Goal: Task Accomplishment & Management: Use online tool/utility

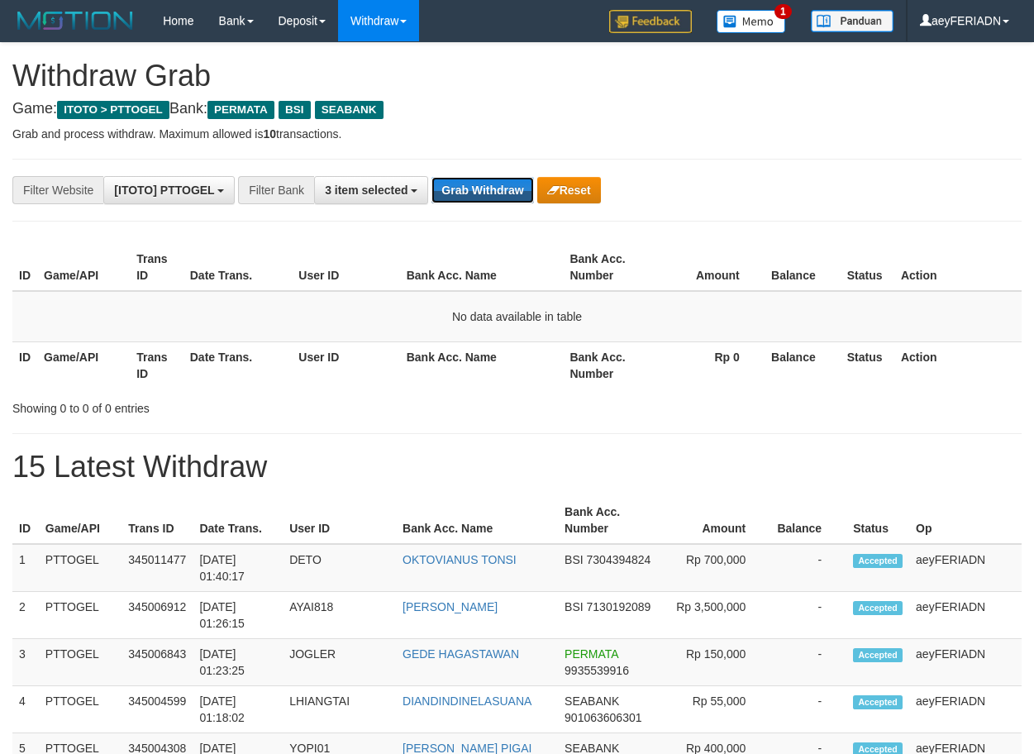
scroll to position [188, 0]
click at [484, 189] on button "Grab Withdraw" at bounding box center [483, 190] width 102 height 26
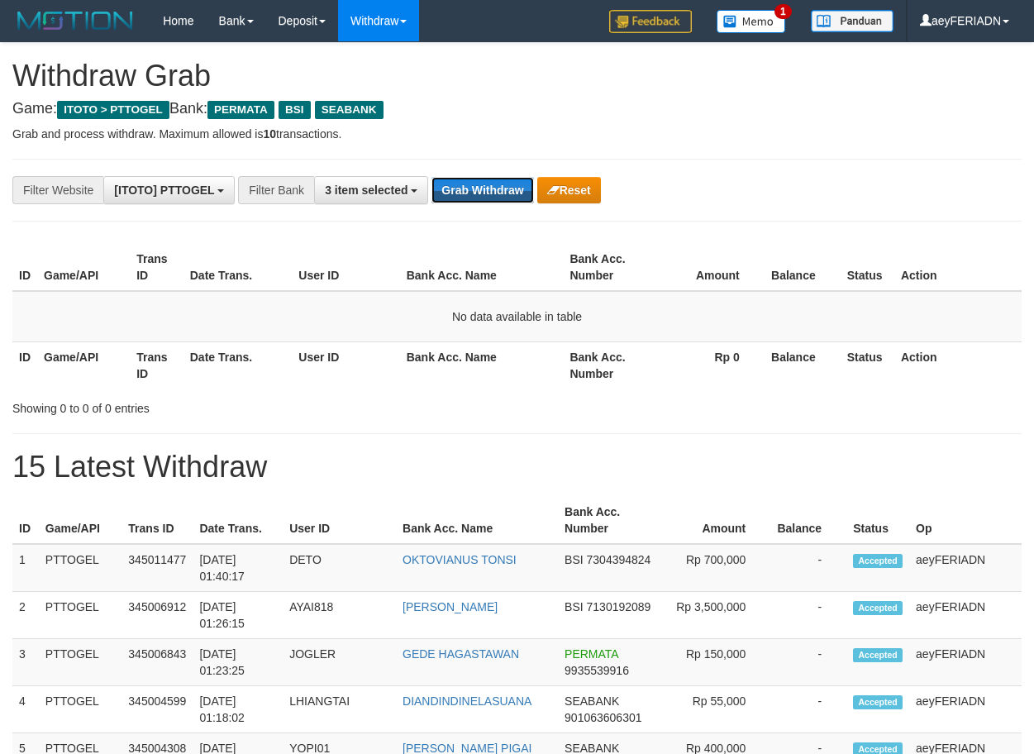
click at [484, 189] on button "Grab Withdraw" at bounding box center [483, 190] width 102 height 26
click at [484, 180] on button "Grab Withdraw" at bounding box center [483, 190] width 102 height 26
click at [504, 196] on button "Grab Withdraw" at bounding box center [483, 190] width 102 height 26
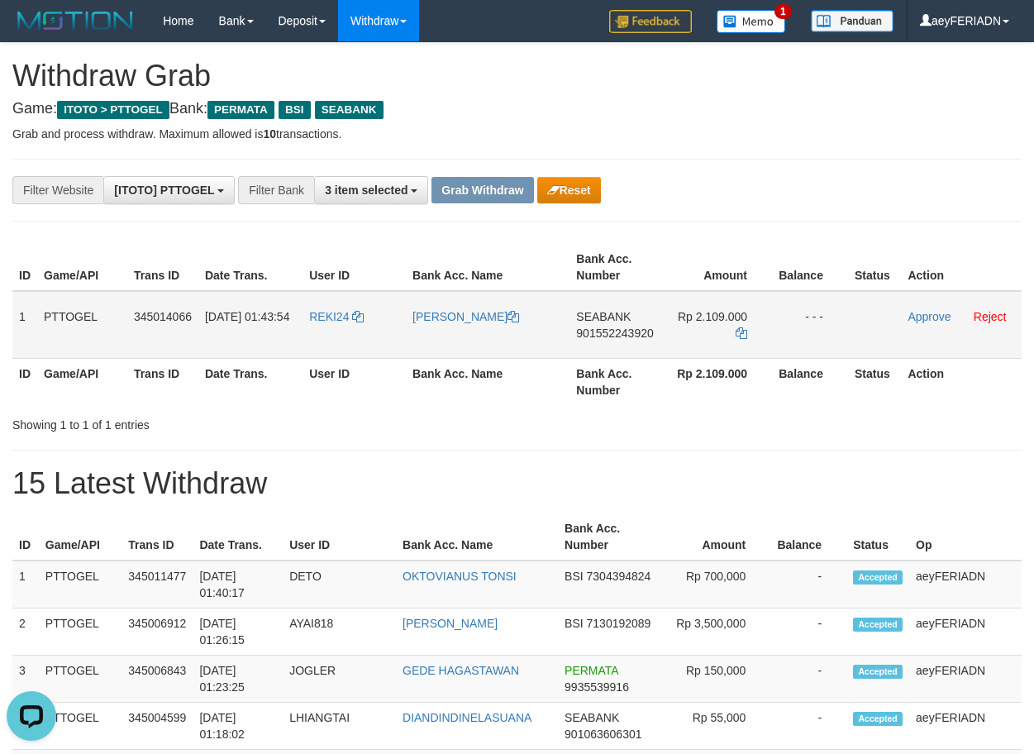
drag, startPoint x: 342, startPoint y: 304, endPoint x: 680, endPoint y: 321, distance: 337.7
click at [680, 321] on tr "1 PTTOGEL 345014066 01/10/2025 01:43:54 REKI24 REKI TANGDIALLA SEABANK 90155224…" at bounding box center [516, 325] width 1009 height 68
click at [640, 332] on span "901552243920" at bounding box center [614, 333] width 77 height 13
copy span "901552243920"
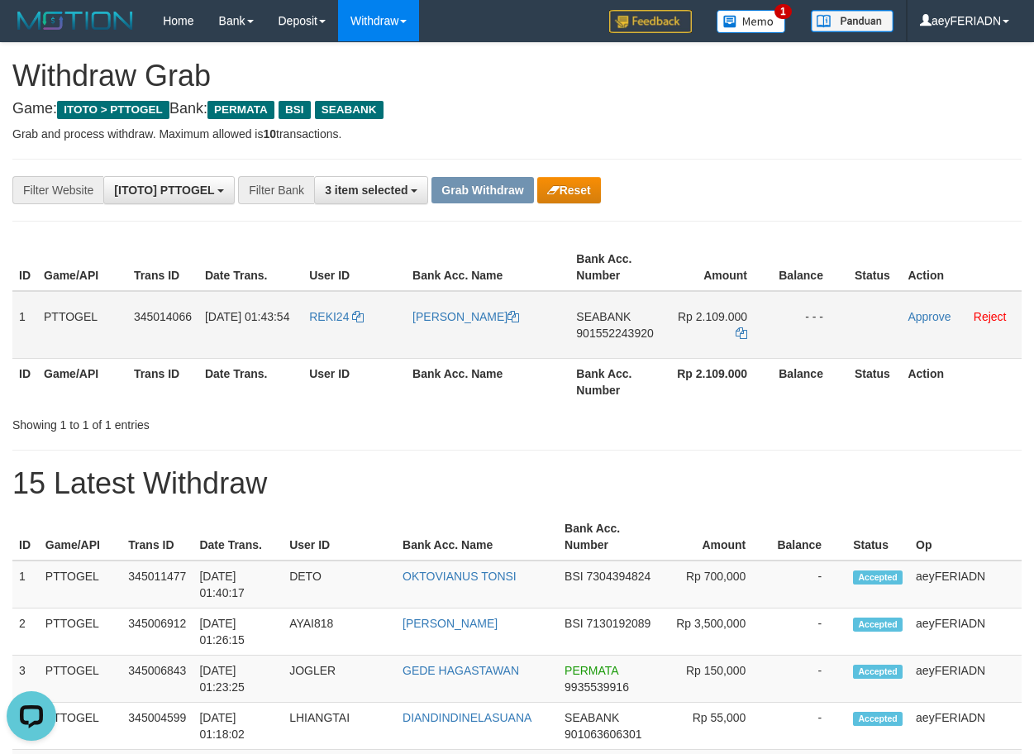
click at [632, 335] on span "901552243920" at bounding box center [614, 333] width 77 height 13
copy span "901552243920"
click at [741, 332] on icon at bounding box center [742, 333] width 12 height 12
click at [941, 319] on link "Approve" at bounding box center [929, 316] width 43 height 13
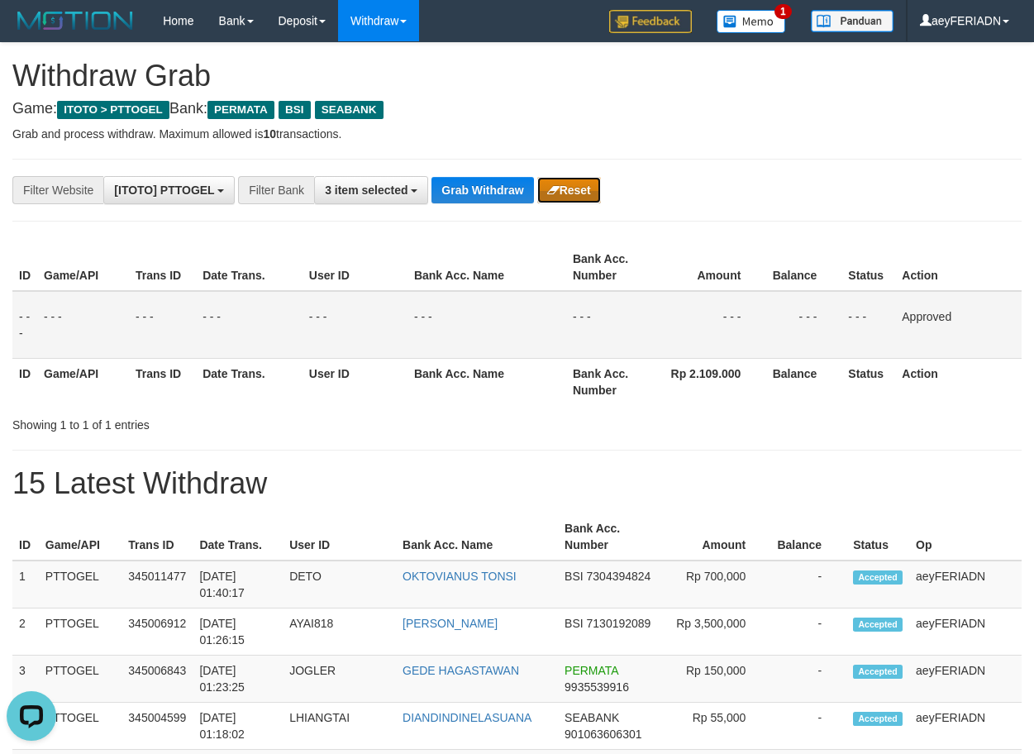
click at [561, 186] on button "Reset" at bounding box center [569, 190] width 64 height 26
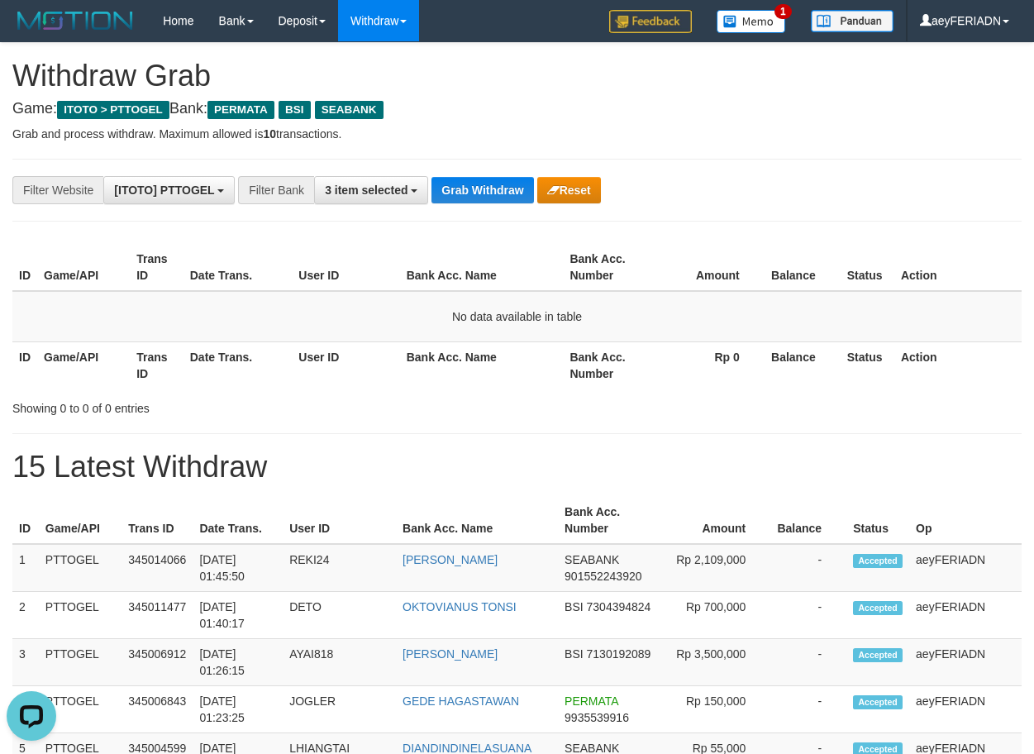
click at [448, 186] on button "Grab Withdraw" at bounding box center [483, 190] width 102 height 26
click at [486, 190] on button "Grab Withdraw" at bounding box center [483, 190] width 102 height 26
click at [493, 189] on button "Grab Withdraw" at bounding box center [483, 190] width 102 height 26
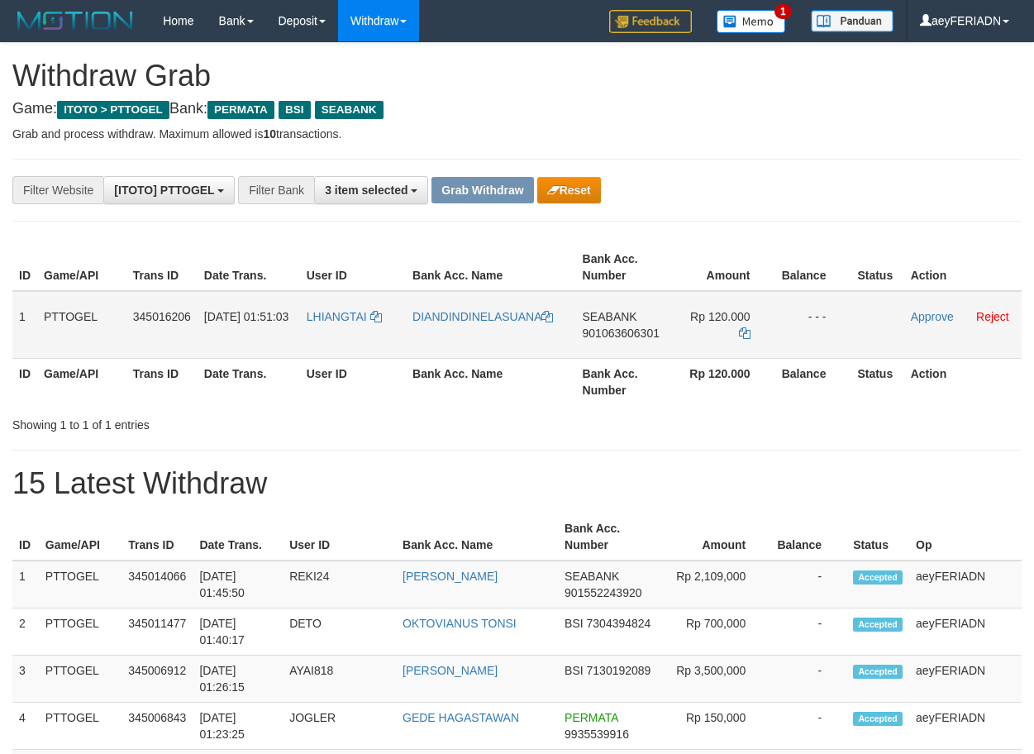
scroll to position [188, 0]
drag, startPoint x: 350, startPoint y: 307, endPoint x: 704, endPoint y: 324, distance: 354.3
click at [704, 324] on tr "1 PTTOGEL 345016206 [DATE] 01:51:03 [GEOGRAPHIC_DATA] DIANDINDINELASUANA SEABAN…" at bounding box center [516, 325] width 1009 height 68
click at [609, 332] on span "901063606301" at bounding box center [621, 333] width 77 height 13
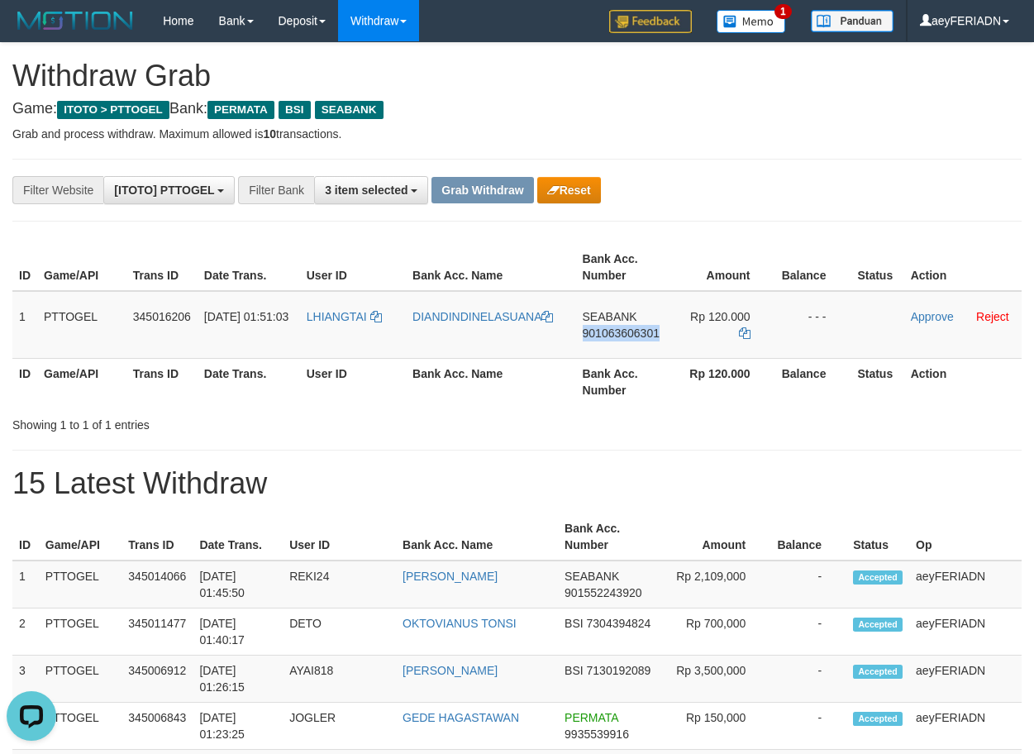
drag, startPoint x: 609, startPoint y: 332, endPoint x: 984, endPoint y: 402, distance: 381.0
click at [616, 331] on span "901063606301" at bounding box center [621, 333] width 77 height 13
copy span "901063606301"
click at [747, 331] on icon at bounding box center [745, 333] width 12 height 12
click at [930, 315] on link "Approve" at bounding box center [932, 316] width 43 height 13
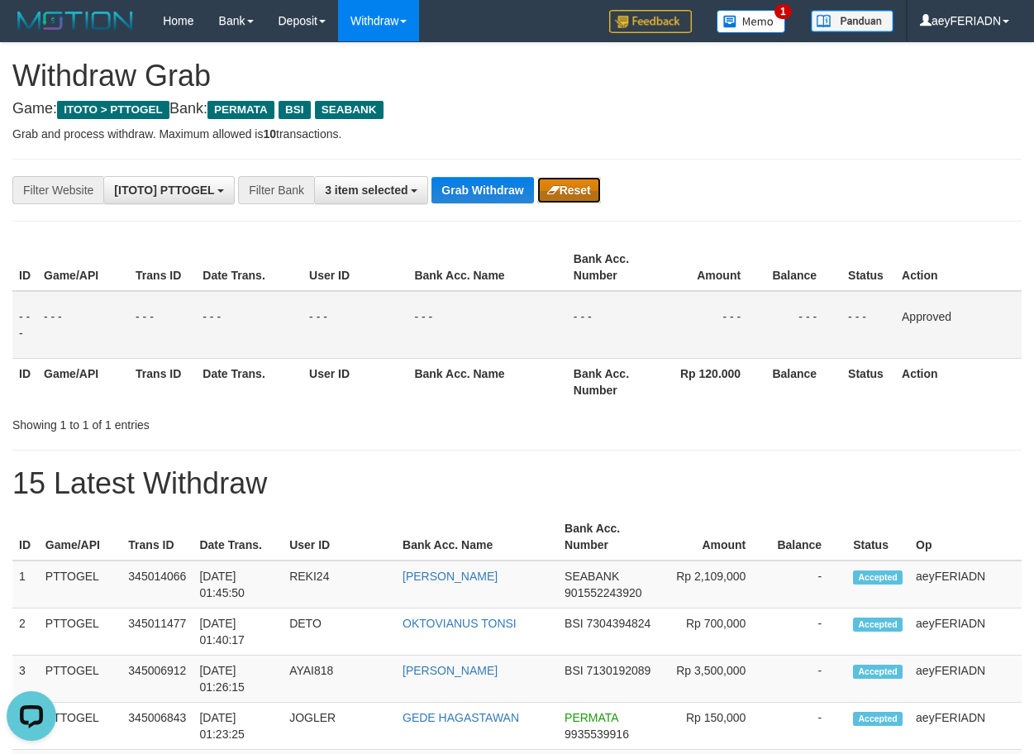
click at [579, 189] on button "Reset" at bounding box center [569, 190] width 64 height 26
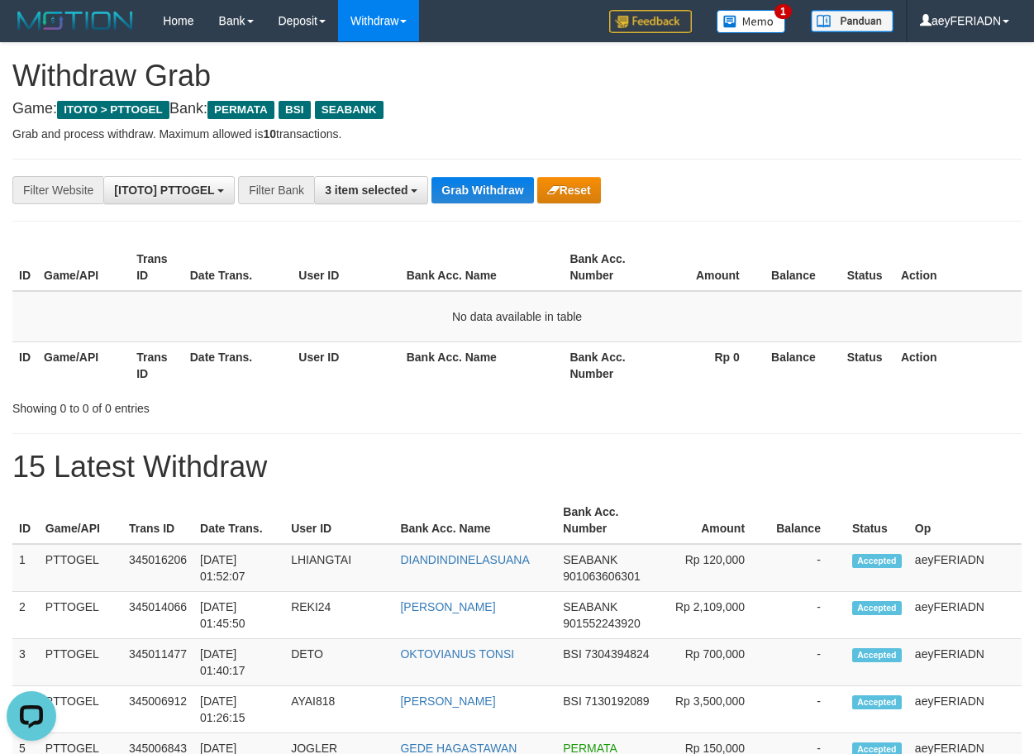
click at [503, 188] on button "Grab Withdraw" at bounding box center [483, 190] width 102 height 26
click at [484, 196] on button "Grab Withdraw" at bounding box center [483, 190] width 102 height 26
click at [488, 184] on button "Grab Withdraw" at bounding box center [483, 190] width 102 height 26
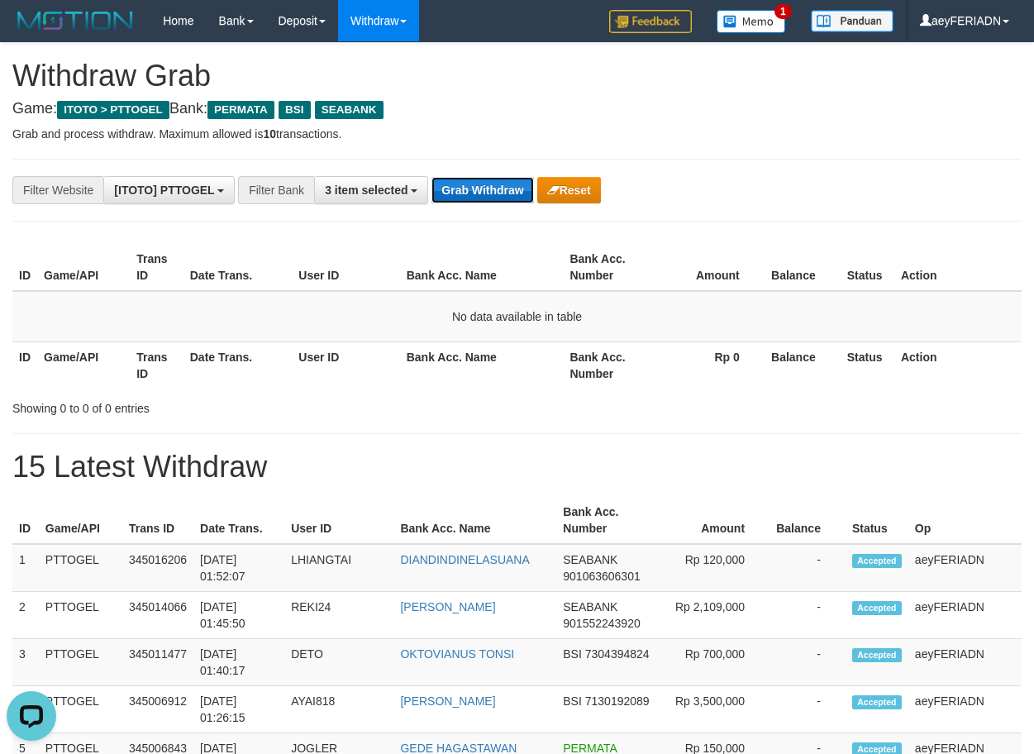
click at [480, 185] on button "Grab Withdraw" at bounding box center [483, 190] width 102 height 26
click at [490, 192] on button "Grab Withdraw" at bounding box center [483, 190] width 102 height 26
click at [342, 183] on button "3 item selected" at bounding box center [371, 190] width 114 height 28
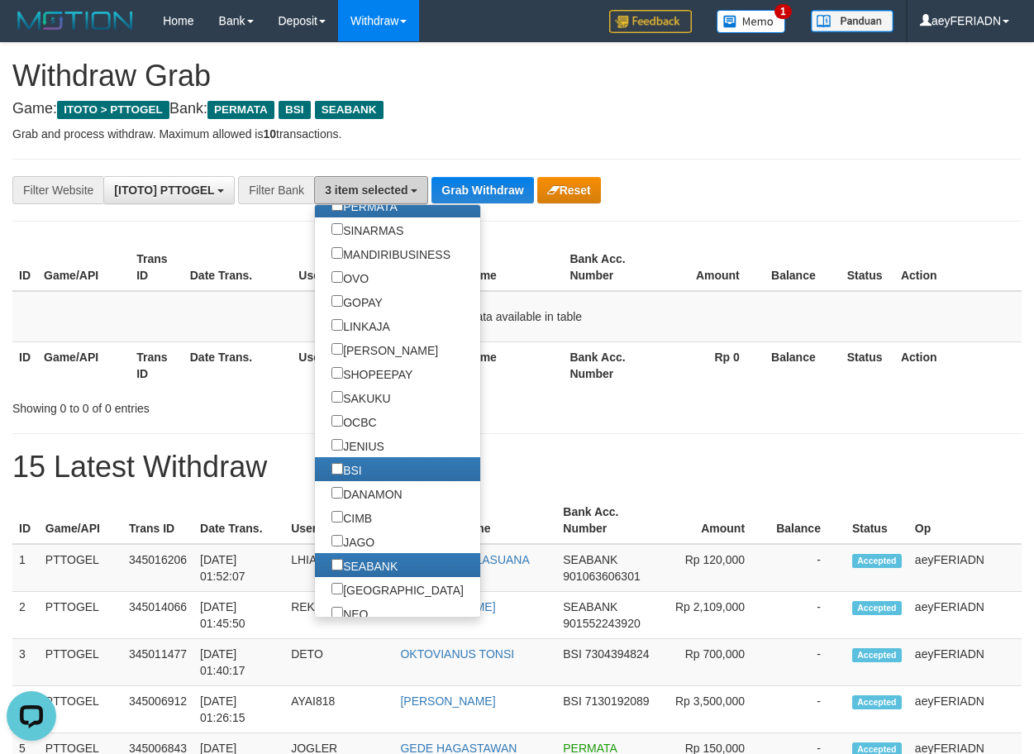
scroll to position [0, 0]
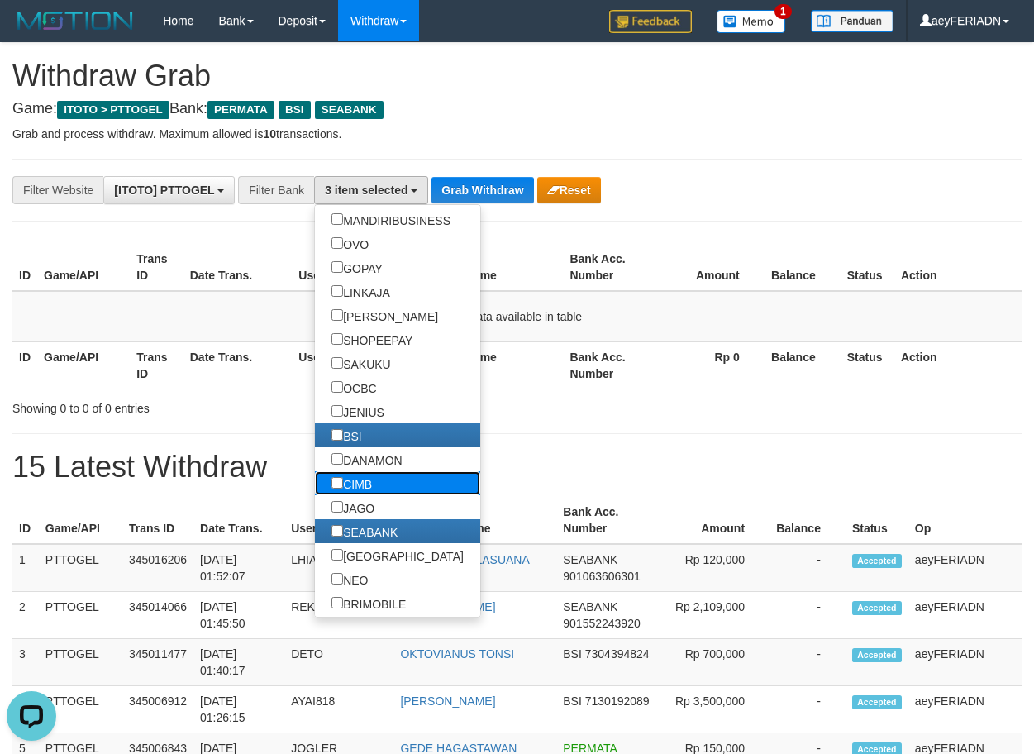
click at [315, 479] on label "CIMB" at bounding box center [352, 483] width 74 height 24
click at [494, 195] on button "Grab Withdraw" at bounding box center [483, 190] width 102 height 26
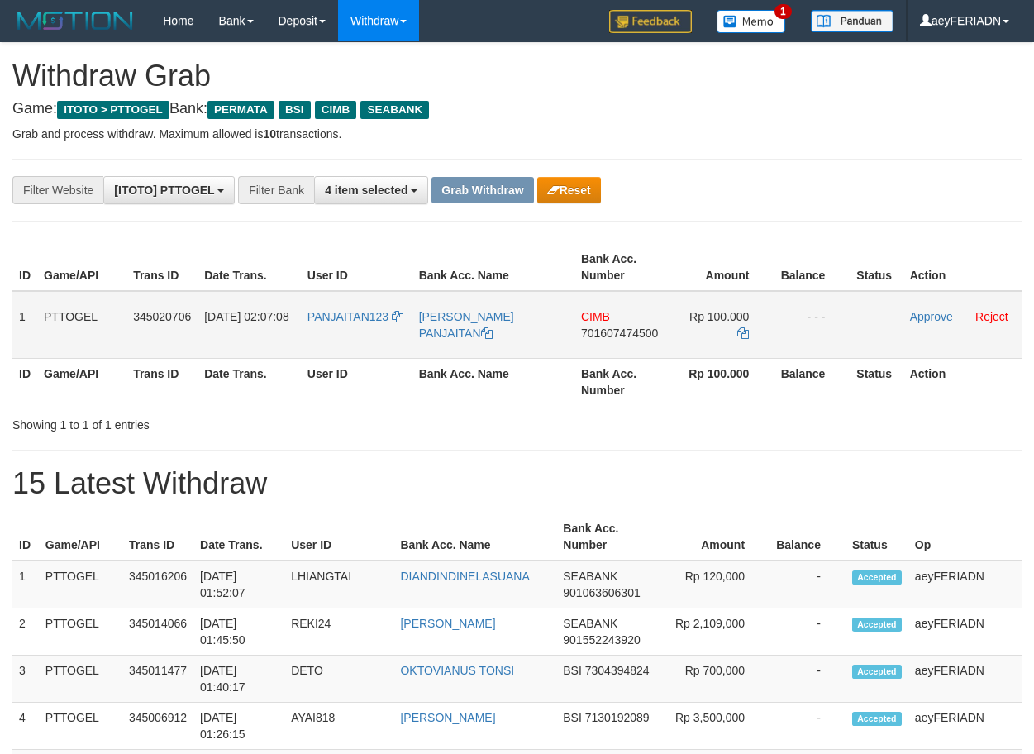
scroll to position [188, 0]
drag, startPoint x: 341, startPoint y: 303, endPoint x: 756, endPoint y: 332, distance: 416.0
click at [756, 332] on tr "1 PTTOGEL 345020706 01/10/2025 02:07:08 PANJAITAN123 HELMAN IPONG PANJAITAN CIM…" at bounding box center [516, 325] width 1009 height 68
click at [600, 338] on span "701607474500" at bounding box center [619, 333] width 77 height 13
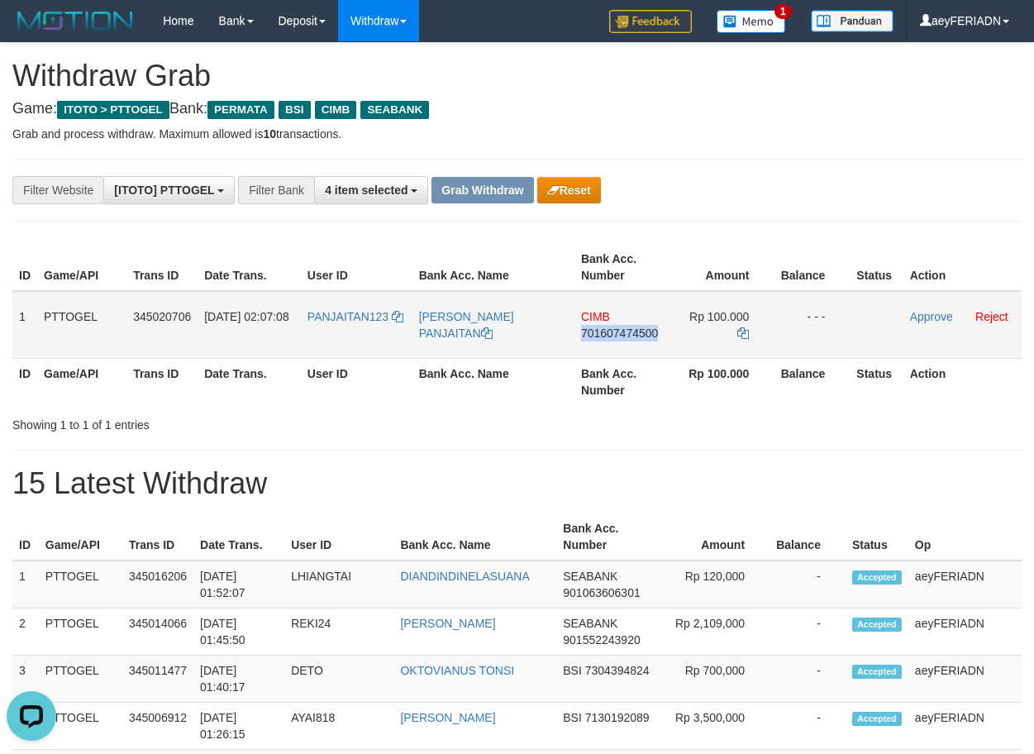
click at [600, 338] on span "701607474500" at bounding box center [619, 333] width 77 height 13
copy span "701607474500"
click at [625, 335] on span "701607474500" at bounding box center [619, 333] width 77 height 13
copy span "701607474500"
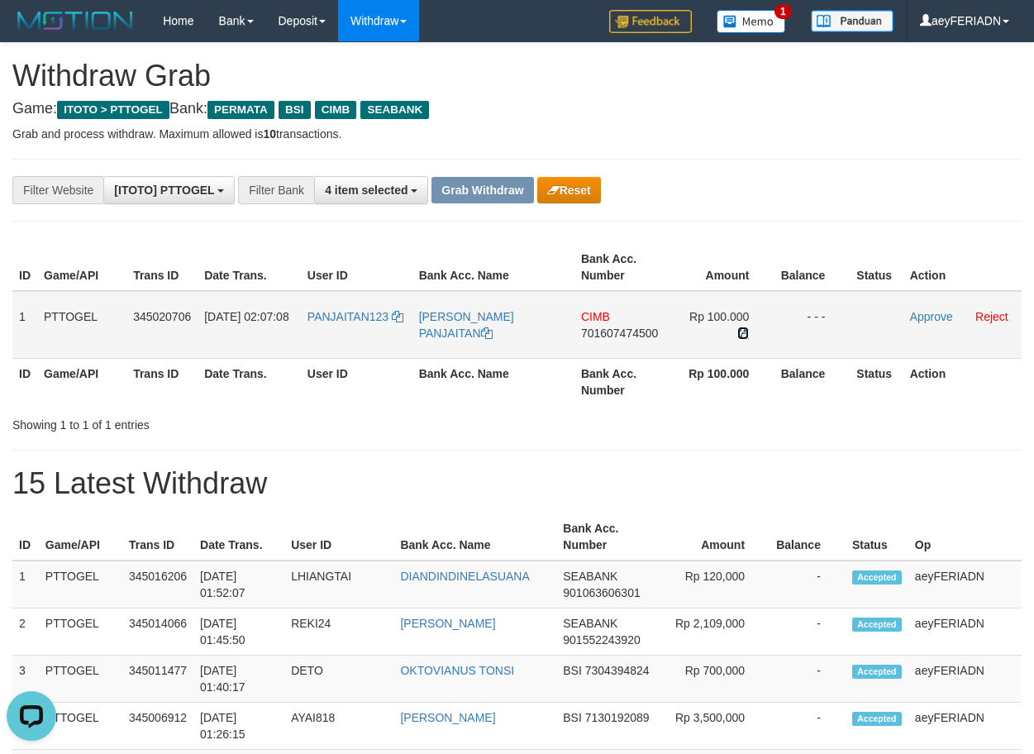
click at [745, 332] on icon at bounding box center [743, 333] width 12 height 12
click at [739, 329] on icon at bounding box center [743, 333] width 12 height 12
drag, startPoint x: 355, startPoint y: 302, endPoint x: 687, endPoint y: 312, distance: 332.5
click at [687, 312] on tr "1 PTTOGEL 345020706 01/10/2025 02:07:08 PANJAITAN123 HELMAN IPONG PANJAITAN CIM…" at bounding box center [516, 325] width 1009 height 68
copy tr
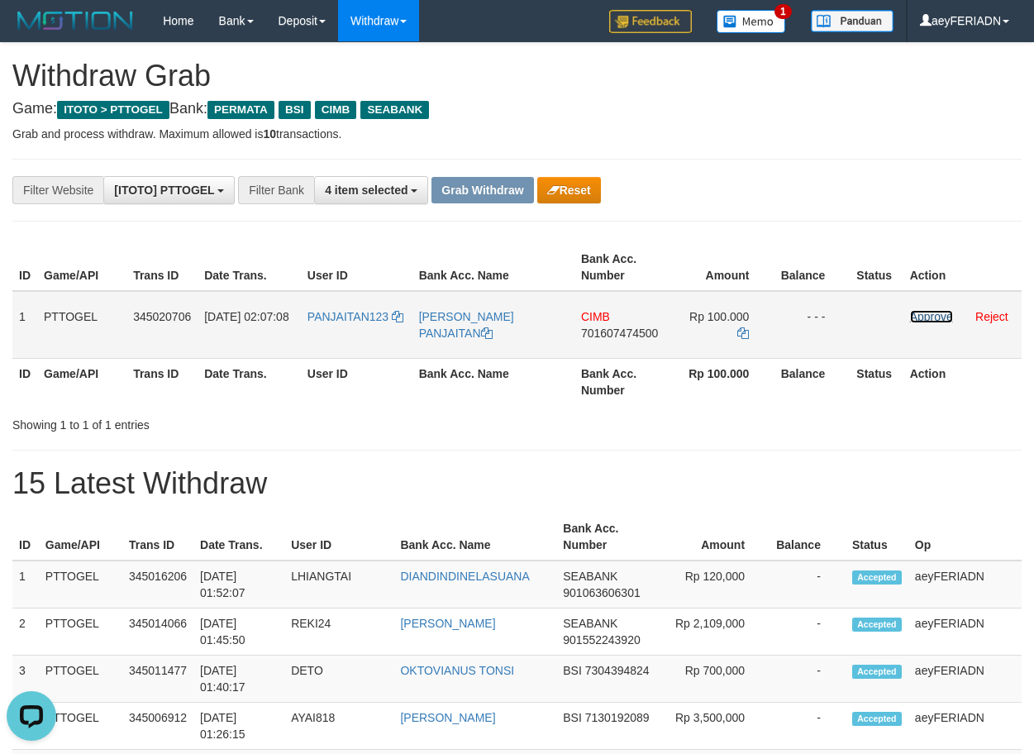
click at [926, 313] on link "Approve" at bounding box center [931, 316] width 43 height 13
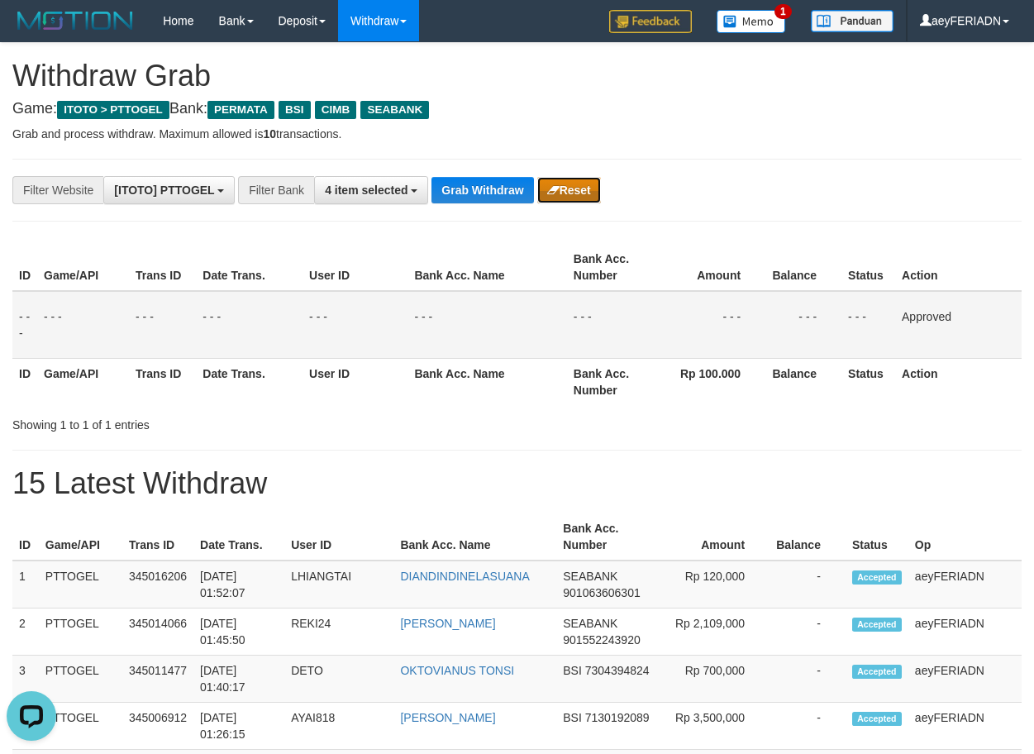
click at [561, 179] on button "Reset" at bounding box center [569, 190] width 64 height 26
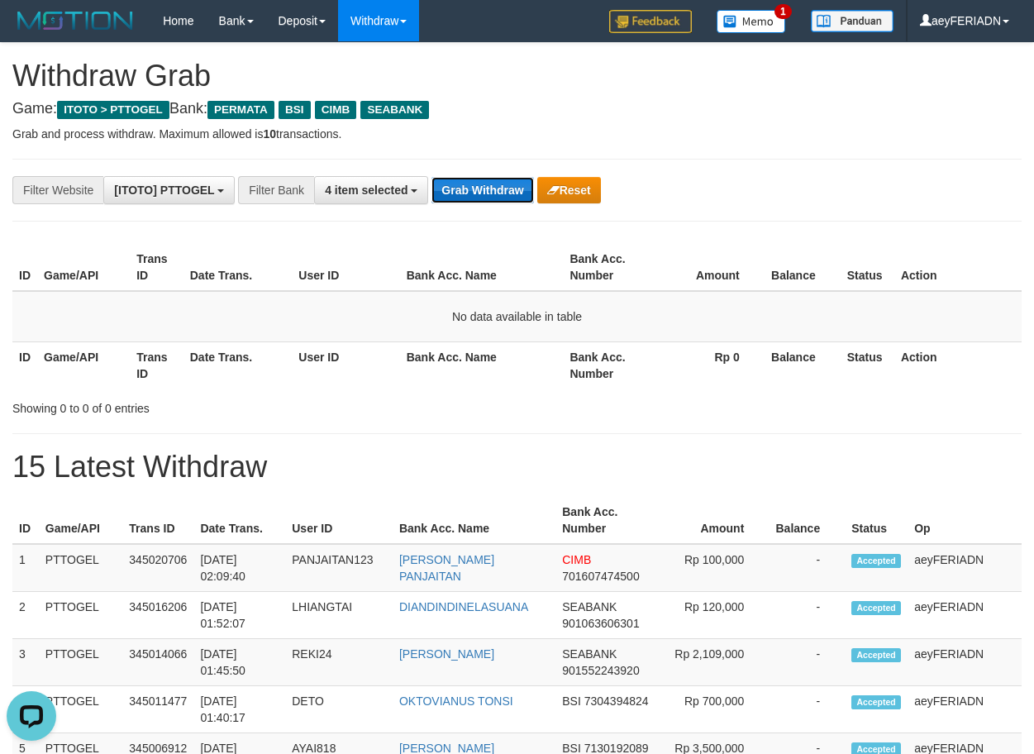
click at [480, 193] on button "Grab Withdraw" at bounding box center [483, 190] width 102 height 26
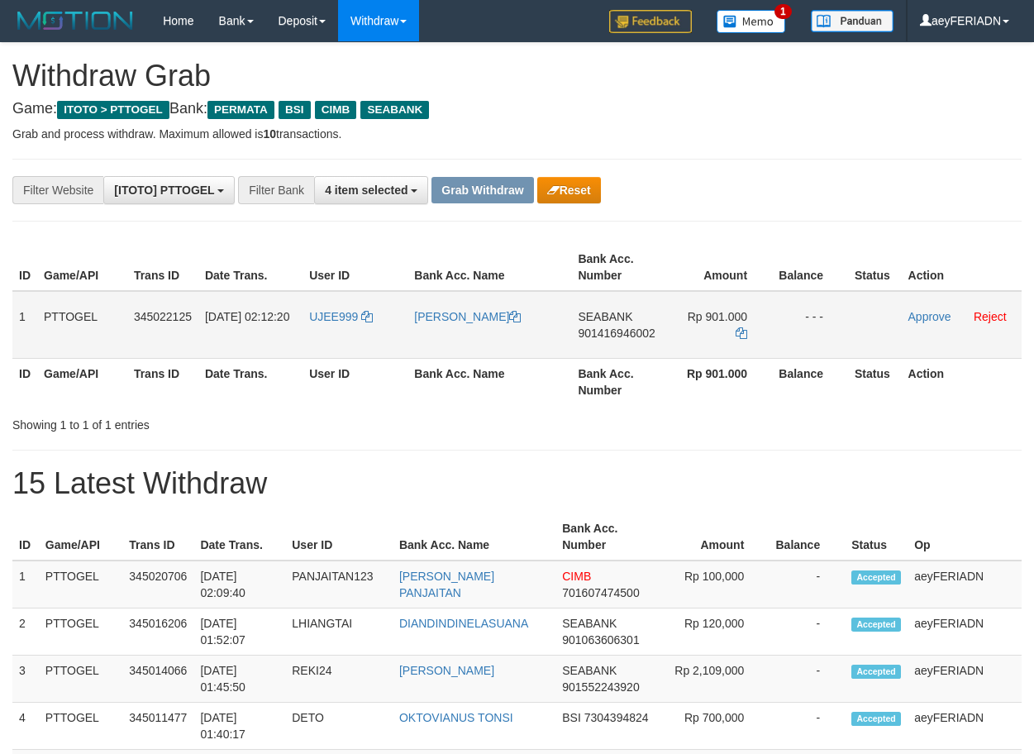
scroll to position [188, 0]
drag, startPoint x: 340, startPoint y: 303, endPoint x: 728, endPoint y: 346, distance: 390.9
click at [728, 346] on tr "1 PTTOGEL 345022125 01/10/2025 02:12:20 UJEE999 UJANG SUPRIYATNA SEABANK 901416…" at bounding box center [516, 325] width 1009 height 68
click at [597, 332] on span "901416946002" at bounding box center [616, 333] width 77 height 13
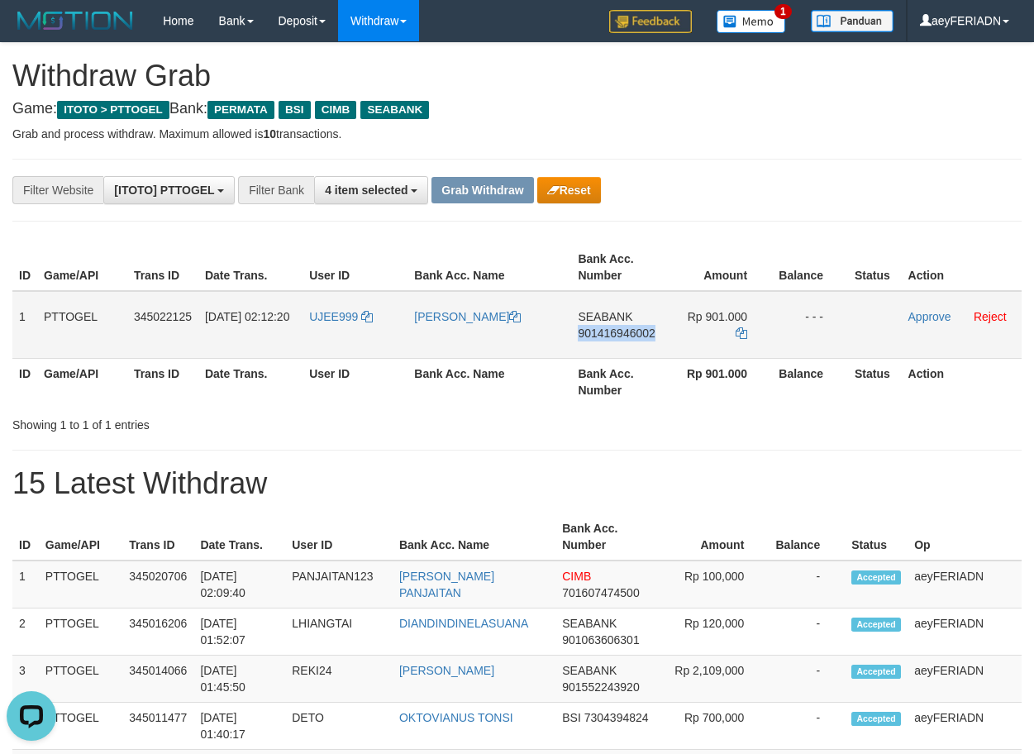
click at [599, 332] on span "901416946002" at bounding box center [616, 333] width 77 height 13
copy span "901416946002"
click at [735, 314] on td "Rp 901.000" at bounding box center [719, 325] width 106 height 68
click at [741, 327] on icon at bounding box center [742, 333] width 12 height 12
click at [940, 313] on link "Approve" at bounding box center [930, 316] width 43 height 13
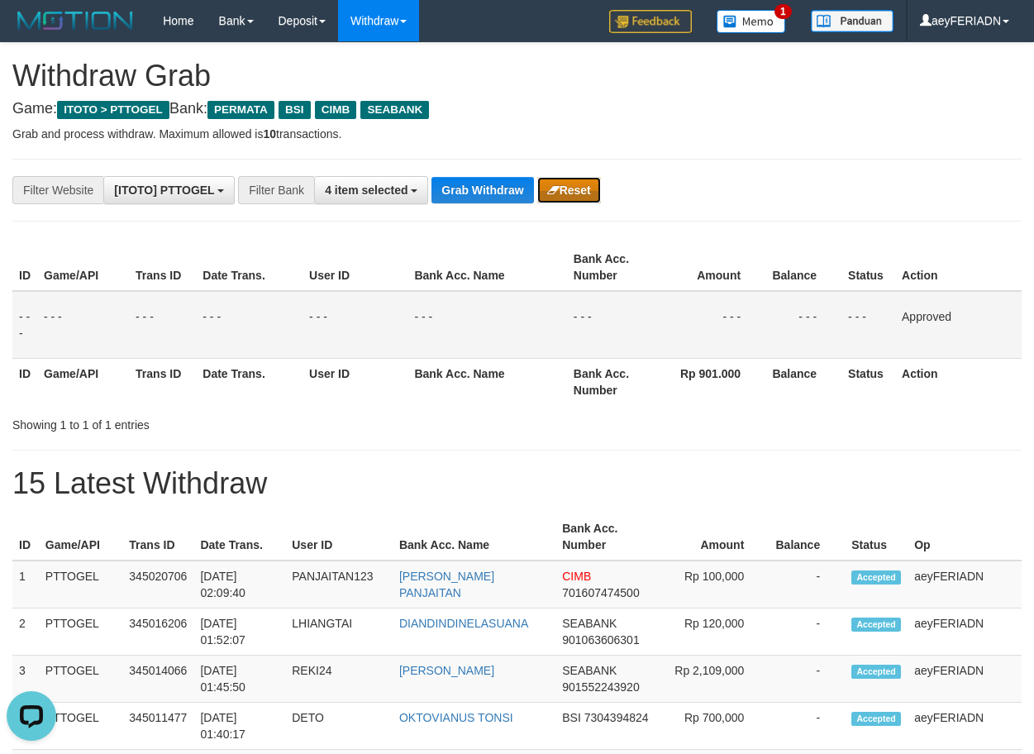
click at [580, 198] on button "Reset" at bounding box center [569, 190] width 64 height 26
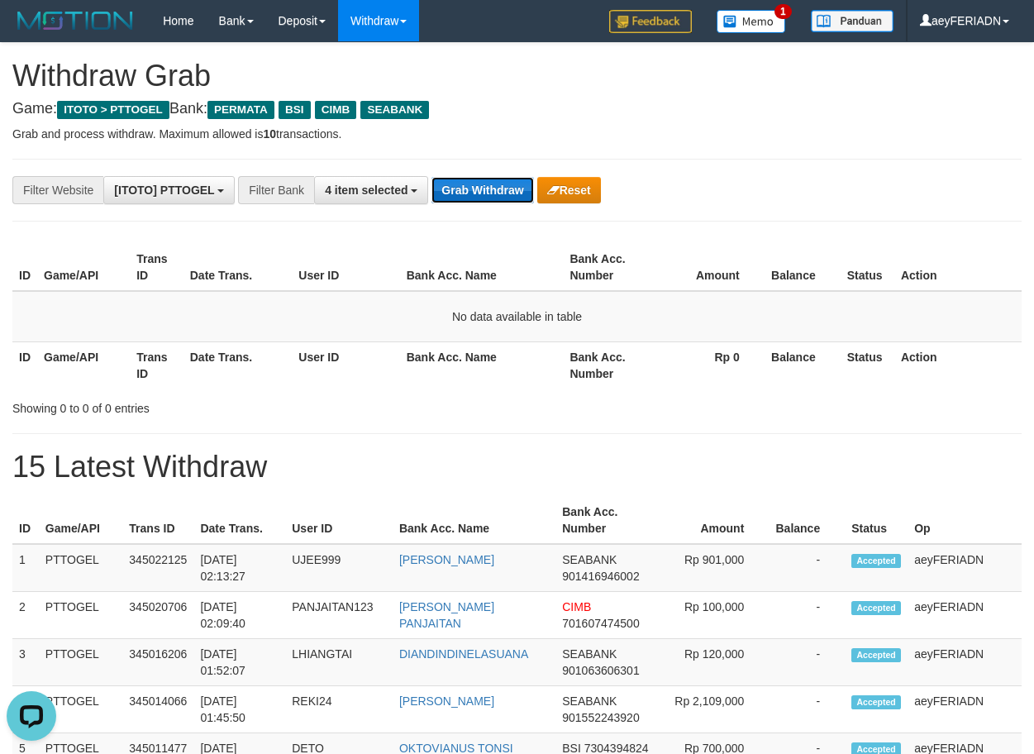
click at [487, 198] on button "Grab Withdraw" at bounding box center [483, 190] width 102 height 26
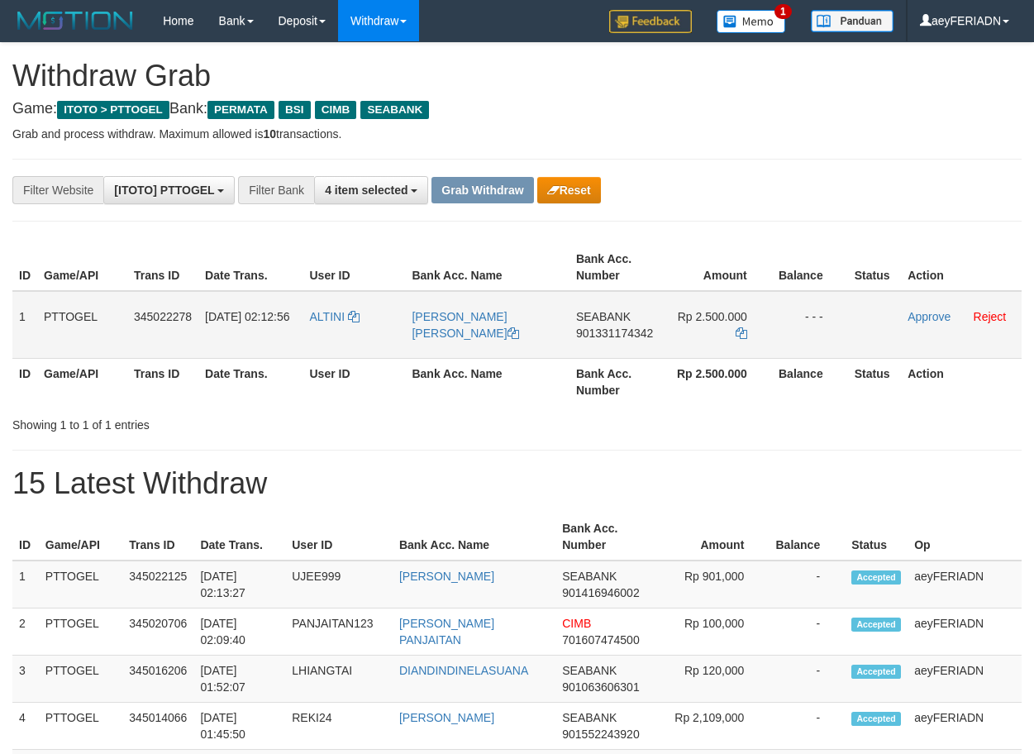
scroll to position [188, 0]
drag, startPoint x: 343, startPoint y: 307, endPoint x: 689, endPoint y: 311, distance: 345.6
click at [689, 311] on tr "1 PTTOGEL 345022278 01/10/2025 02:12:56 ALTINI KASMAN HARTONO TAMPUBOLON SEABAN…" at bounding box center [516, 325] width 1009 height 68
click at [603, 329] on span "901331174342" at bounding box center [614, 333] width 77 height 13
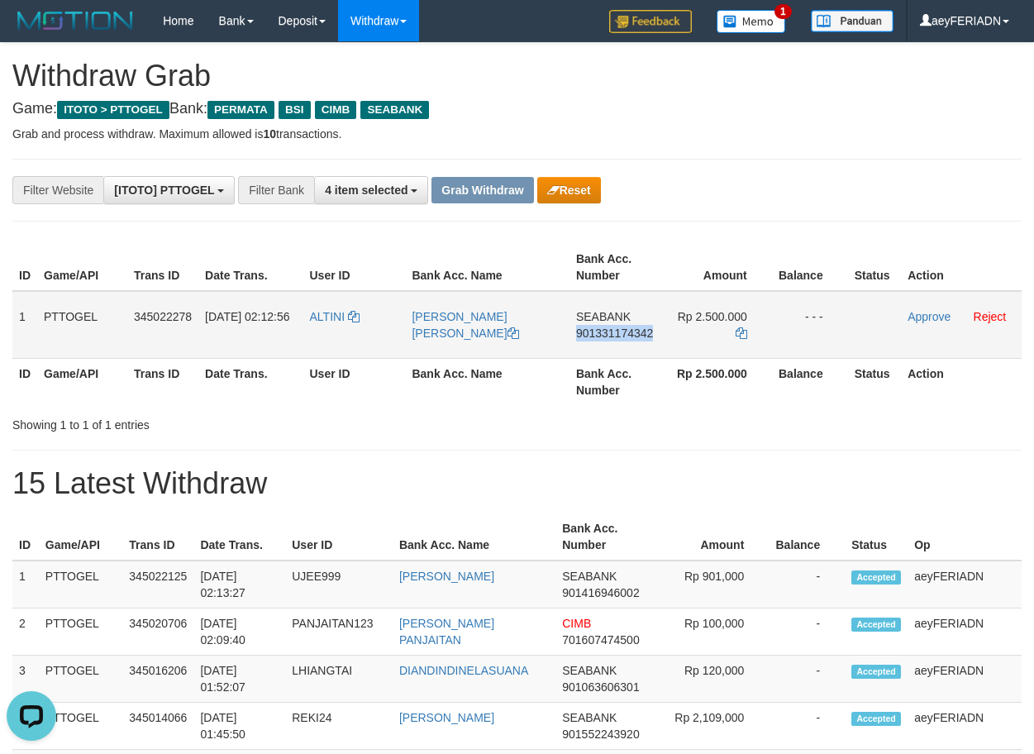
click at [603, 329] on span "901331174342" at bounding box center [614, 333] width 77 height 13
copy span "901331174342"
click at [741, 331] on icon at bounding box center [742, 333] width 12 height 12
click at [933, 313] on link "Approve" at bounding box center [929, 316] width 43 height 13
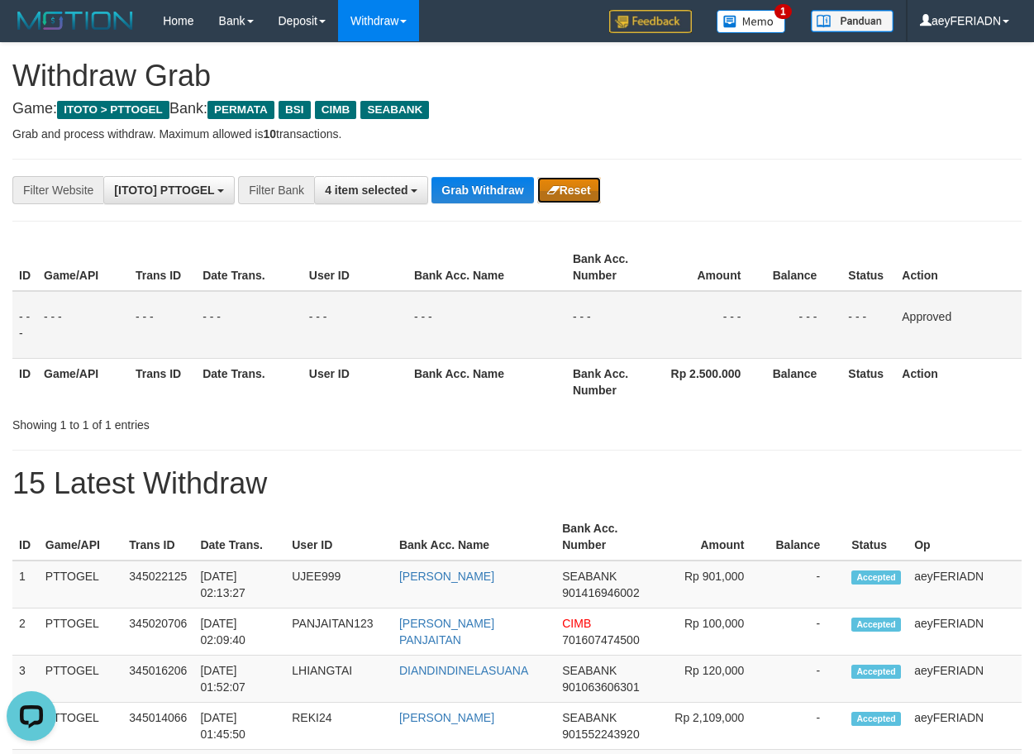
click at [573, 198] on button "Reset" at bounding box center [569, 190] width 64 height 26
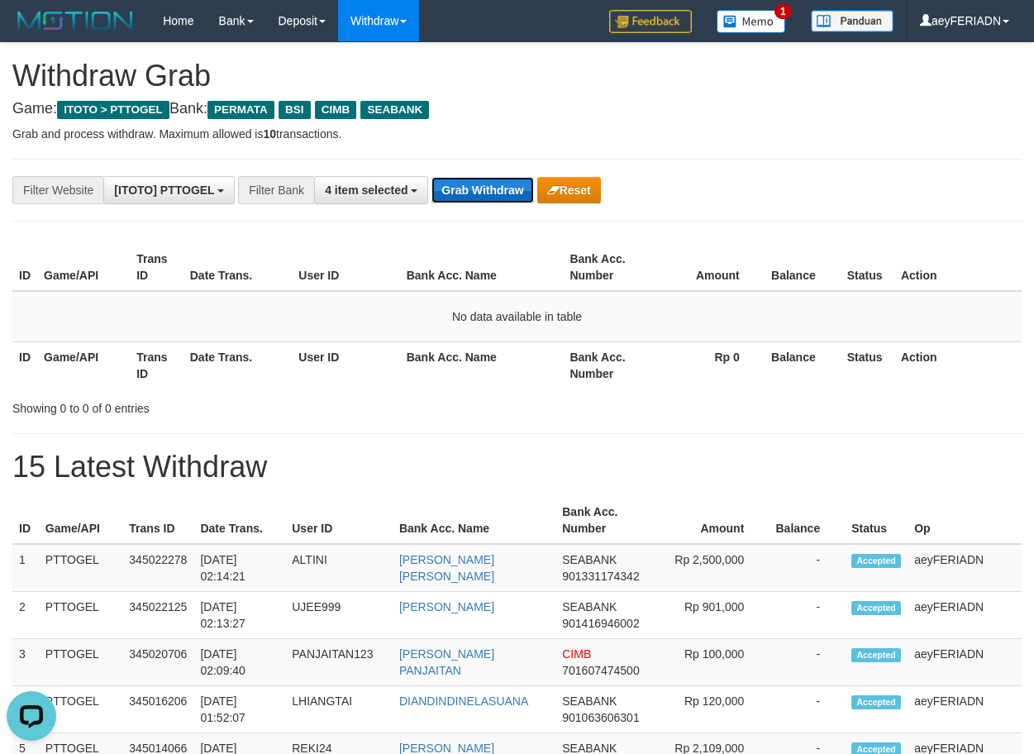
click at [480, 179] on button "Grab Withdraw" at bounding box center [483, 190] width 102 height 26
click at [480, 182] on button "Grab Withdraw" at bounding box center [483, 190] width 102 height 26
click at [474, 185] on button "Grab Withdraw" at bounding box center [483, 190] width 102 height 26
click at [478, 195] on button "Grab Withdraw" at bounding box center [483, 190] width 102 height 26
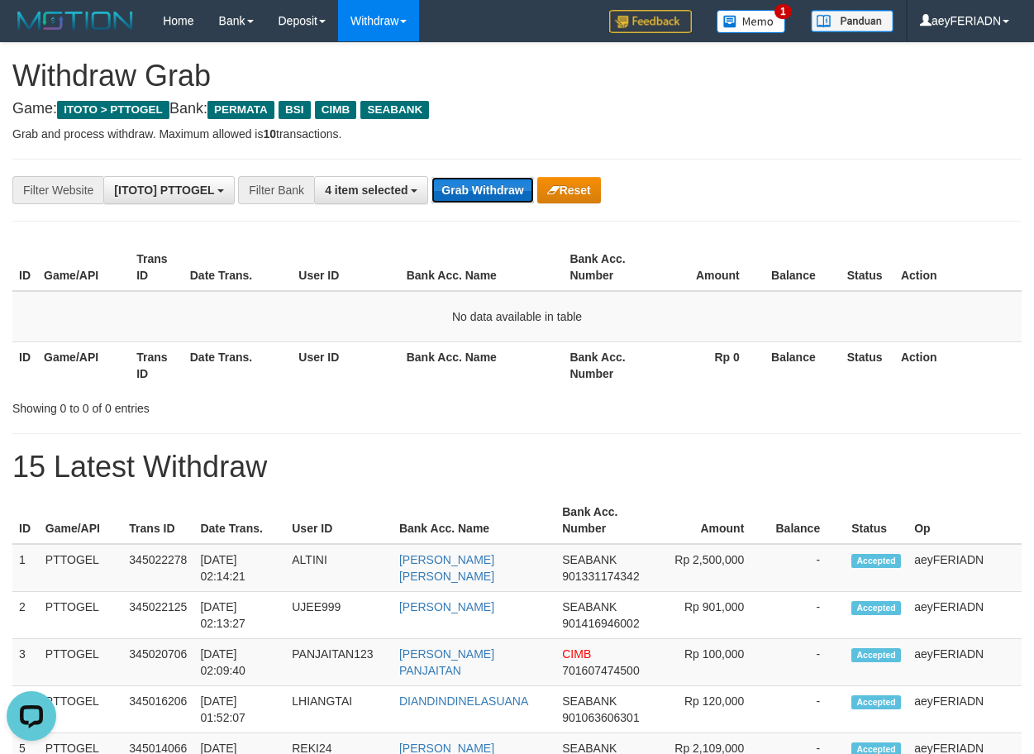
click at [471, 189] on button "Grab Withdraw" at bounding box center [483, 190] width 102 height 26
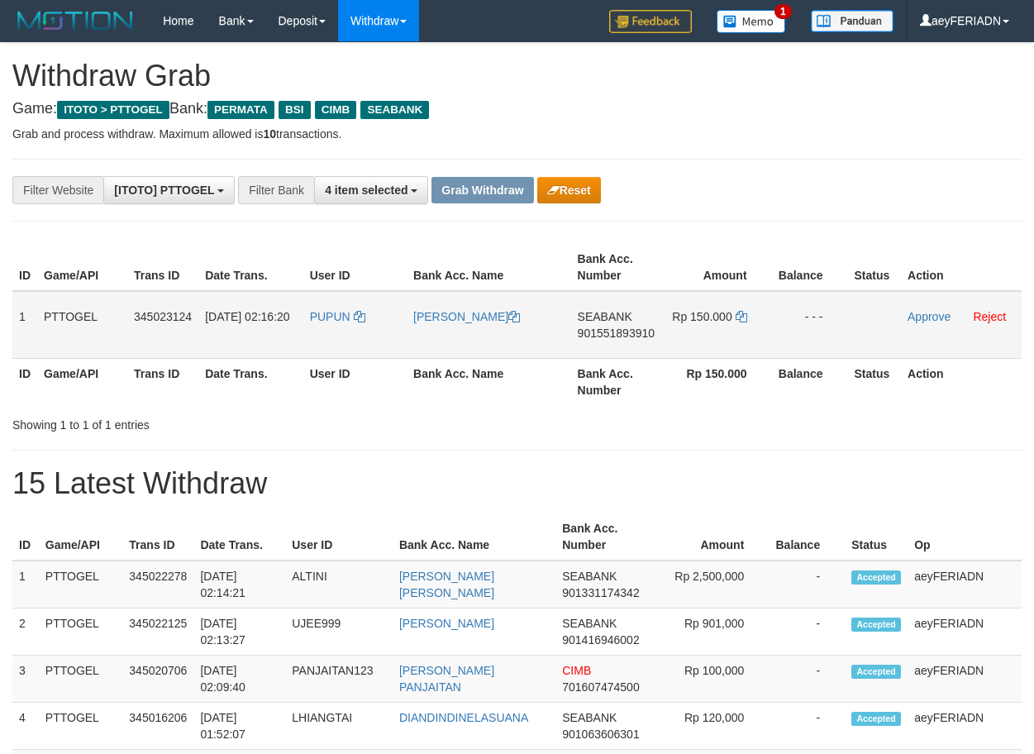
scroll to position [188, 0]
drag, startPoint x: 339, startPoint y: 307, endPoint x: 675, endPoint y: 335, distance: 337.7
click at [675, 335] on tr "1 PTTOGEL 345023124 [DATE] 02:16:20 [GEOGRAPHIC_DATA] [PERSON_NAME] SEABANK 901…" at bounding box center [516, 325] width 1009 height 68
click at [623, 329] on span "901551893910" at bounding box center [616, 333] width 77 height 13
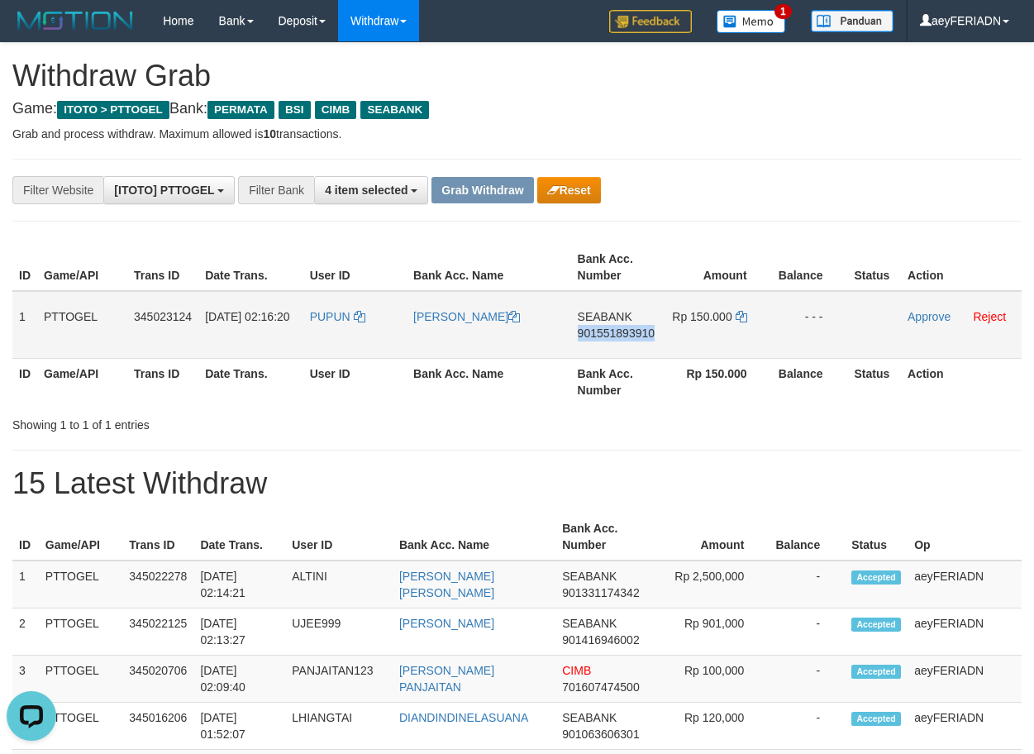
click at [623, 329] on span "901551893910" at bounding box center [616, 333] width 77 height 13
copy span "901551893910"
click at [739, 321] on icon at bounding box center [742, 317] width 12 height 12
click at [928, 316] on link "Approve" at bounding box center [929, 316] width 43 height 13
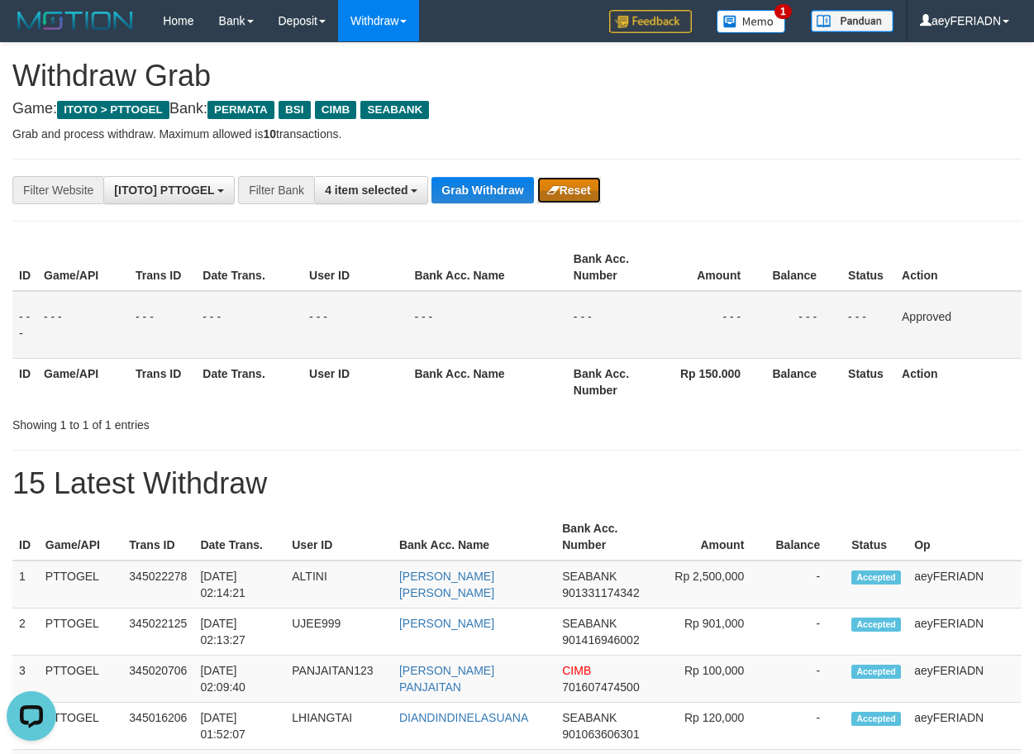
click at [566, 190] on button "Reset" at bounding box center [569, 190] width 64 height 26
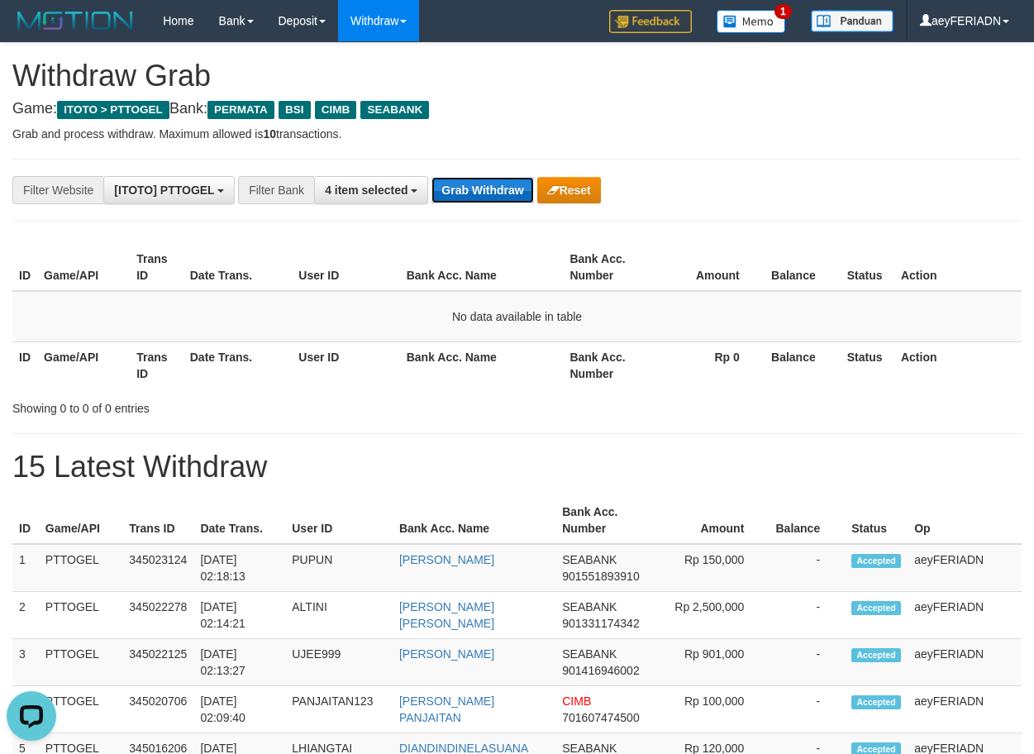
click at [486, 194] on button "Grab Withdraw" at bounding box center [483, 190] width 102 height 26
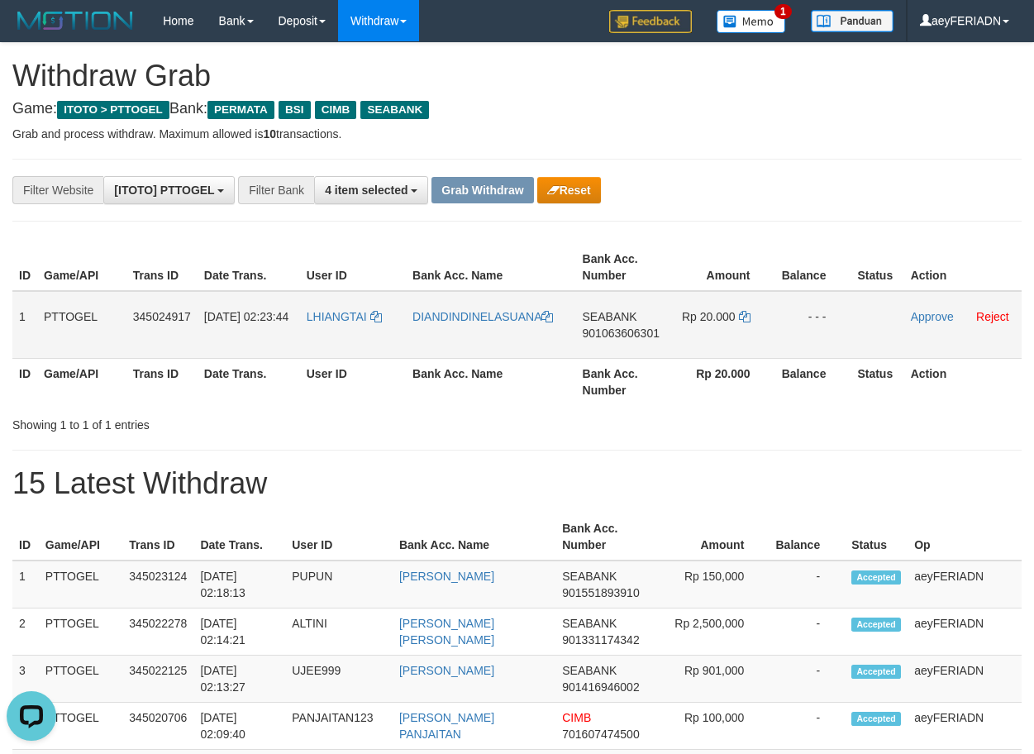
drag, startPoint x: 351, startPoint y: 305, endPoint x: 711, endPoint y: 309, distance: 360.5
click at [711, 309] on tr "1 PTTOGEL 345024917 01/10/2025 02:23:44 LHIANGTAI DIANDINDINELASUANA SEABANK 90…" at bounding box center [516, 325] width 1009 height 68
click at [640, 328] on span "901063606301" at bounding box center [621, 333] width 77 height 13
copy span "901063606301"
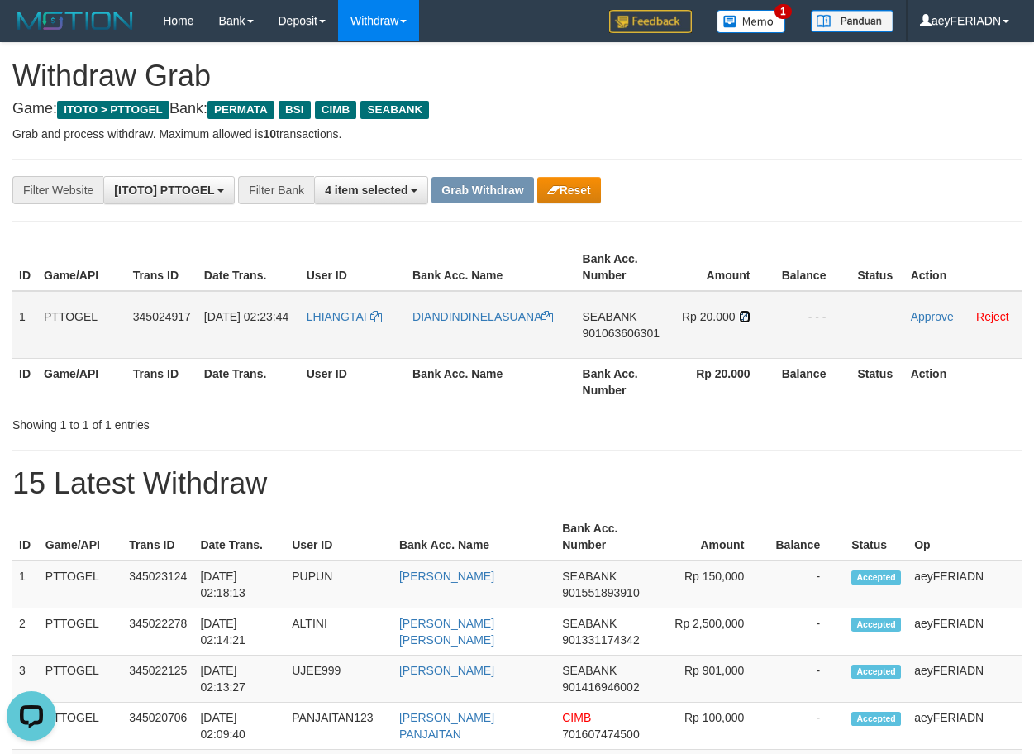
click at [744, 317] on icon at bounding box center [745, 317] width 12 height 12
click at [939, 310] on link "Approve" at bounding box center [932, 316] width 43 height 13
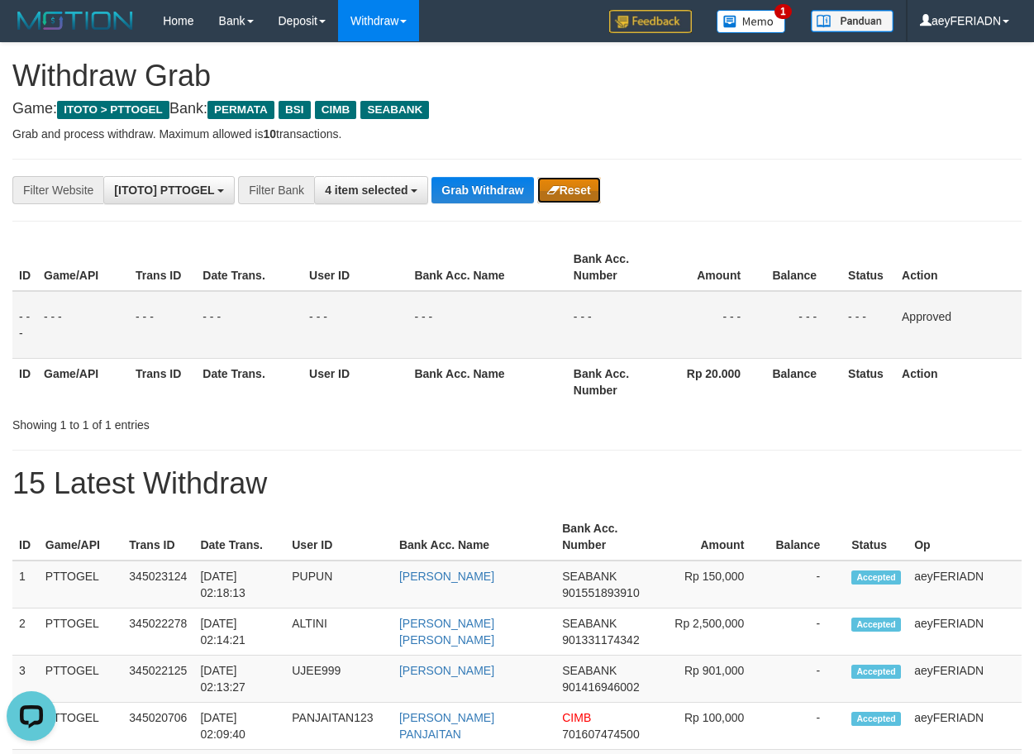
click at [581, 193] on button "Reset" at bounding box center [569, 190] width 64 height 26
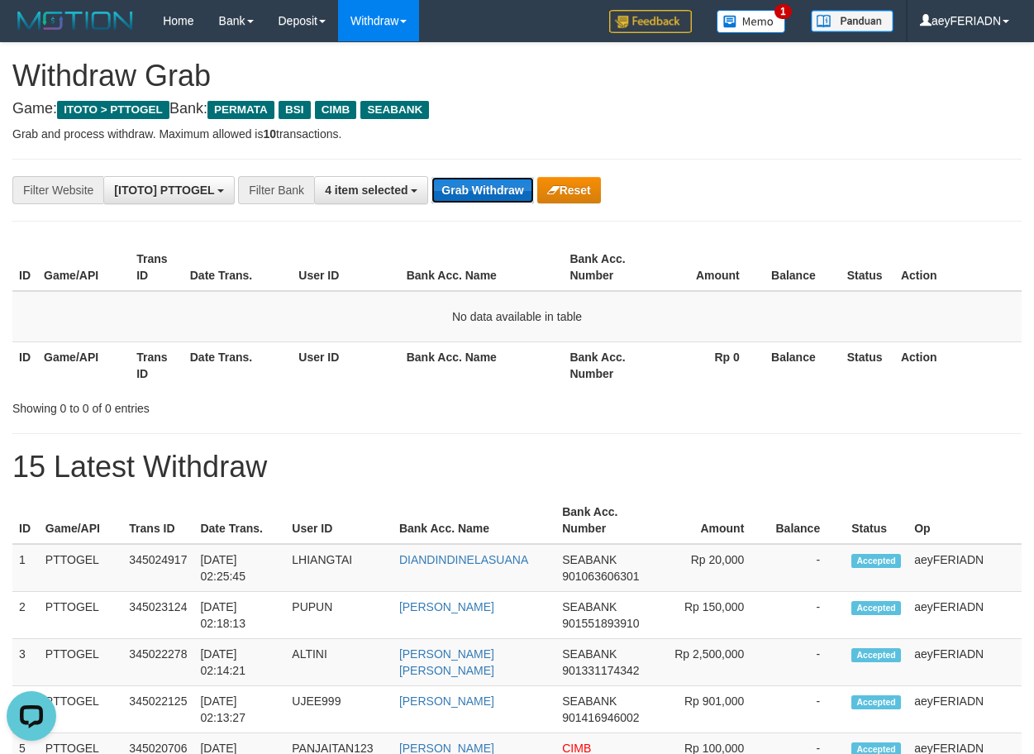
click at [448, 189] on button "Grab Withdraw" at bounding box center [483, 190] width 102 height 26
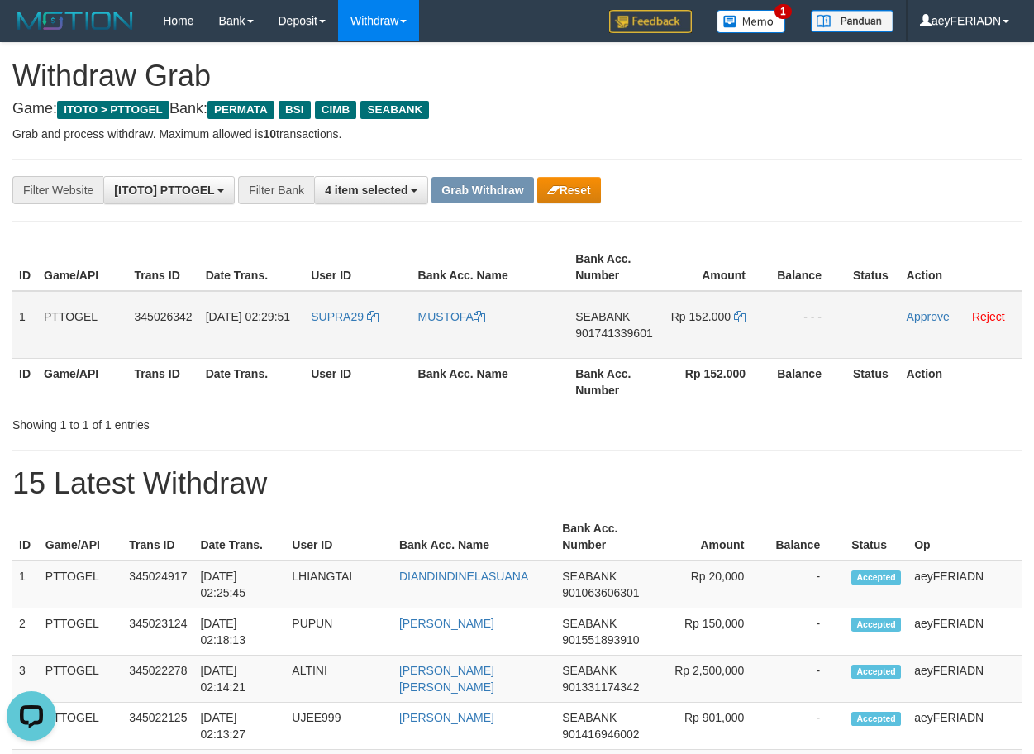
drag, startPoint x: 352, startPoint y: 300, endPoint x: 707, endPoint y: 320, distance: 355.2
click at [707, 320] on tr "1 PTTOGEL 345026342 01/10/2025 02:29:51 SUPRA29 MUSTOFA SEABANK 901741339601 Rp…" at bounding box center [516, 325] width 1009 height 68
click at [606, 332] on span "901741339601" at bounding box center [613, 333] width 77 height 13
drag, startPoint x: 606, startPoint y: 332, endPoint x: 930, endPoint y: 274, distance: 329.2
click at [627, 337] on span "901741339601" at bounding box center [613, 333] width 77 height 13
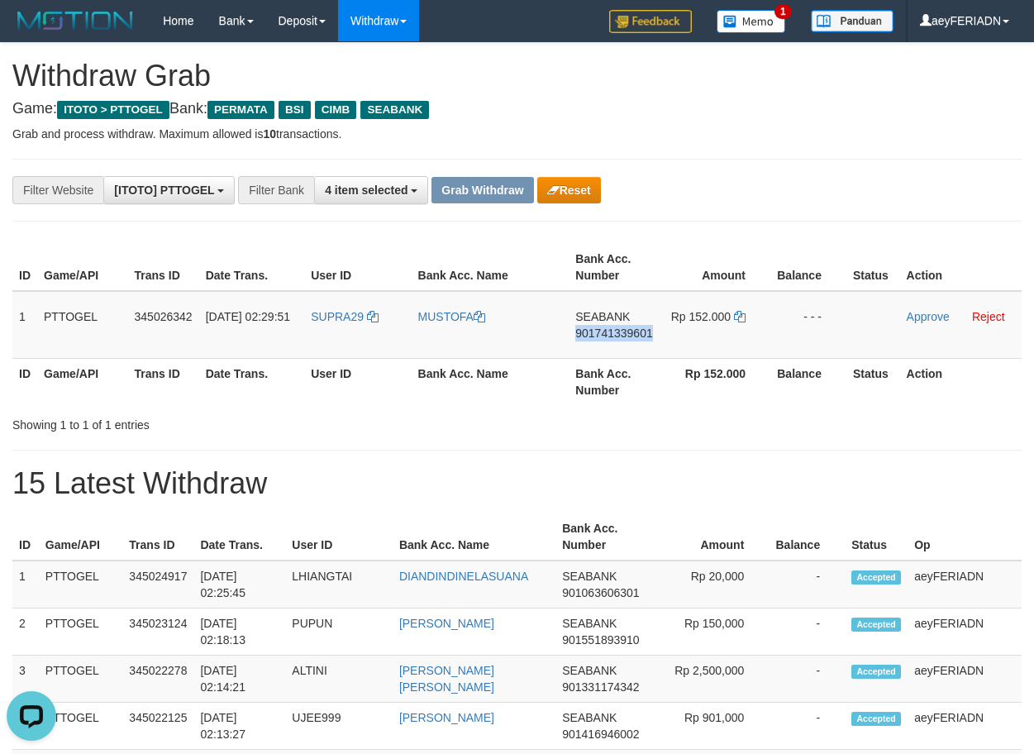
copy span "901741339601"
click at [741, 315] on icon at bounding box center [740, 317] width 12 height 12
click at [928, 319] on link "Approve" at bounding box center [928, 316] width 43 height 13
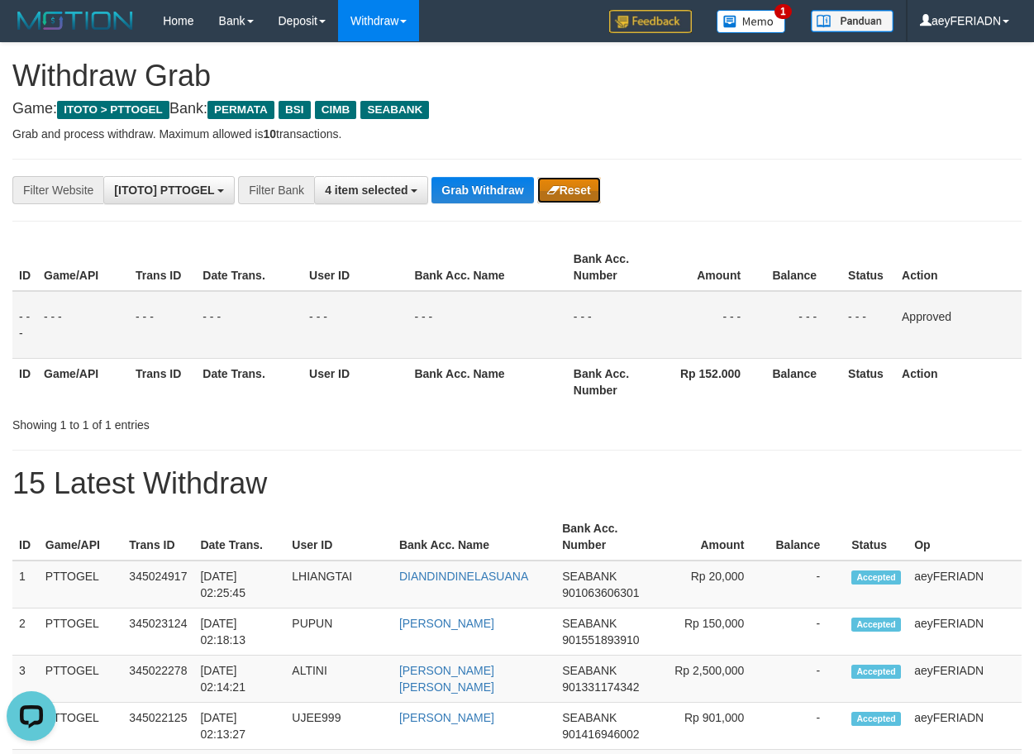
click at [577, 187] on button "Reset" at bounding box center [569, 190] width 64 height 26
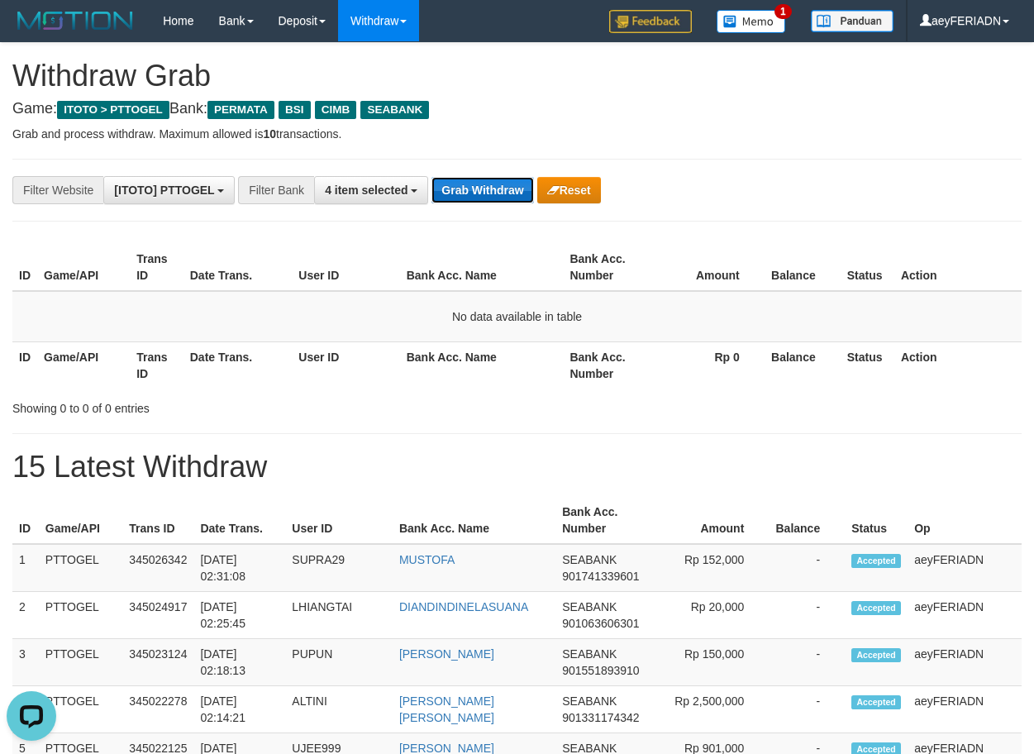
click at [518, 203] on button "Grab Withdraw" at bounding box center [483, 190] width 102 height 26
click at [484, 187] on button "Grab Withdraw" at bounding box center [483, 190] width 102 height 26
click at [680, 159] on hr at bounding box center [516, 159] width 1009 height 1
click at [514, 188] on button "Grab Withdraw" at bounding box center [483, 190] width 102 height 26
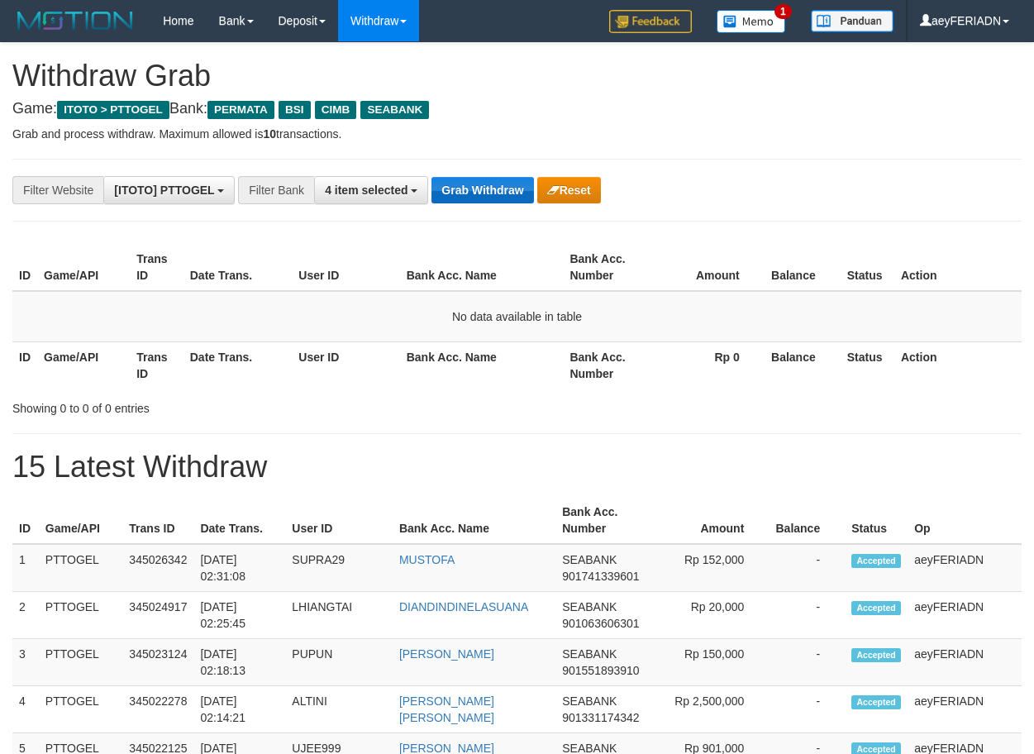
scroll to position [188, 0]
click at [483, 178] on button "Grab Withdraw" at bounding box center [483, 190] width 102 height 26
click at [471, 192] on button "Grab Withdraw" at bounding box center [483, 190] width 102 height 26
click at [480, 193] on button "Grab Withdraw" at bounding box center [483, 190] width 102 height 26
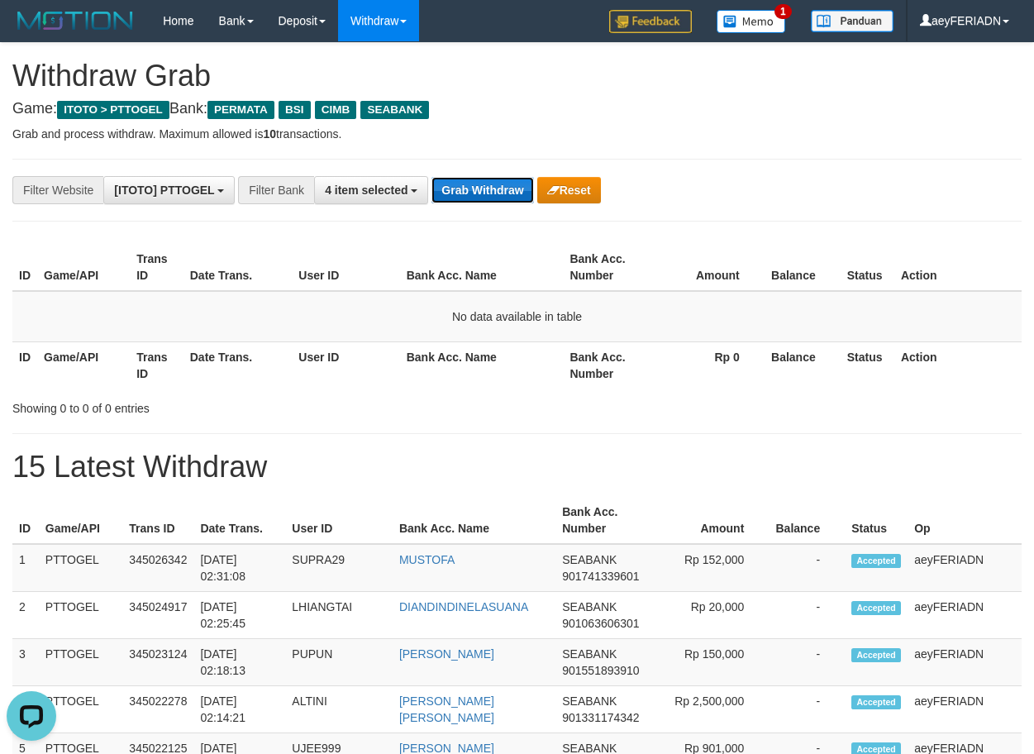
click at [494, 184] on button "Grab Withdraw" at bounding box center [483, 190] width 102 height 26
click at [489, 179] on button "Grab Withdraw" at bounding box center [483, 190] width 102 height 26
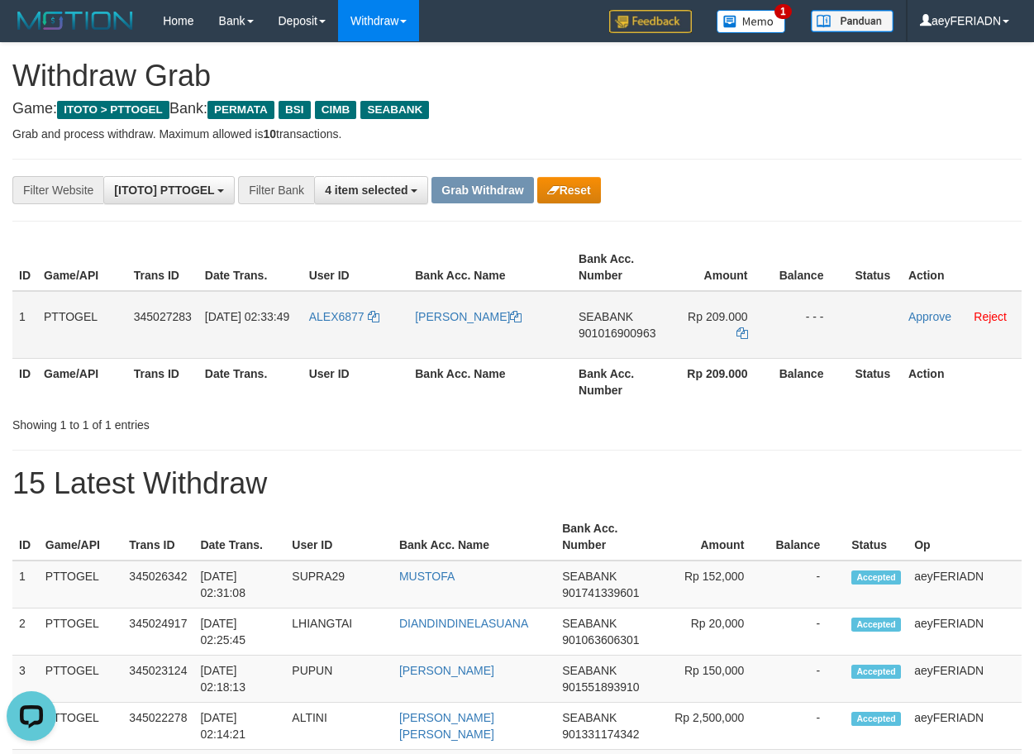
click at [614, 336] on span "901016900963" at bounding box center [617, 333] width 77 height 13
copy span "901016900963"
click at [742, 327] on icon at bounding box center [743, 333] width 12 height 12
drag, startPoint x: 342, startPoint y: 305, endPoint x: 725, endPoint y: 332, distance: 383.7
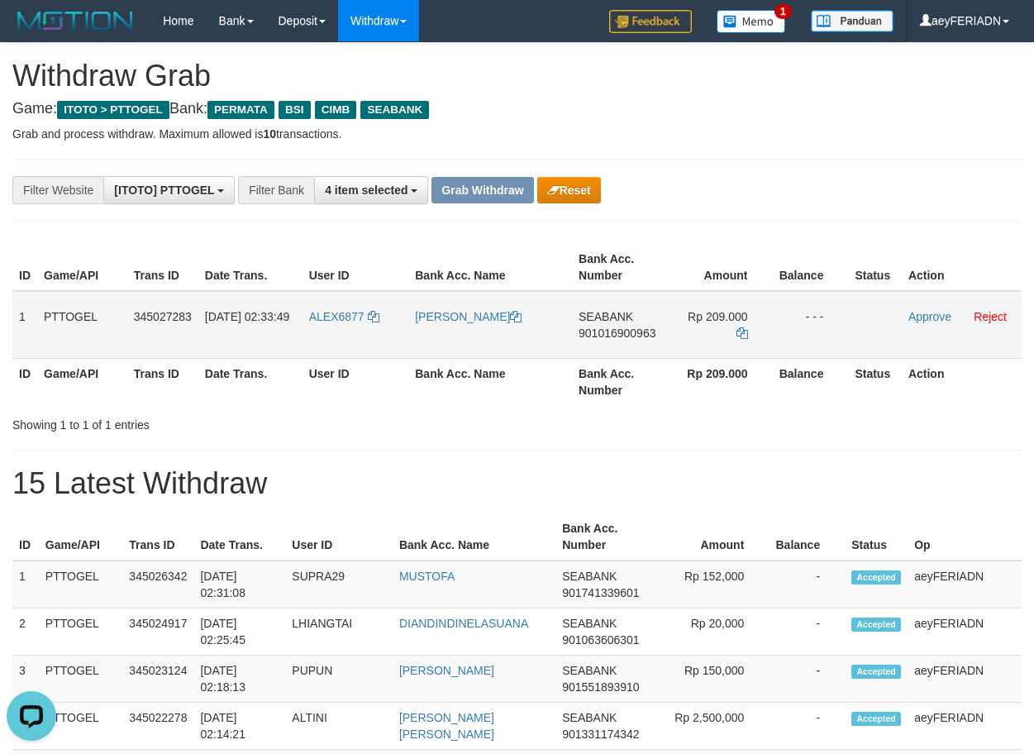
click at [725, 332] on tr "1 PTTOGEL 345027283 01/10/2025 02:33:49 ALEX6877 DANIEL TJHIA SEABANK 901016900…" at bounding box center [516, 325] width 1009 height 68
copy tr
click at [918, 319] on link "Approve" at bounding box center [930, 316] width 43 height 13
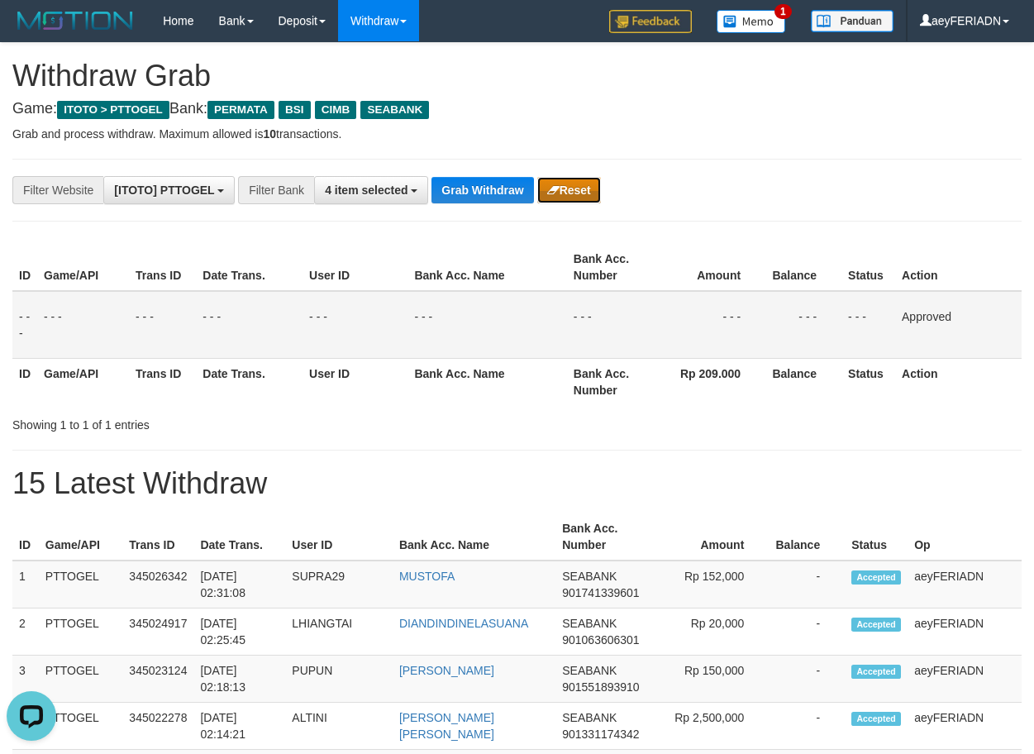
click at [561, 200] on button "Reset" at bounding box center [569, 190] width 64 height 26
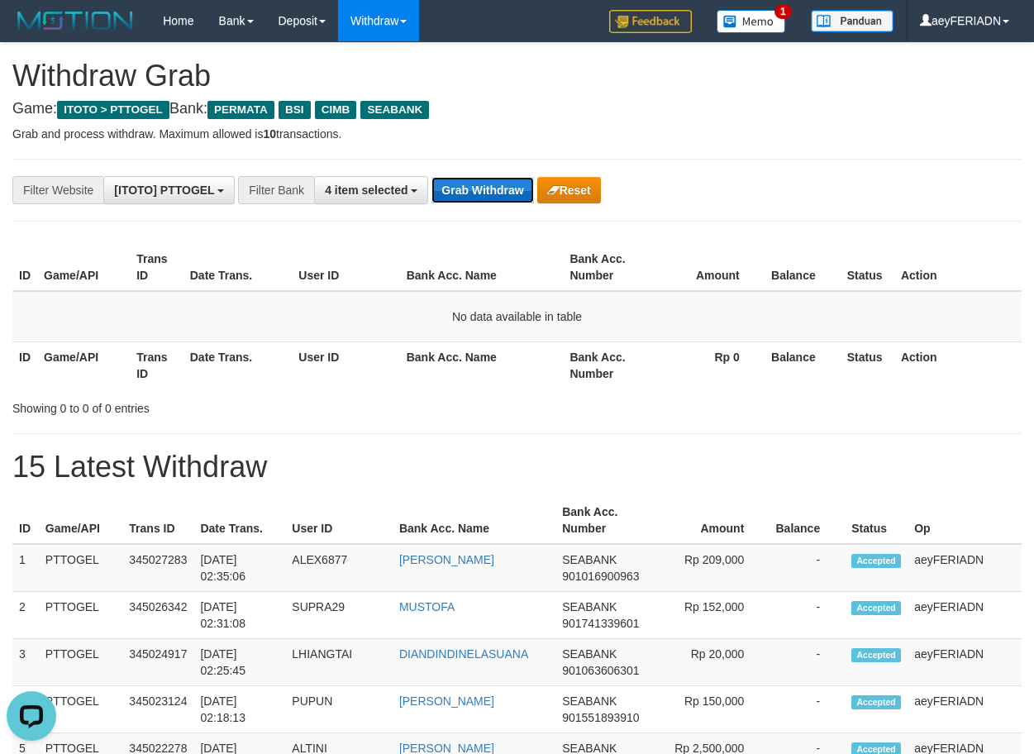
click at [480, 184] on button "Grab Withdraw" at bounding box center [483, 190] width 102 height 26
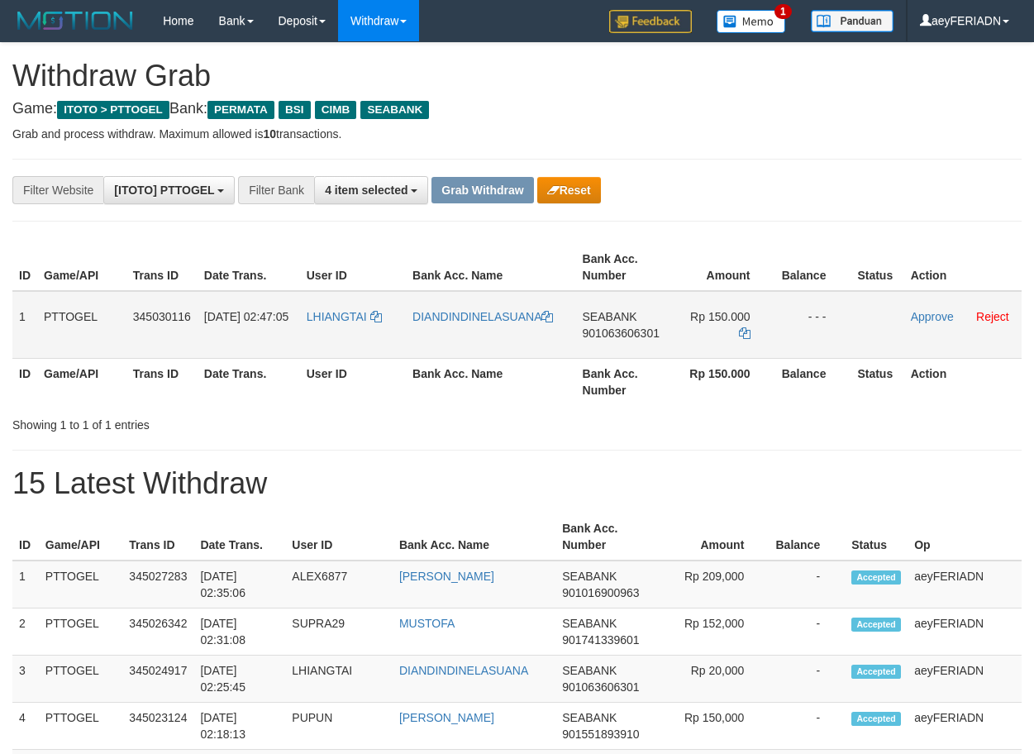
scroll to position [188, 0]
click at [707, 318] on tr "1 PTTOGEL 345030116 [DATE] 02:47:05 [GEOGRAPHIC_DATA] DIANDINDINELASUANA SEABAN…" at bounding box center [516, 325] width 1009 height 68
click at [919, 315] on link "Approve" at bounding box center [932, 316] width 43 height 13
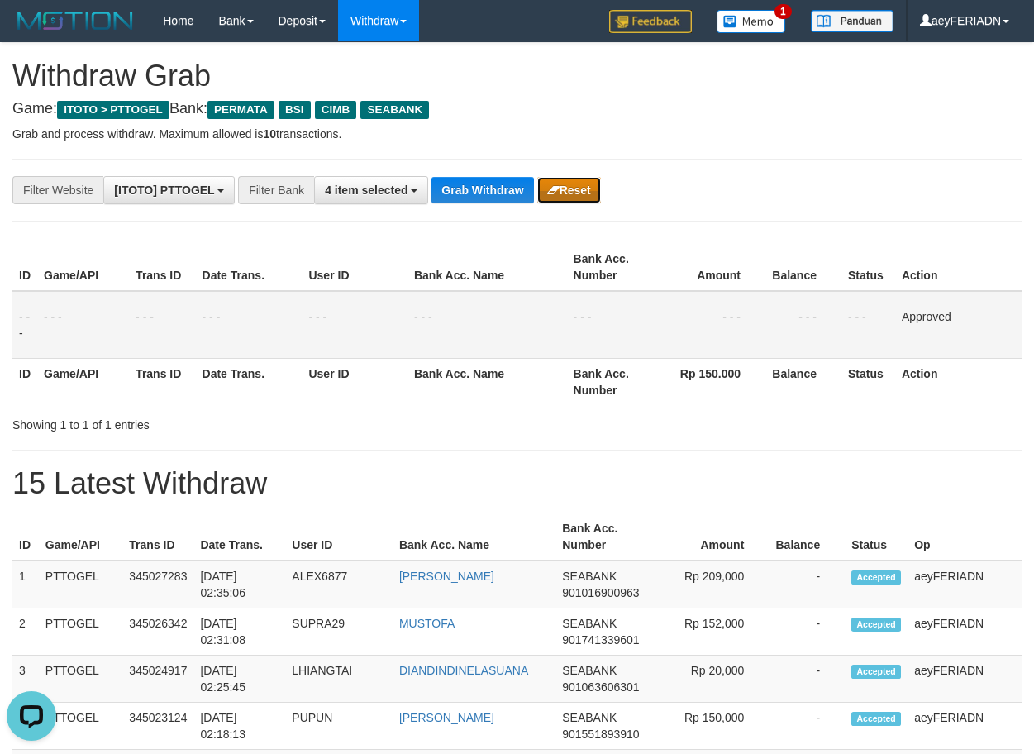
click at [558, 187] on icon "button" at bounding box center [553, 190] width 12 height 12
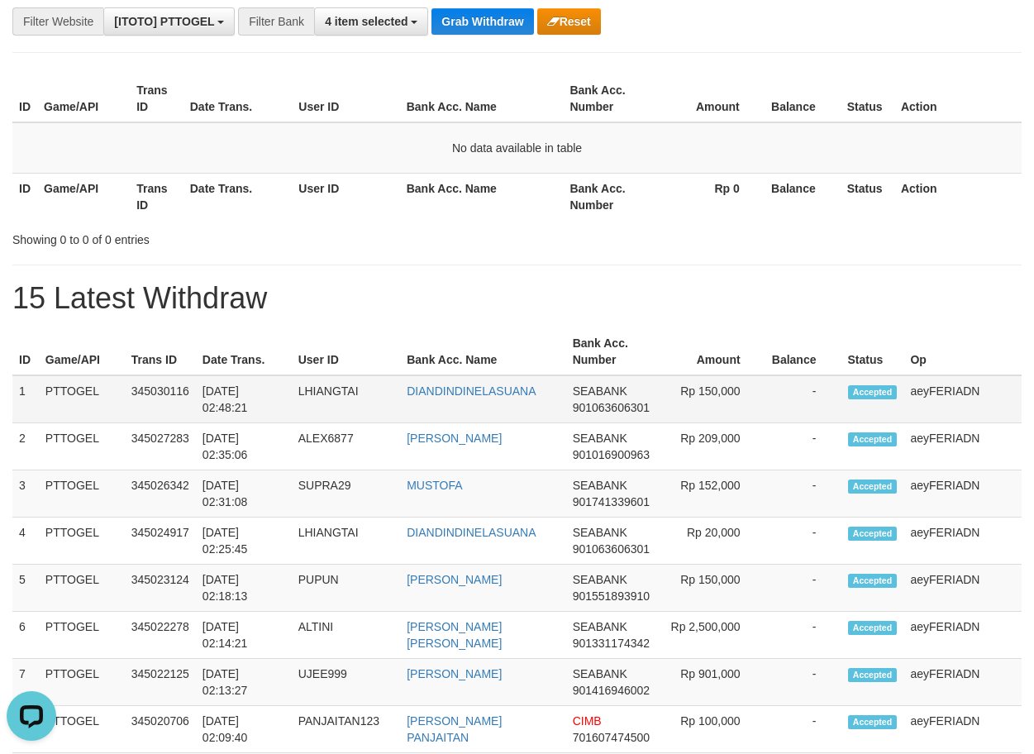
click at [597, 400] on td "SEABANK 901063606301" at bounding box center [613, 399] width 94 height 48
click at [583, 408] on span "901063606301" at bounding box center [611, 407] width 77 height 13
copy span "901063606301"
click at [514, 26] on button "Grab Withdraw" at bounding box center [483, 21] width 102 height 26
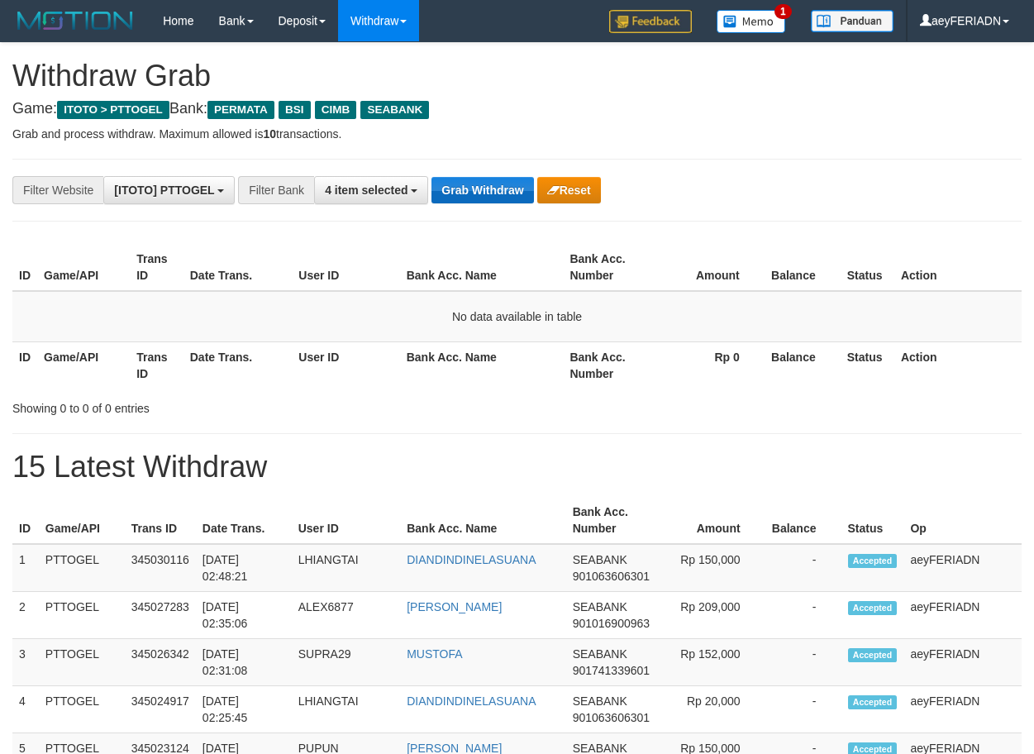
scroll to position [188, 0]
click at [489, 188] on button "Grab Withdraw" at bounding box center [483, 190] width 102 height 26
click at [494, 194] on button "Grab Withdraw" at bounding box center [483, 190] width 102 height 26
click at [489, 189] on button "Grab Withdraw" at bounding box center [483, 190] width 102 height 26
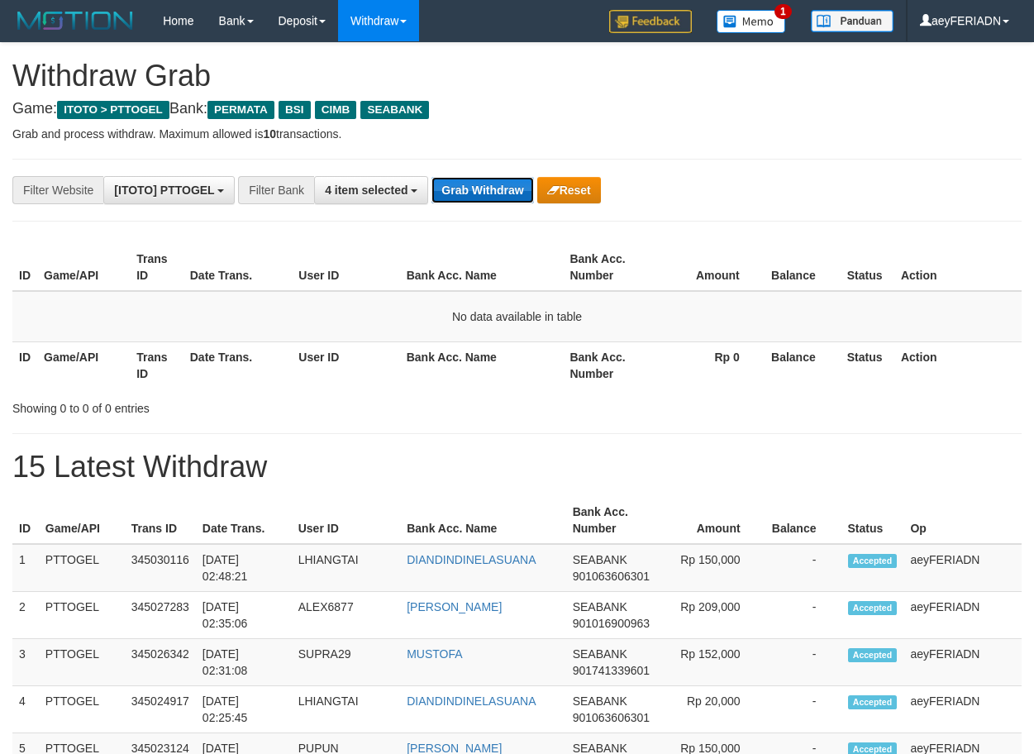
click at [492, 179] on button "Grab Withdraw" at bounding box center [483, 190] width 102 height 26
click at [486, 187] on button "Grab Withdraw" at bounding box center [483, 190] width 102 height 26
click at [510, 197] on button "Grab Withdraw" at bounding box center [483, 190] width 102 height 26
click at [489, 191] on button "Grab Withdraw" at bounding box center [483, 190] width 102 height 26
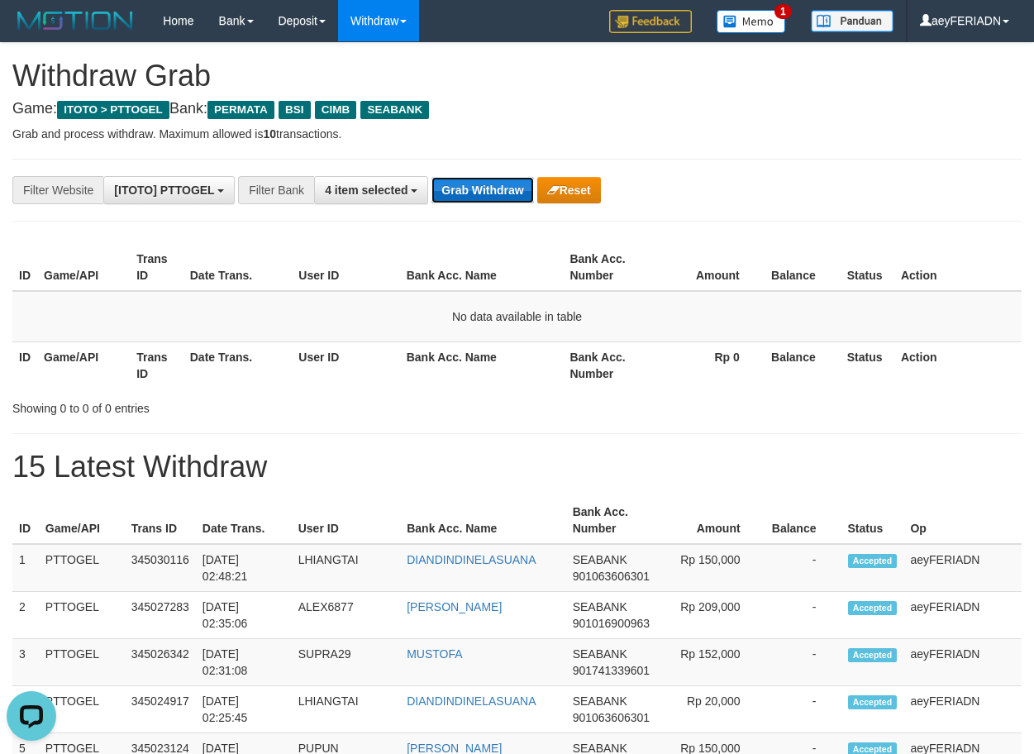
click at [494, 192] on button "Grab Withdraw" at bounding box center [483, 190] width 102 height 26
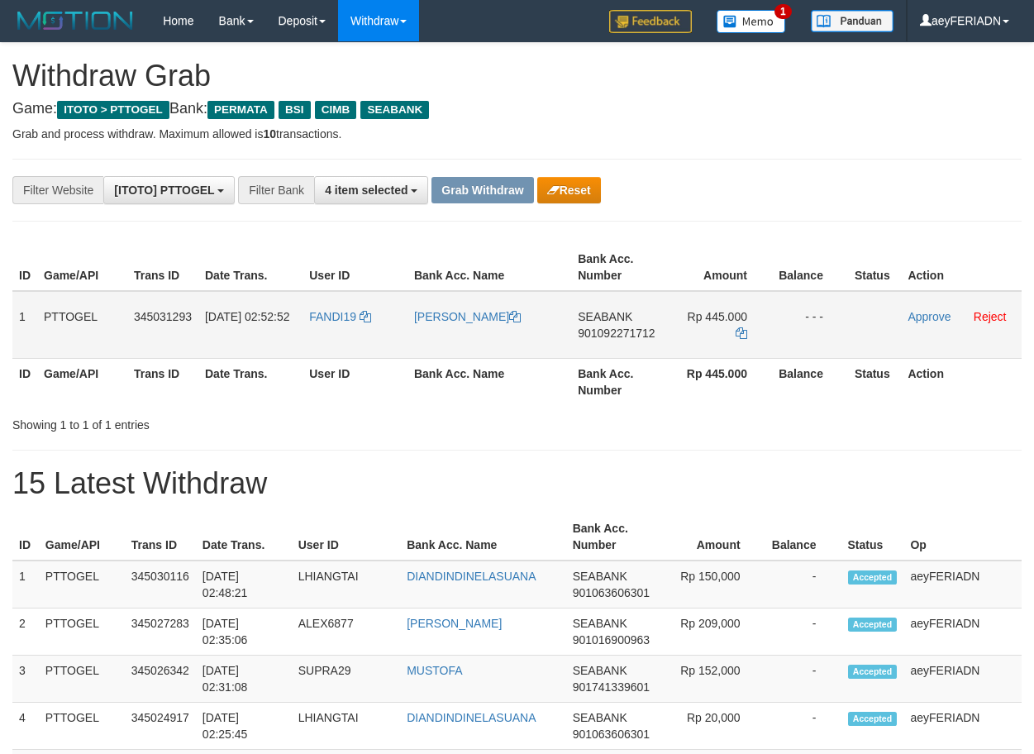
scroll to position [188, 0]
drag, startPoint x: 355, startPoint y: 298, endPoint x: 694, endPoint y: 325, distance: 340.1
click at [694, 325] on tr "1 PTTOGEL 345031293 01/10/2025 02:52:52 FANDI19 MOH AFFANDI BEREKI SEABANK 9010…" at bounding box center [516, 325] width 1009 height 68
click at [601, 335] on span "901092271712" at bounding box center [616, 333] width 77 height 13
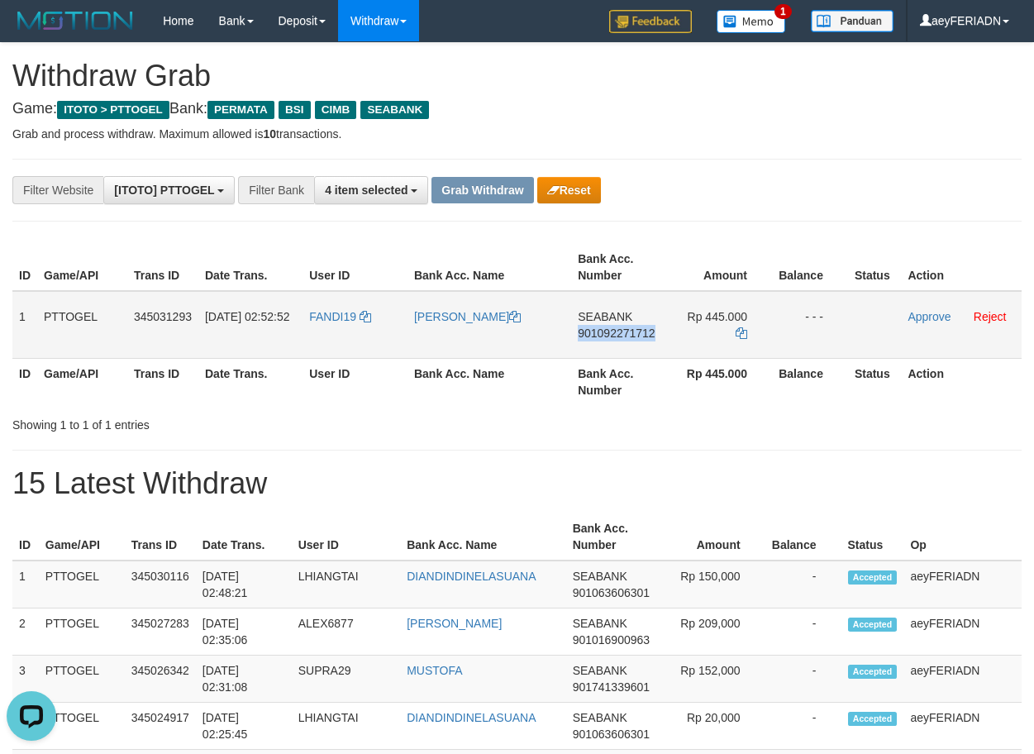
click at [601, 335] on span "901092271712" at bounding box center [616, 333] width 77 height 13
copy span "901092271712"
click at [741, 327] on icon at bounding box center [742, 333] width 12 height 12
click at [930, 320] on link "Approve" at bounding box center [929, 316] width 43 height 13
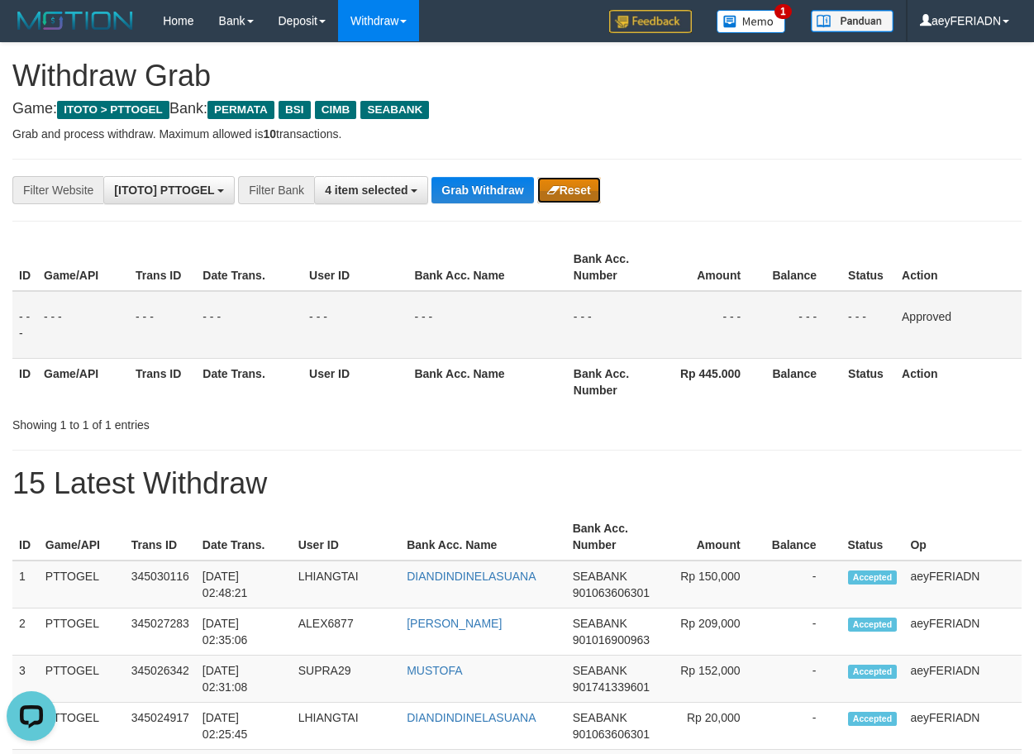
click at [568, 193] on button "Reset" at bounding box center [569, 190] width 64 height 26
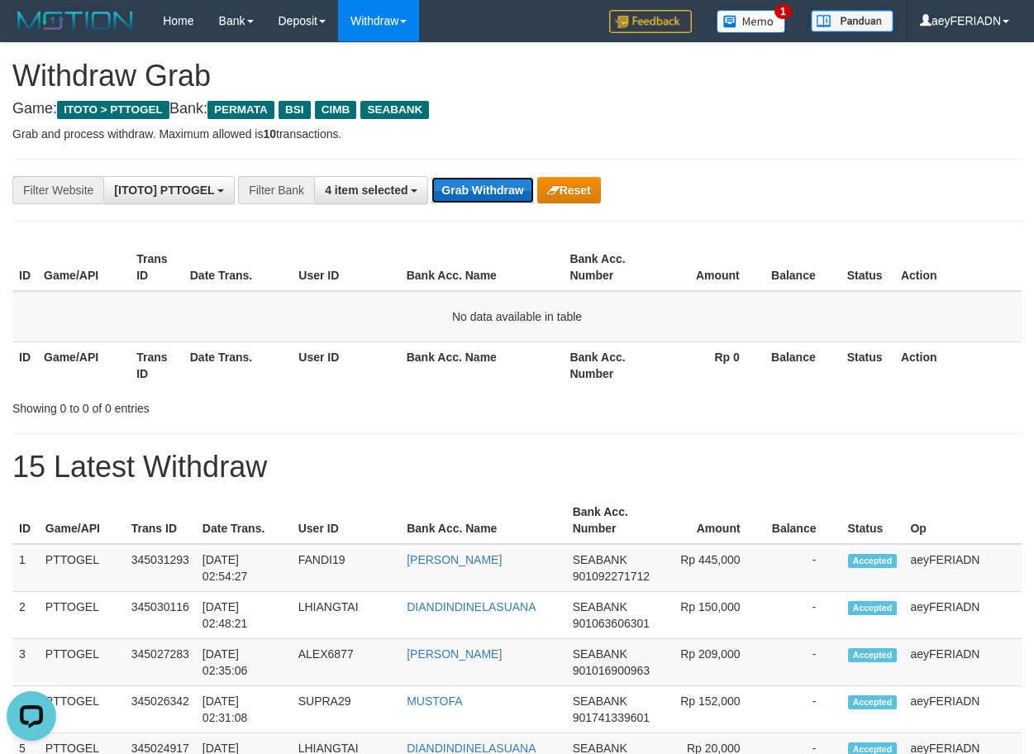
click at [478, 178] on button "Grab Withdraw" at bounding box center [483, 190] width 102 height 26
click at [488, 193] on button "Grab Withdraw" at bounding box center [483, 190] width 102 height 26
click at [483, 186] on button "Grab Withdraw" at bounding box center [483, 190] width 102 height 26
click at [492, 189] on button "Grab Withdraw" at bounding box center [483, 190] width 102 height 26
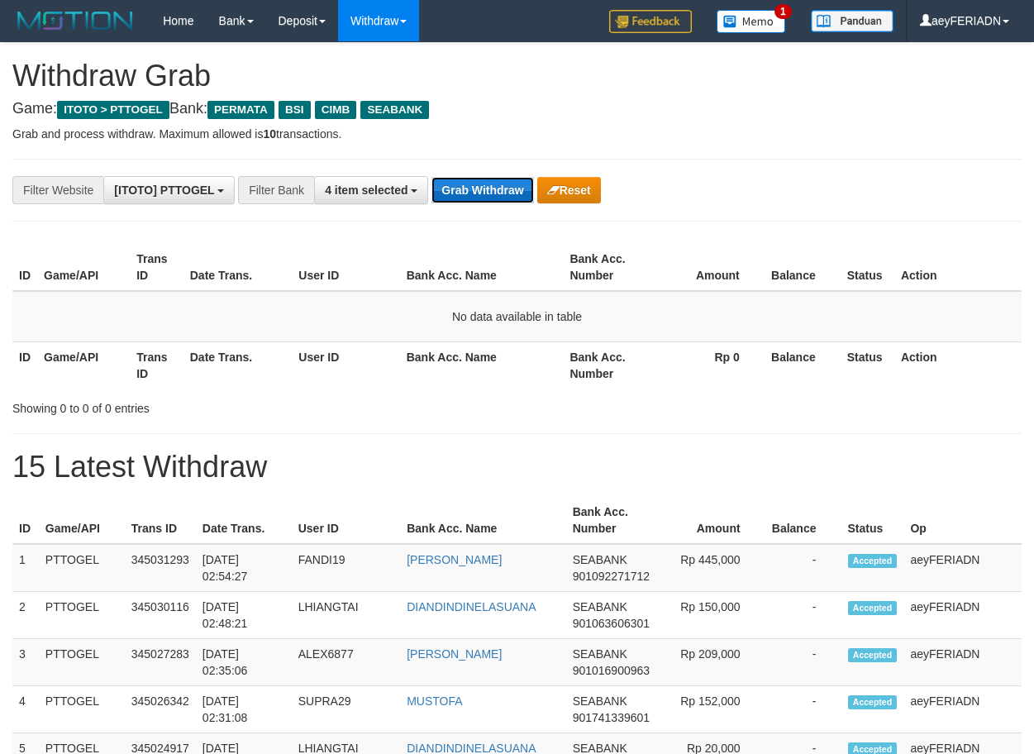
scroll to position [188, 0]
drag, startPoint x: 0, startPoint y: 0, endPoint x: 486, endPoint y: 187, distance: 520.8
click at [489, 188] on button "Grab Withdraw" at bounding box center [483, 190] width 102 height 26
click at [477, 196] on button "Grab Withdraw" at bounding box center [483, 190] width 102 height 26
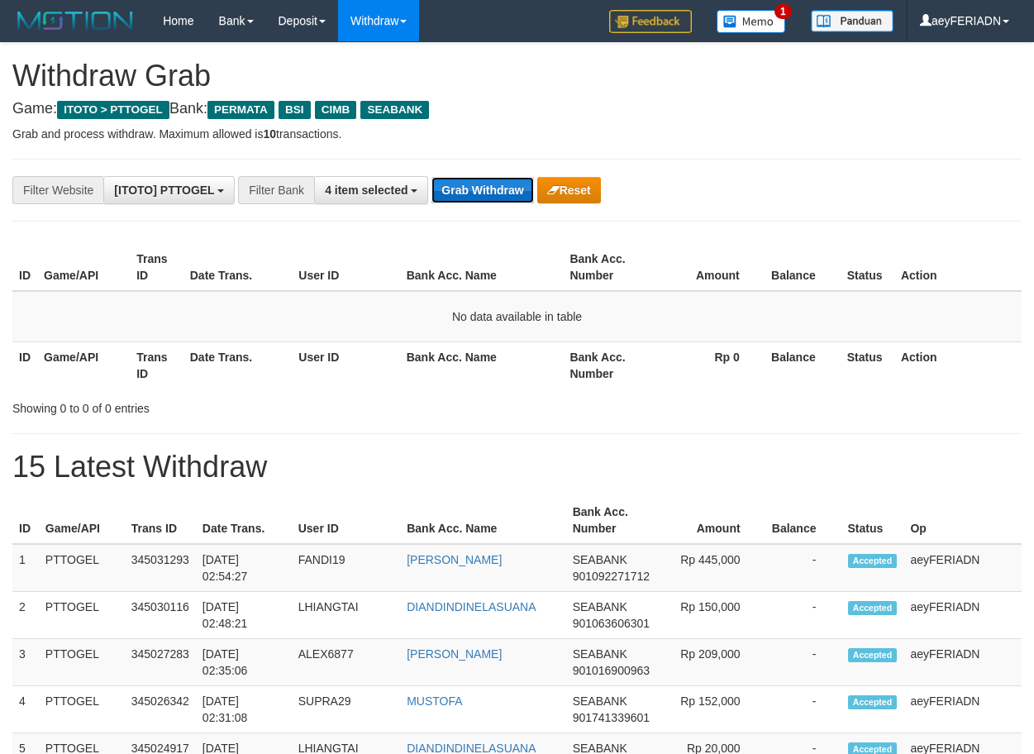
click at [477, 186] on button "Grab Withdraw" at bounding box center [483, 190] width 102 height 26
click at [492, 193] on button "Grab Withdraw" at bounding box center [483, 190] width 102 height 26
click at [493, 193] on button "Grab Withdraw" at bounding box center [483, 190] width 102 height 26
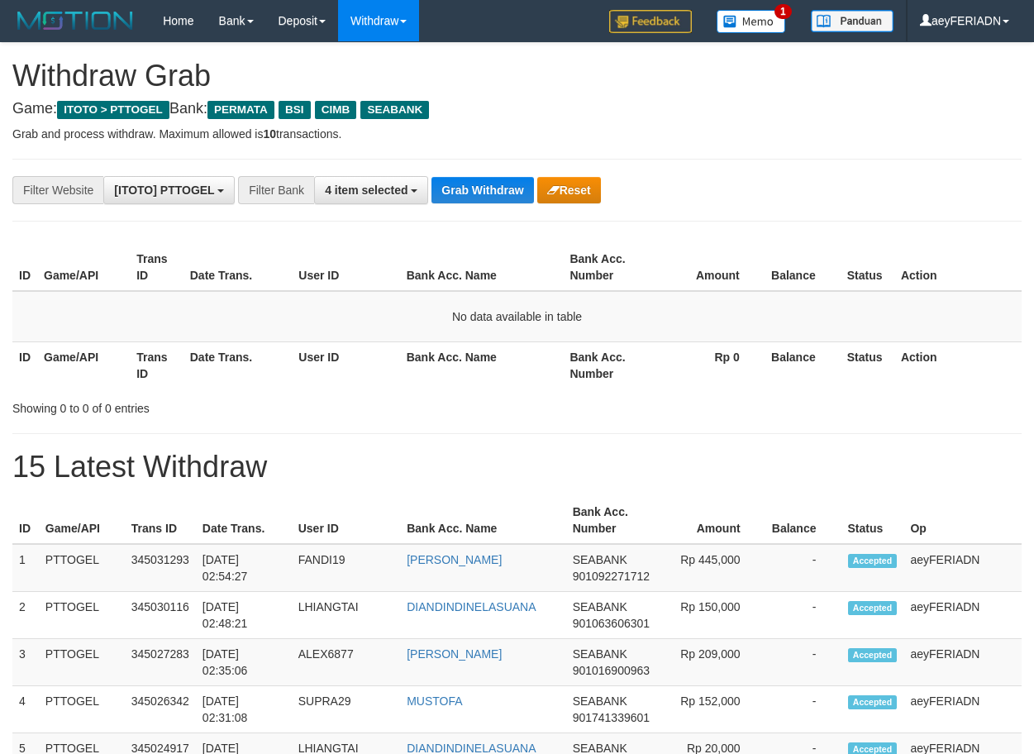
scroll to position [188, 0]
click at [484, 181] on button "Grab Withdraw" at bounding box center [483, 190] width 102 height 26
click at [481, 188] on button "Grab Withdraw" at bounding box center [483, 190] width 102 height 26
click at [466, 192] on button "Grab Withdraw" at bounding box center [483, 190] width 102 height 26
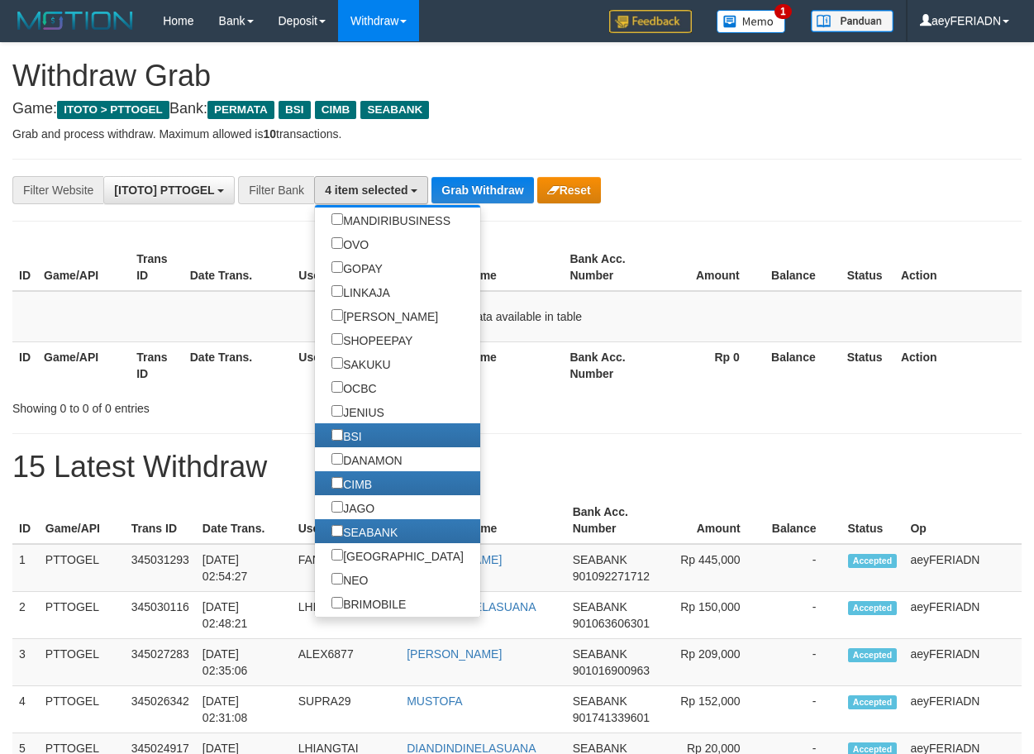
scroll to position [561, 0]
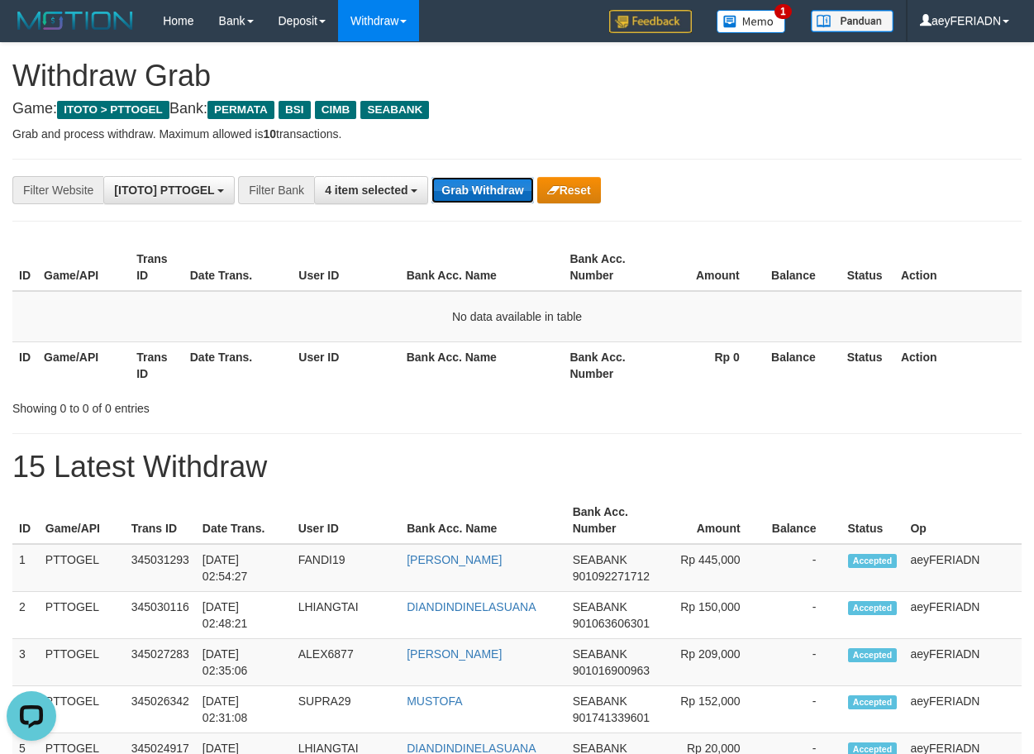
click at [475, 198] on button "Grab Withdraw" at bounding box center [483, 190] width 102 height 26
click at [470, 191] on button "Grab Withdraw" at bounding box center [483, 190] width 102 height 26
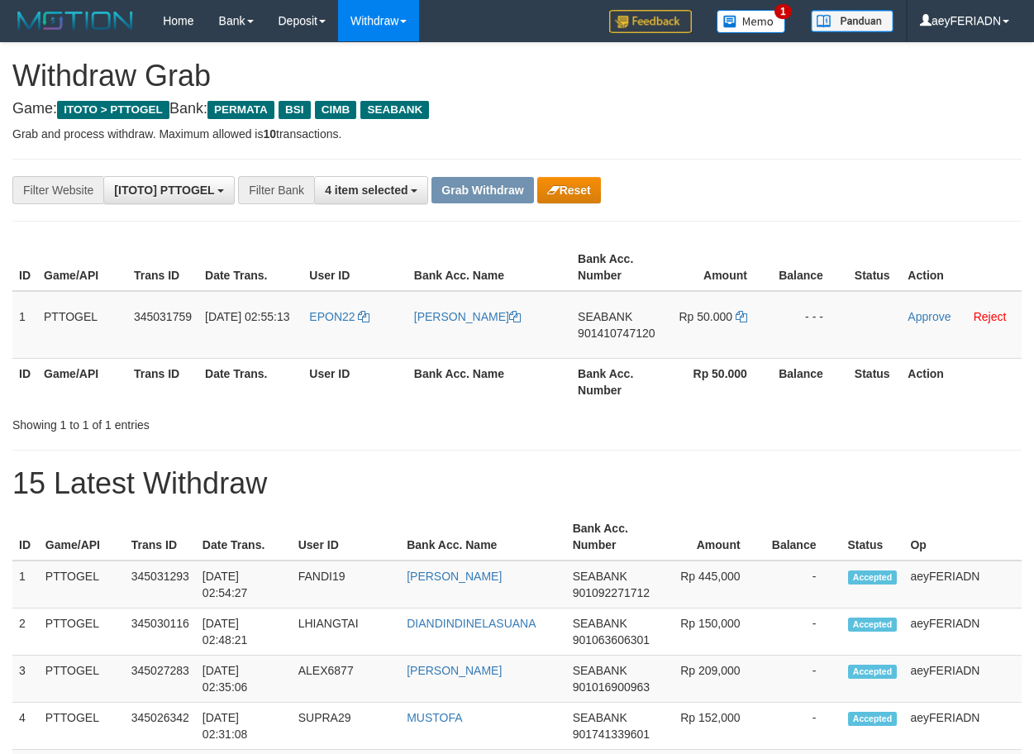
scroll to position [188, 0]
drag, startPoint x: 355, startPoint y: 301, endPoint x: 670, endPoint y: 311, distance: 315.1
click at [670, 311] on tr "1 PTTOGEL 345031759 [DATE] 02:55:13 EPON22 [PERSON_NAME] SEABANK 901410747120 R…" at bounding box center [516, 325] width 1009 height 68
click at [618, 334] on span "901410747120" at bounding box center [616, 333] width 77 height 13
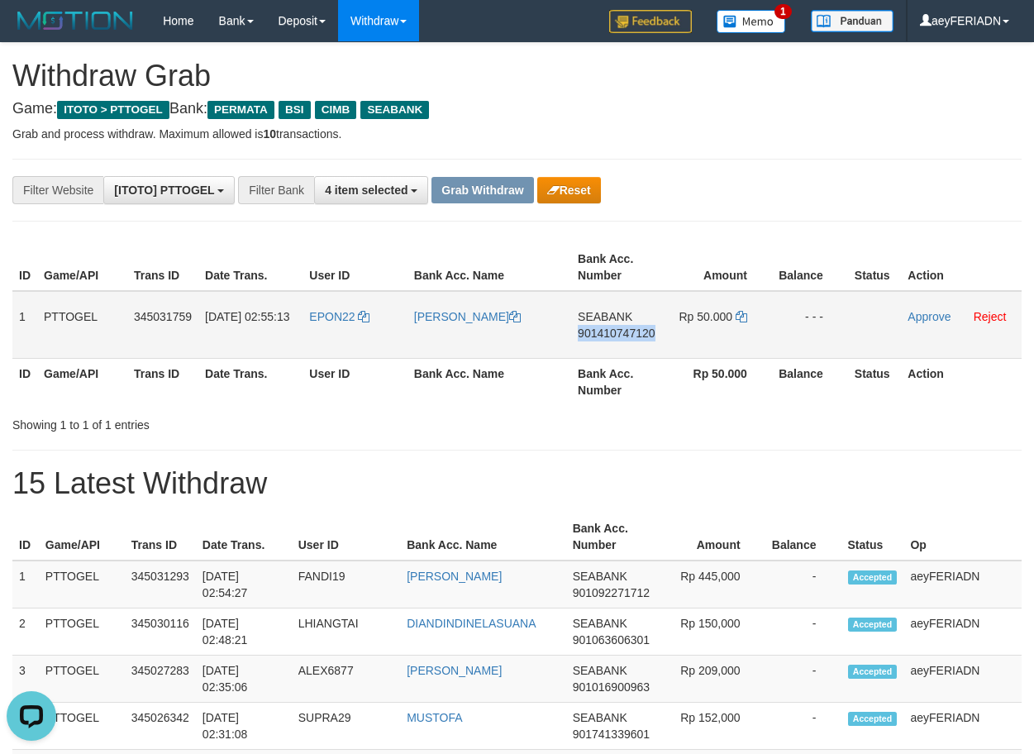
click at [618, 334] on span "901410747120" at bounding box center [616, 333] width 77 height 13
copy span "901410747120"
click at [745, 314] on icon at bounding box center [742, 317] width 12 height 12
click at [927, 322] on link "Approve" at bounding box center [929, 316] width 43 height 13
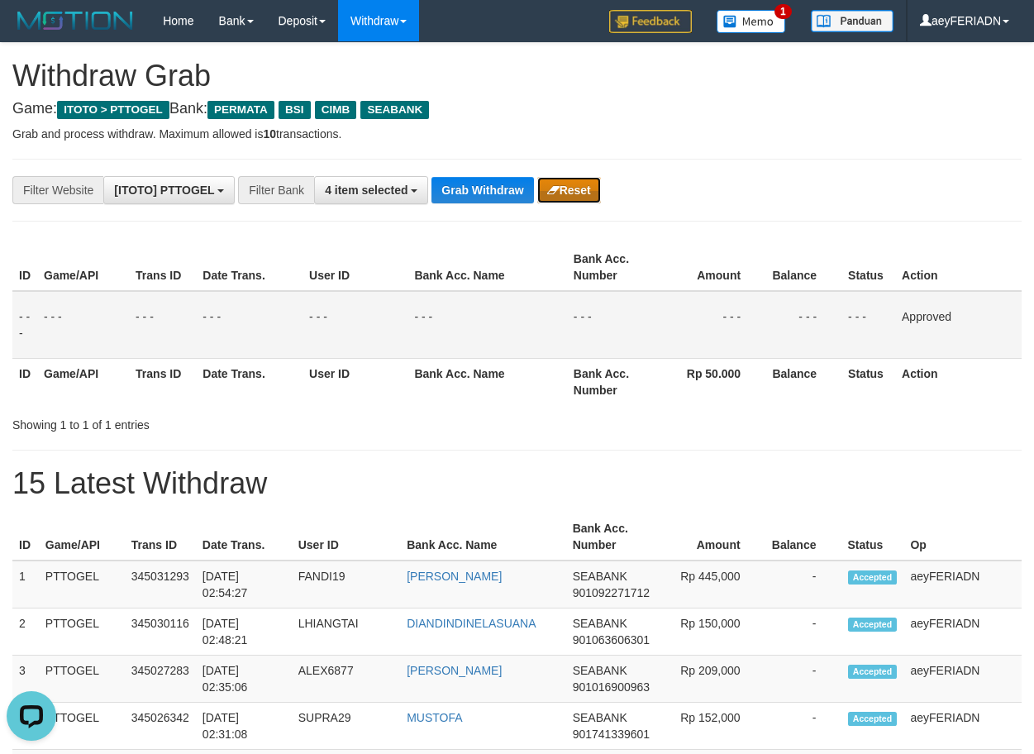
click at [569, 199] on button "Reset" at bounding box center [569, 190] width 64 height 26
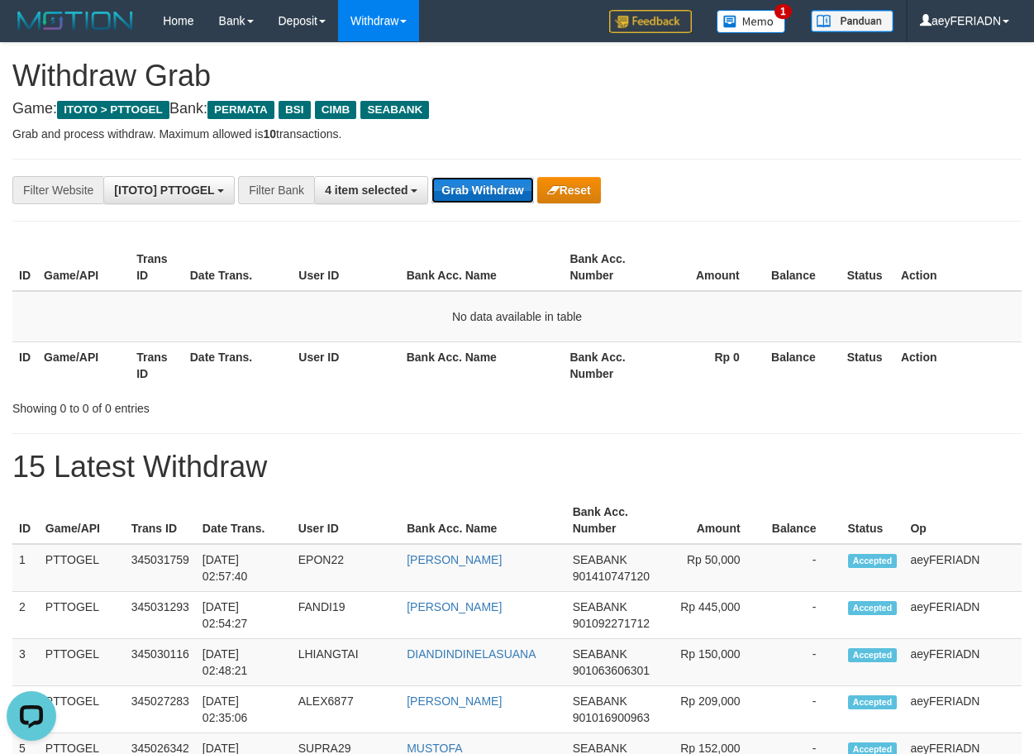
click at [499, 193] on button "Grab Withdraw" at bounding box center [483, 190] width 102 height 26
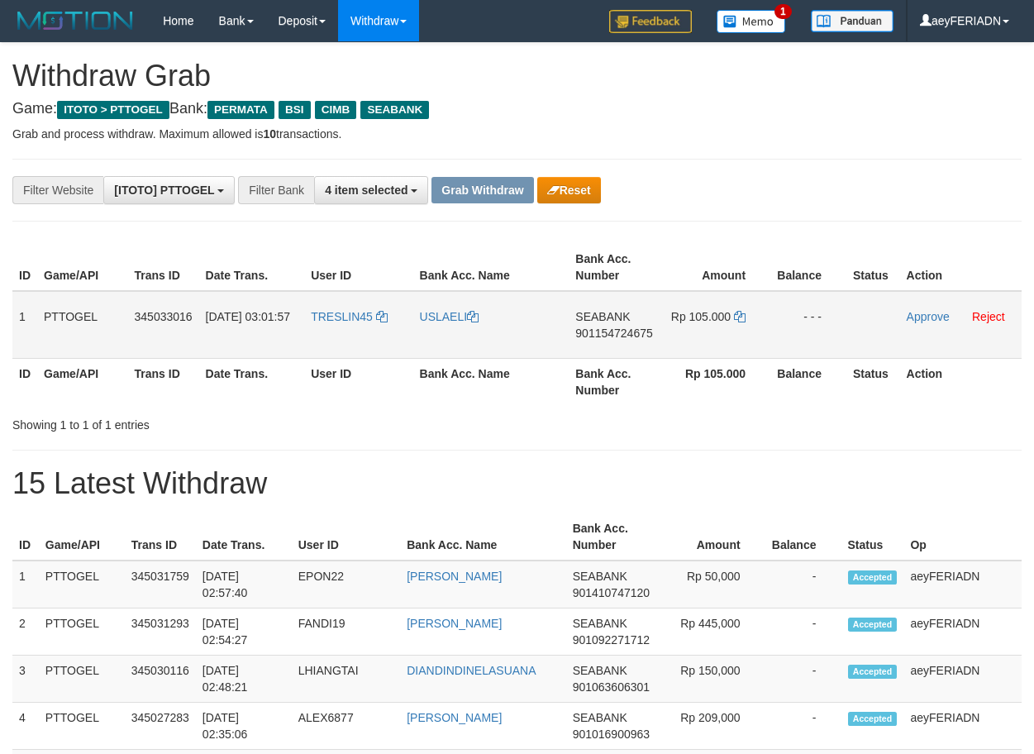
scroll to position [188, 0]
drag, startPoint x: 451, startPoint y: 317, endPoint x: 702, endPoint y: 318, distance: 250.5
click at [702, 318] on tr "1 PTTOGEL 345033016 01/10/2025 03:01:57 TRESLIN45 USLAELI SEABANK 901154724675 …" at bounding box center [516, 325] width 1009 height 68
click at [629, 336] on span "901154724675" at bounding box center [613, 333] width 77 height 13
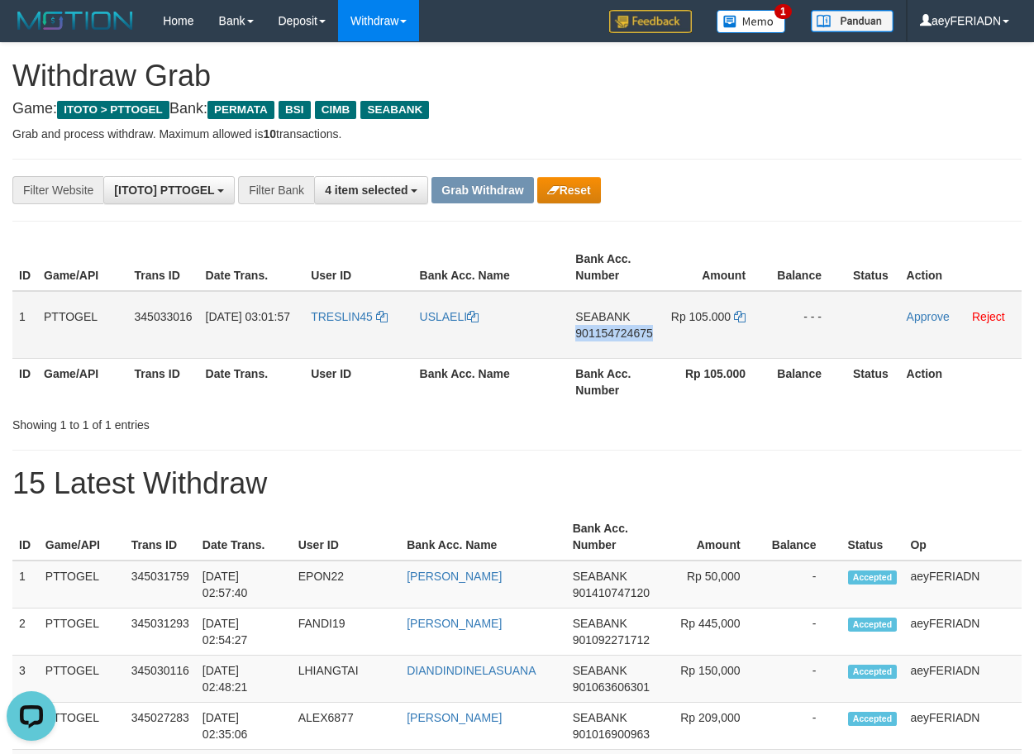
click at [642, 337] on span "901154724675" at bounding box center [613, 333] width 77 height 13
copy span "901154724675"
click at [740, 316] on icon at bounding box center [740, 317] width 12 height 12
click at [938, 317] on link "Approve" at bounding box center [928, 316] width 43 height 13
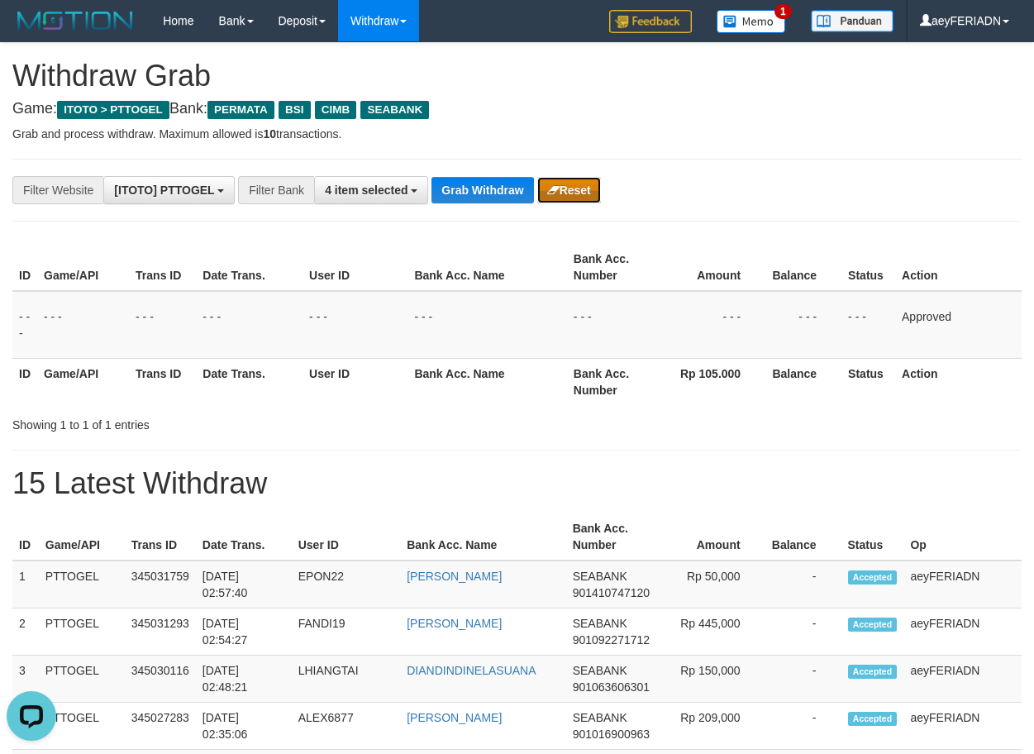
click at [580, 195] on button "Reset" at bounding box center [569, 190] width 64 height 26
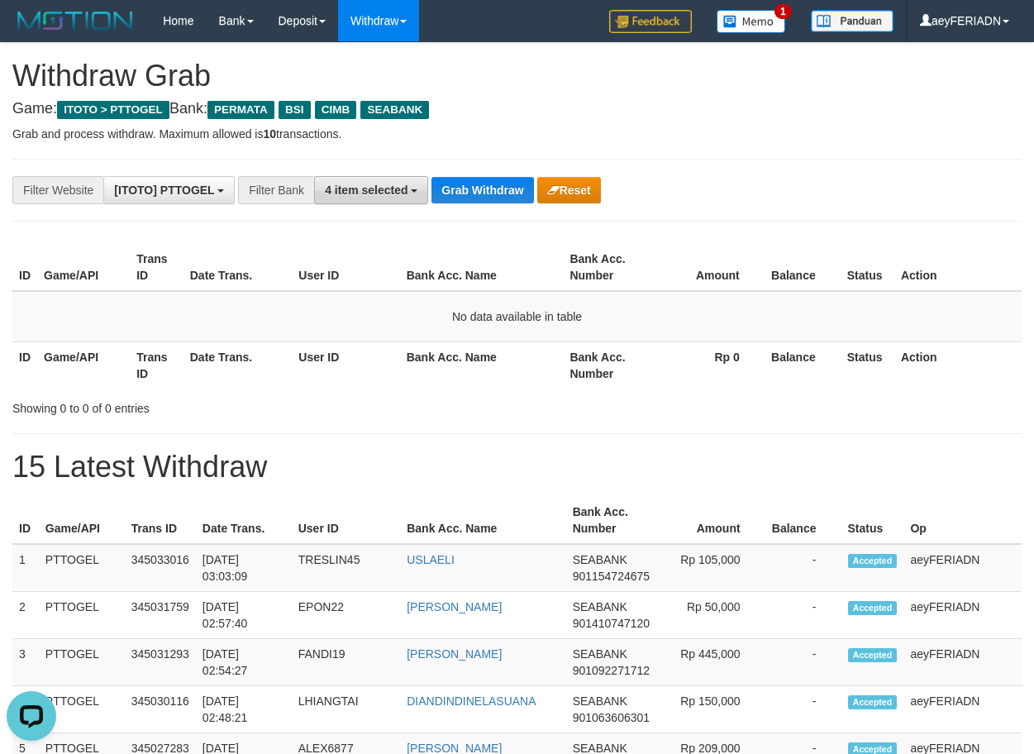
click at [371, 198] on button "4 item selected" at bounding box center [371, 190] width 114 height 28
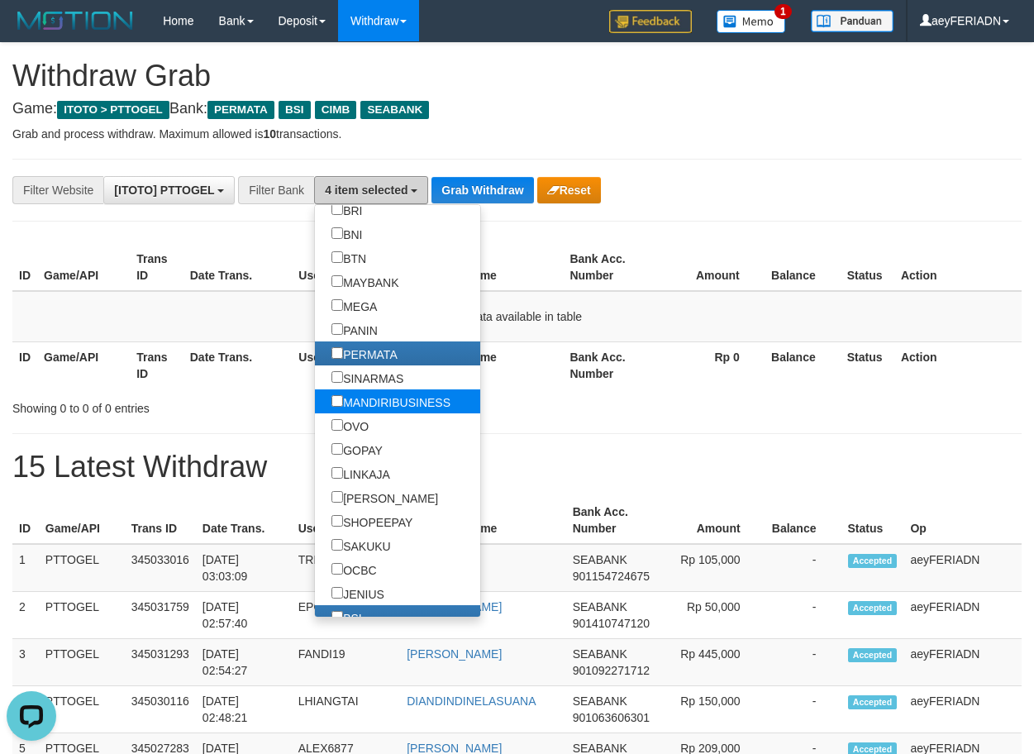
scroll to position [317, 0]
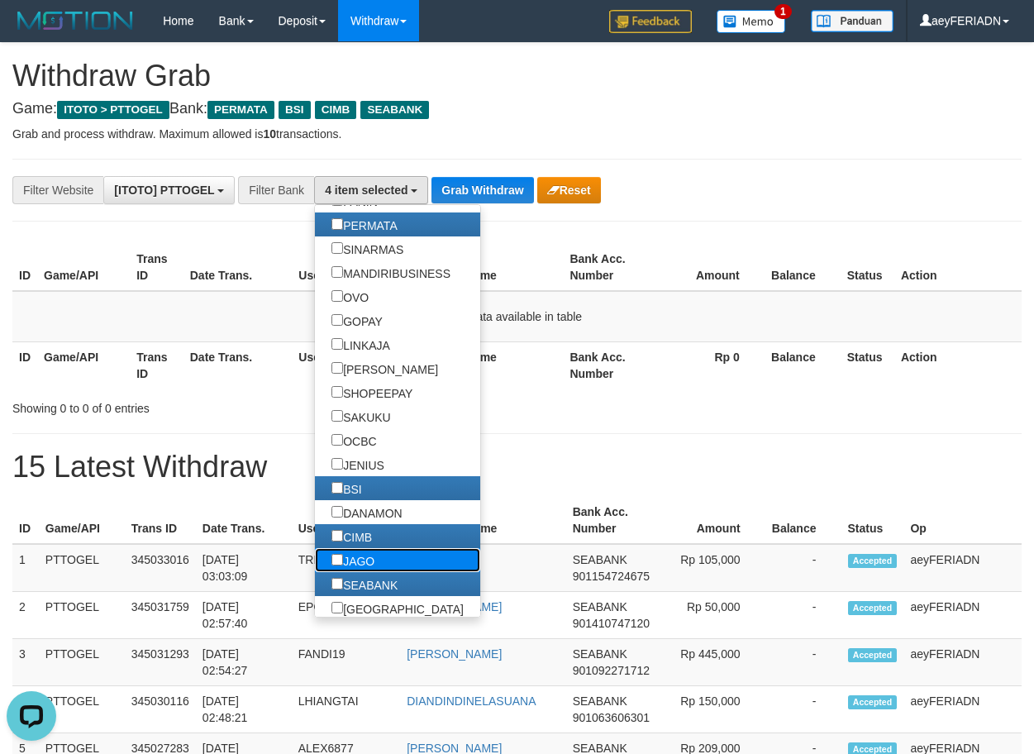
click at [315, 552] on label "JAGO" at bounding box center [353, 560] width 76 height 24
click at [471, 184] on button "Grab Withdraw" at bounding box center [483, 190] width 102 height 26
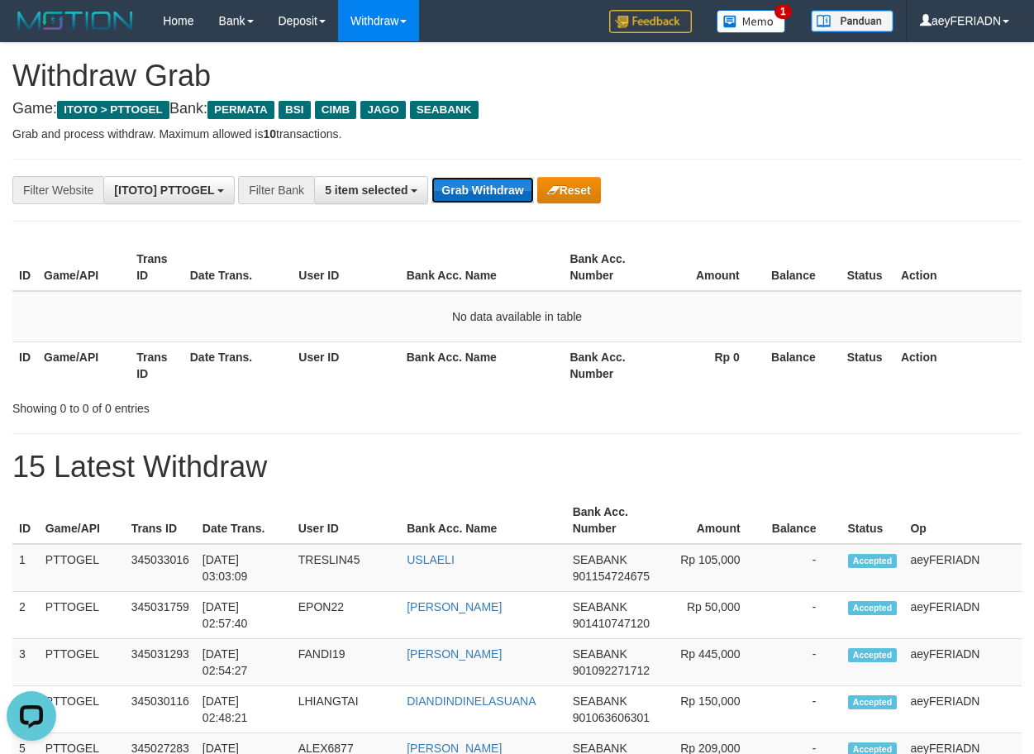
click at [475, 177] on button "Grab Withdraw" at bounding box center [483, 190] width 102 height 26
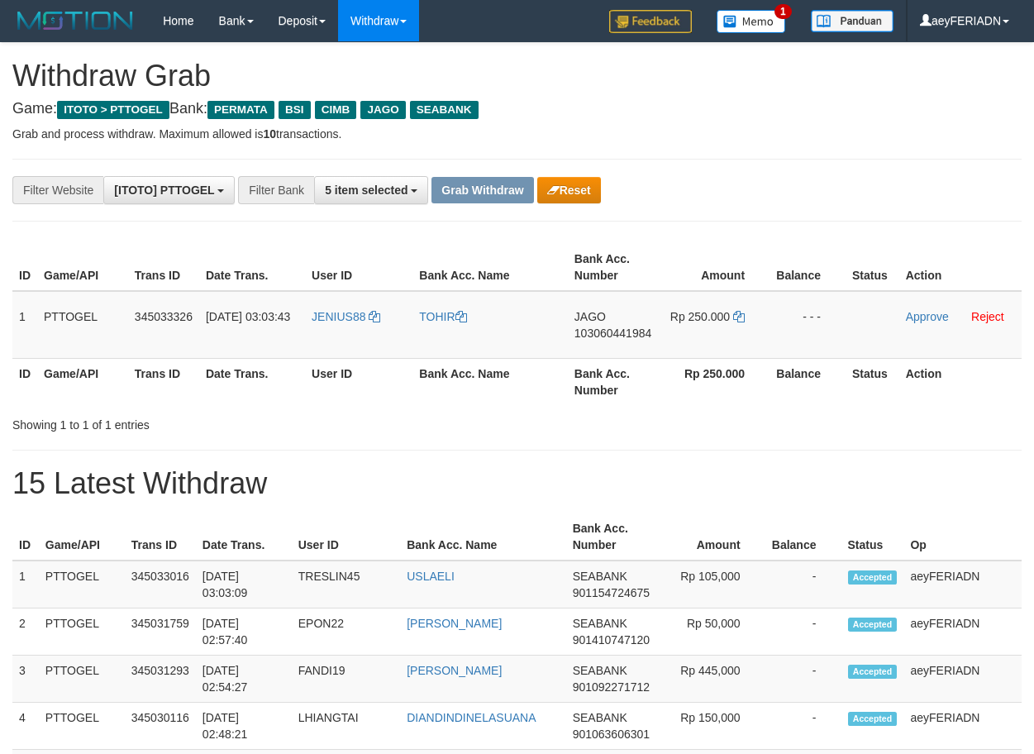
scroll to position [188, 0]
click at [607, 336] on span "103060441984" at bounding box center [613, 333] width 77 height 13
copy span "103060441984"
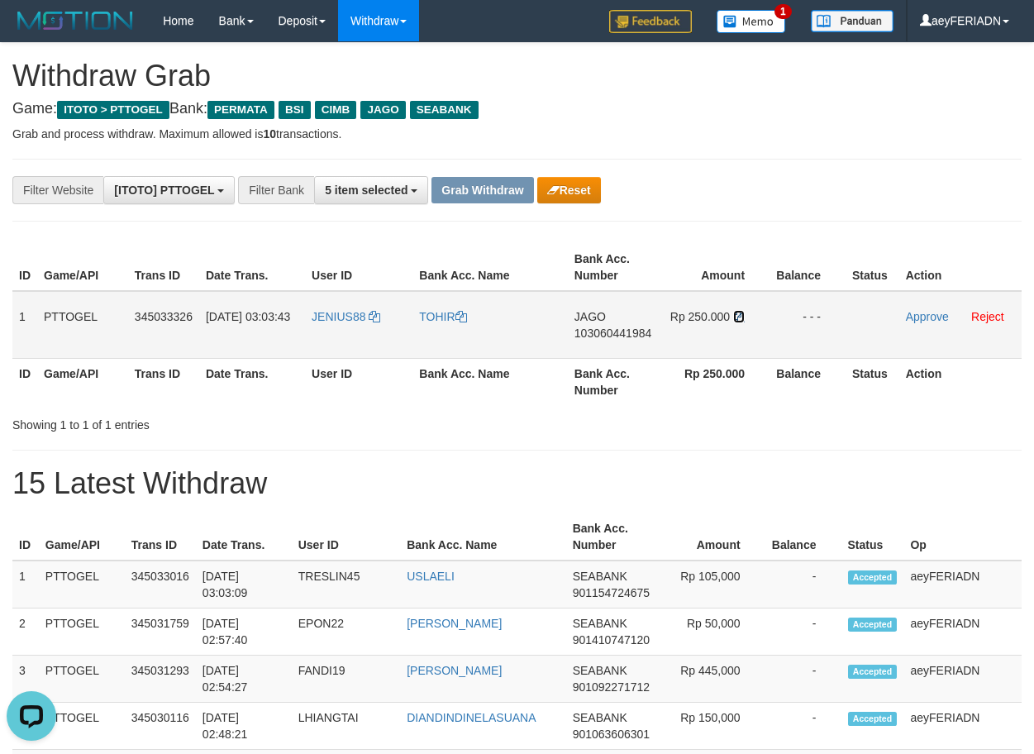
click at [741, 314] on icon at bounding box center [739, 317] width 12 height 12
click at [932, 310] on link "Approve" at bounding box center [927, 316] width 43 height 13
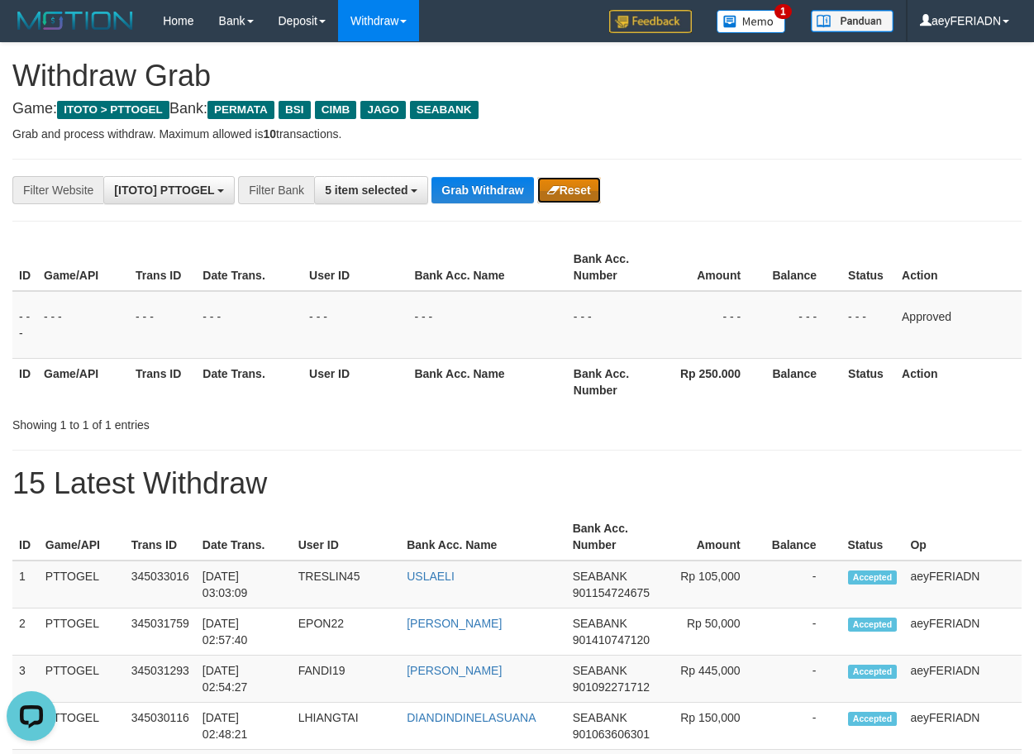
click at [580, 184] on button "Reset" at bounding box center [569, 190] width 64 height 26
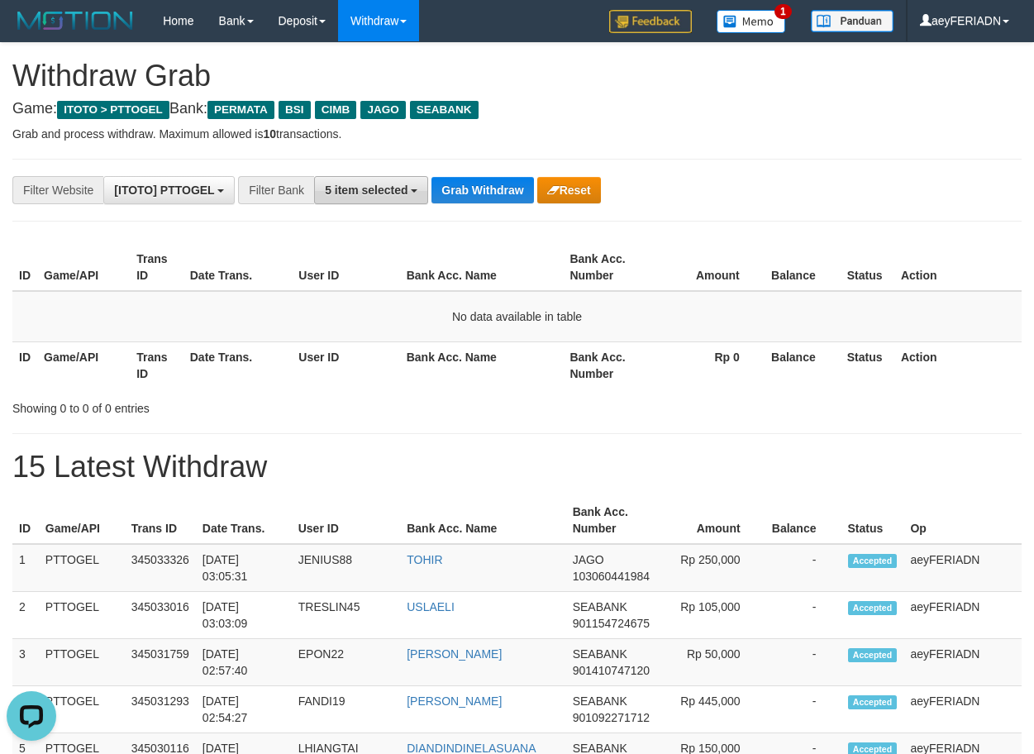
click at [364, 185] on span "5 item selected" at bounding box center [366, 190] width 83 height 13
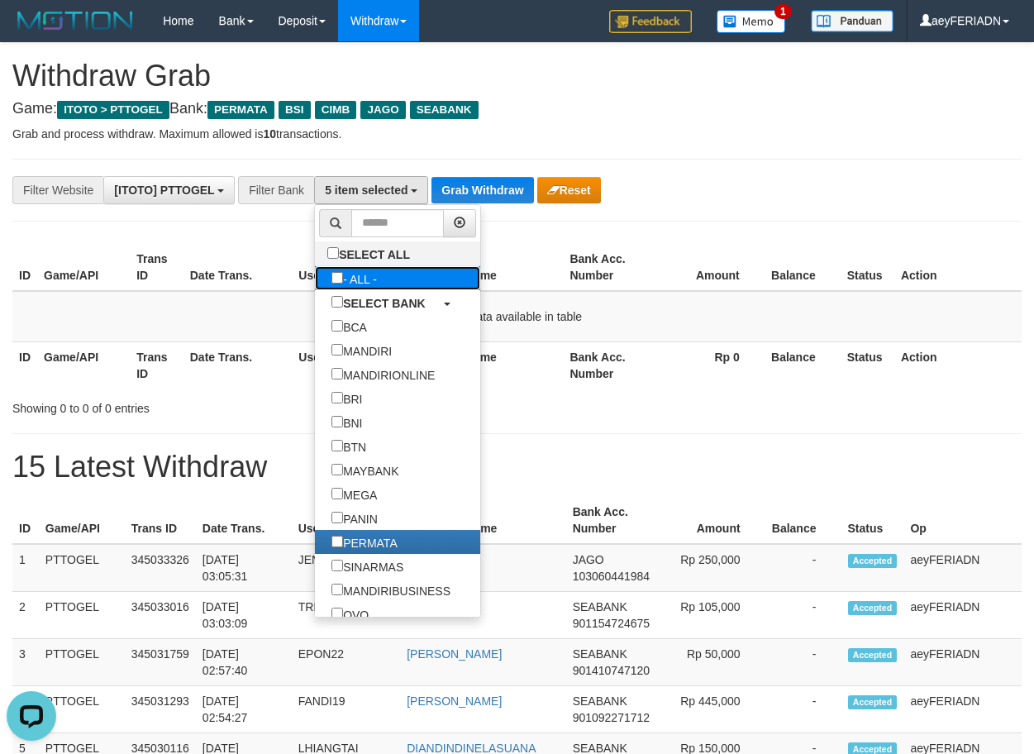
click at [315, 282] on label "- ALL -" at bounding box center [354, 278] width 79 height 24
select select "***"
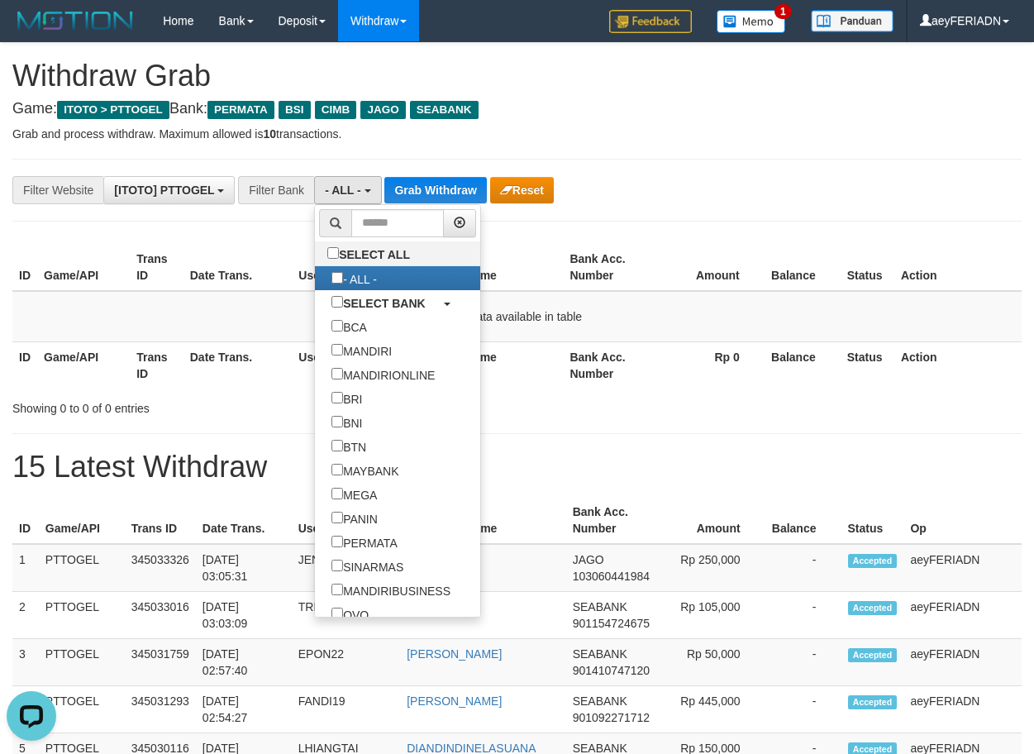
scroll to position [17, 0]
click at [441, 186] on button "Grab Withdraw" at bounding box center [435, 190] width 102 height 26
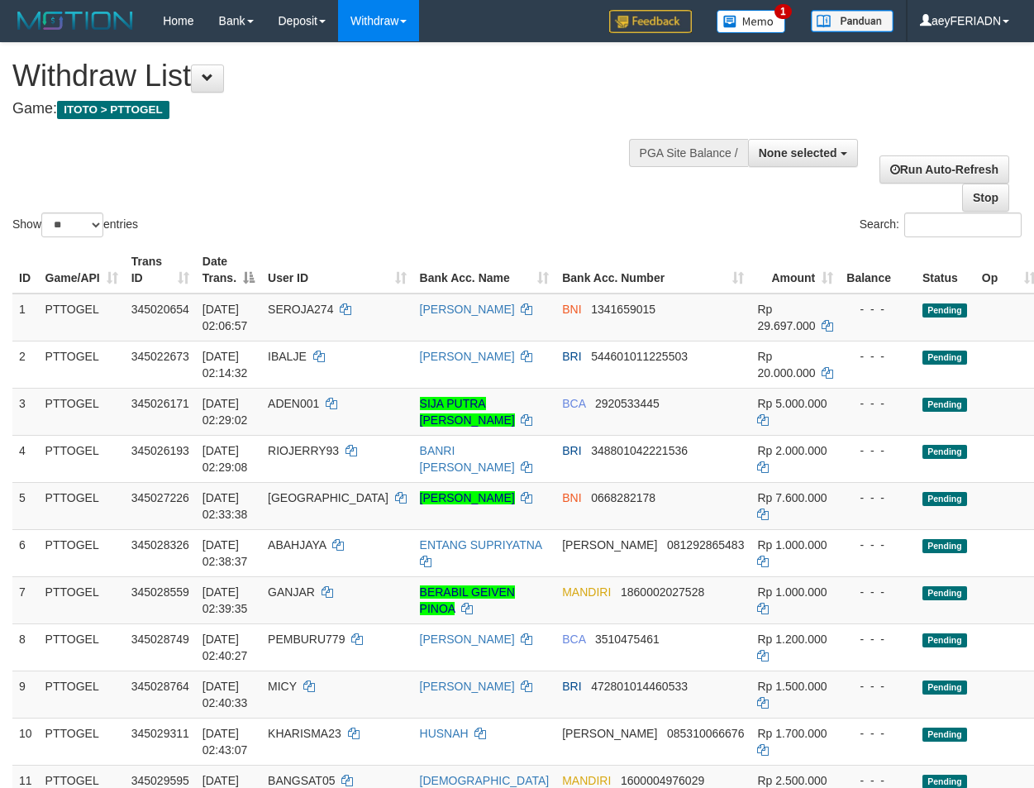
select select
select select "**"
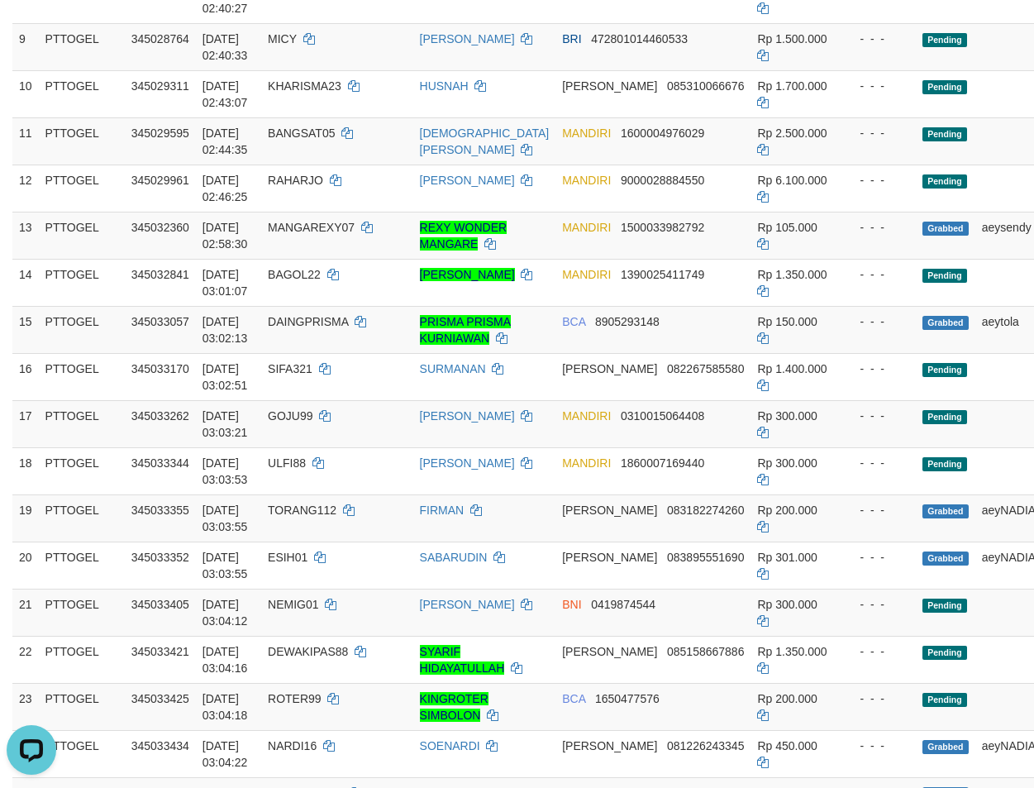
scroll to position [310, 0]
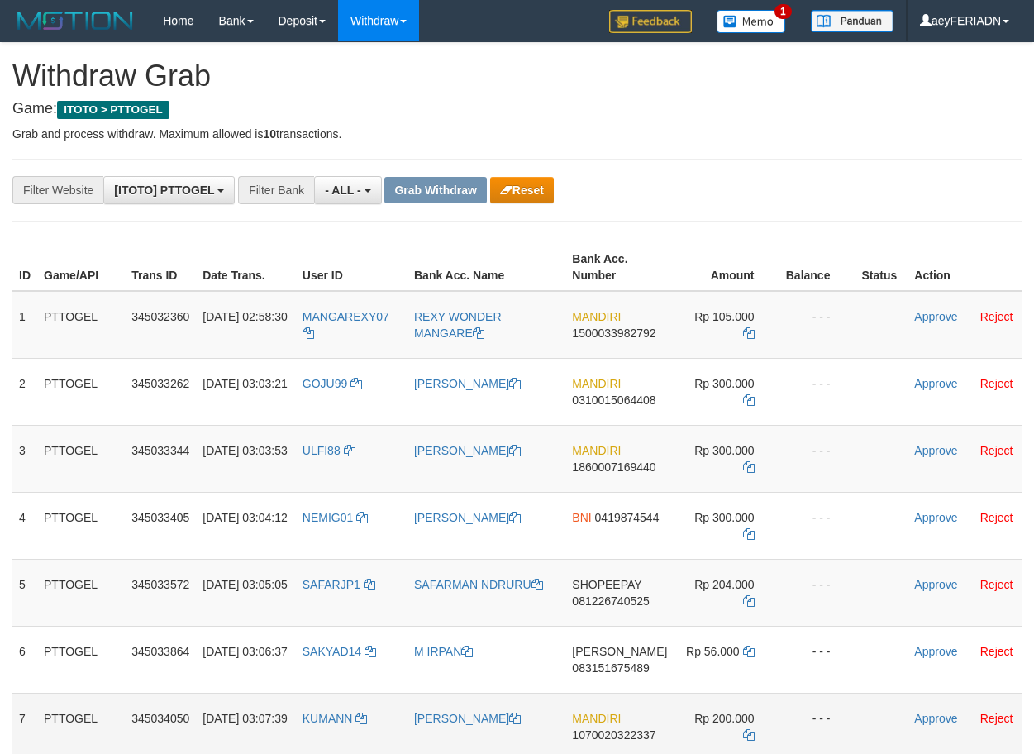
scroll to position [281, 0]
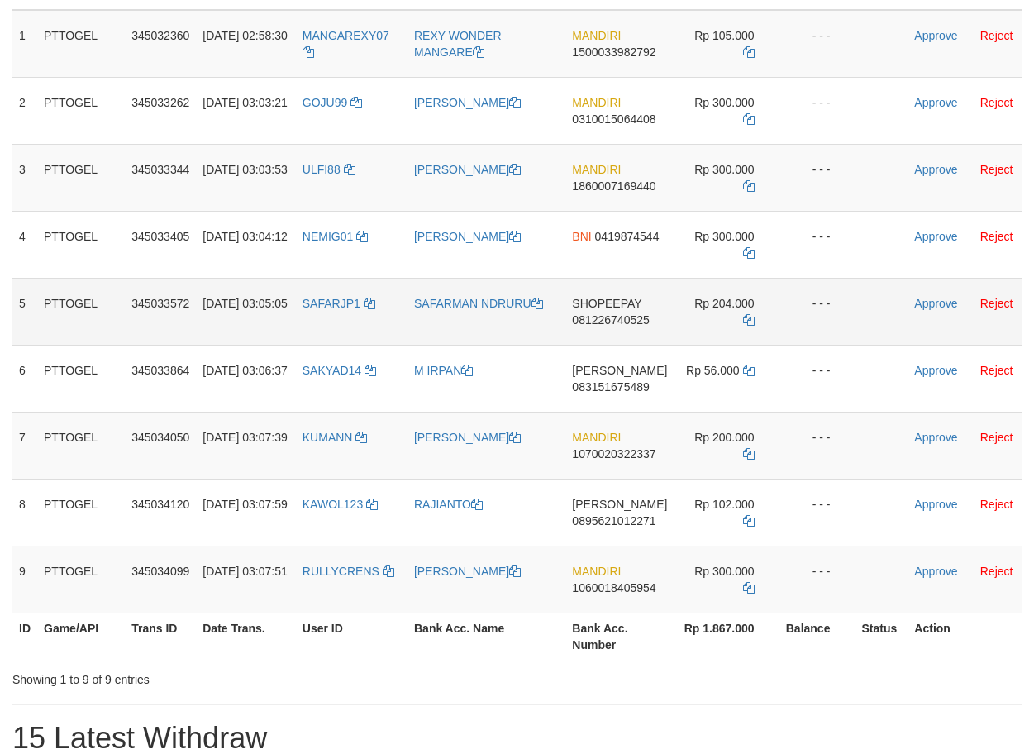
drag, startPoint x: 647, startPoint y: 305, endPoint x: 723, endPoint y: 317, distance: 77.1
click at [723, 317] on tr "5 PTTOGEL 345033572 [DATE] 03:05:05 SAFARJP1 SAFARMAN NDRURU SHOPEEPAY 08122674…" at bounding box center [516, 311] width 1009 height 67
click at [629, 321] on span "081226740525" at bounding box center [610, 319] width 77 height 13
drag, startPoint x: 629, startPoint y: 321, endPoint x: 1034, endPoint y: 465, distance: 430.2
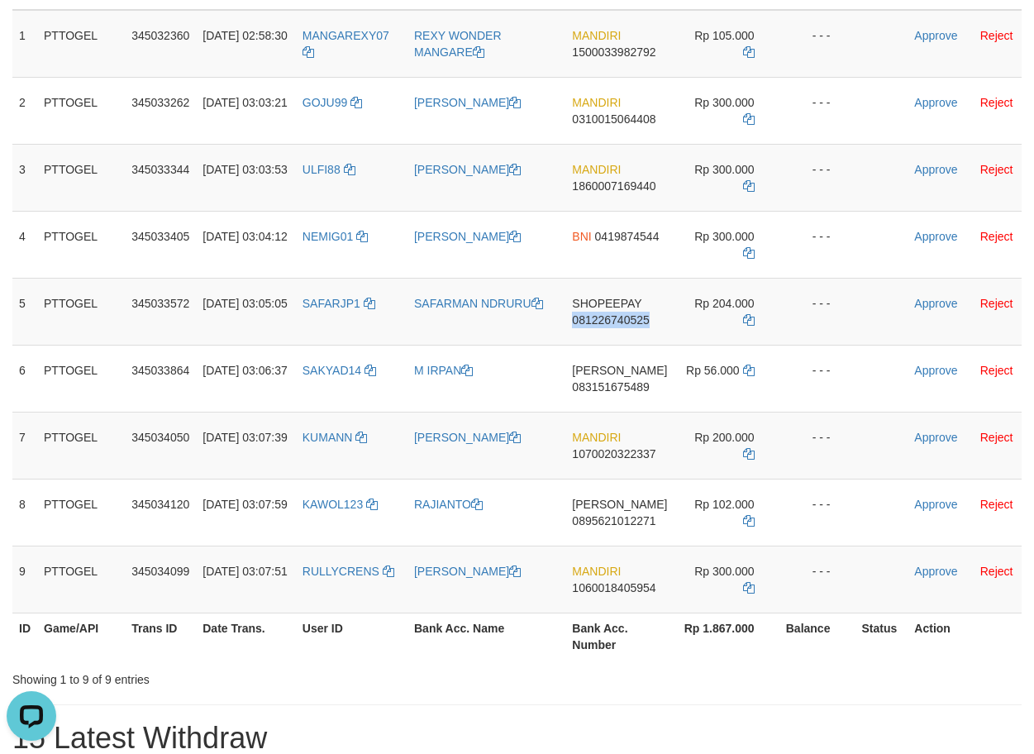
click at [633, 321] on span "081226740525" at bounding box center [610, 319] width 77 height 13
copy span "081226740525"
click at [596, 299] on span "SHOPEEPAY" at bounding box center [606, 303] width 69 height 13
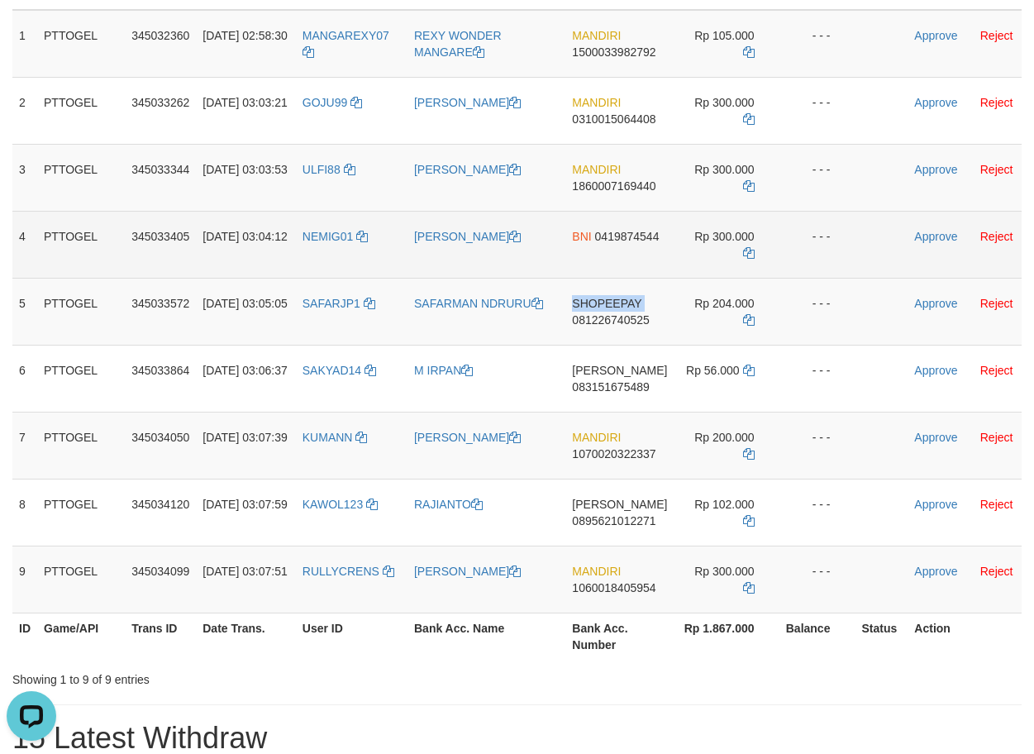
drag, startPoint x: 596, startPoint y: 299, endPoint x: 1019, endPoint y: 246, distance: 426.7
click at [601, 299] on span "SHOPEEPAY" at bounding box center [606, 303] width 69 height 13
copy span "SHOPEEPAY"
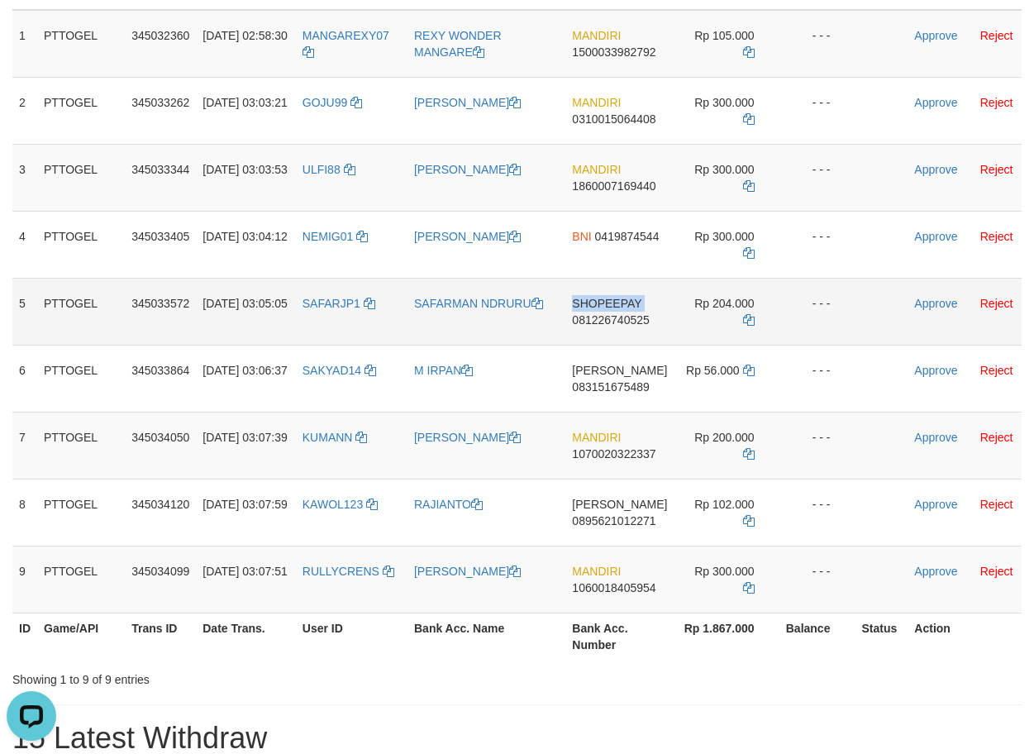
click at [597, 318] on span "081226740525" at bounding box center [610, 319] width 77 height 13
copy span "SHOPEEPAY"
click at [597, 318] on span "081226740525" at bounding box center [610, 319] width 77 height 13
copy span "081226740525"
click at [743, 314] on icon at bounding box center [749, 320] width 12 height 12
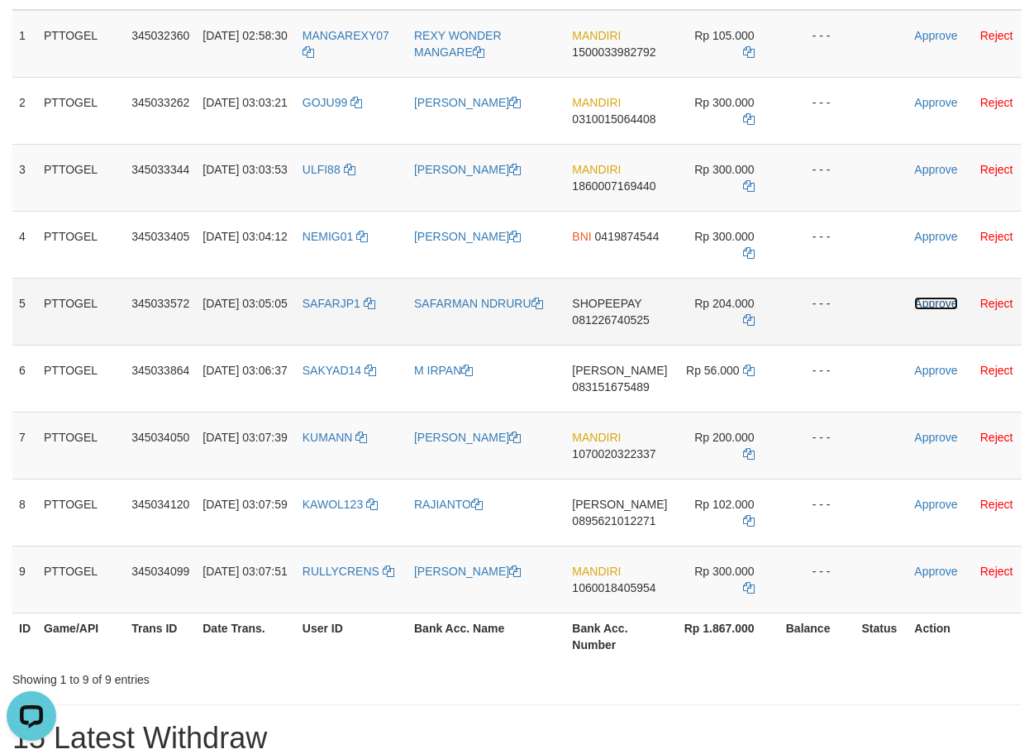
click at [934, 298] on link "Approve" at bounding box center [935, 303] width 43 height 13
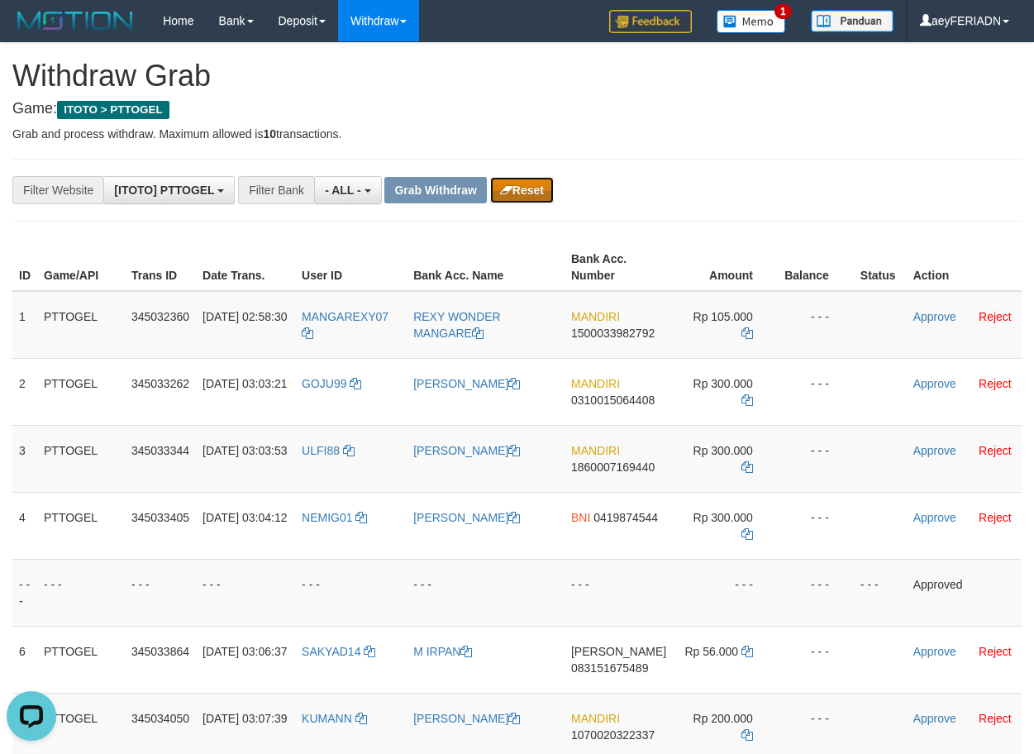
click at [544, 186] on button "Reset" at bounding box center [522, 190] width 64 height 26
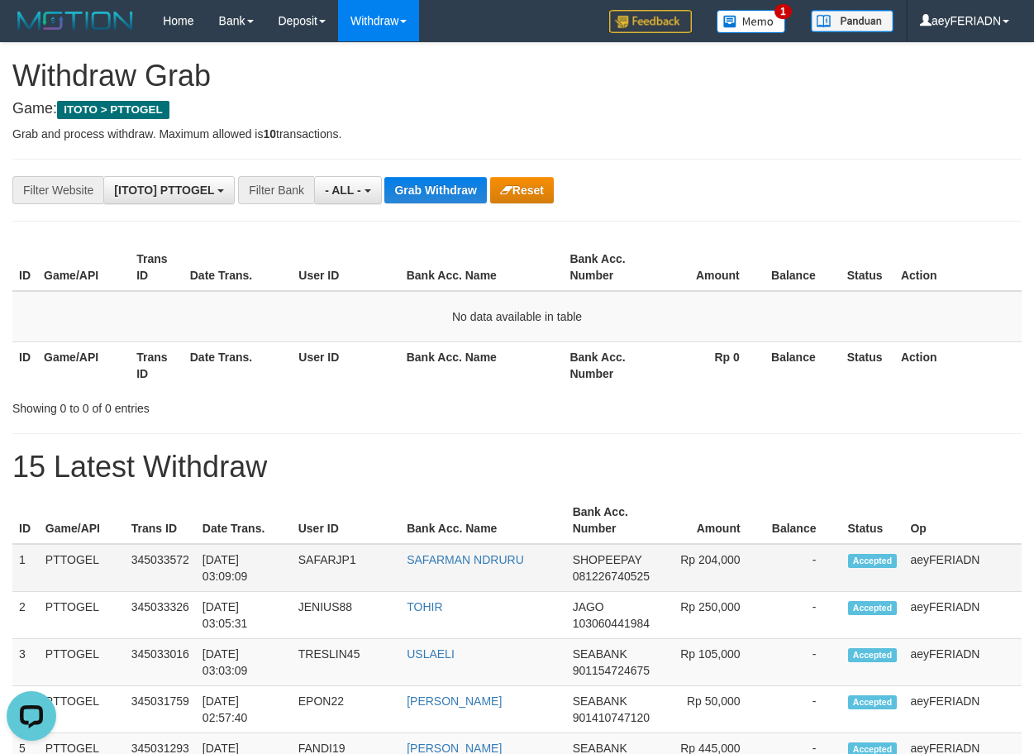
click at [610, 554] on span "SHOPEEPAY" at bounding box center [607, 559] width 69 height 13
copy span "SHOPEEPAY"
click at [441, 196] on button "Grab Withdraw" at bounding box center [435, 190] width 102 height 26
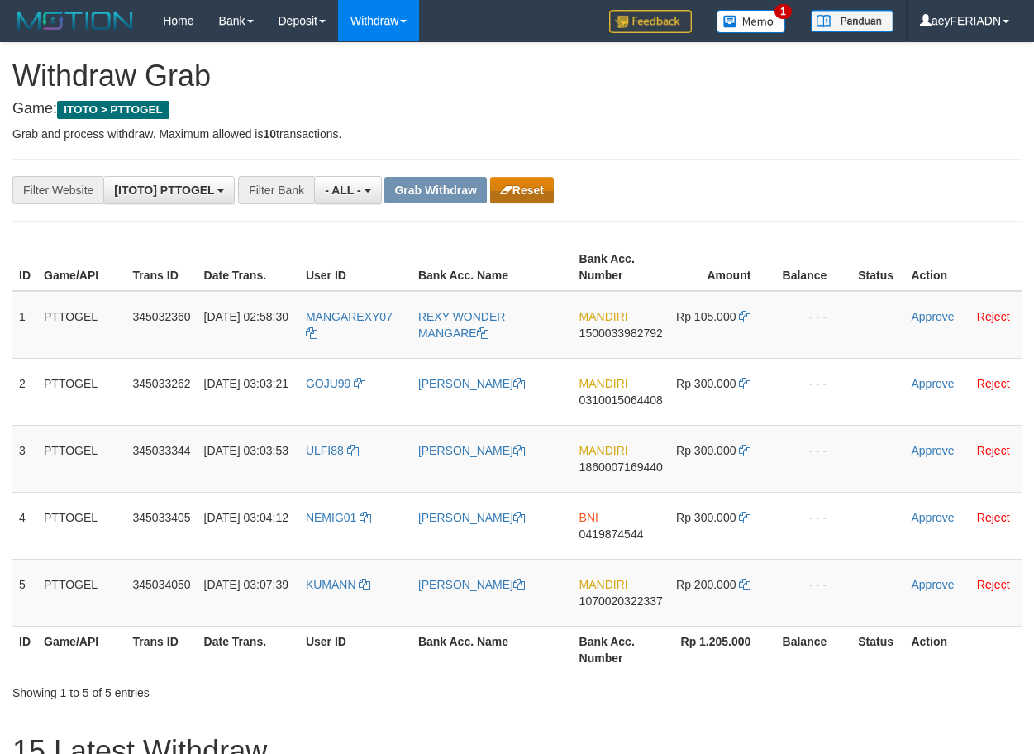
scroll to position [14, 0]
click at [524, 187] on button "Reset" at bounding box center [522, 190] width 64 height 26
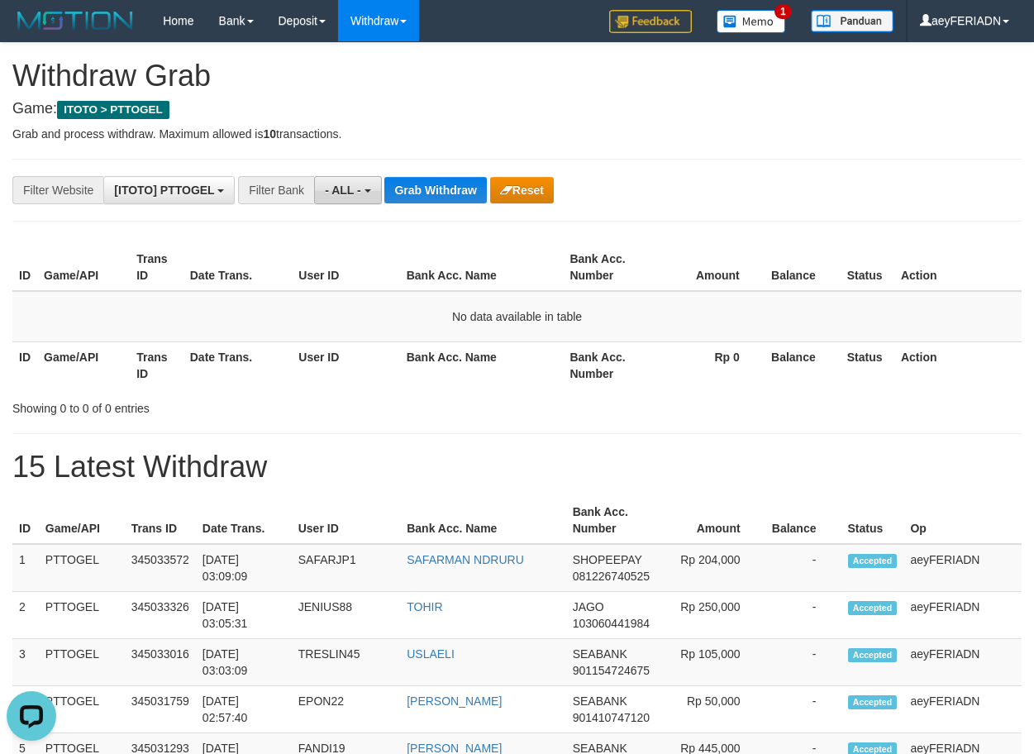
click at [332, 193] on span "- ALL -" at bounding box center [343, 190] width 36 height 13
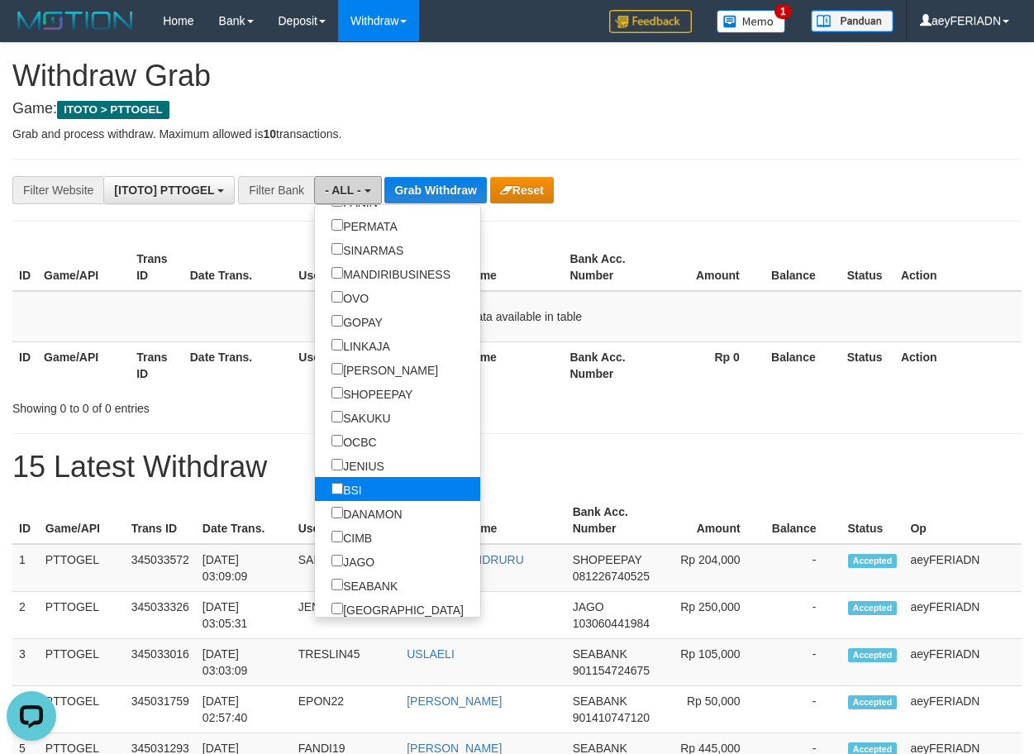
scroll to position [317, 0]
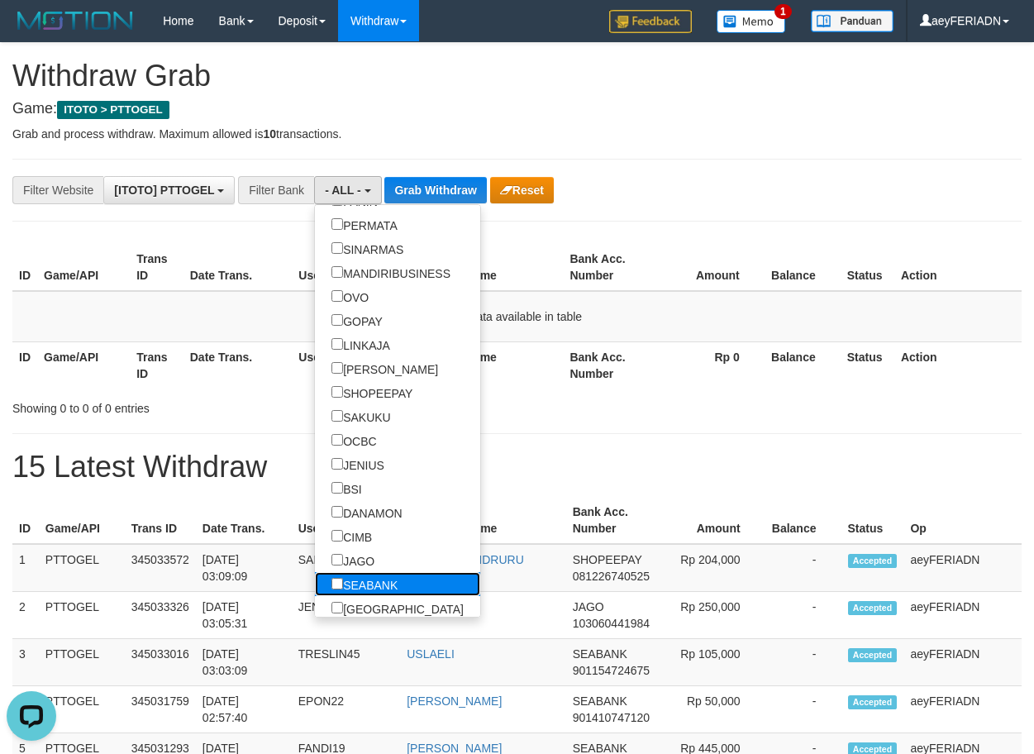
click at [315, 588] on label "SEABANK" at bounding box center [364, 584] width 99 height 24
select select "*******"
click at [461, 185] on button "Grab Withdraw" at bounding box center [457, 190] width 102 height 26
click at [460, 184] on button "Grab Withdraw" at bounding box center [457, 190] width 102 height 26
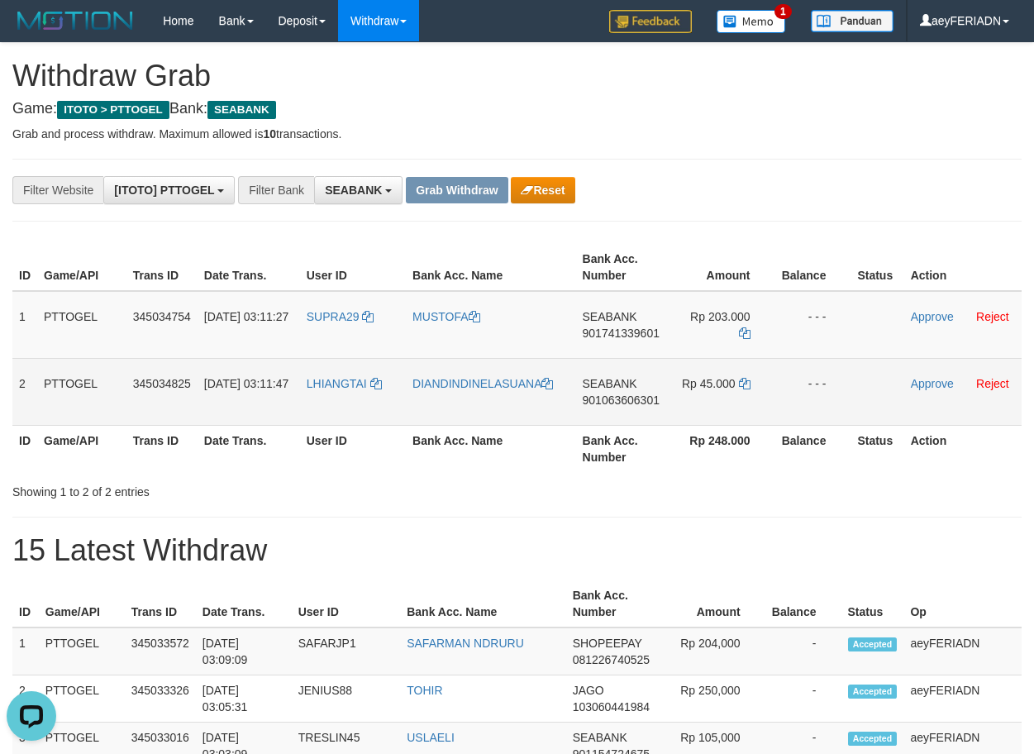
drag, startPoint x: 341, startPoint y: 371, endPoint x: 739, endPoint y: 402, distance: 399.7
click at [739, 402] on tr "2 PTTOGEL 345034825 01/10/2025 03:11:47 LHIANGTAI DIANDINDINELASUANA SEABANK 90…" at bounding box center [516, 391] width 1009 height 67
click at [626, 403] on span "901063606301" at bounding box center [621, 400] width 77 height 13
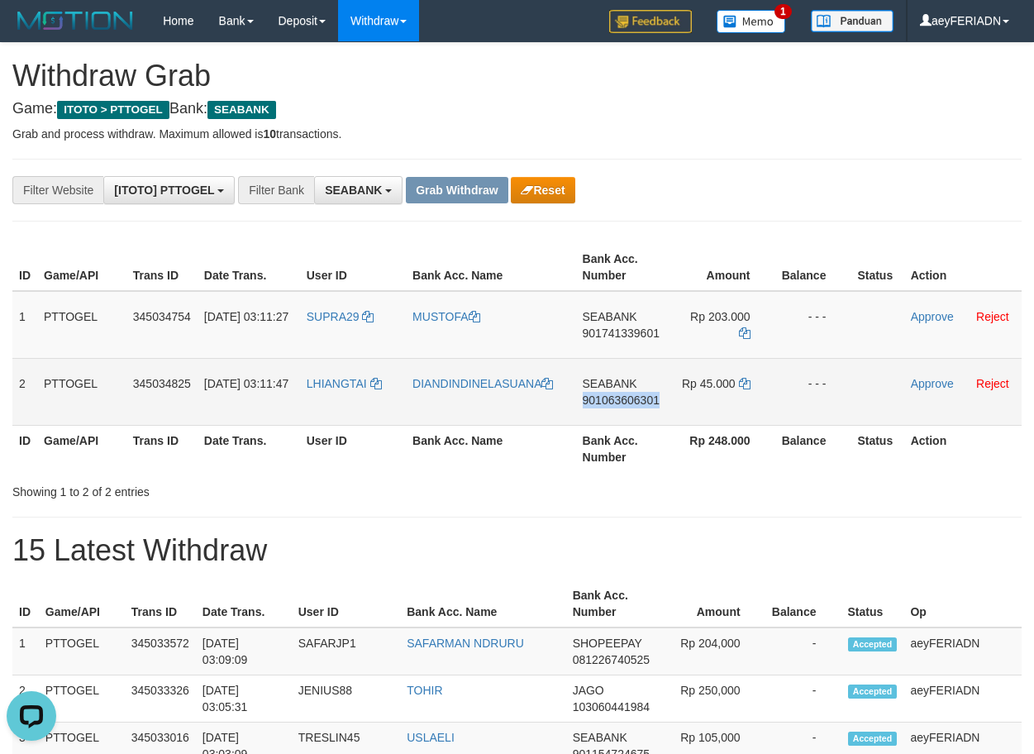
copy span "901063606301"
click at [618, 397] on span "901063606301" at bounding box center [621, 400] width 77 height 13
copy span "901063606301"
click at [742, 383] on icon at bounding box center [745, 384] width 12 height 12
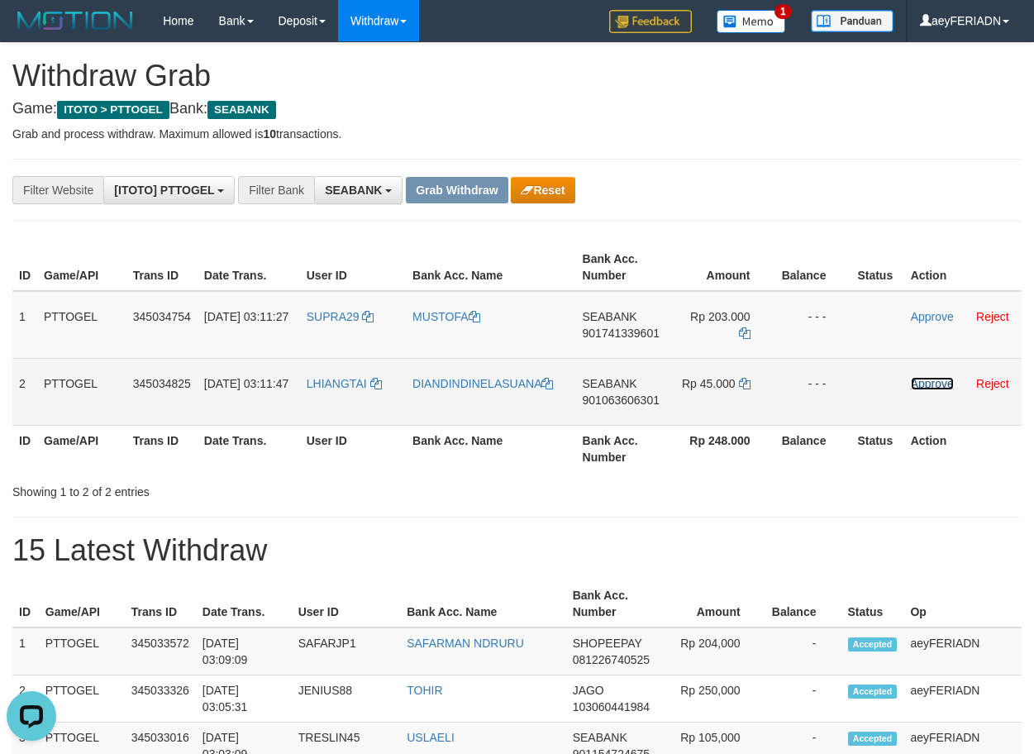
click at [928, 386] on link "Approve" at bounding box center [932, 383] width 43 height 13
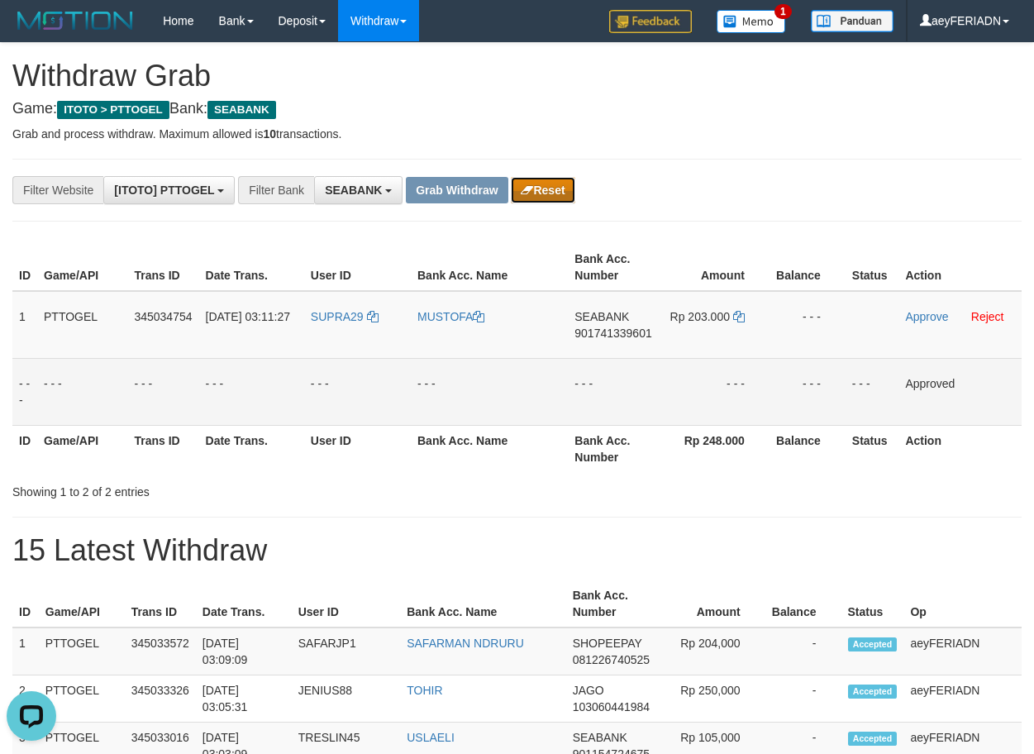
click at [558, 185] on button "Reset" at bounding box center [543, 190] width 64 height 26
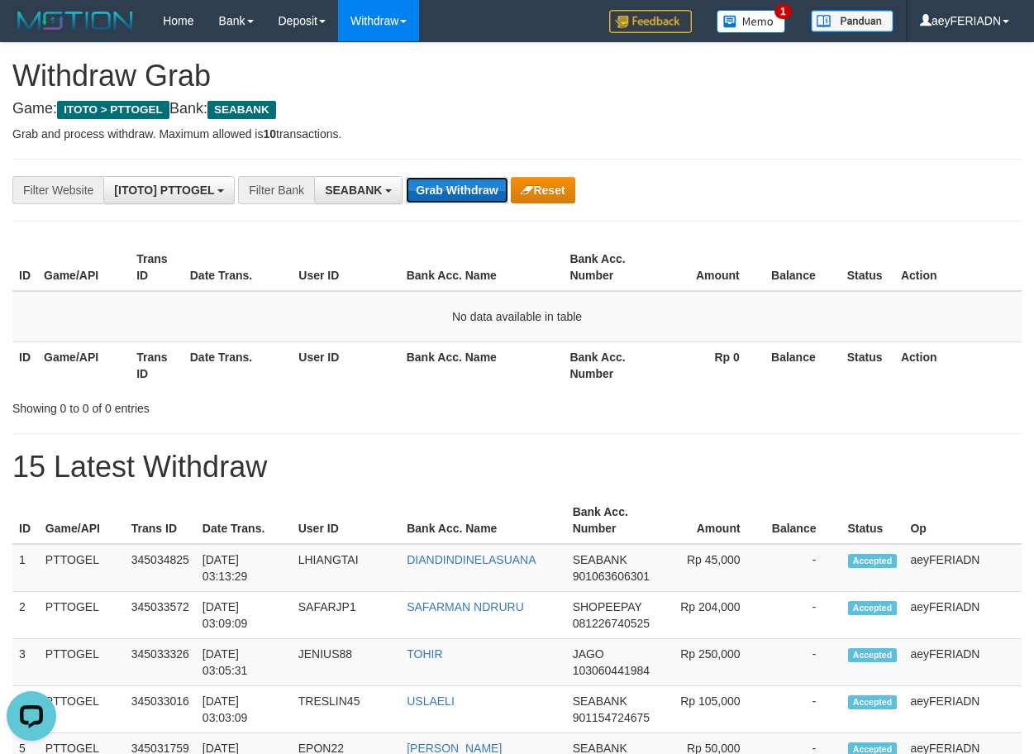
click at [462, 189] on button "Grab Withdraw" at bounding box center [457, 190] width 102 height 26
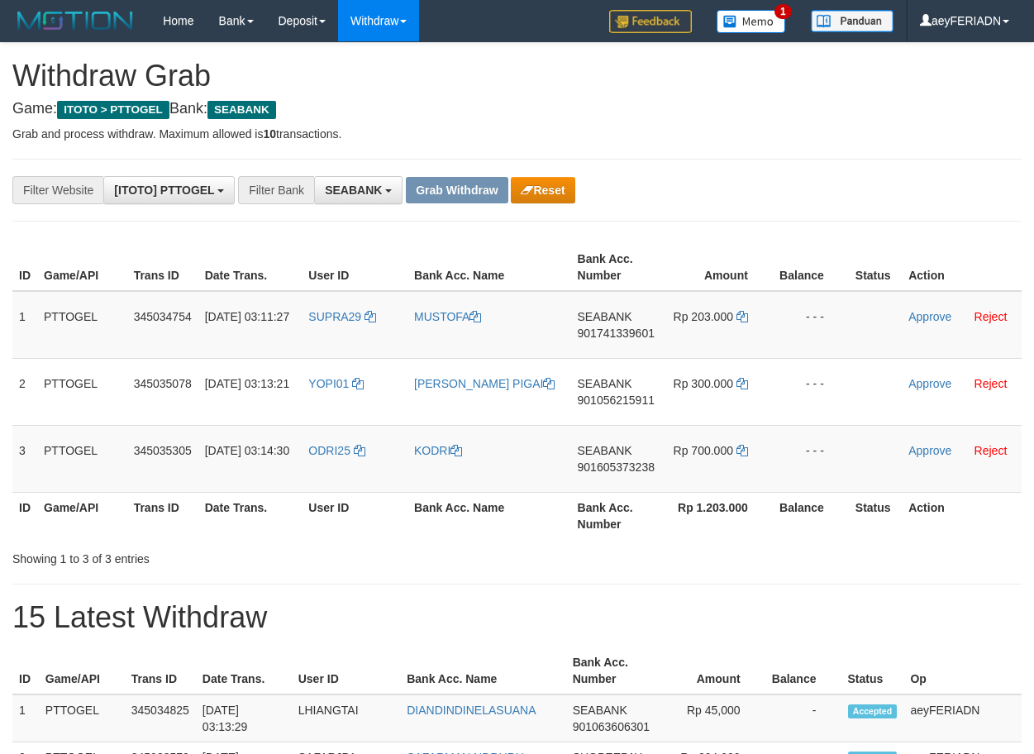
scroll to position [448, 0]
drag, startPoint x: 321, startPoint y: 303, endPoint x: 704, endPoint y: 487, distance: 425.2
click at [704, 487] on tbody "1 PTTOGEL 345034754 01/10/2025 03:11:27 SUPRA29 MUSTOFA SEABANK 901741339601 Rp…" at bounding box center [516, 392] width 1009 height 202
click at [636, 329] on span "901741339601" at bounding box center [616, 333] width 77 height 13
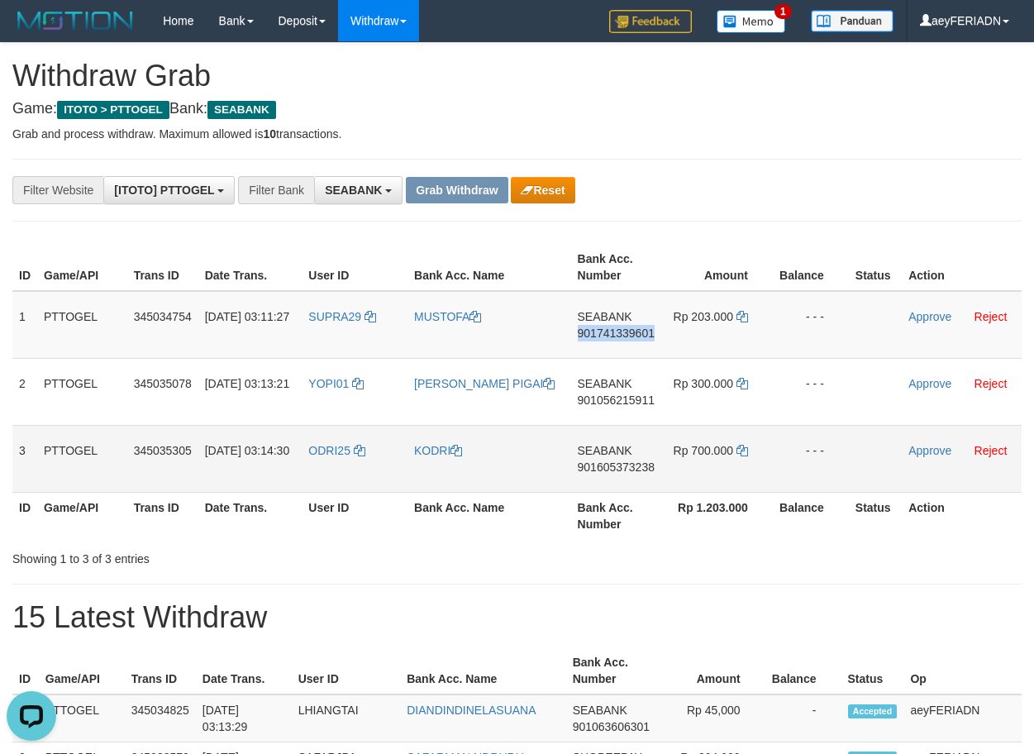
drag, startPoint x: 636, startPoint y: 329, endPoint x: 1011, endPoint y: 437, distance: 390.6
click at [643, 329] on span "901741339601" at bounding box center [616, 333] width 77 height 13
copy span "901741339601"
click at [744, 316] on icon at bounding box center [743, 317] width 12 height 12
click at [923, 321] on link "Approve" at bounding box center [930, 316] width 43 height 13
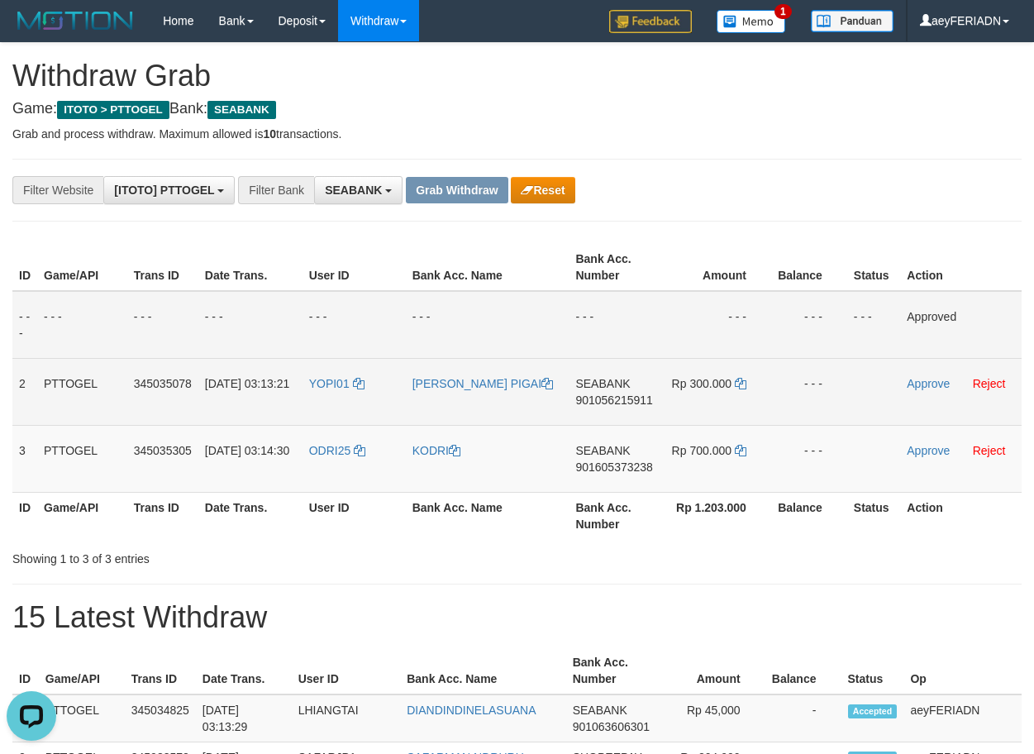
click at [627, 403] on span "901056215911" at bounding box center [613, 400] width 77 height 13
copy span "901056215911"
click at [735, 382] on icon at bounding box center [741, 384] width 12 height 12
click at [933, 383] on link "Approve" at bounding box center [928, 383] width 43 height 13
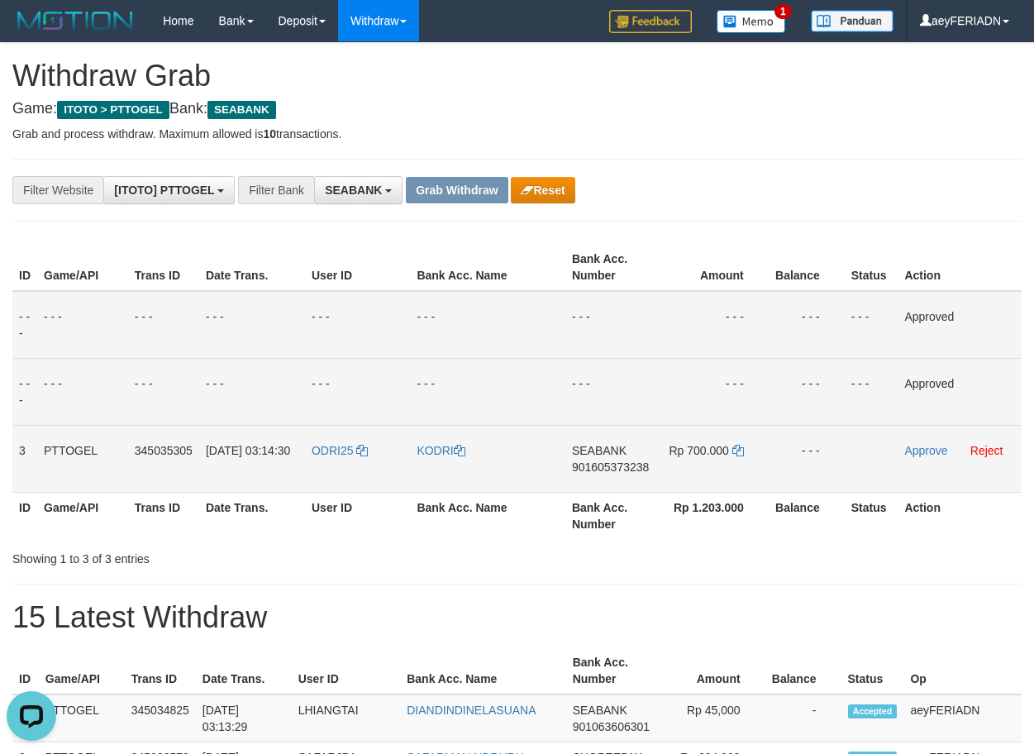
click at [600, 471] on span "901605373238" at bounding box center [610, 466] width 77 height 13
copy span "901605373238"
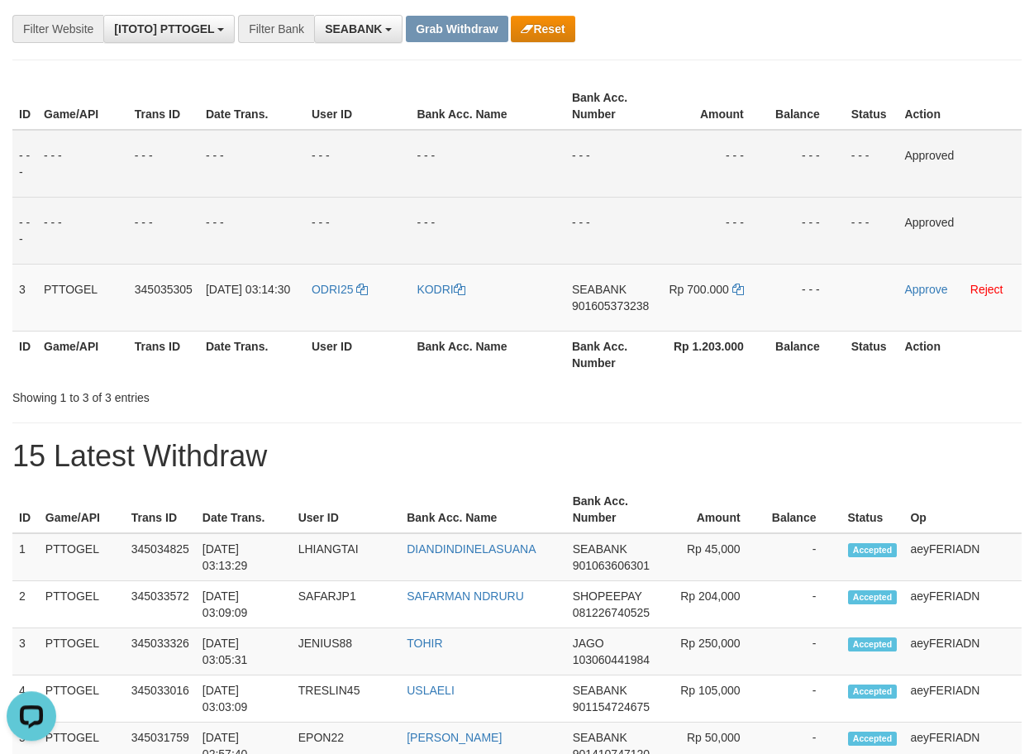
scroll to position [169, 0]
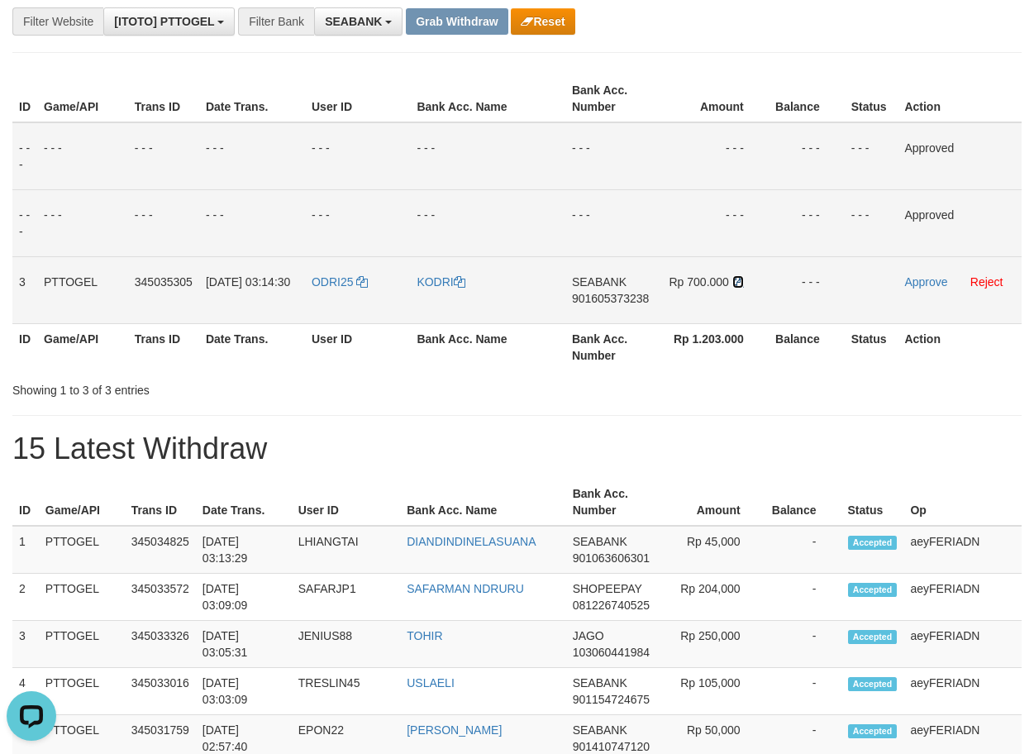
click at [736, 280] on icon at bounding box center [738, 282] width 12 height 12
click at [914, 282] on link "Approve" at bounding box center [925, 281] width 43 height 13
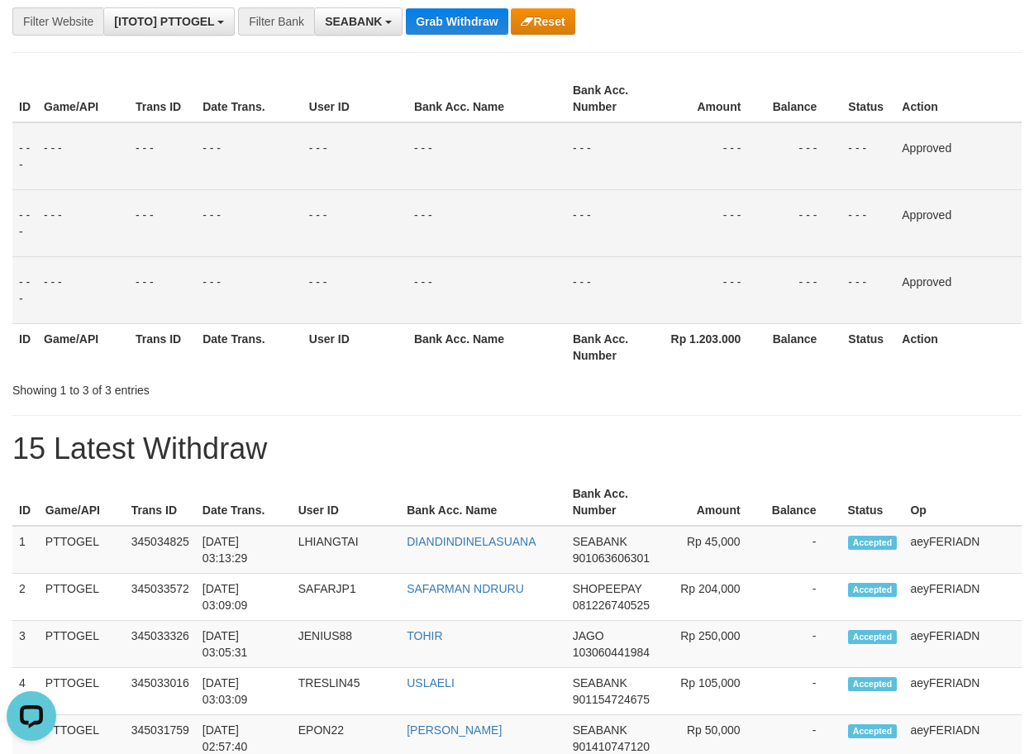
scroll to position [0, 0]
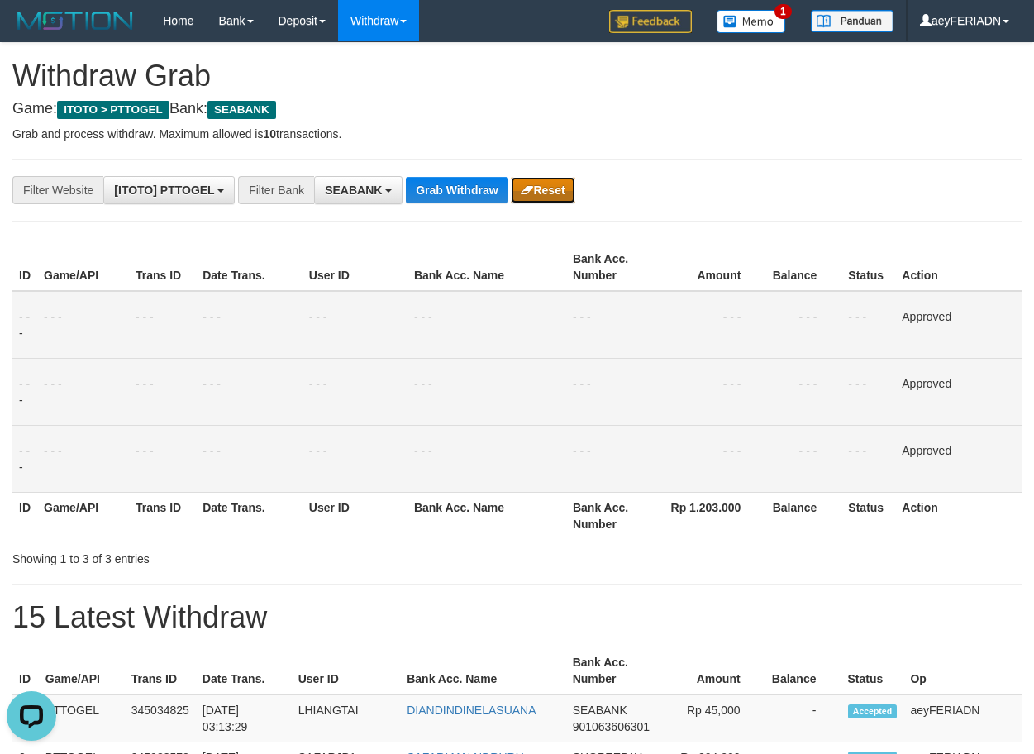
click at [555, 193] on button "Reset" at bounding box center [543, 190] width 64 height 26
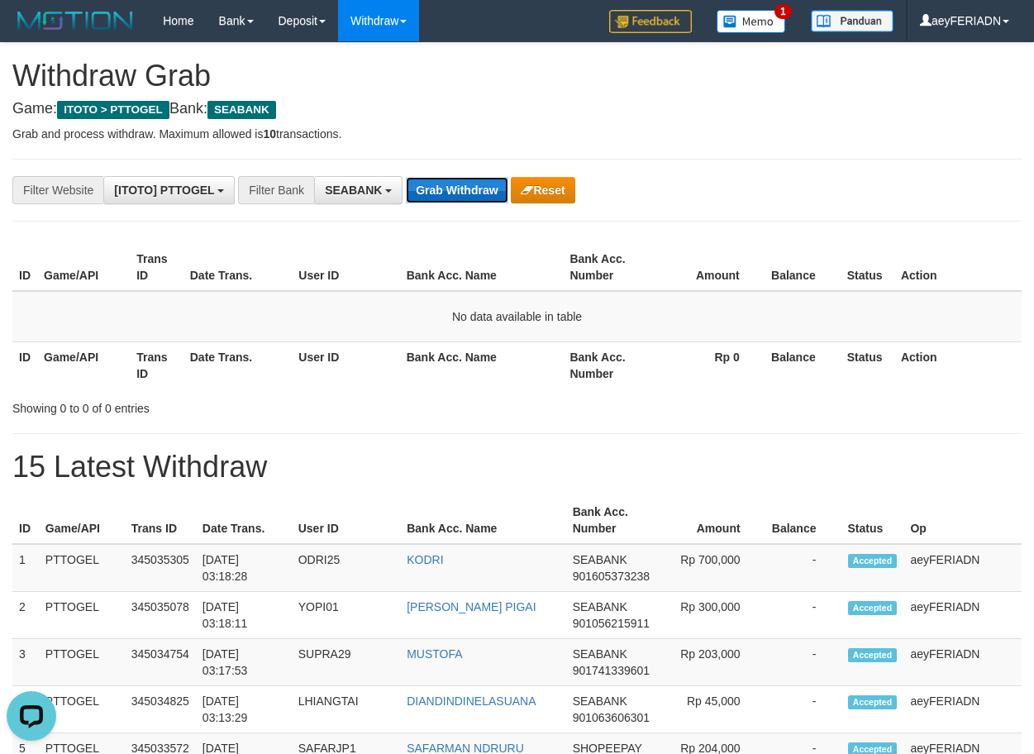
click at [456, 178] on button "Grab Withdraw" at bounding box center [457, 190] width 102 height 26
click at [465, 193] on button "Grab Withdraw" at bounding box center [457, 190] width 102 height 26
drag, startPoint x: 0, startPoint y: 0, endPoint x: 460, endPoint y: 194, distance: 499.8
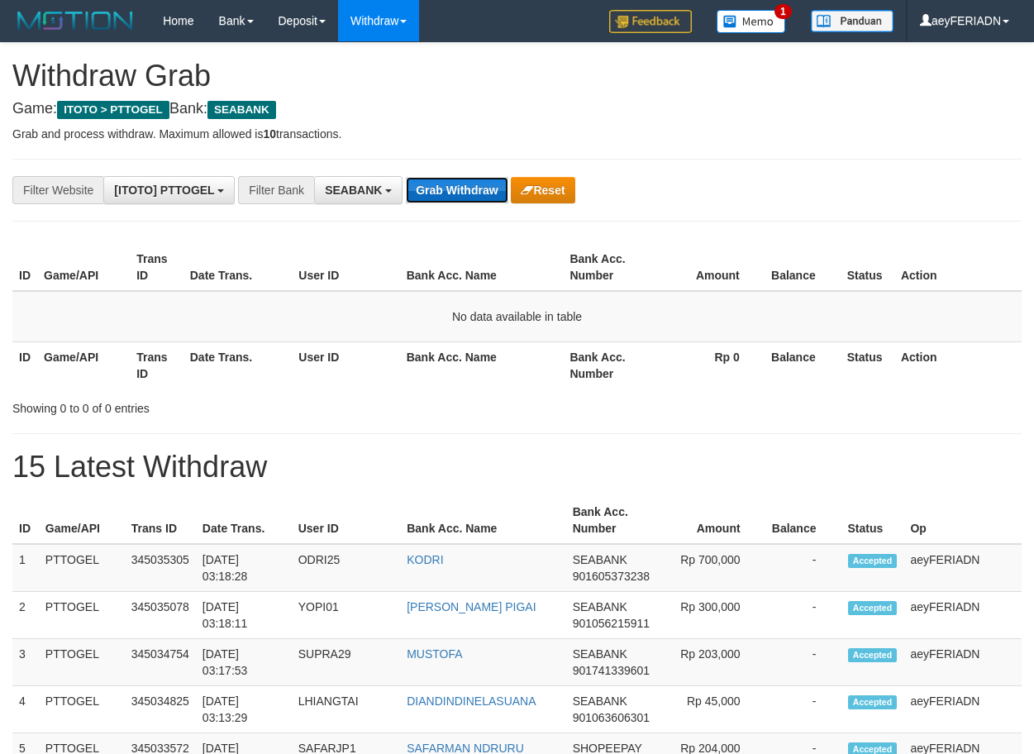
click at [460, 194] on button "Grab Withdraw" at bounding box center [457, 190] width 102 height 26
click at [455, 189] on button "Grab Withdraw" at bounding box center [457, 190] width 102 height 26
click at [449, 192] on button "Grab Withdraw" at bounding box center [457, 190] width 102 height 26
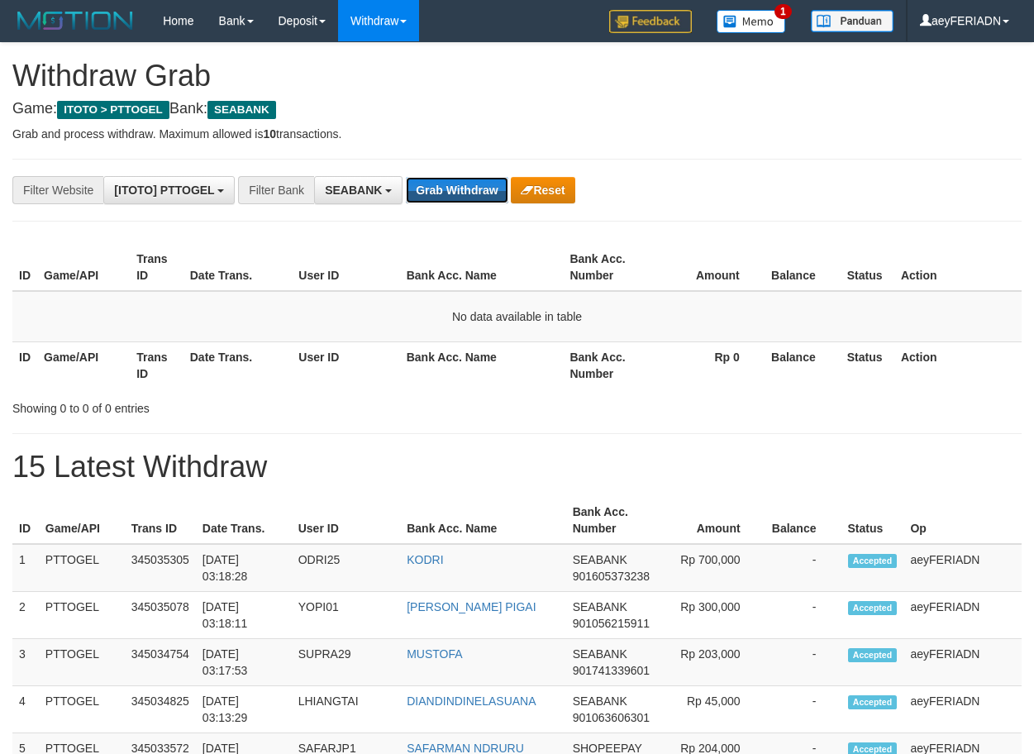
click at [458, 198] on button "Grab Withdraw" at bounding box center [457, 190] width 102 height 26
click at [463, 194] on button "Grab Withdraw" at bounding box center [457, 190] width 102 height 26
click at [461, 185] on button "Grab Withdraw" at bounding box center [457, 190] width 102 height 26
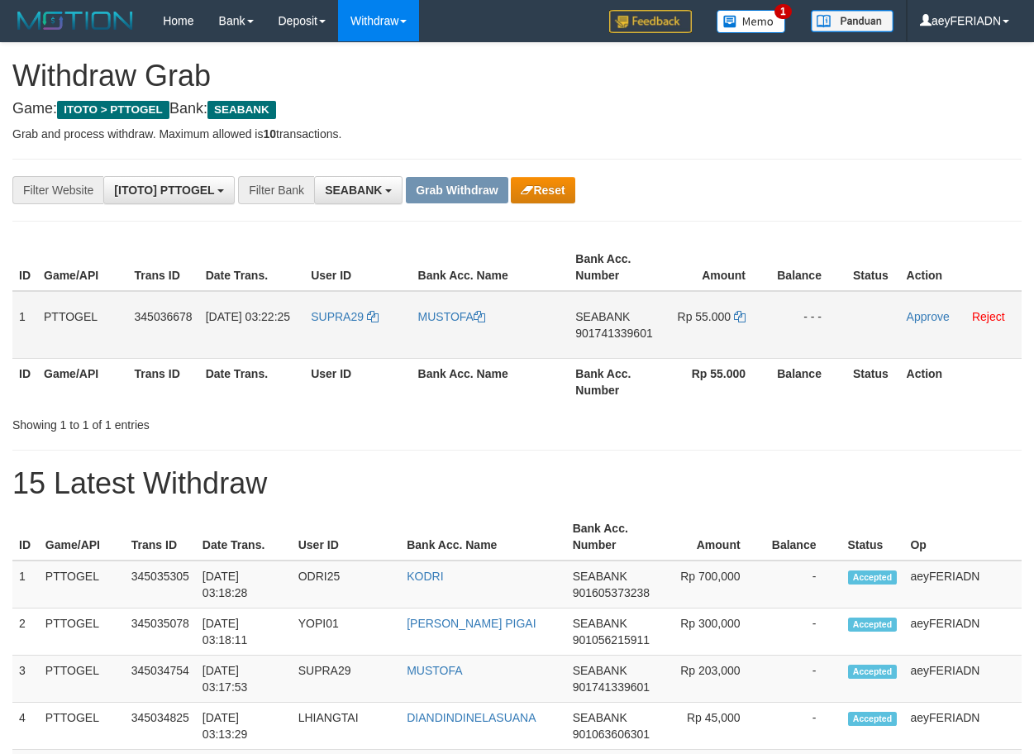
scroll to position [448, 0]
drag, startPoint x: 313, startPoint y: 307, endPoint x: 693, endPoint y: 336, distance: 380.6
click at [693, 336] on tr "1 PTTOGEL 345036678 [DATE] 03:22:25 SUPRA29 [GEOGRAPHIC_DATA] SEABANK 901741339…" at bounding box center [516, 325] width 1009 height 68
click at [598, 328] on span "901741339601" at bounding box center [613, 333] width 77 height 13
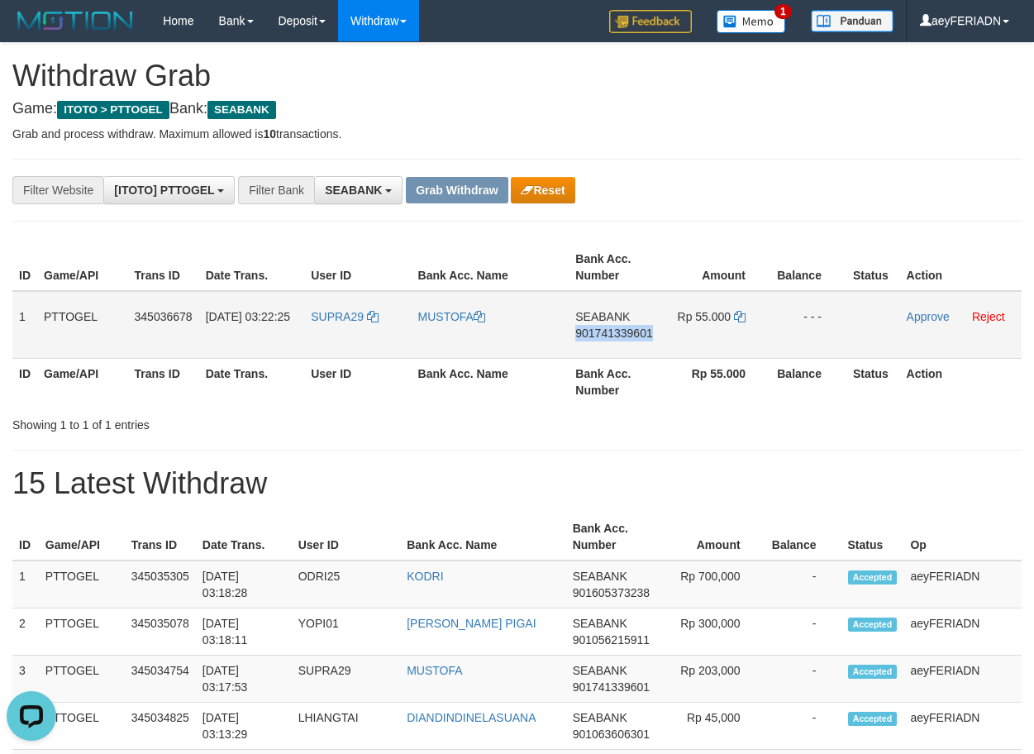
click at [598, 328] on span "901741339601" at bounding box center [613, 333] width 77 height 13
copy span "901741339601"
click at [739, 314] on icon at bounding box center [740, 317] width 12 height 12
click at [916, 318] on link "Approve" at bounding box center [928, 316] width 43 height 13
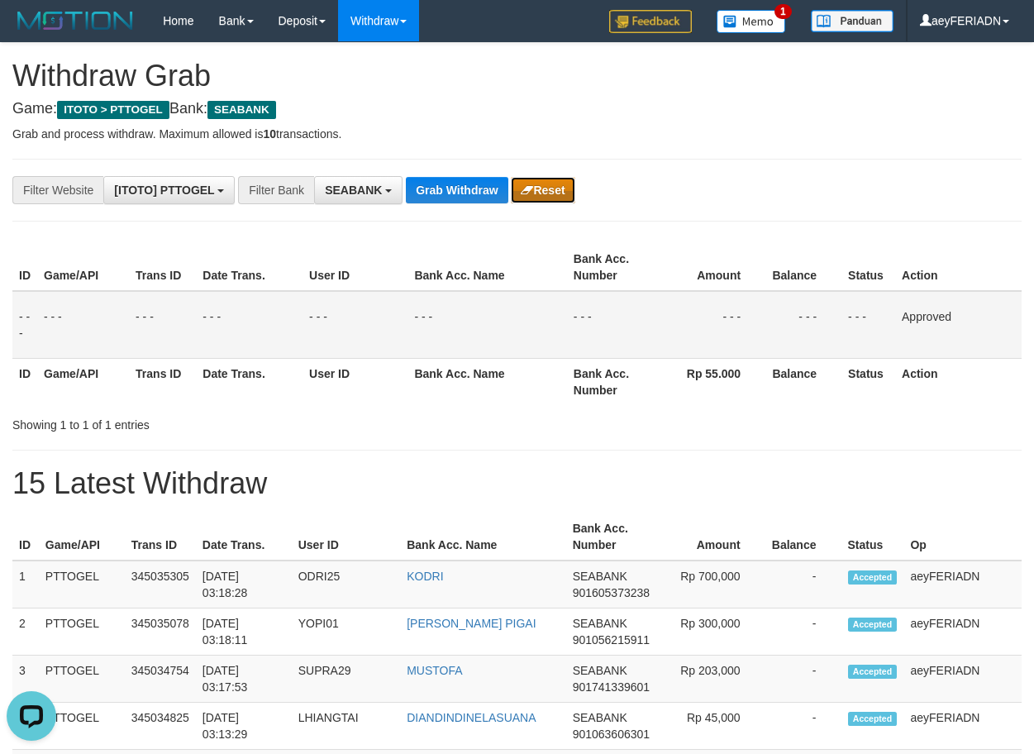
click at [555, 185] on button "Reset" at bounding box center [543, 190] width 64 height 26
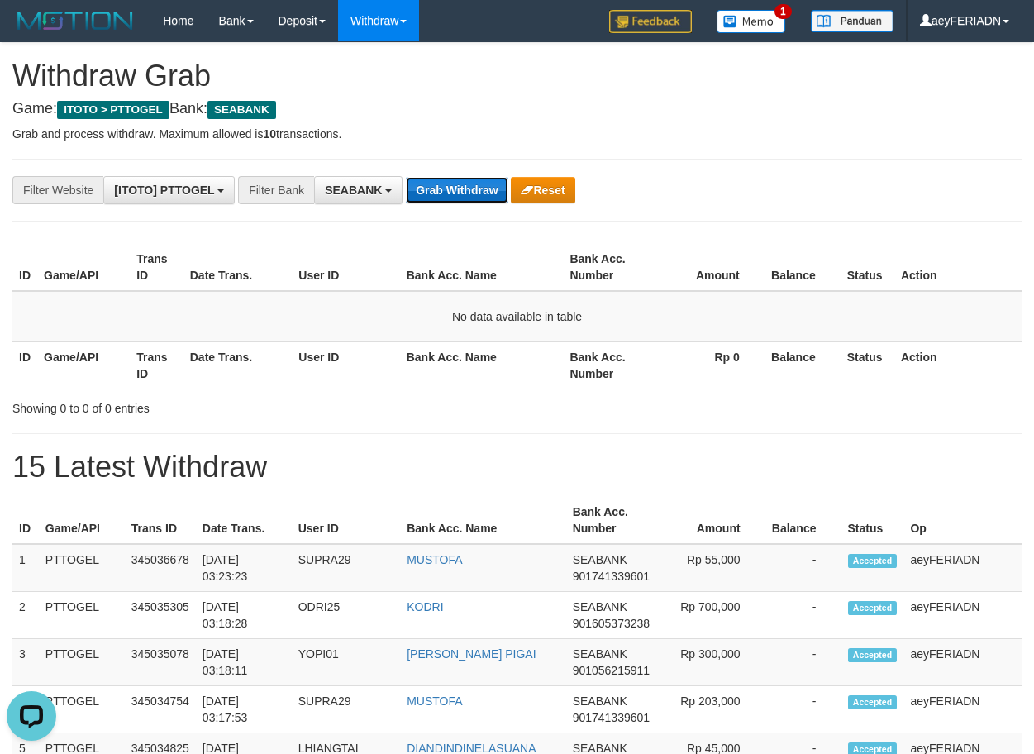
click at [474, 190] on button "Grab Withdraw" at bounding box center [457, 190] width 102 height 26
click at [470, 201] on button "Grab Withdraw" at bounding box center [457, 190] width 102 height 26
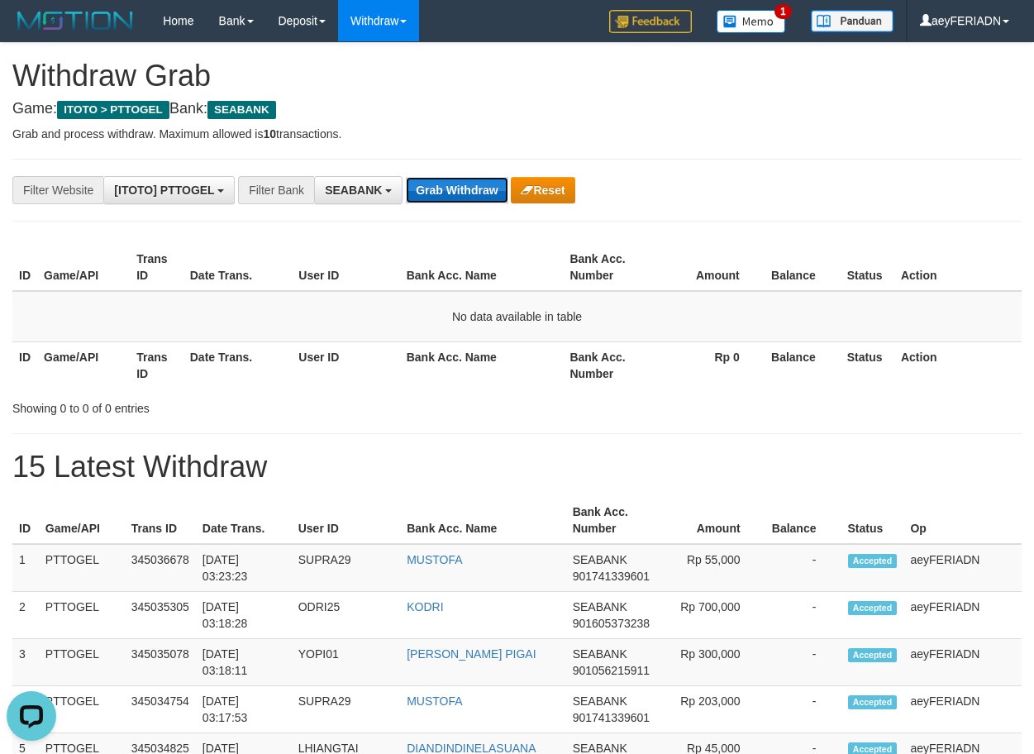
click at [441, 188] on button "Grab Withdraw" at bounding box center [457, 190] width 102 height 26
click at [463, 197] on button "Grab Withdraw" at bounding box center [457, 190] width 102 height 26
click at [462, 198] on button "Grab Withdraw" at bounding box center [457, 190] width 102 height 26
click at [459, 191] on button "Grab Withdraw" at bounding box center [457, 190] width 102 height 26
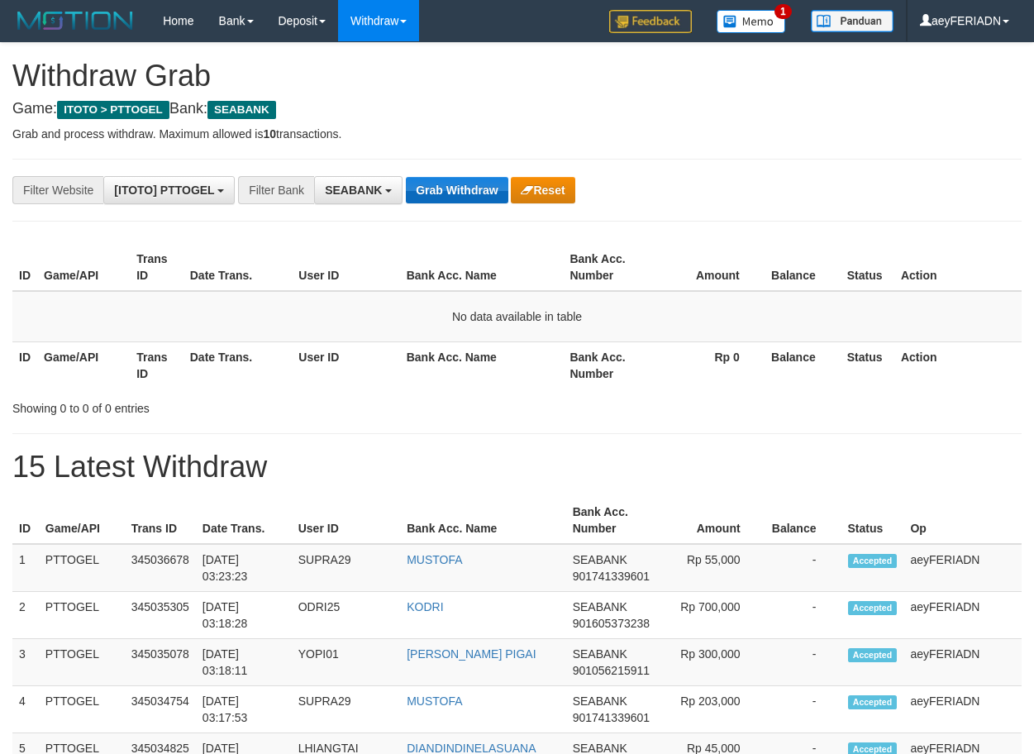
scroll to position [448, 0]
click at [452, 186] on button "Grab Withdraw" at bounding box center [457, 190] width 102 height 26
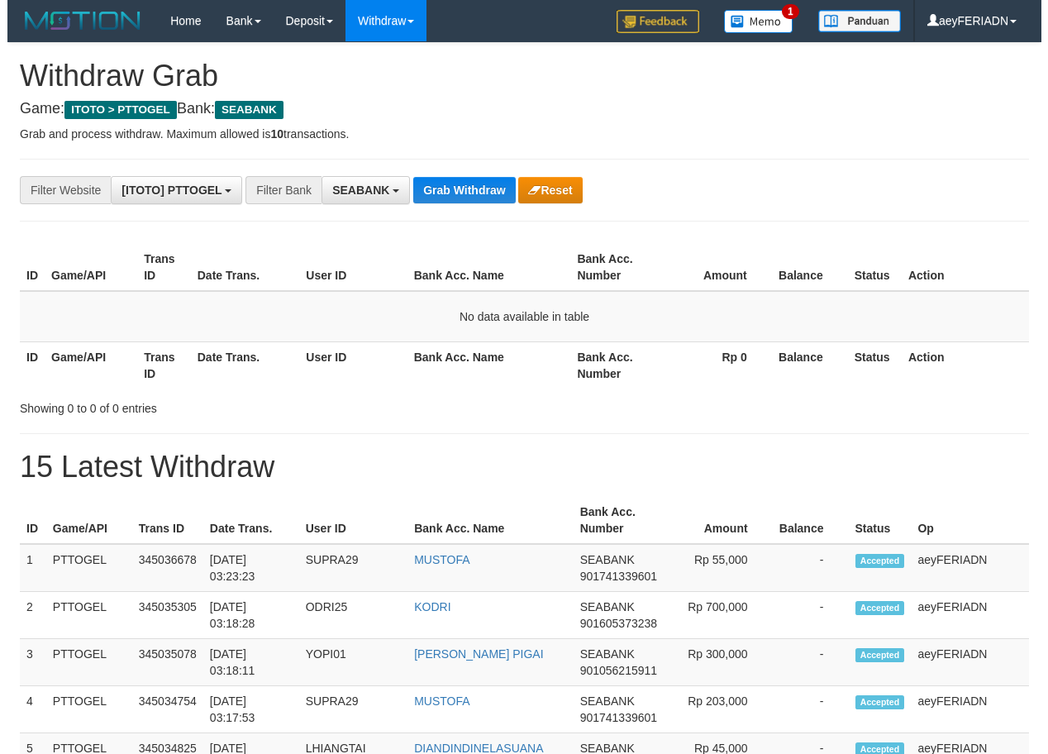
scroll to position [448, 0]
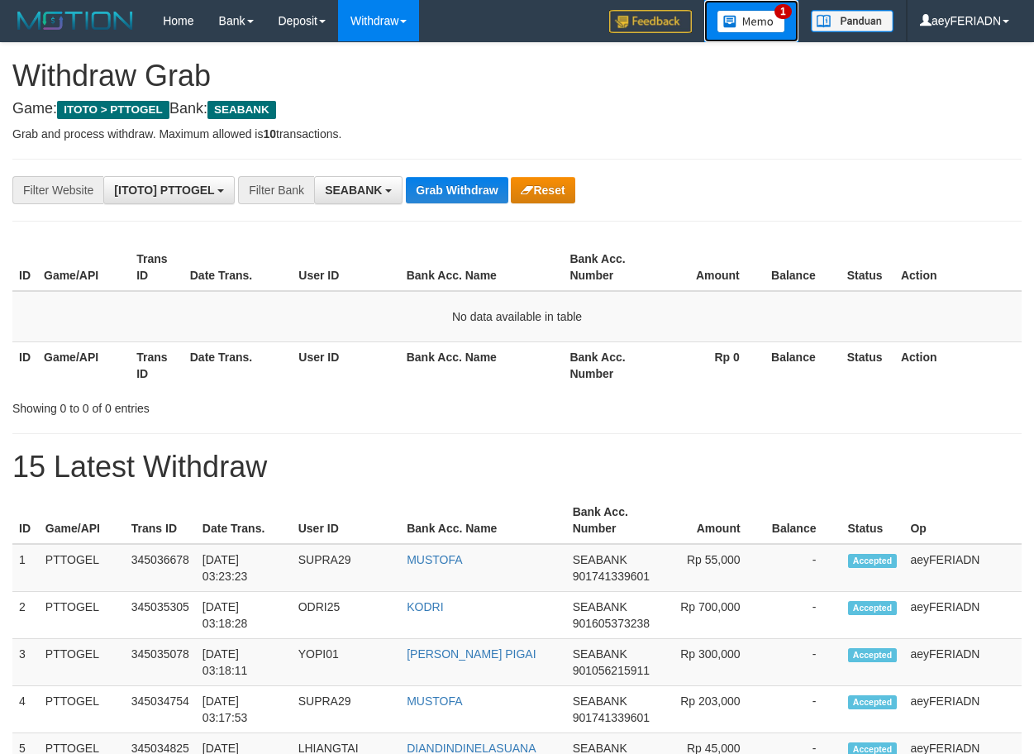
click at [750, 30] on img at bounding box center [751, 21] width 69 height 23
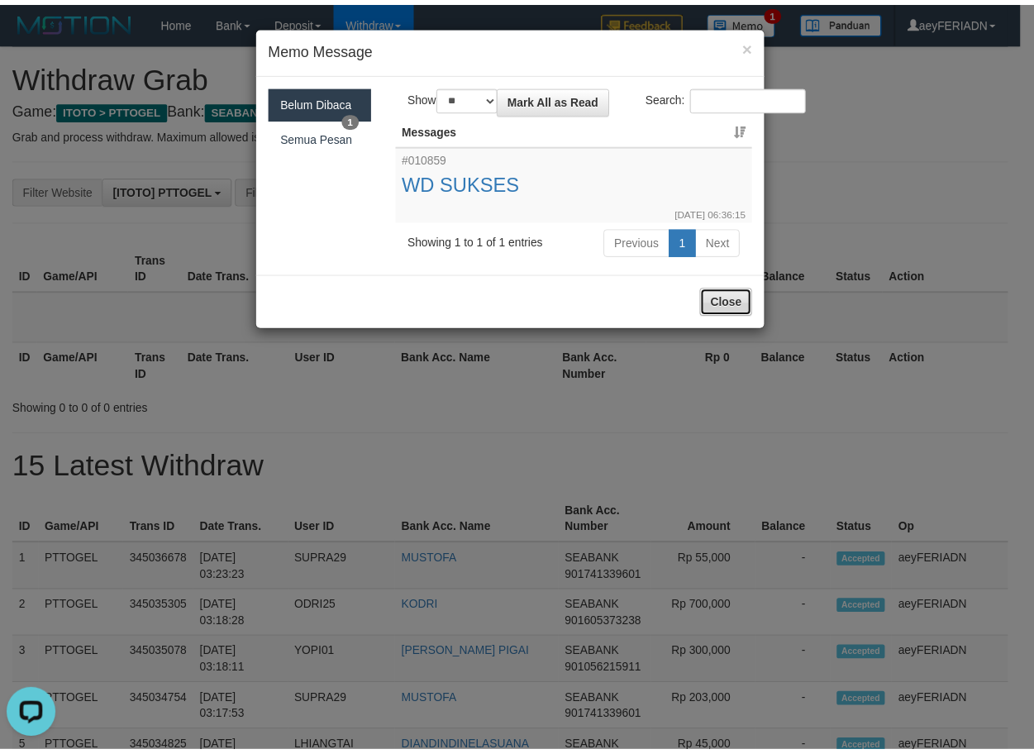
scroll to position [0, 0]
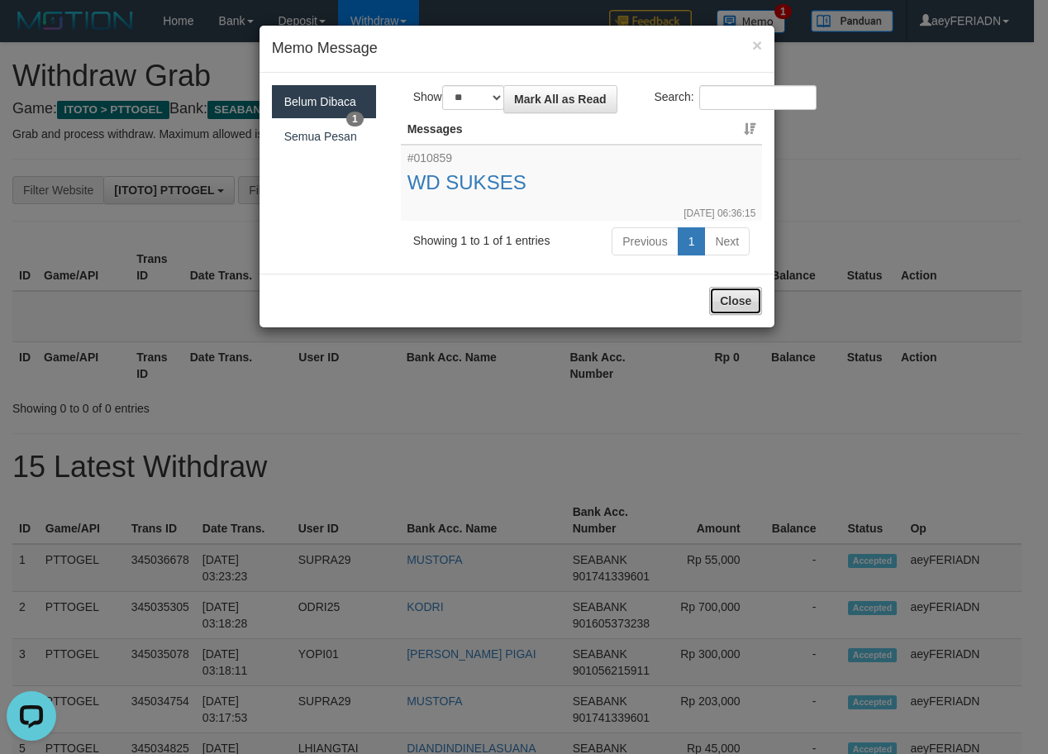
click at [745, 313] on button "Close" at bounding box center [735, 301] width 53 height 28
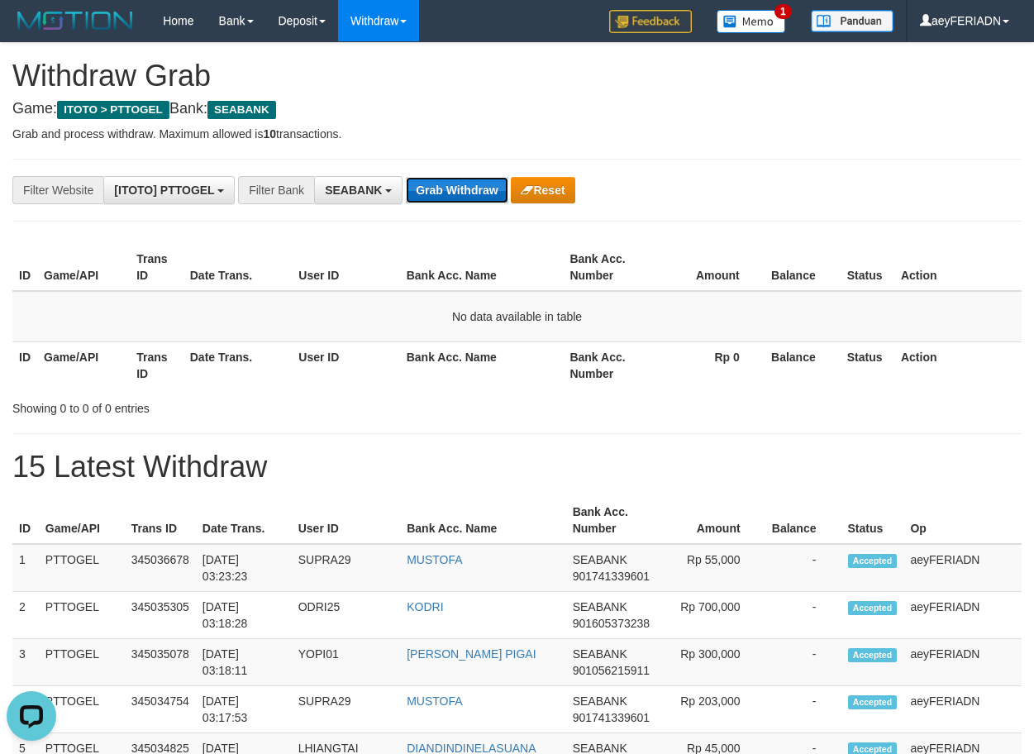
click at [454, 187] on button "Grab Withdraw" at bounding box center [457, 190] width 102 height 26
click at [455, 186] on button "Grab Withdraw" at bounding box center [457, 190] width 102 height 26
click at [847, 243] on div "ID Game/API Trans ID Date Trans. User ID Bank Acc. Name Bank Acc. Number Amount…" at bounding box center [517, 316] width 1034 height 155
click at [823, 198] on div "**********" at bounding box center [431, 190] width 862 height 28
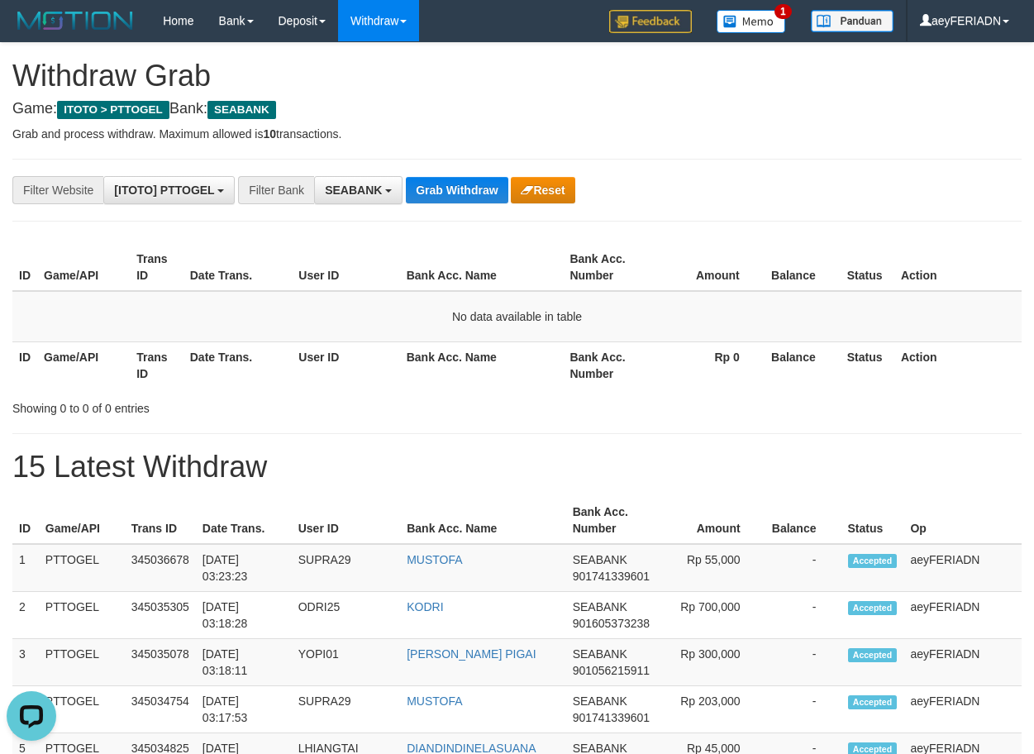
click at [823, 198] on div "**********" at bounding box center [431, 190] width 862 height 28
click at [455, 186] on button "Grab Withdraw" at bounding box center [457, 190] width 102 height 26
click at [465, 193] on button "Grab Withdraw" at bounding box center [457, 190] width 102 height 26
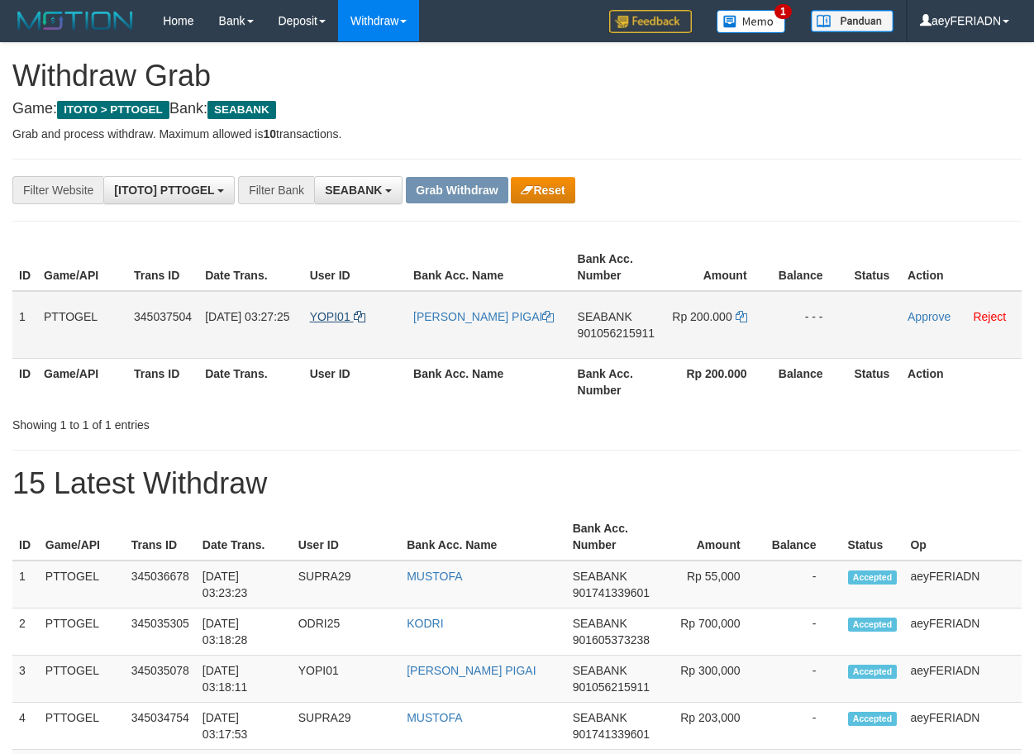
scroll to position [448, 0]
drag, startPoint x: 342, startPoint y: 308, endPoint x: 667, endPoint y: 304, distance: 324.9
click at [667, 304] on tr "1 PTTOGEL 345037504 [DATE] 03:27:25 YOPI01 [PERSON_NAME] PIGAI SEABANK 90105621…" at bounding box center [516, 325] width 1009 height 68
click at [619, 338] on span "901056215911" at bounding box center [616, 333] width 77 height 13
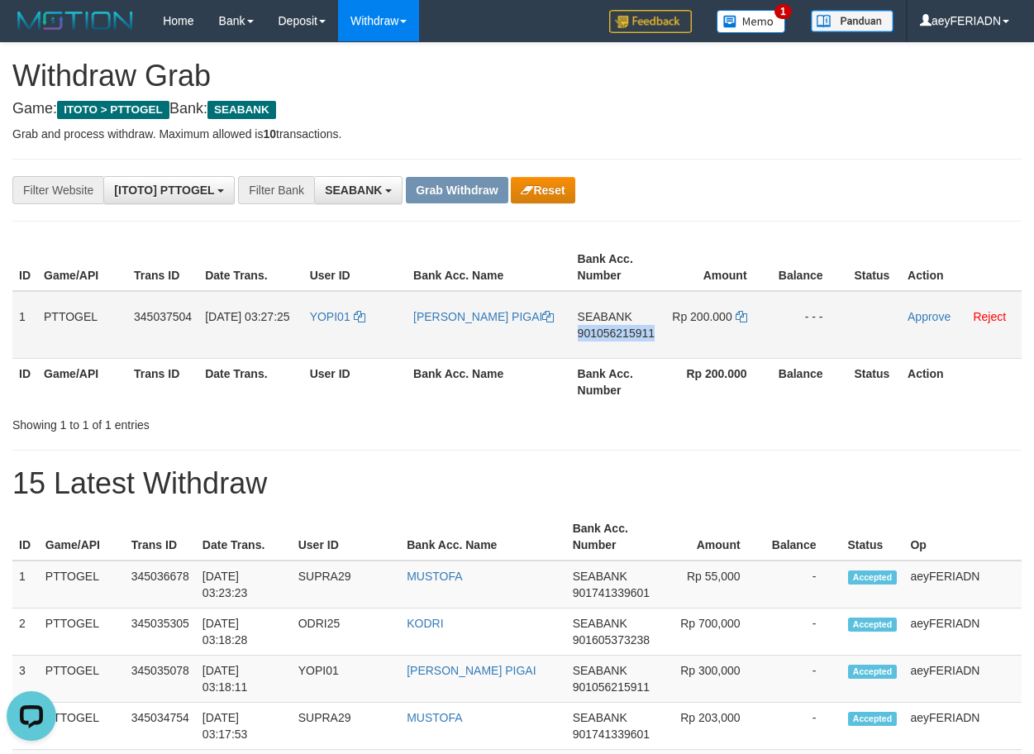
drag, startPoint x: 619, startPoint y: 338, endPoint x: 678, endPoint y: 338, distance: 58.7
click at [622, 338] on span "901056215911" at bounding box center [616, 333] width 77 height 13
copy span "901056215911"
click at [740, 313] on icon at bounding box center [742, 317] width 12 height 12
click at [923, 316] on link "Approve" at bounding box center [929, 316] width 43 height 13
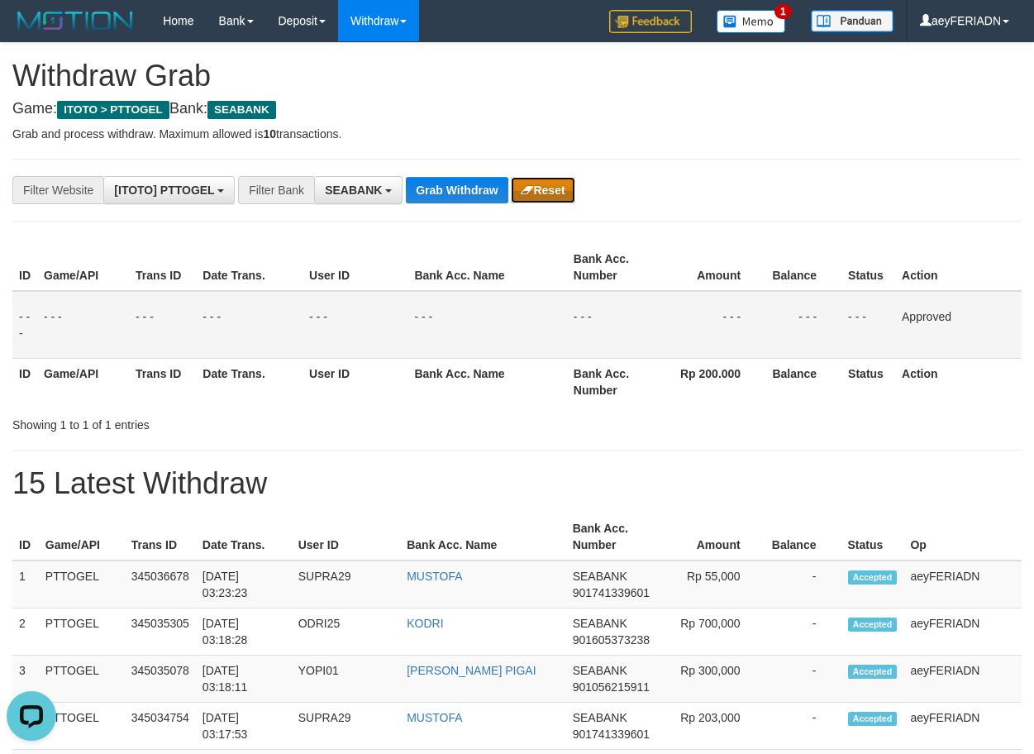
click at [548, 191] on button "Reset" at bounding box center [543, 190] width 64 height 26
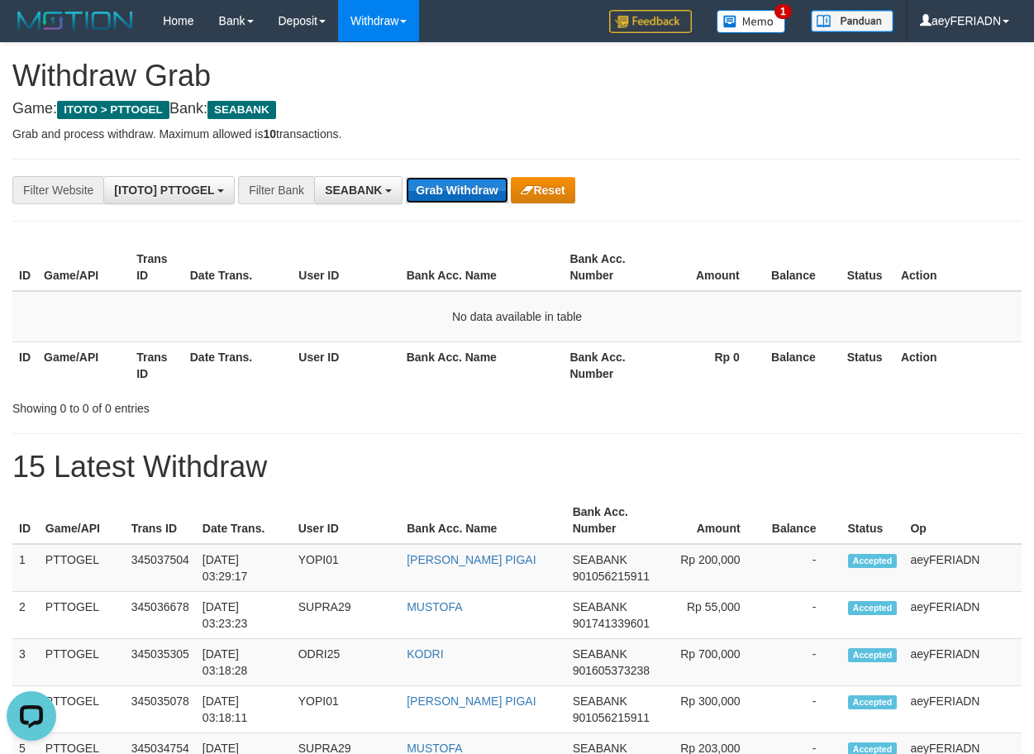
click at [446, 187] on button "Grab Withdraw" at bounding box center [457, 190] width 102 height 26
click at [466, 187] on button "Grab Withdraw" at bounding box center [457, 190] width 102 height 26
click at [441, 185] on button "Grab Withdraw" at bounding box center [457, 190] width 102 height 26
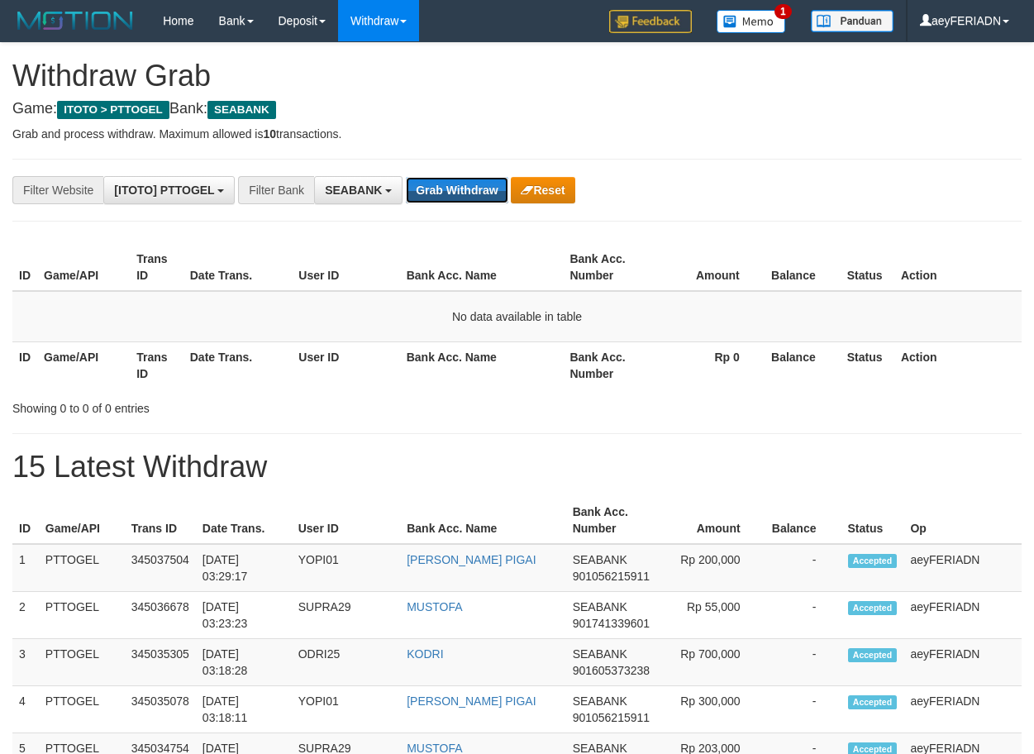
click at [452, 187] on button "Grab Withdraw" at bounding box center [457, 190] width 102 height 26
click at [470, 192] on button "Grab Withdraw" at bounding box center [457, 190] width 102 height 26
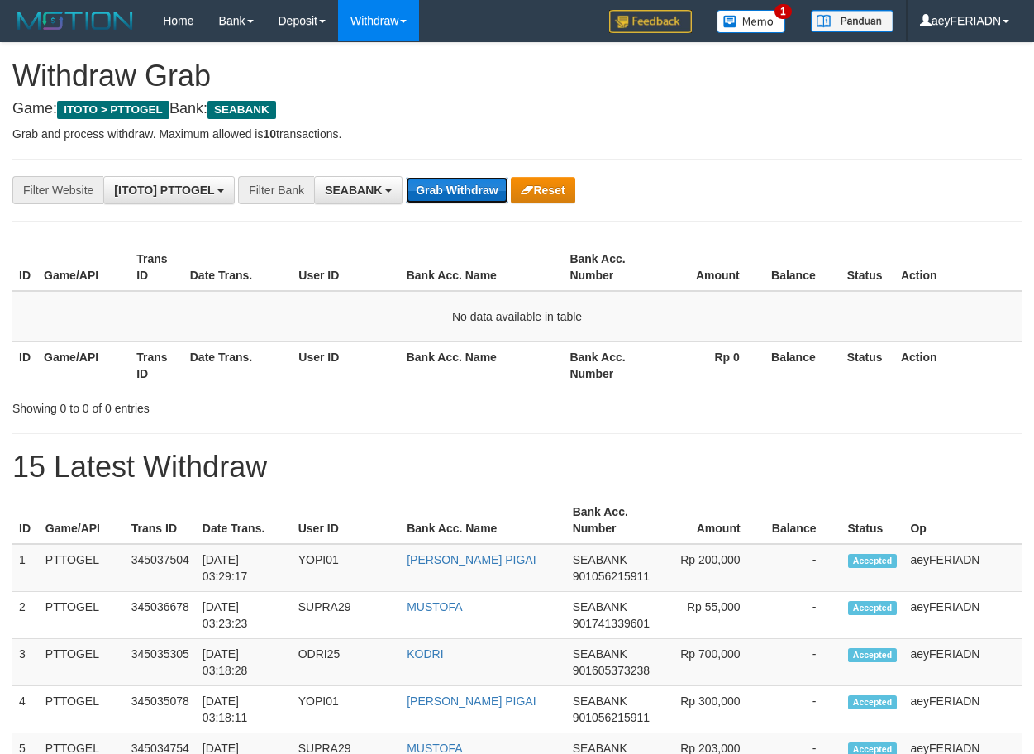
click at [456, 187] on button "Grab Withdraw" at bounding box center [457, 190] width 102 height 26
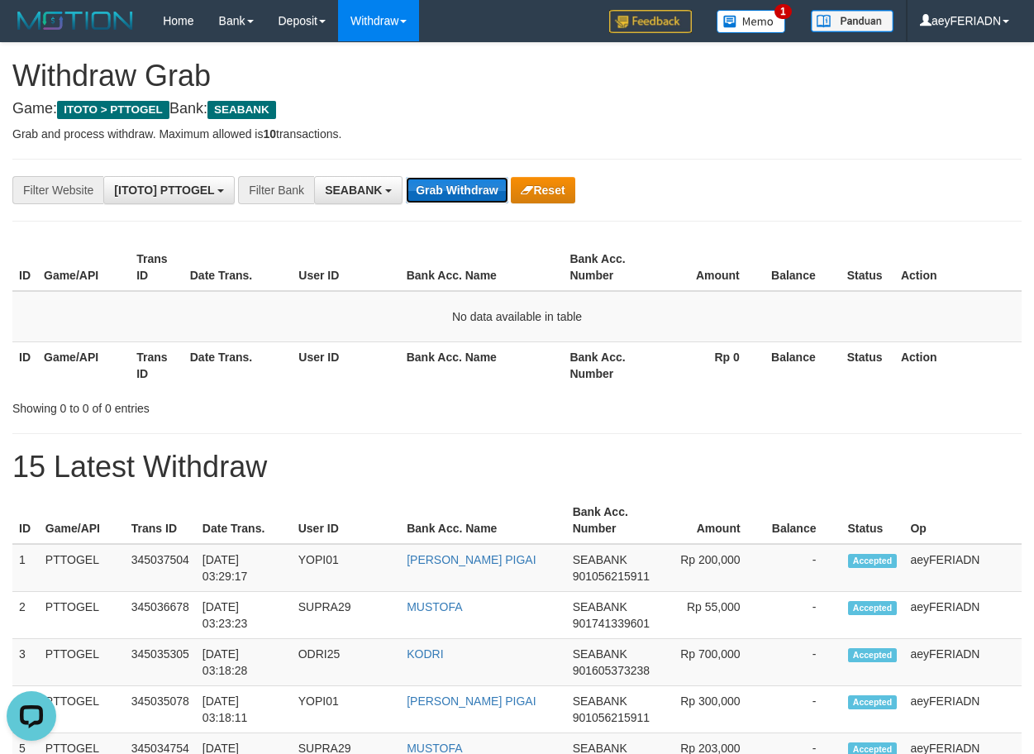
click at [461, 197] on button "Grab Withdraw" at bounding box center [457, 190] width 102 height 26
click at [461, 188] on button "Grab Withdraw" at bounding box center [457, 190] width 102 height 26
click at [455, 183] on button "Grab Withdraw" at bounding box center [457, 190] width 102 height 26
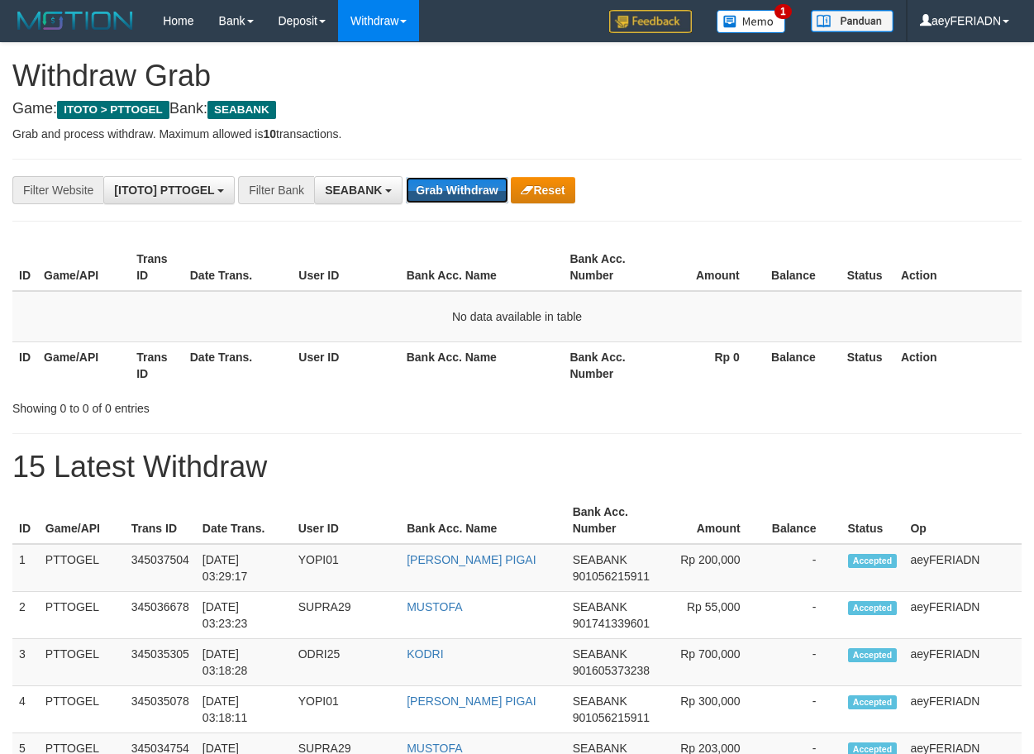
click at [455, 184] on button "Grab Withdraw" at bounding box center [457, 190] width 102 height 26
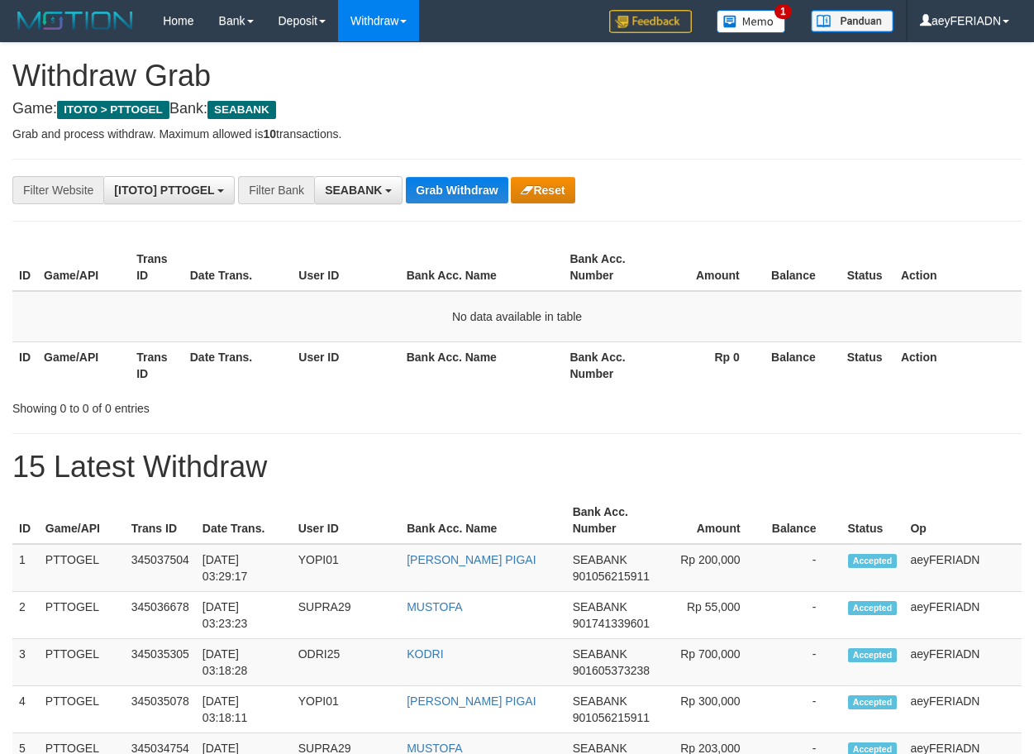
scroll to position [448, 0]
click at [455, 184] on button "Grab Withdraw" at bounding box center [457, 190] width 102 height 26
click at [446, 193] on button "Grab Withdraw" at bounding box center [457, 190] width 102 height 26
click at [484, 159] on hr at bounding box center [516, 159] width 1009 height 1
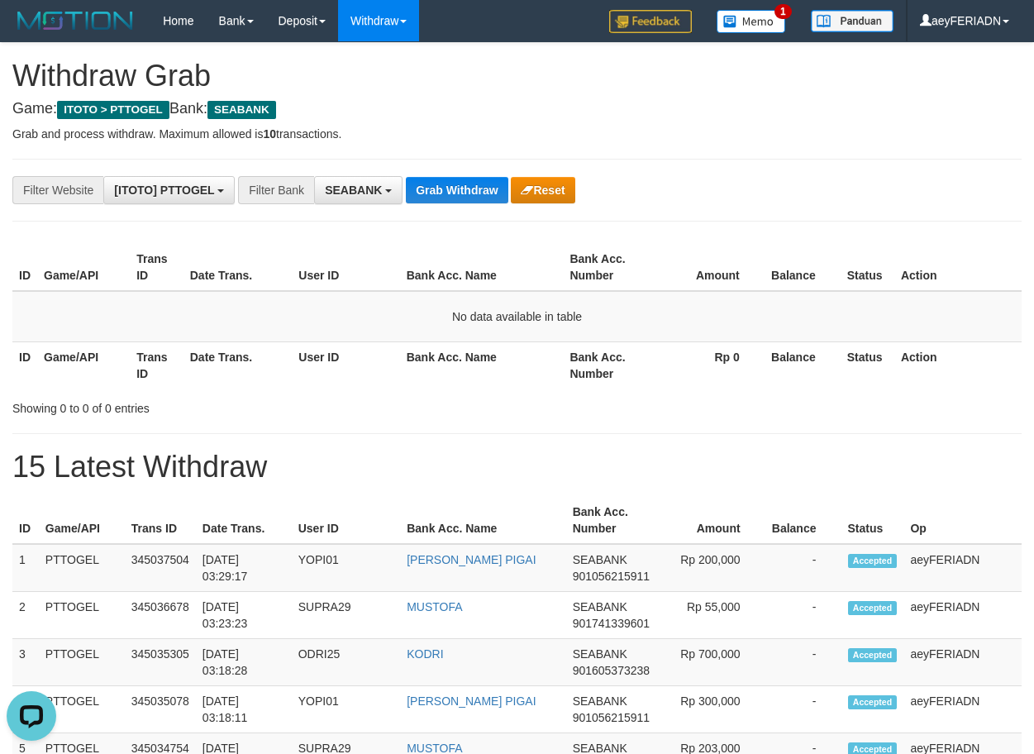
scroll to position [0, 0]
drag, startPoint x: 554, startPoint y: 117, endPoint x: 502, endPoint y: 152, distance: 62.6
click at [469, 190] on button "Grab Withdraw" at bounding box center [457, 190] width 102 height 26
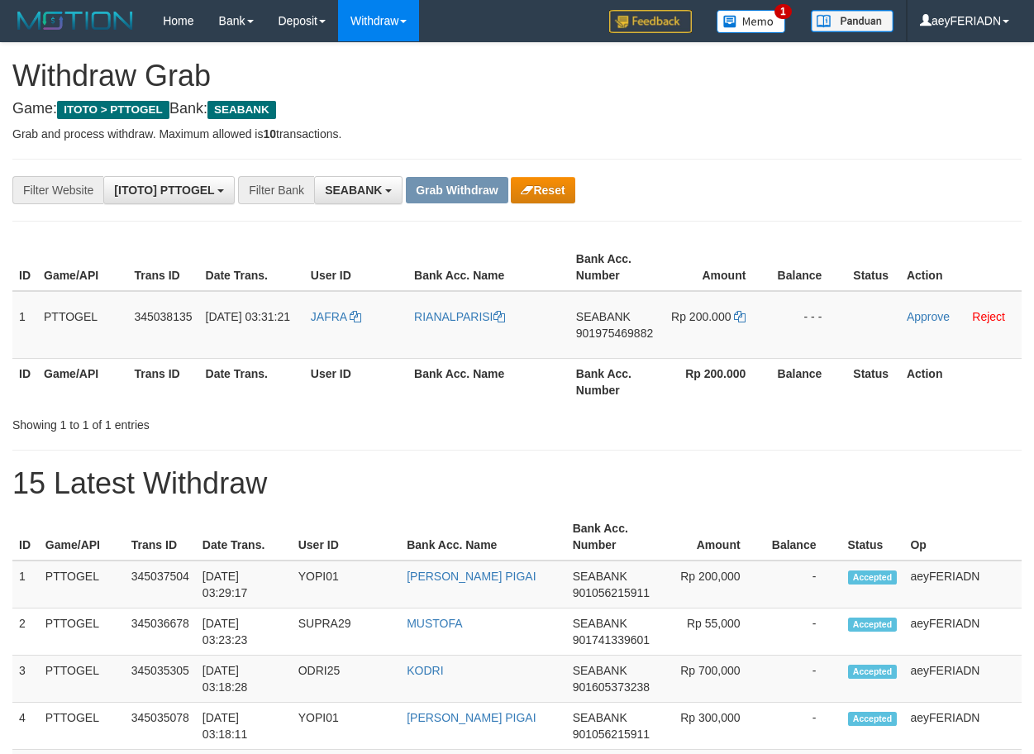
click at [456, 129] on p "Grab and process withdraw. Maximum allowed is 10 transactions." at bounding box center [516, 134] width 1009 height 17
copy tr
drag, startPoint x: 337, startPoint y: 306, endPoint x: 735, endPoint y: 337, distance: 398.9
click at [735, 337] on tr "1 PTTOGEL 345038135 [DATE] 03:31:21 [GEOGRAPHIC_DATA] RIANALPARISI SEABANK 9019…" at bounding box center [516, 325] width 1009 height 68
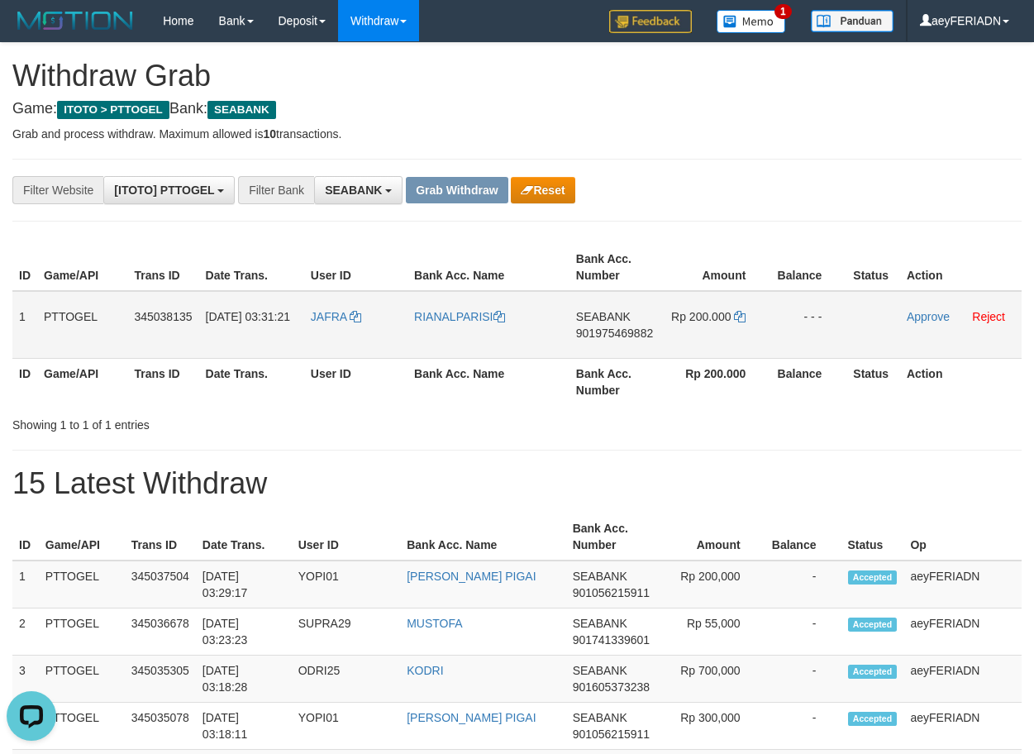
scroll to position [0, 0]
click at [647, 333] on span "901975469882" at bounding box center [614, 333] width 77 height 13
copy tr
click at [646, 334] on span "901975469882" at bounding box center [614, 333] width 77 height 13
copy span "901975469882"
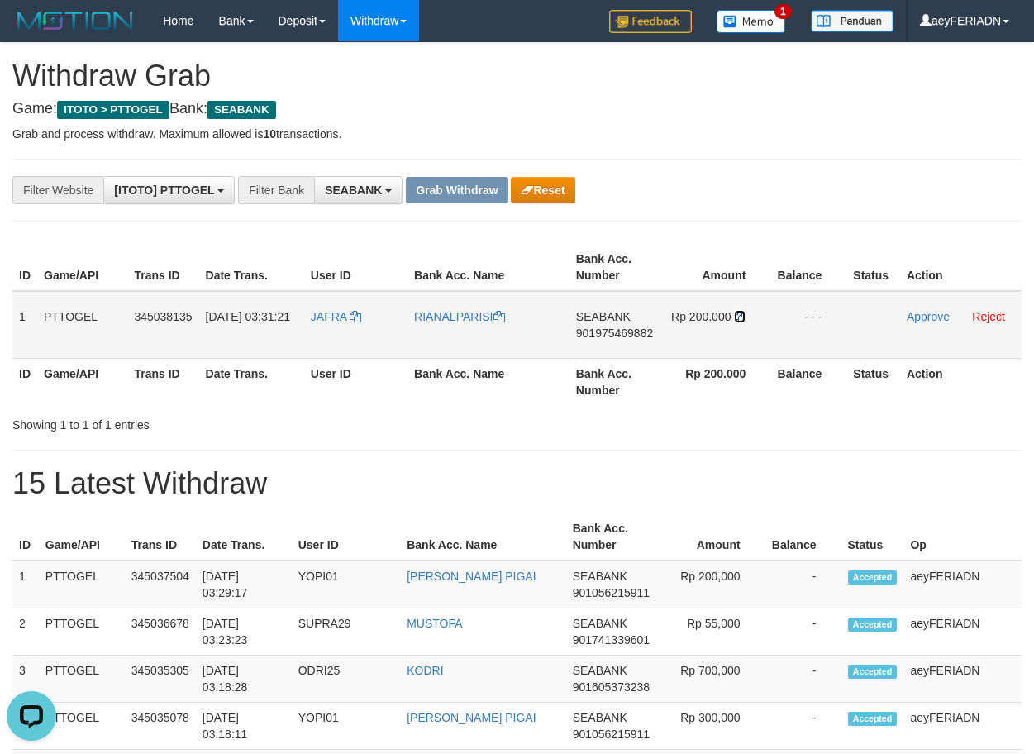
click at [742, 316] on icon at bounding box center [740, 317] width 12 height 12
click at [927, 317] on link "Approve" at bounding box center [928, 316] width 43 height 13
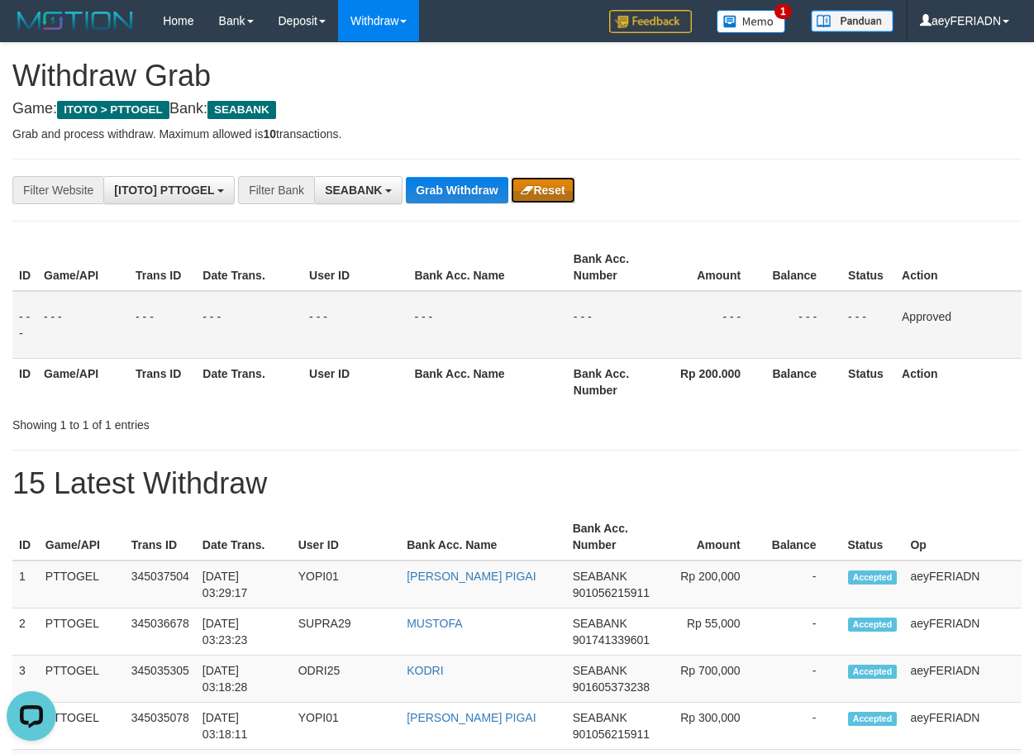
click at [553, 188] on button "Reset" at bounding box center [543, 190] width 64 height 26
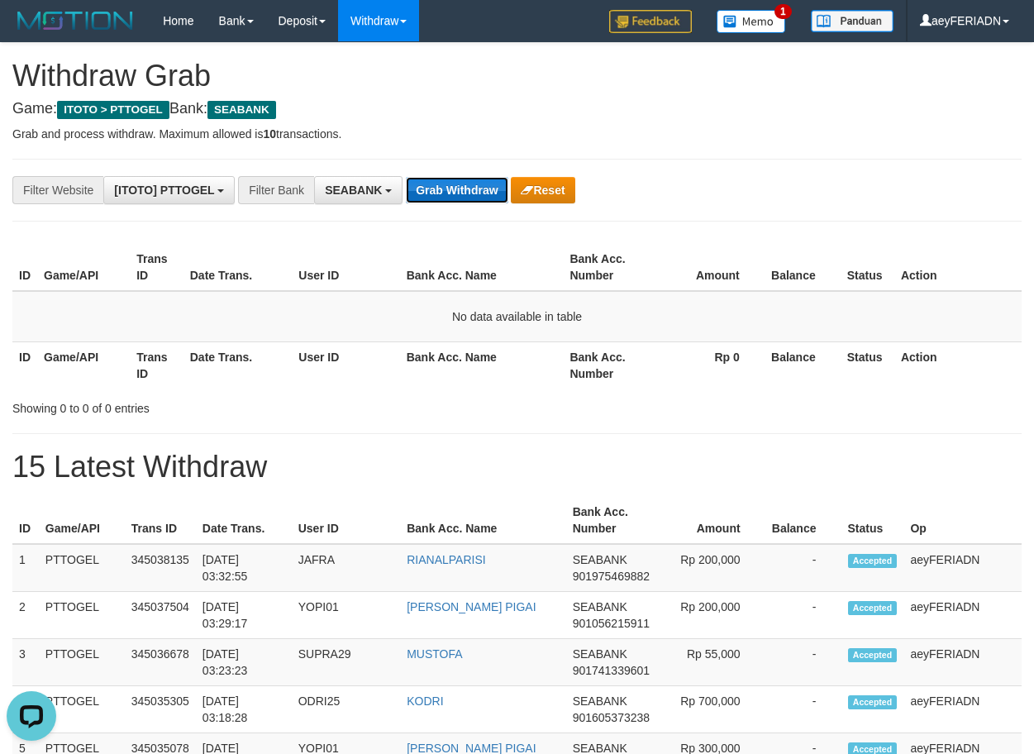
click at [452, 188] on button "Grab Withdraw" at bounding box center [457, 190] width 102 height 26
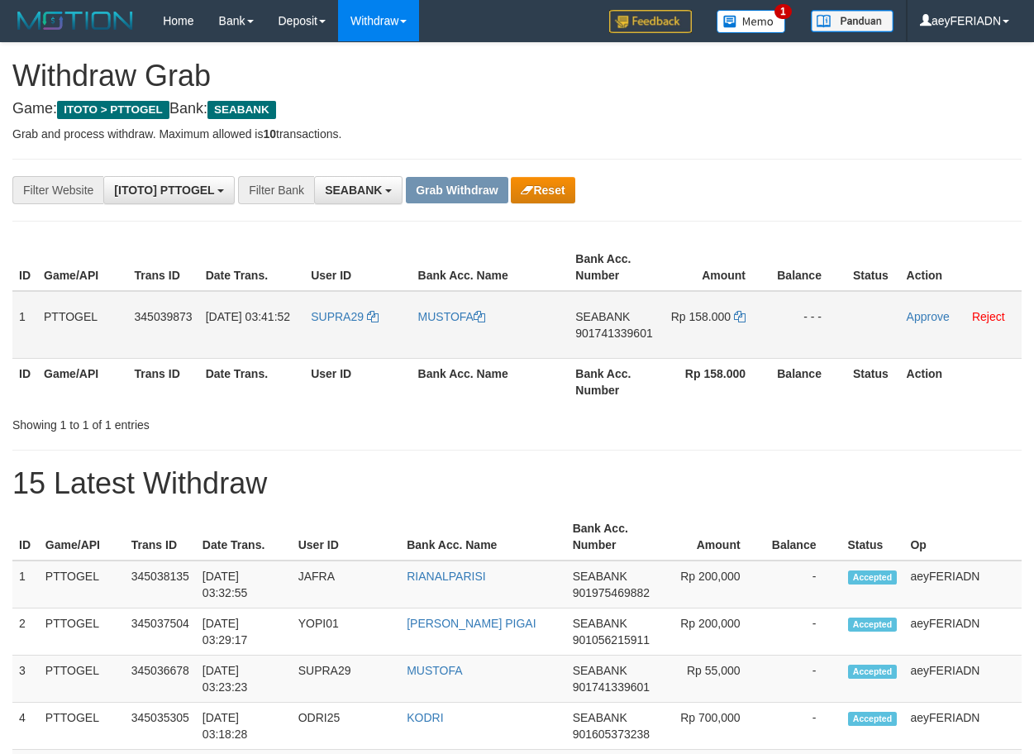
scroll to position [448, 0]
drag, startPoint x: 0, startPoint y: 0, endPoint x: 711, endPoint y: 342, distance: 789.1
click at [711, 342] on tr "1 PTTOGEL 345039873 01/10/2025 03:41:52 SUPRA29 MUSTOFA SEABANK 901741339601 Rp…" at bounding box center [516, 325] width 1009 height 68
click at [627, 336] on span "901741339601" at bounding box center [613, 333] width 77 height 13
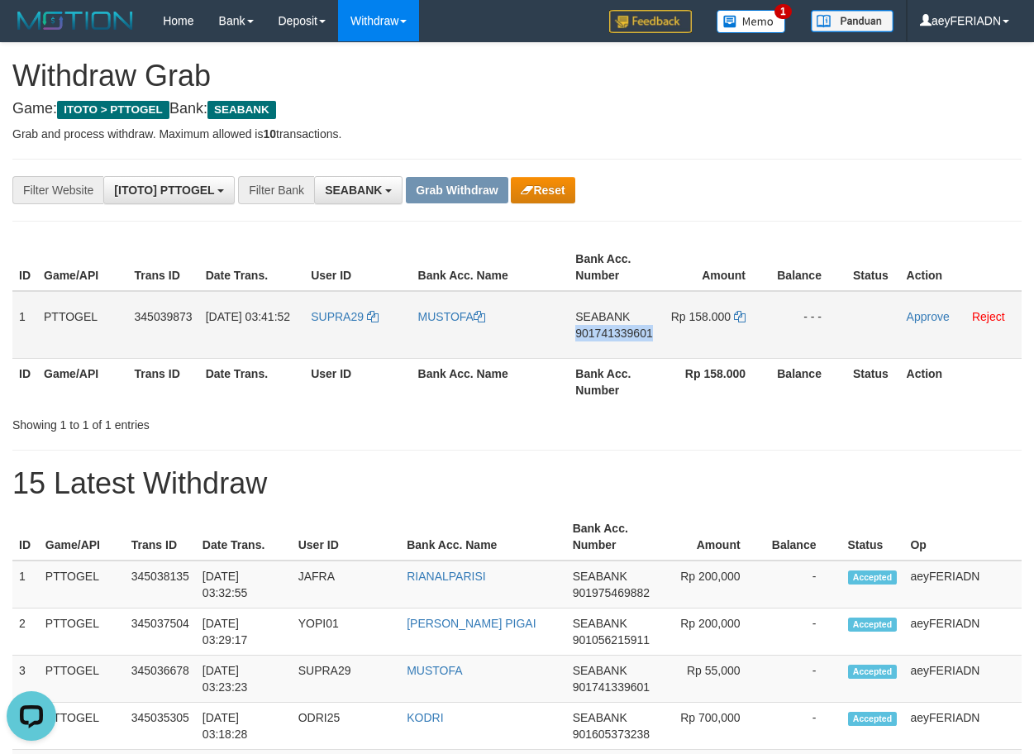
click at [627, 336] on span "901741339601" at bounding box center [613, 333] width 77 height 13
copy span "901741339601"
click at [742, 319] on icon at bounding box center [740, 317] width 12 height 12
click at [931, 318] on link "Approve" at bounding box center [928, 316] width 43 height 13
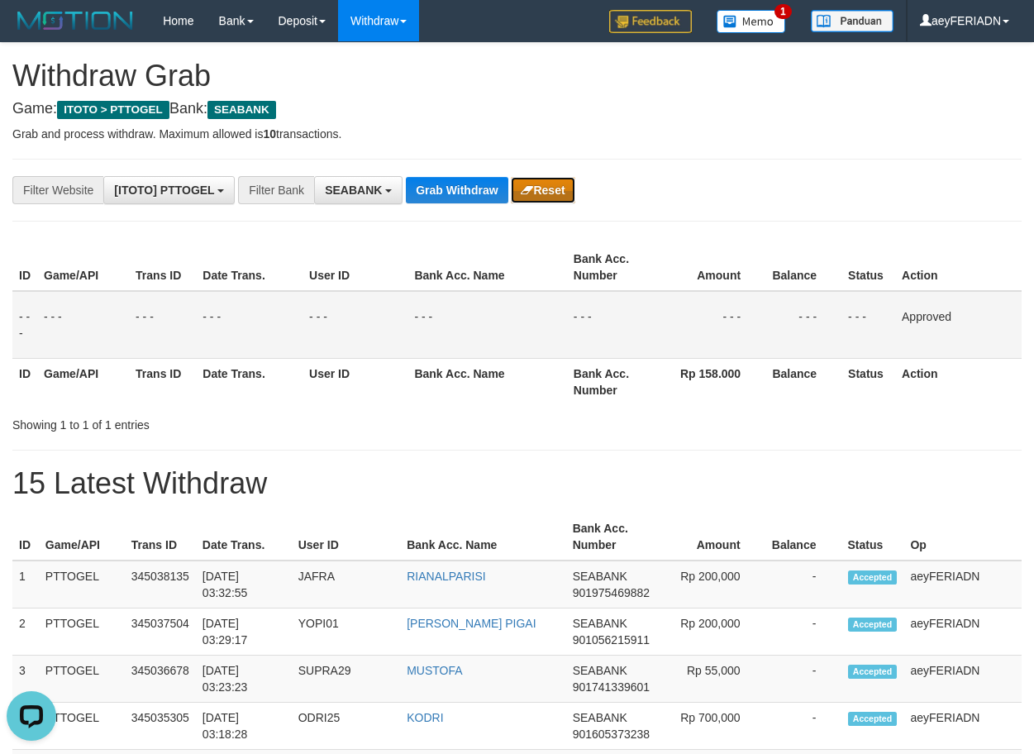
click at [552, 191] on button "Reset" at bounding box center [543, 190] width 64 height 26
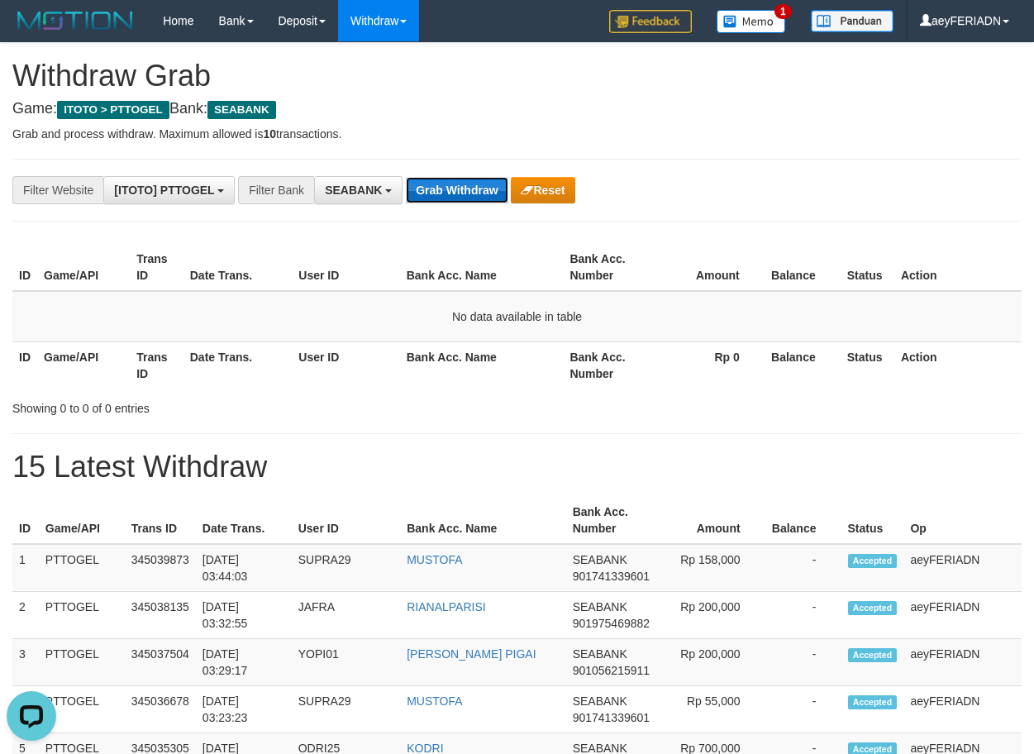
click at [465, 184] on button "Grab Withdraw" at bounding box center [457, 190] width 102 height 26
click at [466, 194] on button "Grab Withdraw" at bounding box center [457, 190] width 102 height 26
click at [464, 185] on button "Grab Withdraw" at bounding box center [457, 190] width 102 height 26
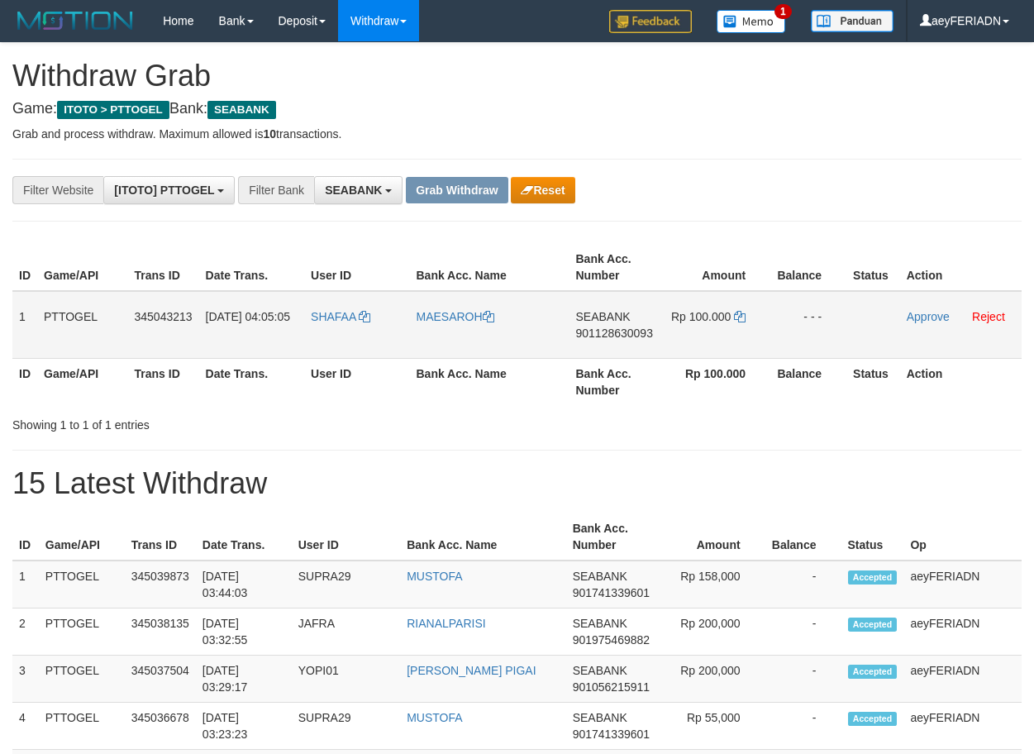
scroll to position [448, 0]
drag, startPoint x: 351, startPoint y: 303, endPoint x: 759, endPoint y: 317, distance: 407.8
click at [759, 317] on tr "1 PTTOGEL 345043213 01/10/2025 04:05:05 SHAFAA MAESAROH SEABANK 901128630093 Rp…" at bounding box center [516, 325] width 1009 height 68
click at [594, 332] on span "901128630093" at bounding box center [613, 333] width 77 height 13
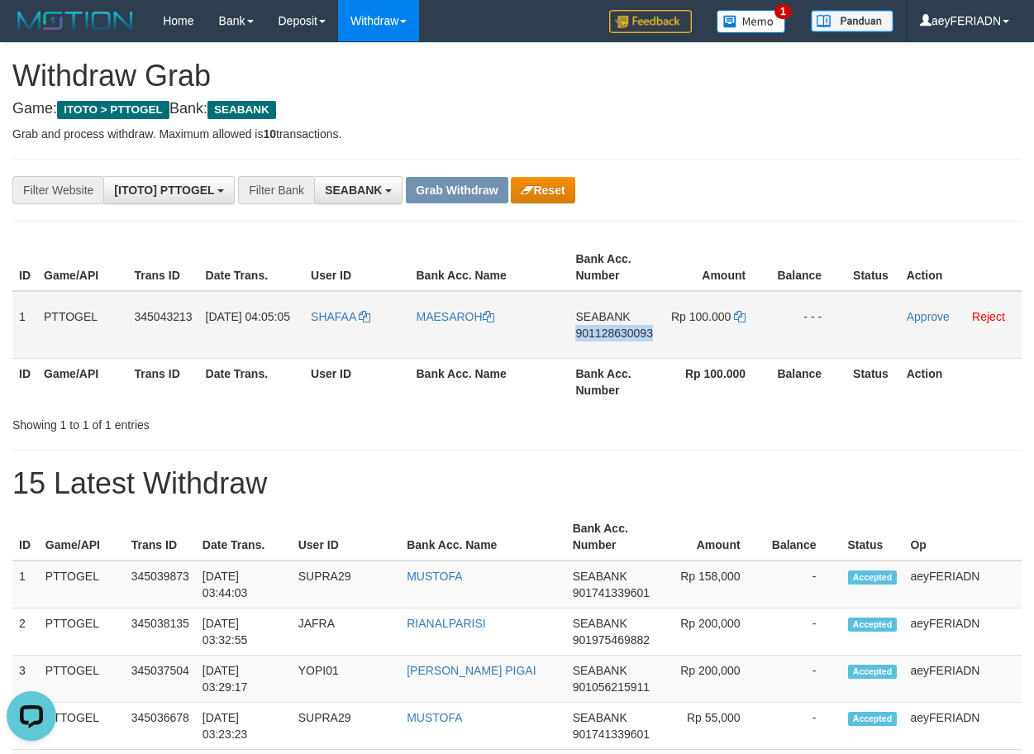
click at [594, 332] on span "901128630093" at bounding box center [613, 333] width 77 height 13
copy span "901128630093"
click at [744, 313] on icon at bounding box center [740, 317] width 12 height 12
click at [918, 313] on link "Approve" at bounding box center [928, 316] width 43 height 13
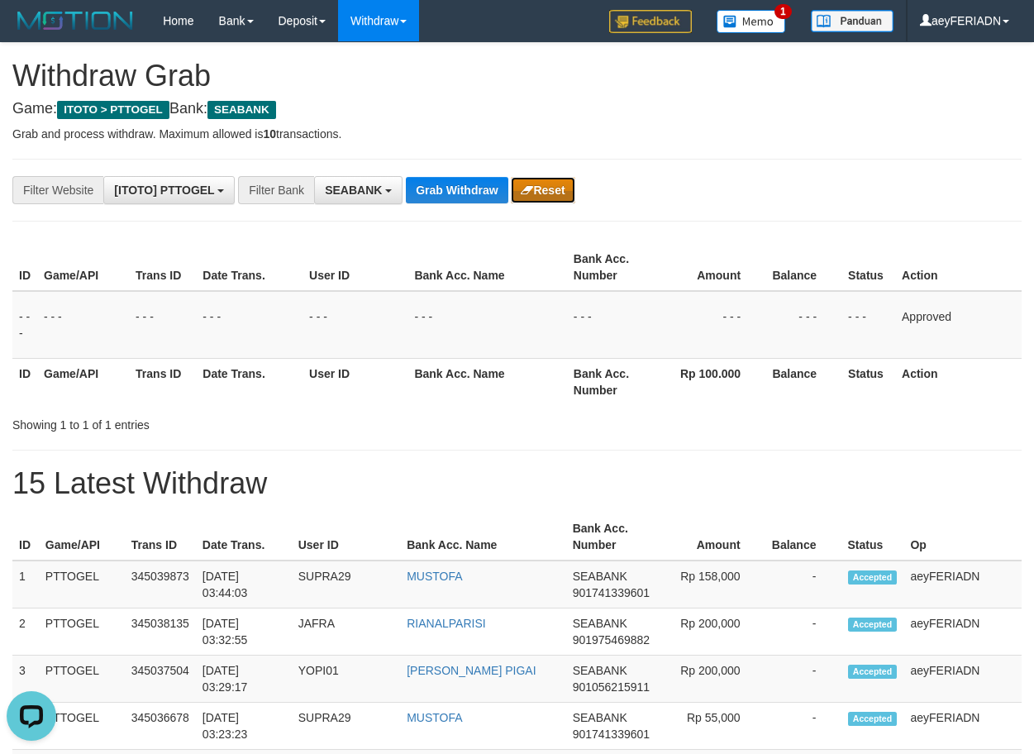
click at [549, 185] on button "Reset" at bounding box center [543, 190] width 64 height 26
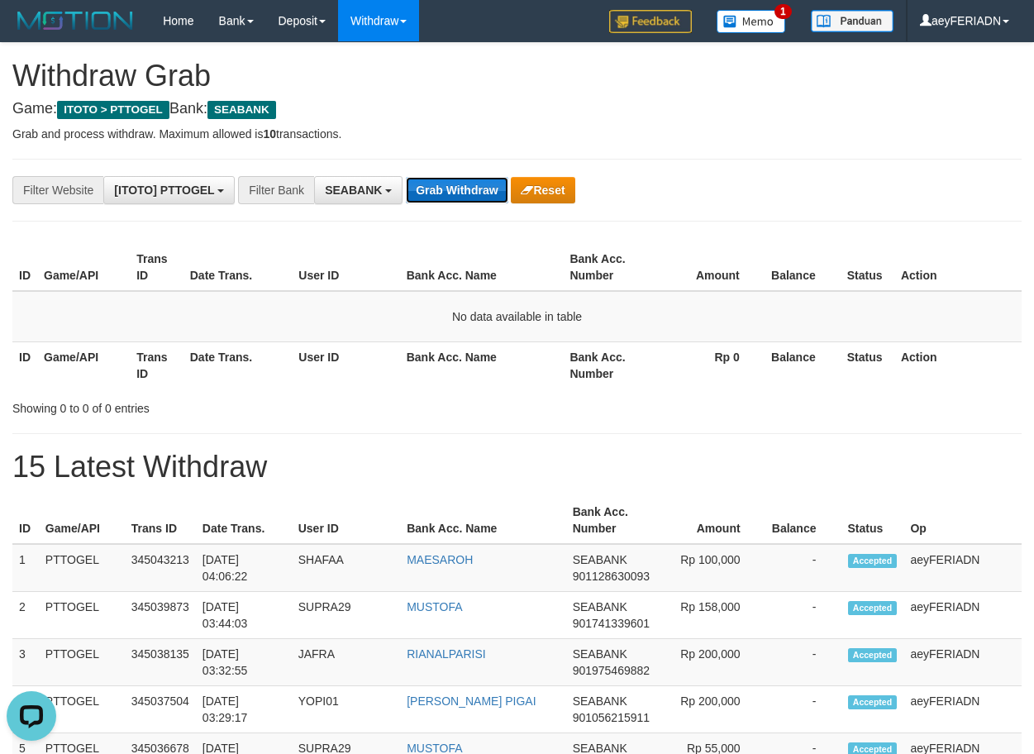
click at [465, 186] on button "Grab Withdraw" at bounding box center [457, 190] width 102 height 26
click at [458, 188] on button "Grab Withdraw" at bounding box center [457, 190] width 102 height 26
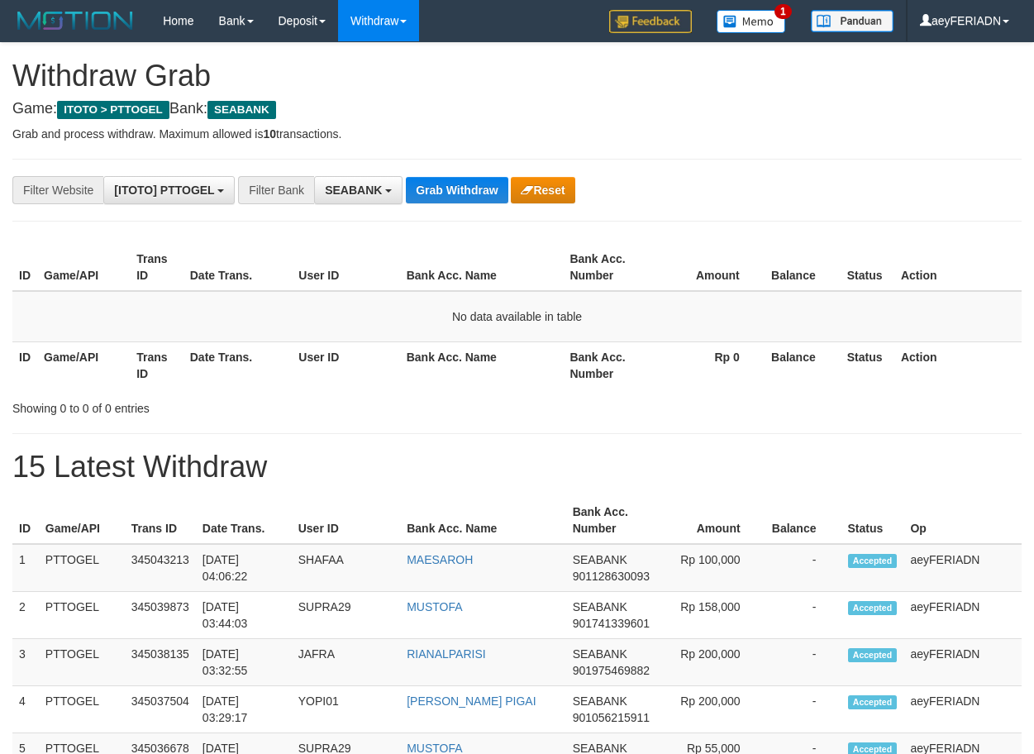
scroll to position [448, 0]
click at [458, 188] on button "Grab Withdraw" at bounding box center [457, 190] width 102 height 26
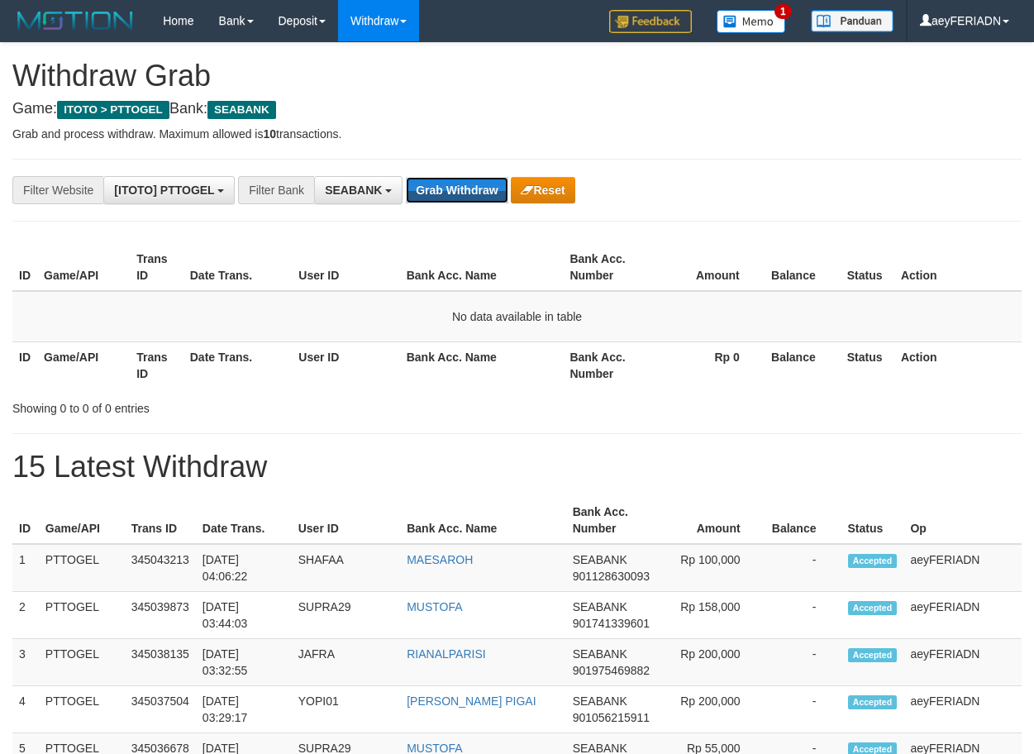
click at [458, 188] on button "Grab Withdraw" at bounding box center [457, 190] width 102 height 26
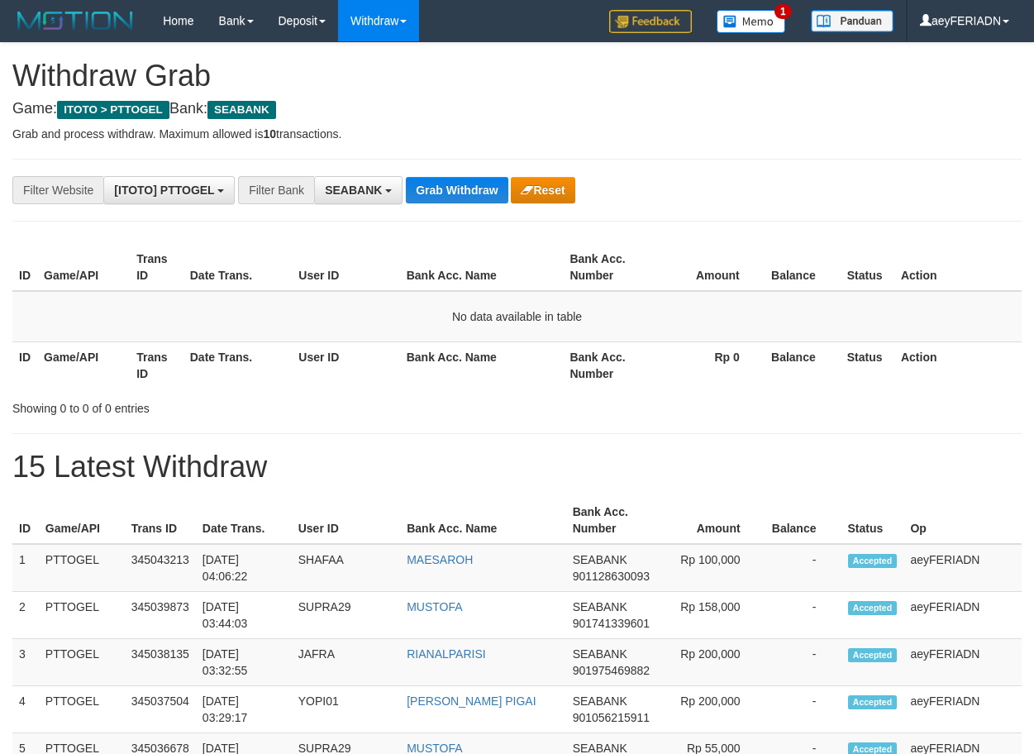
scroll to position [448, 0]
click at [458, 188] on button "Grab Withdraw" at bounding box center [457, 190] width 102 height 26
click at [461, 191] on button "Grab Withdraw" at bounding box center [457, 190] width 102 height 26
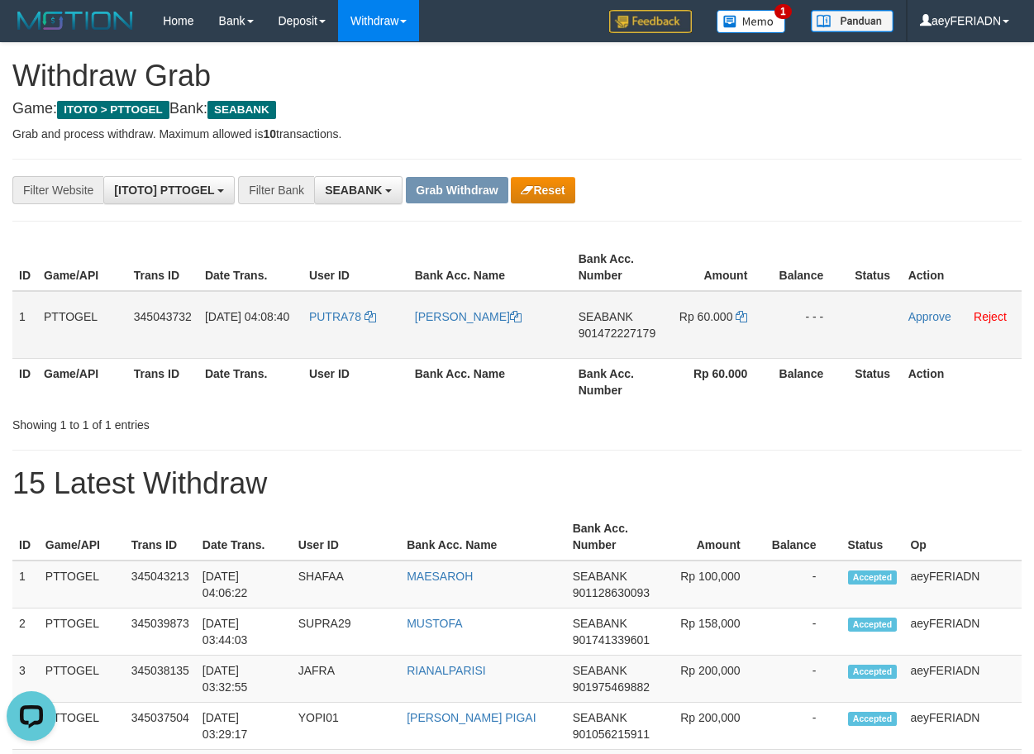
drag, startPoint x: 362, startPoint y: 298, endPoint x: 691, endPoint y: 319, distance: 329.7
click at [691, 319] on tr "1 PTTOGEL 345043732 [DATE] 04:08:40 [GEOGRAPHIC_DATA] [PERSON_NAME] SEABANK 901…" at bounding box center [516, 325] width 1009 height 68
click at [629, 334] on span "901472227179" at bounding box center [617, 333] width 77 height 13
copy span "901472227179"
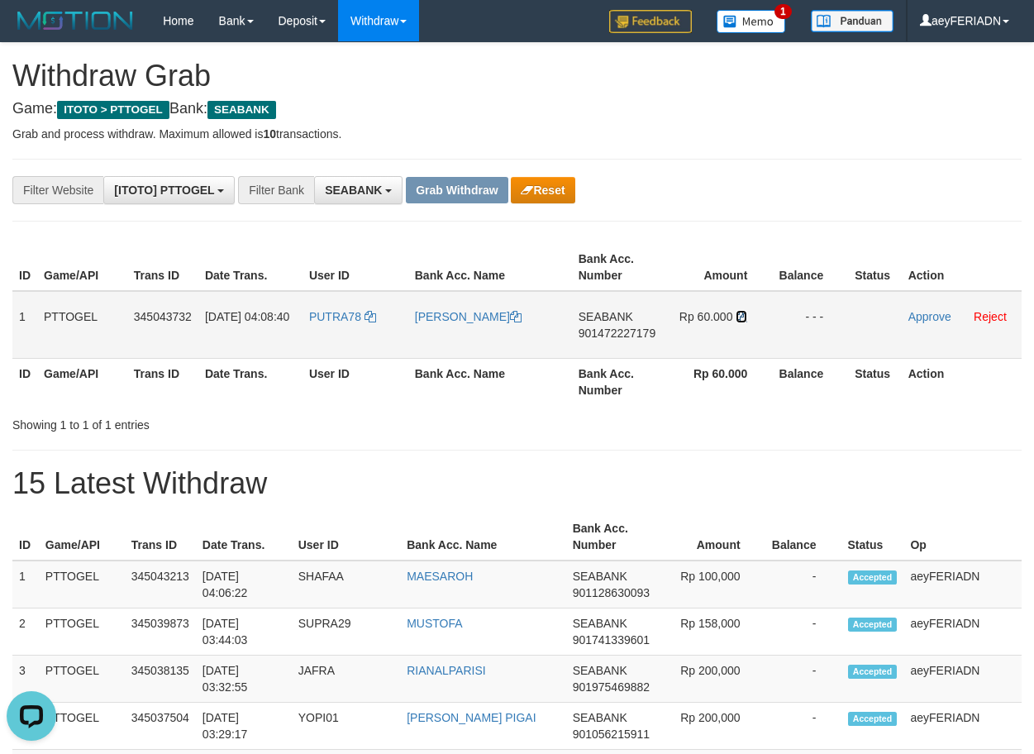
click at [743, 315] on icon at bounding box center [742, 317] width 12 height 12
click at [922, 317] on link "Approve" at bounding box center [930, 316] width 43 height 13
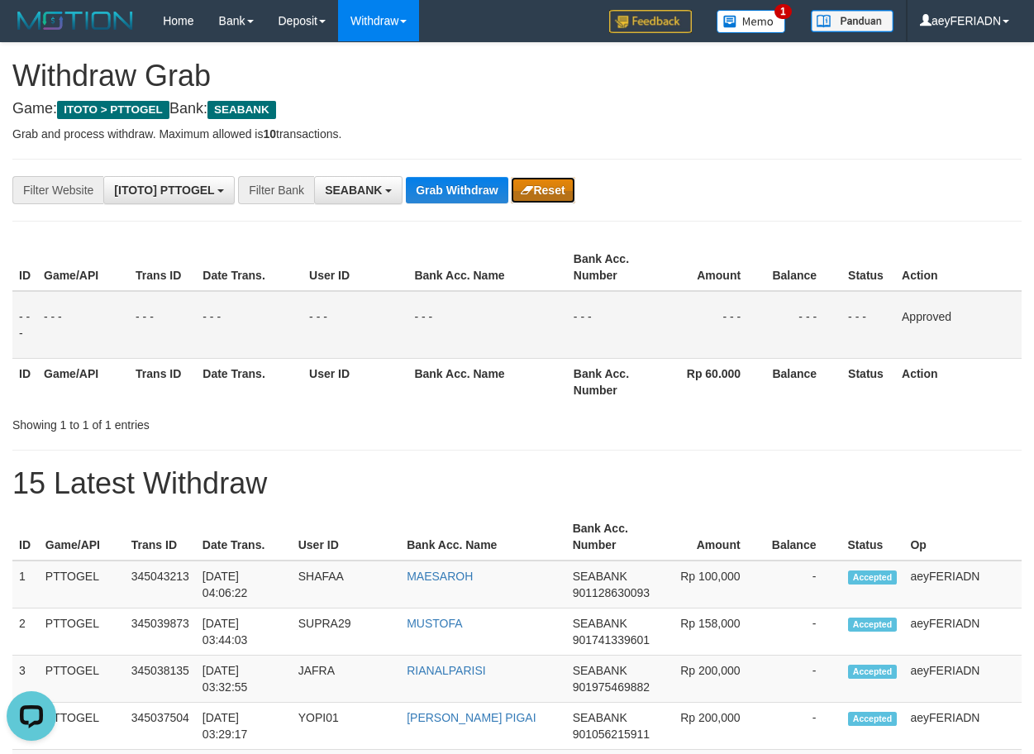
click at [560, 187] on button "Reset" at bounding box center [543, 190] width 64 height 26
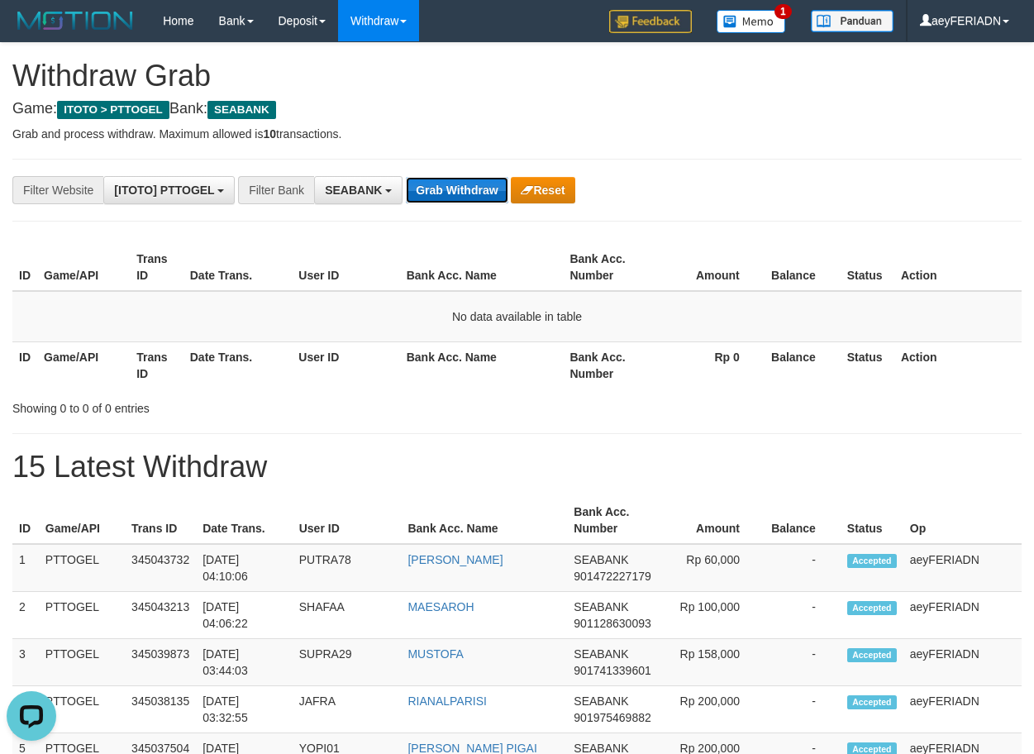
click at [480, 184] on button "Grab Withdraw" at bounding box center [457, 190] width 102 height 26
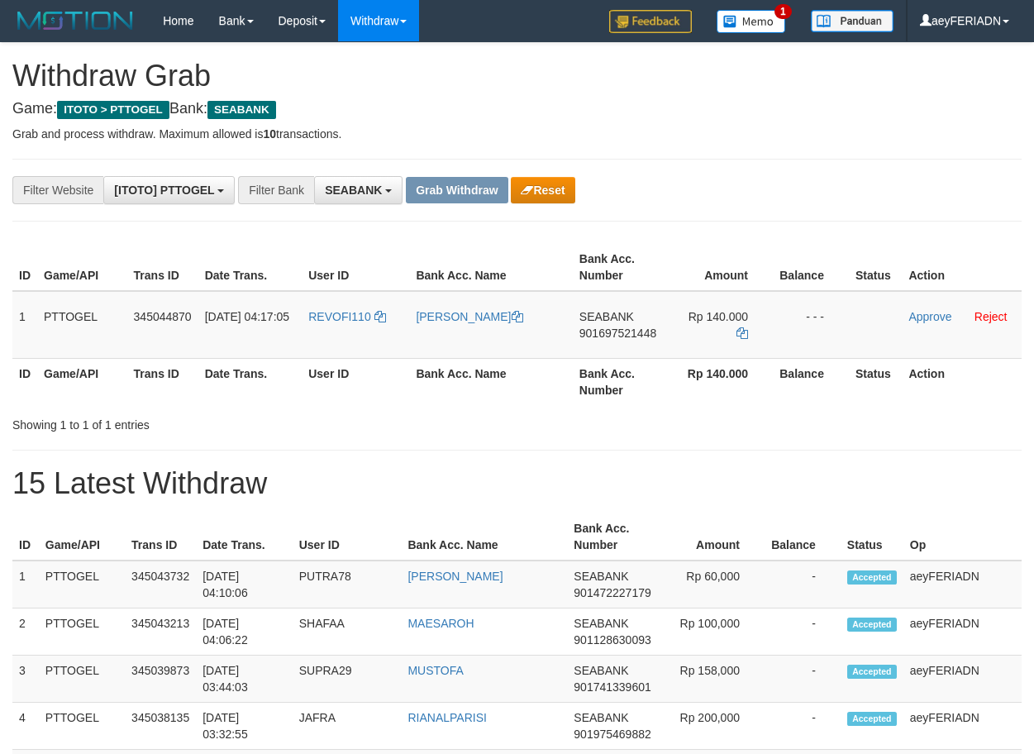
scroll to position [448, 0]
click at [609, 328] on span "901697521448" at bounding box center [618, 333] width 77 height 13
copy span "901697521448"
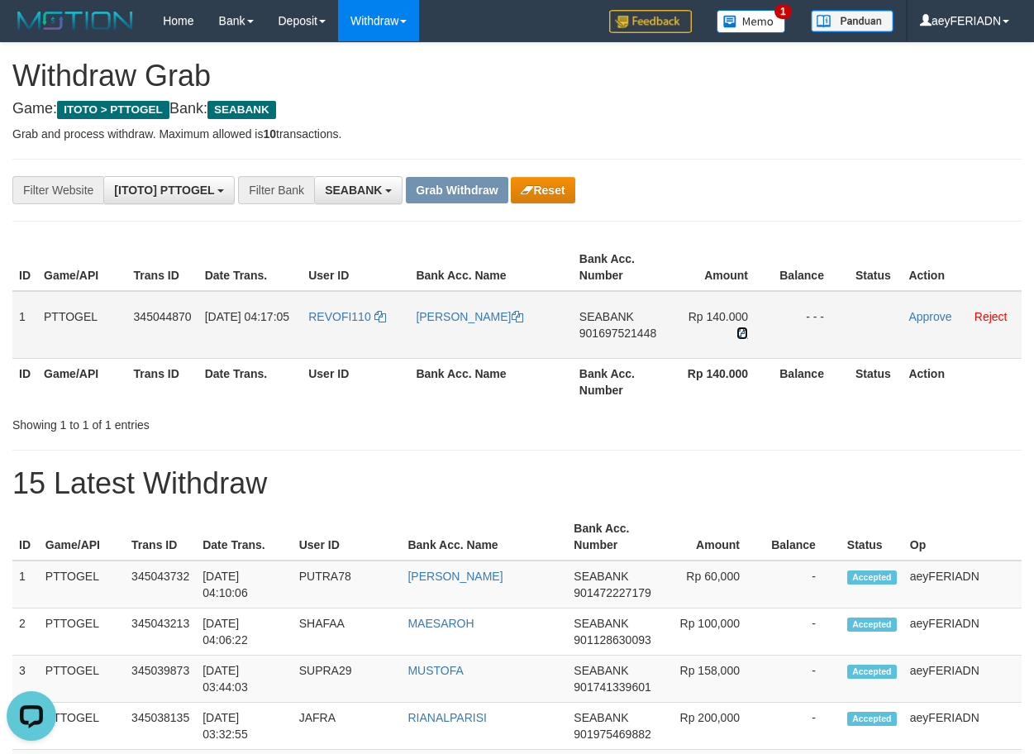
click at [738, 327] on icon at bounding box center [743, 333] width 12 height 12
drag, startPoint x: 370, startPoint y: 302, endPoint x: 723, endPoint y: 304, distance: 353.9
click at [723, 304] on tr "1 PTTOGEL 345044870 01/10/2025 04:17:05 REVOFI110 ANDRE YANSYAH SEABANK 9016975…" at bounding box center [516, 325] width 1009 height 68
copy tr
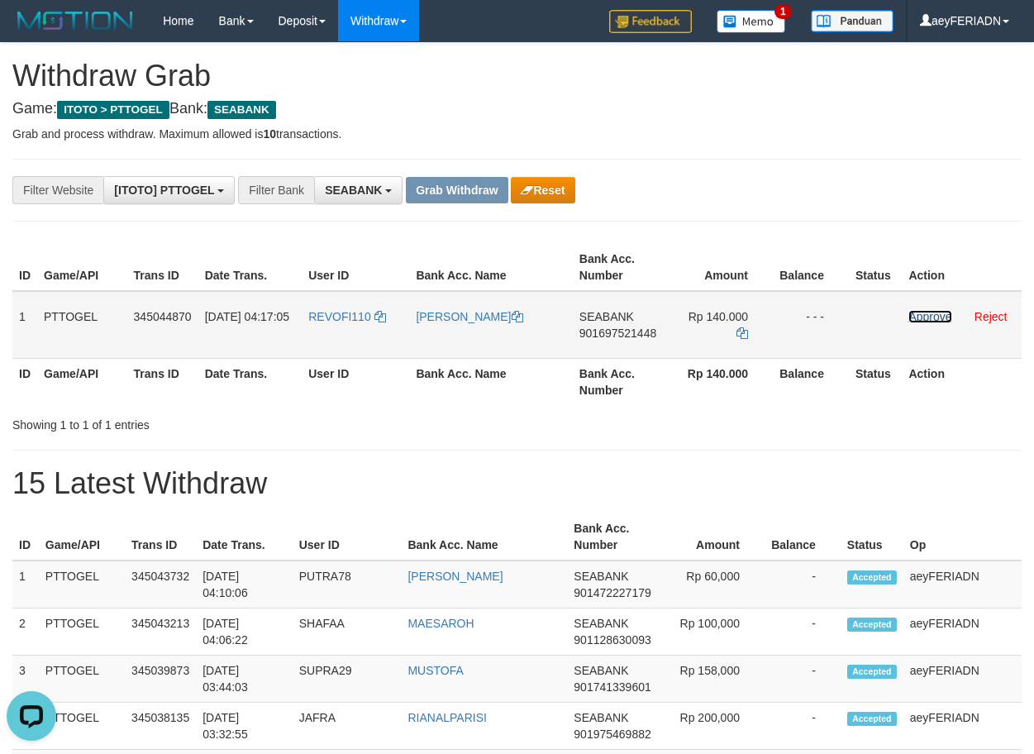
click at [919, 315] on link "Approve" at bounding box center [930, 316] width 43 height 13
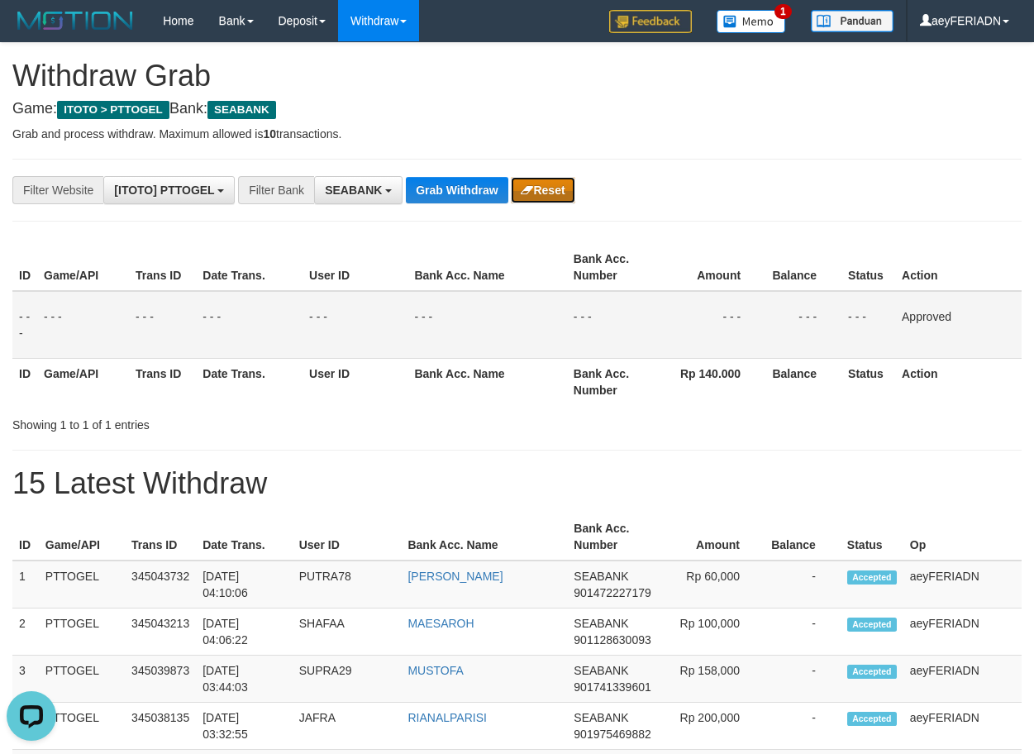
click at [556, 189] on button "Reset" at bounding box center [543, 190] width 64 height 26
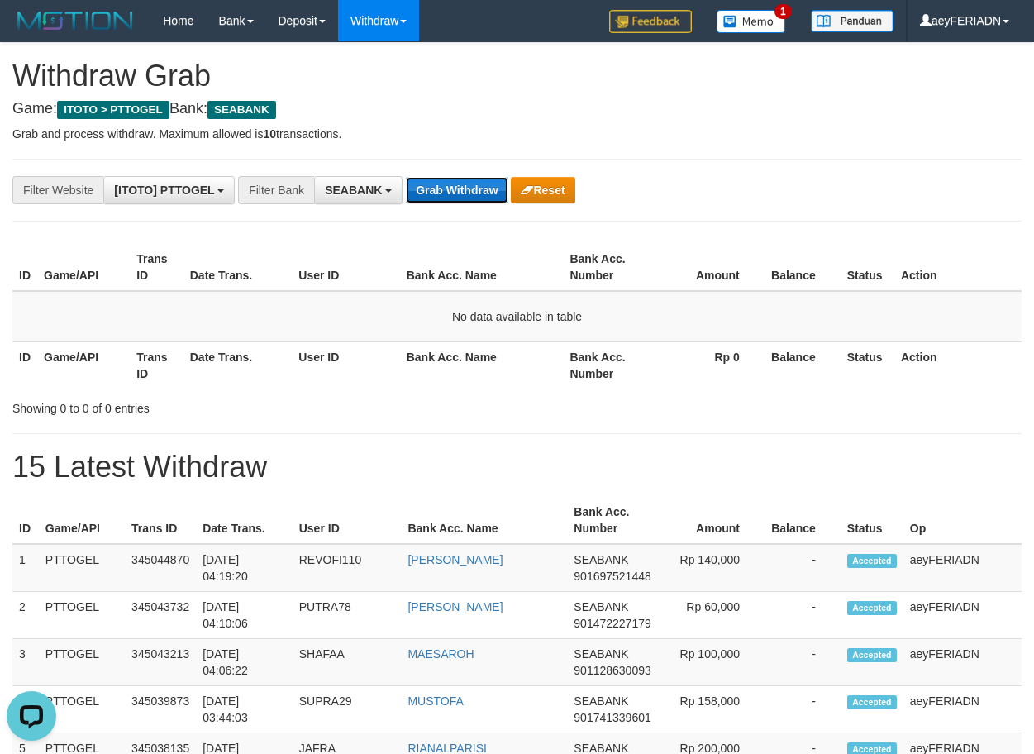
click at [467, 193] on button "Grab Withdraw" at bounding box center [457, 190] width 102 height 26
click at [489, 176] on div "**********" at bounding box center [431, 190] width 862 height 28
click at [488, 182] on button "Grab Withdraw" at bounding box center [457, 190] width 102 height 26
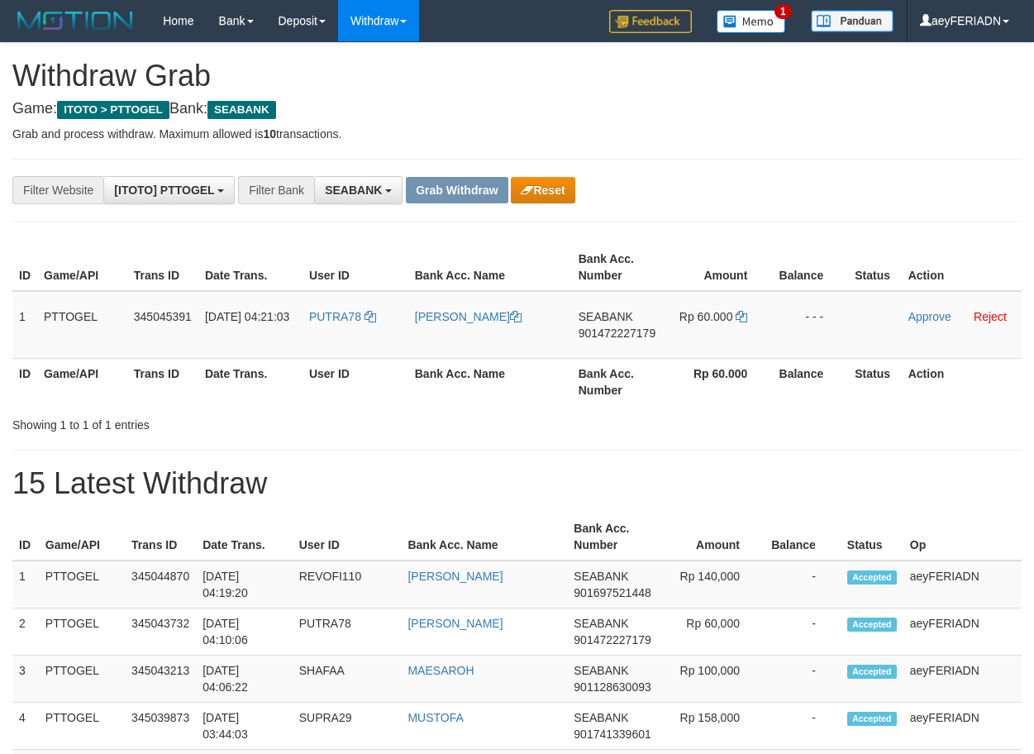
scroll to position [448, 0]
drag, startPoint x: 351, startPoint y: 294, endPoint x: 692, endPoint y: 323, distance: 342.7
click at [692, 323] on tr "1 PTTOGEL 345045391 [DATE] 04:21:03 [GEOGRAPHIC_DATA] [PERSON_NAME] SEABANK 901…" at bounding box center [516, 325] width 1009 height 68
click at [623, 332] on span "901472227179" at bounding box center [617, 333] width 77 height 13
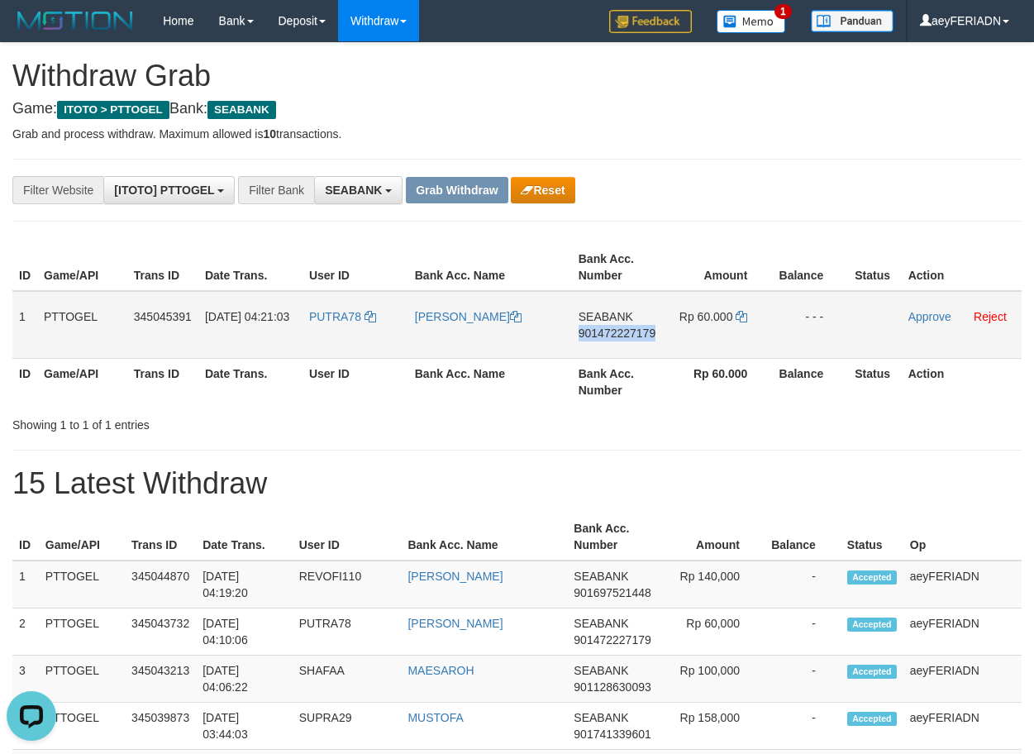
click at [623, 332] on span "901472227179" at bounding box center [617, 333] width 77 height 13
copy span "901472227179"
click at [737, 312] on icon at bounding box center [742, 317] width 12 height 12
click at [935, 317] on link "Approve" at bounding box center [930, 316] width 43 height 13
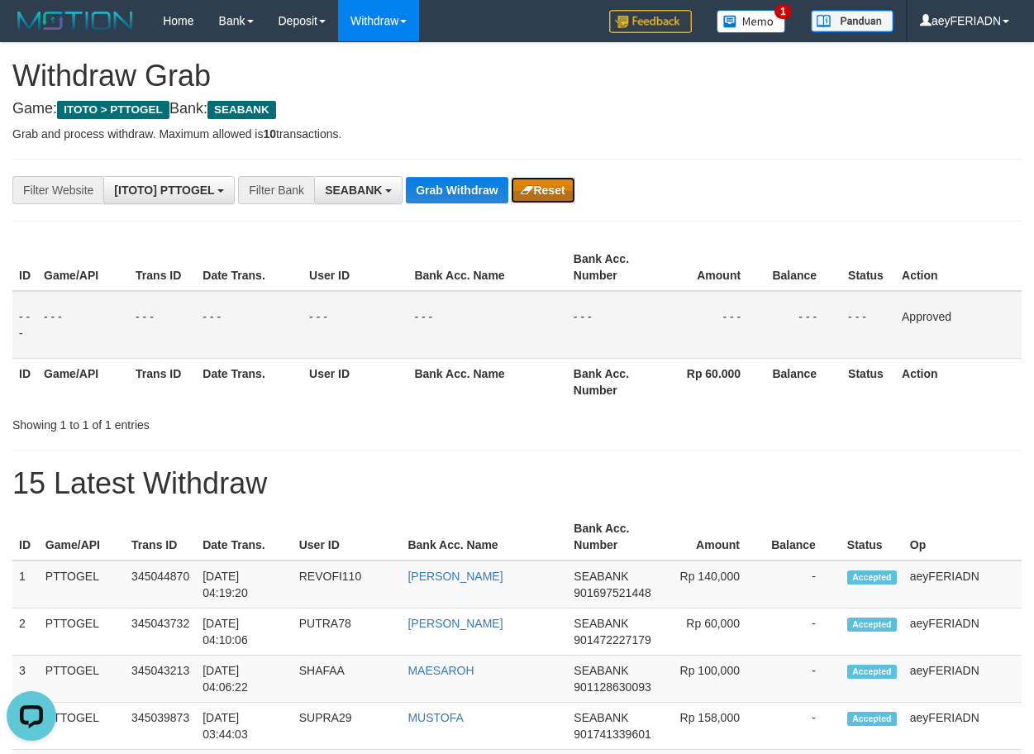
click at [554, 188] on button "Reset" at bounding box center [543, 190] width 64 height 26
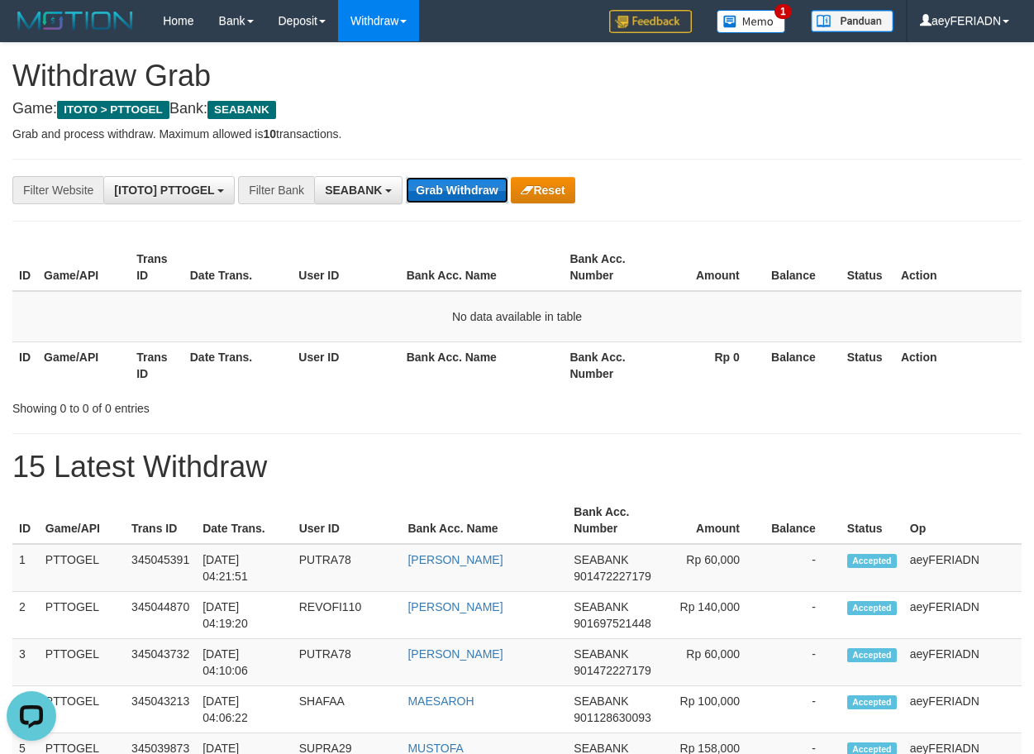
click at [480, 180] on button "Grab Withdraw" at bounding box center [457, 190] width 102 height 26
click at [469, 198] on button "Grab Withdraw" at bounding box center [457, 190] width 102 height 26
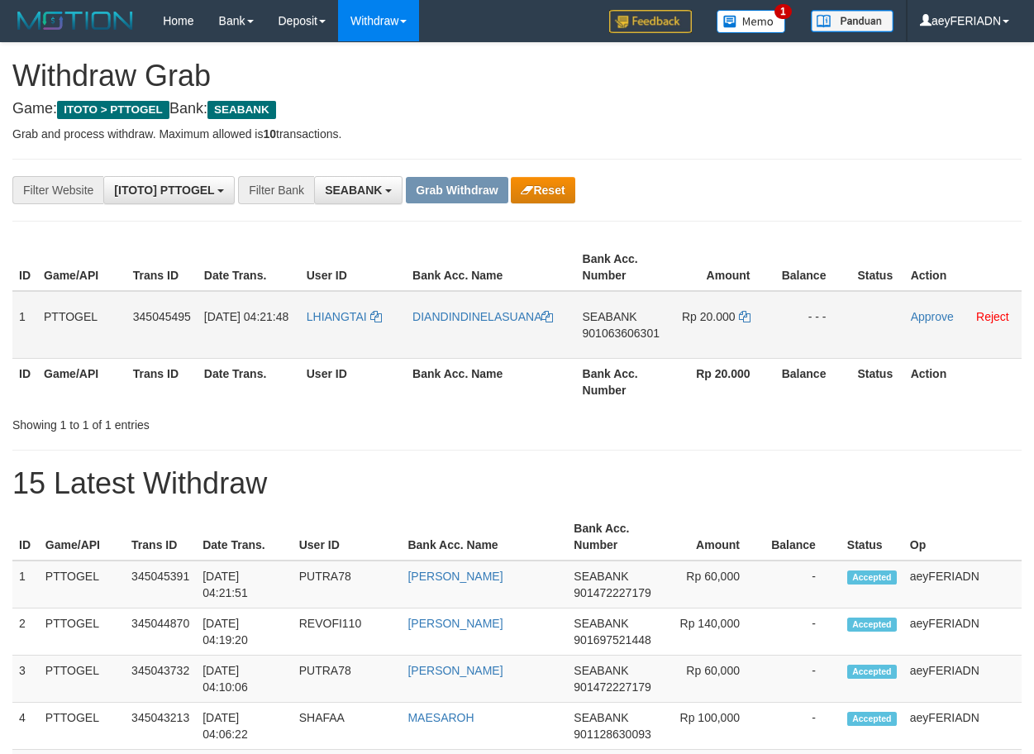
scroll to position [448, 0]
drag, startPoint x: 353, startPoint y: 307, endPoint x: 738, endPoint y: 331, distance: 386.0
click at [738, 331] on tr "1 PTTOGEL 345045495 01/10/2025 04:21:48 LHIANGTAI DIANDINDINELASUANA SEABANK 90…" at bounding box center [516, 325] width 1009 height 68
click at [610, 332] on span "901063606301" at bounding box center [621, 333] width 77 height 13
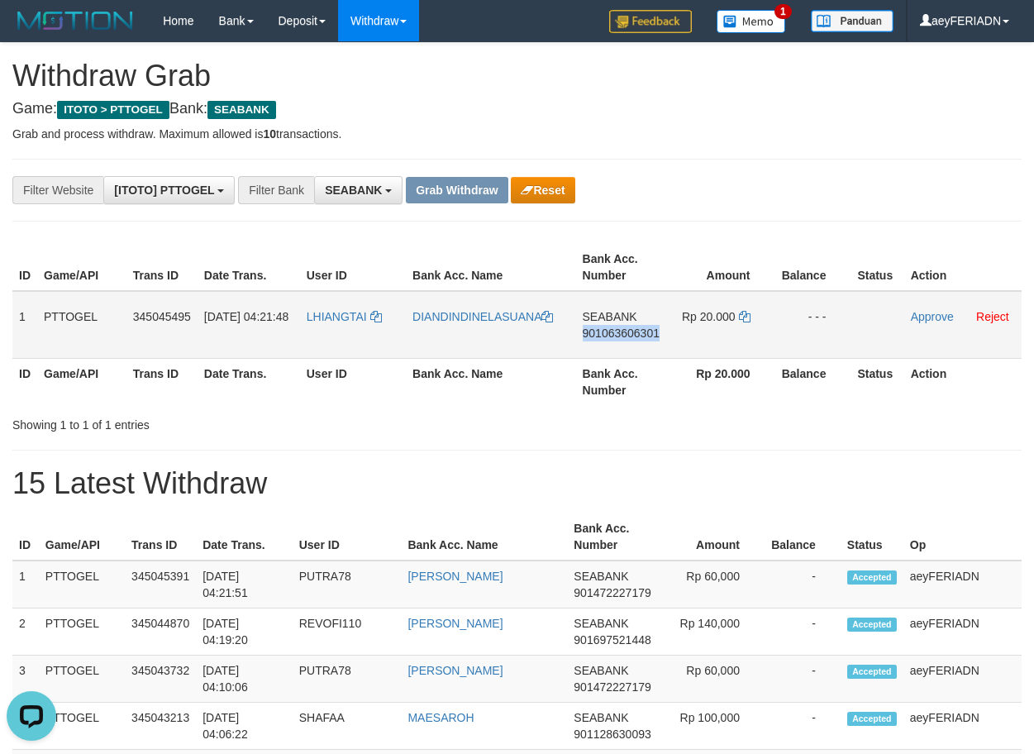
drag, startPoint x: 610, startPoint y: 332, endPoint x: 1021, endPoint y: 375, distance: 413.1
click at [611, 332] on span "901063606301" at bounding box center [621, 333] width 77 height 13
copy span "901063606301"
click at [747, 317] on icon at bounding box center [745, 317] width 12 height 12
click at [938, 317] on link "Approve" at bounding box center [932, 316] width 43 height 13
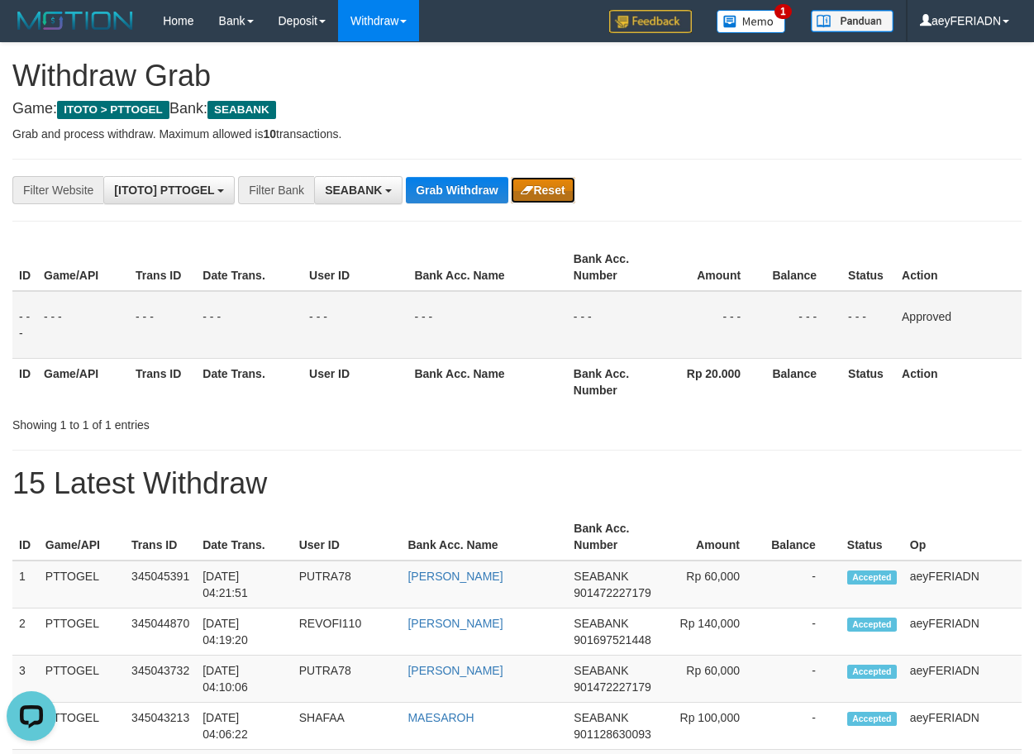
click at [565, 192] on button "Reset" at bounding box center [543, 190] width 64 height 26
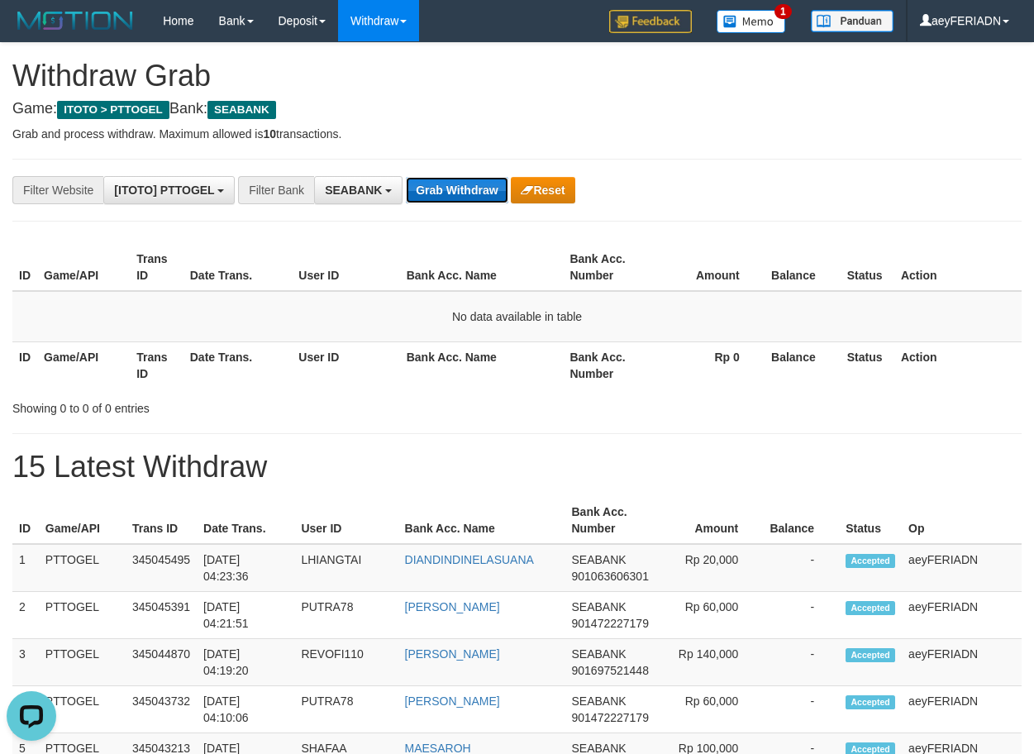
click at [460, 179] on button "Grab Withdraw" at bounding box center [457, 190] width 102 height 26
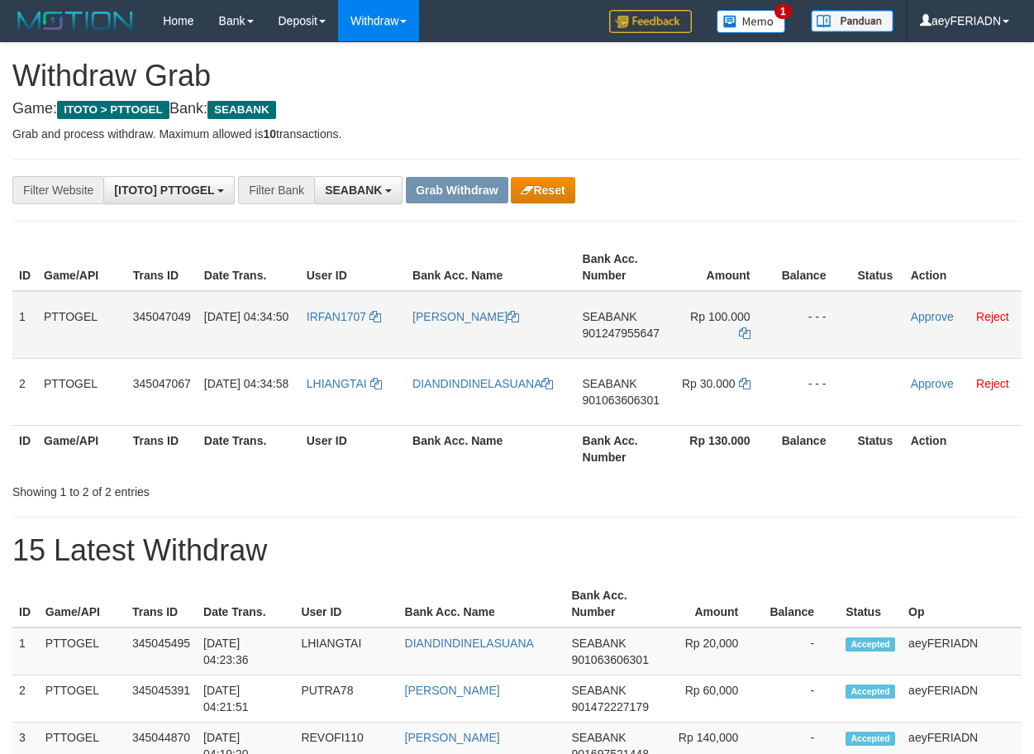
scroll to position [448, 0]
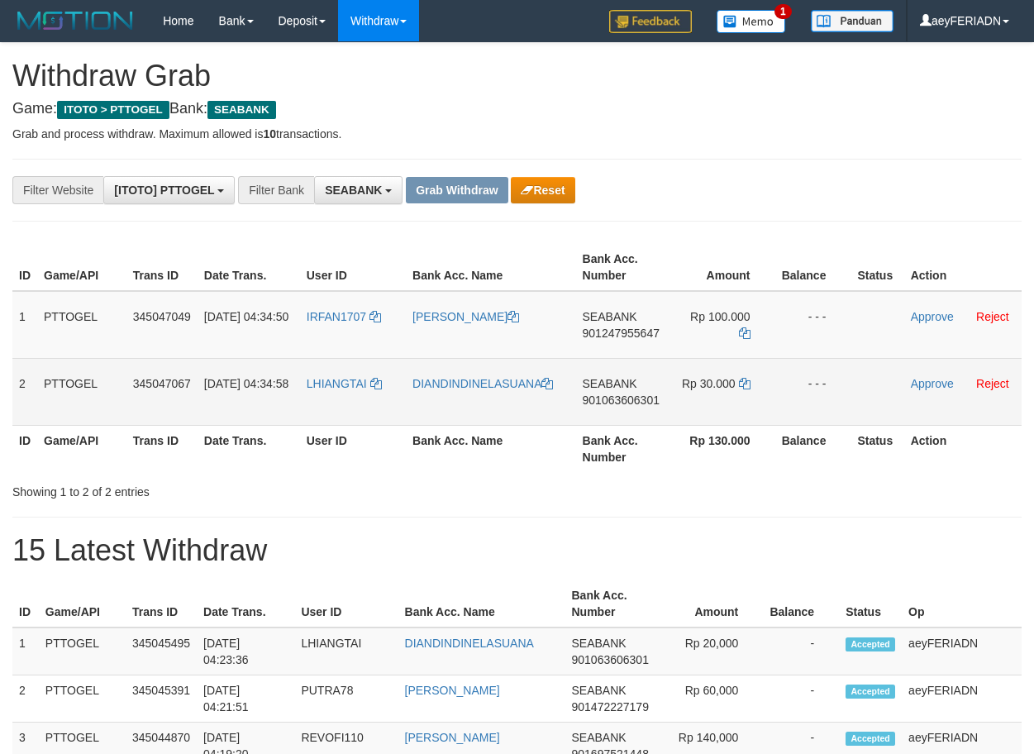
drag, startPoint x: 325, startPoint y: 308, endPoint x: 716, endPoint y: 398, distance: 401.3
click at [716, 398] on tbody "1 PTTOGEL 345047049 01/10/2025 04:34:50 IRFAN1707 IRFAN WAHYUDI SEABANK 9012479…" at bounding box center [516, 358] width 1009 height 135
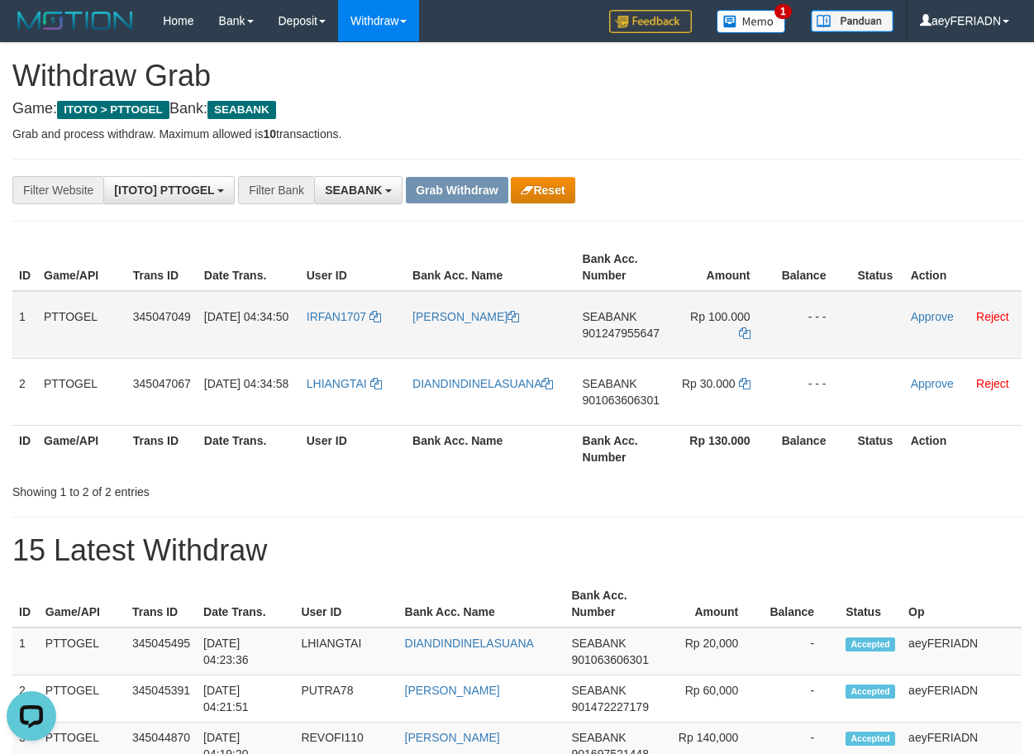
click at [630, 332] on span "901247955647" at bounding box center [621, 333] width 77 height 13
copy span "901247955647"
click at [742, 327] on icon at bounding box center [745, 333] width 12 height 12
click at [941, 313] on link "Approve" at bounding box center [932, 316] width 43 height 13
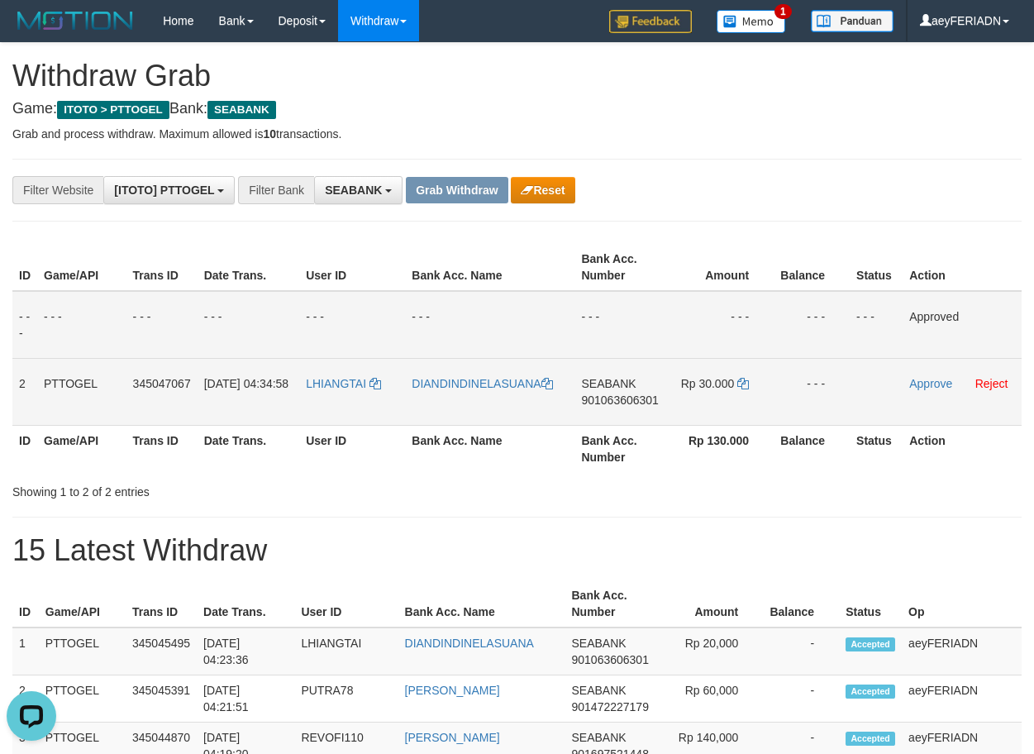
click at [622, 401] on span "901063606301" at bounding box center [619, 400] width 77 height 13
copy span "901063606301"
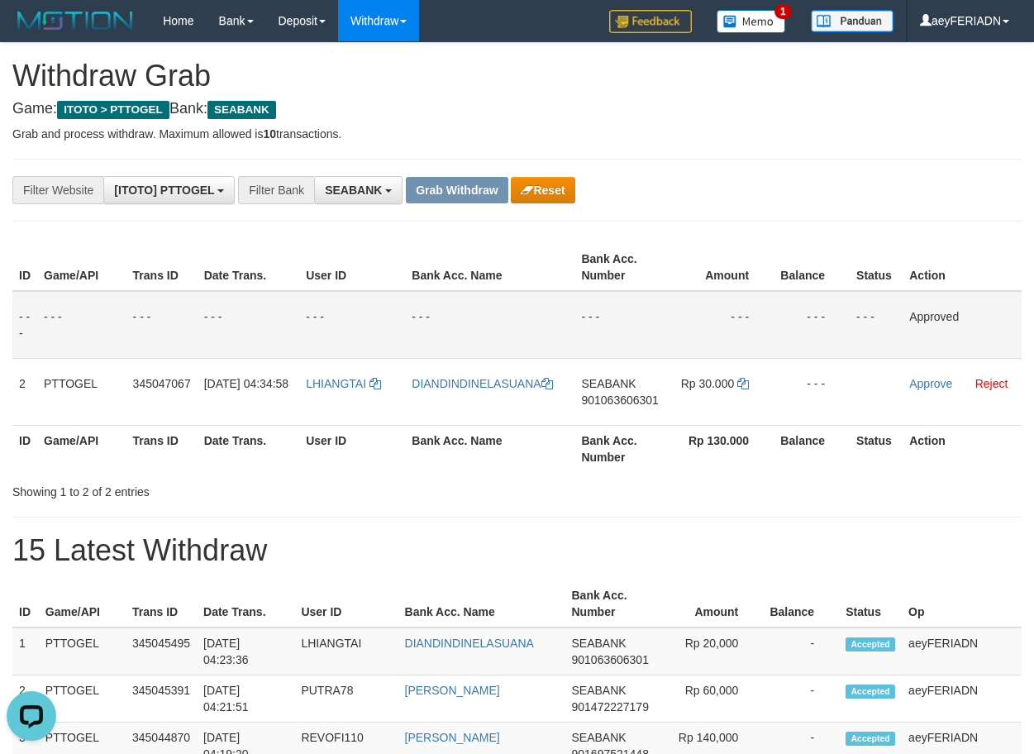
scroll to position [169, 0]
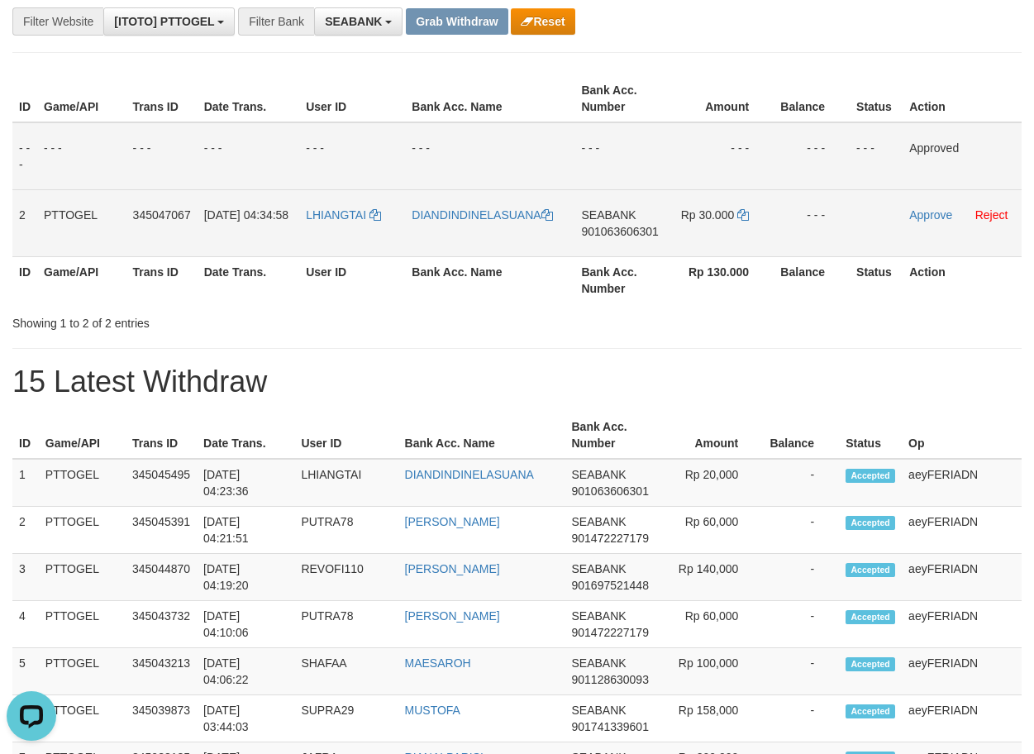
click at [618, 230] on span "901063606301" at bounding box center [619, 231] width 77 height 13
copy span "901063606301"
click at [748, 212] on icon at bounding box center [743, 215] width 12 height 12
click at [928, 217] on link "Approve" at bounding box center [930, 214] width 43 height 13
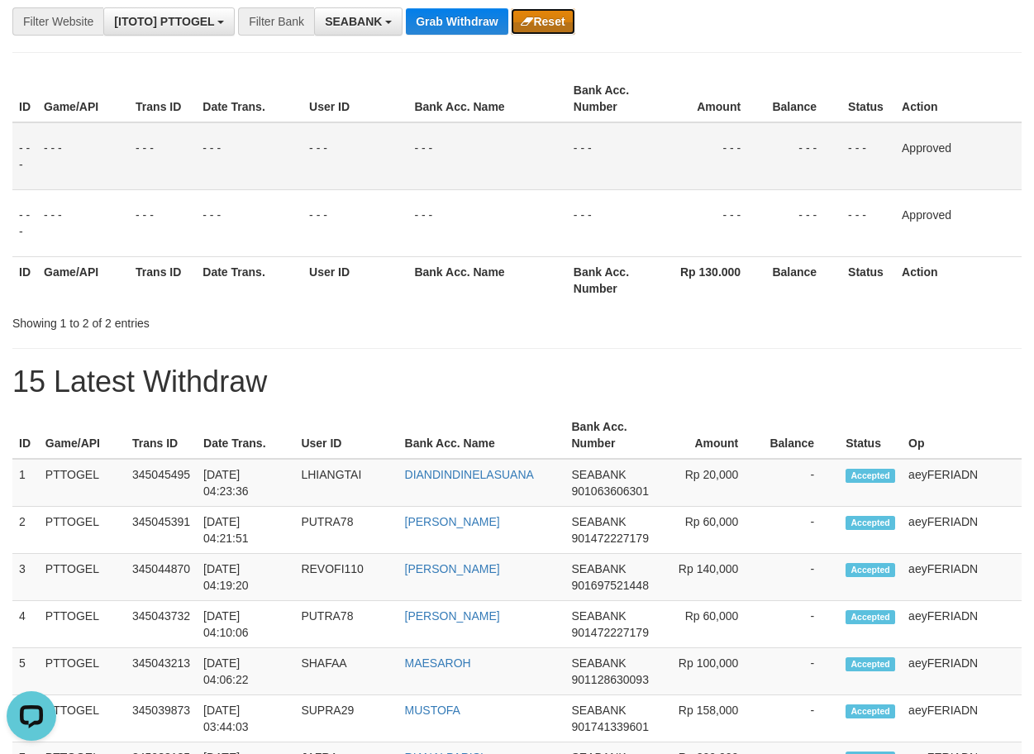
click at [560, 9] on button "Reset" at bounding box center [543, 21] width 64 height 26
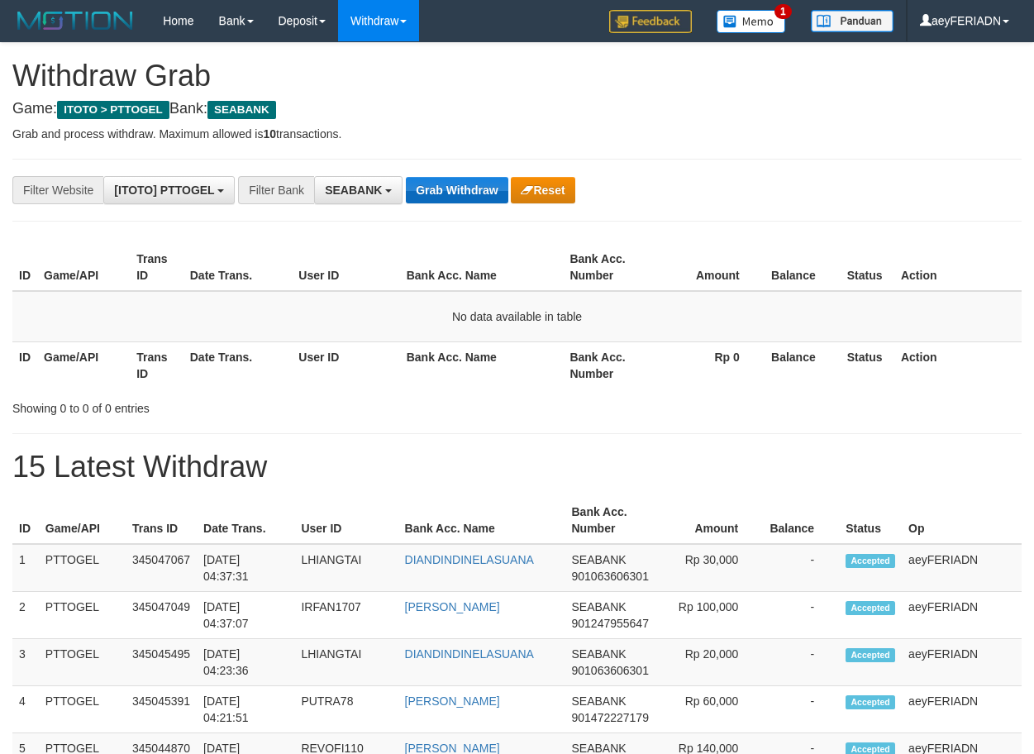
scroll to position [448, 0]
click at [470, 186] on button "Grab Withdraw" at bounding box center [457, 190] width 102 height 26
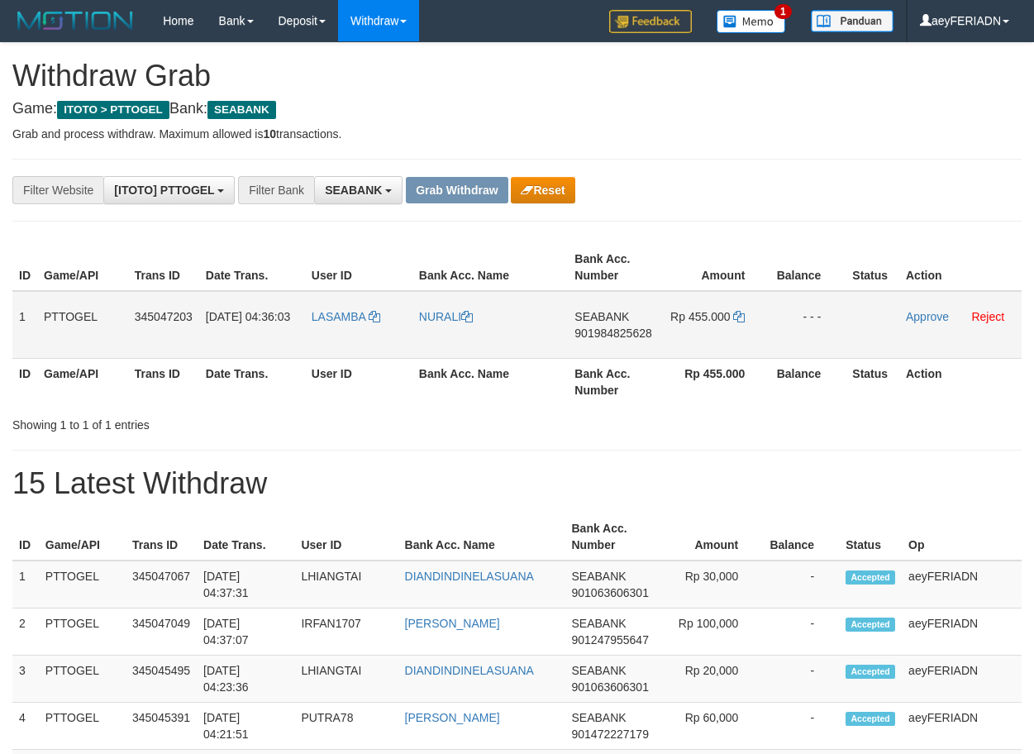
scroll to position [448, 0]
drag, startPoint x: 326, startPoint y: 300, endPoint x: 686, endPoint y: 294, distance: 360.5
click at [686, 294] on tr "1 PTTOGEL 345047203 [DATE] 04:36:03 [GEOGRAPHIC_DATA] [GEOGRAPHIC_DATA] SEABANK…" at bounding box center [516, 325] width 1009 height 68
click at [613, 333] on span "901984825628" at bounding box center [613, 333] width 77 height 13
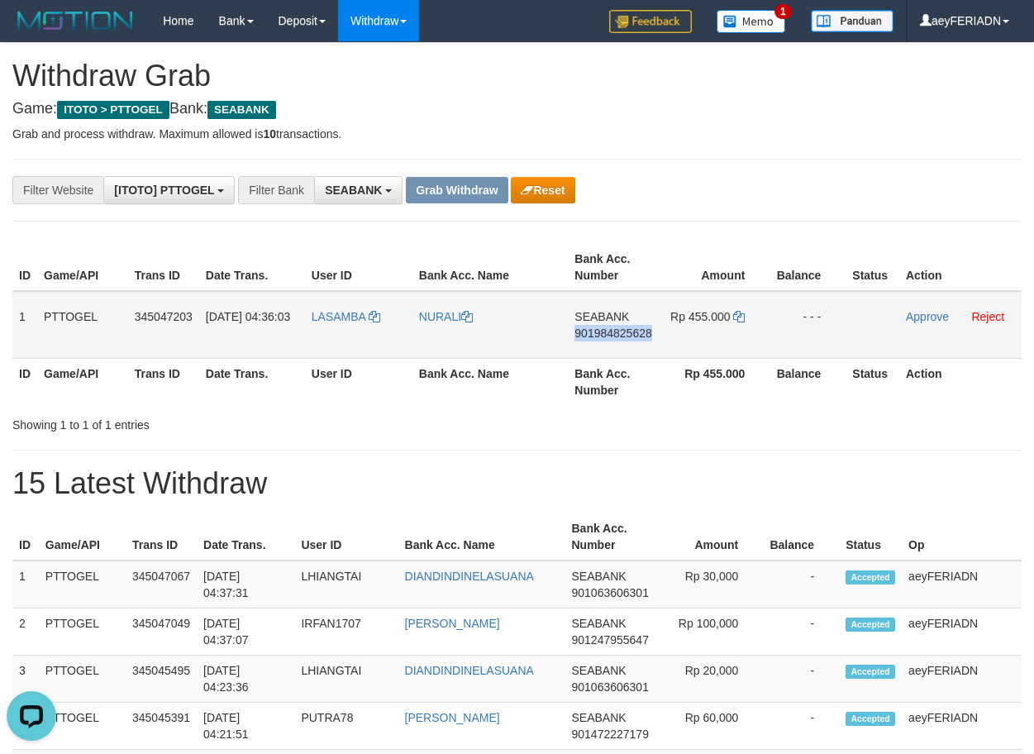
drag, startPoint x: 613, startPoint y: 333, endPoint x: 990, endPoint y: 233, distance: 390.0
click at [616, 332] on span "901984825628" at bounding box center [613, 333] width 77 height 13
copy span "901984825628"
click at [740, 316] on icon at bounding box center [739, 317] width 12 height 12
click at [914, 321] on link "Approve" at bounding box center [927, 316] width 43 height 13
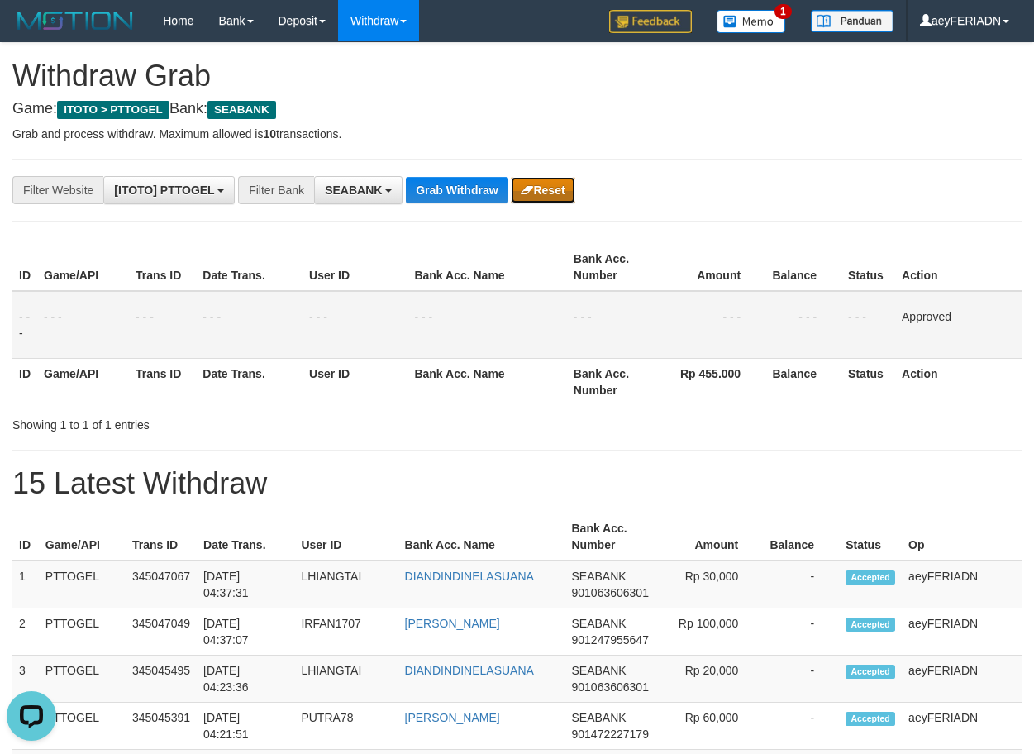
click at [552, 189] on button "Reset" at bounding box center [543, 190] width 64 height 26
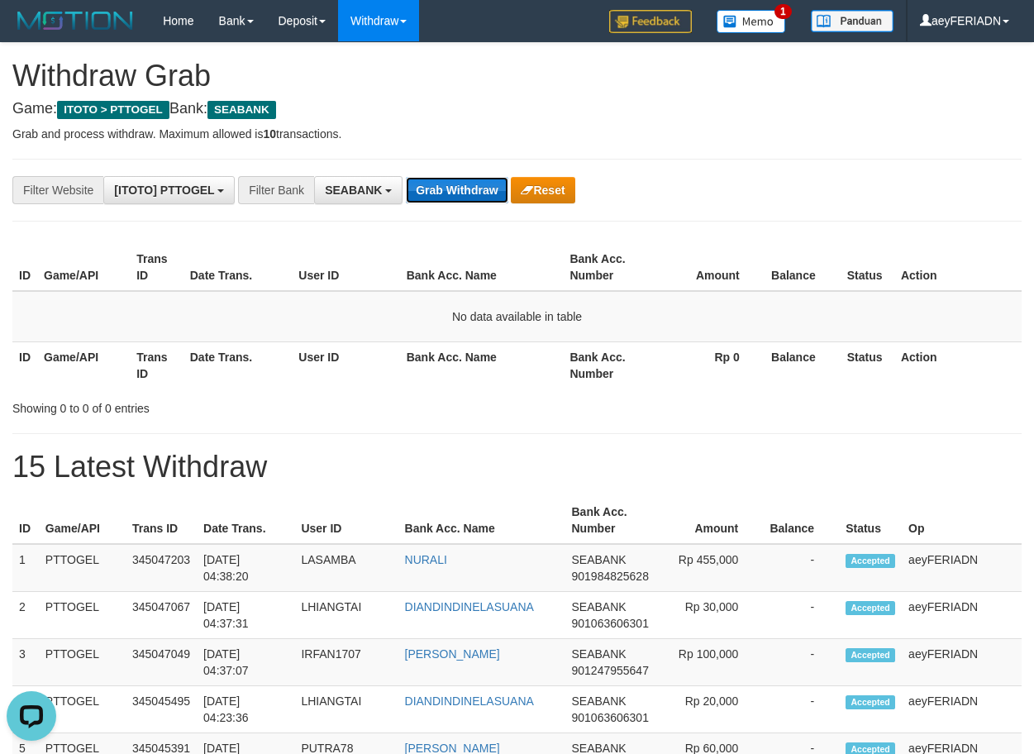
click at [459, 186] on button "Grab Withdraw" at bounding box center [457, 190] width 102 height 26
click at [466, 184] on button "Grab Withdraw" at bounding box center [457, 190] width 102 height 26
click at [458, 192] on button "Grab Withdraw" at bounding box center [457, 190] width 102 height 26
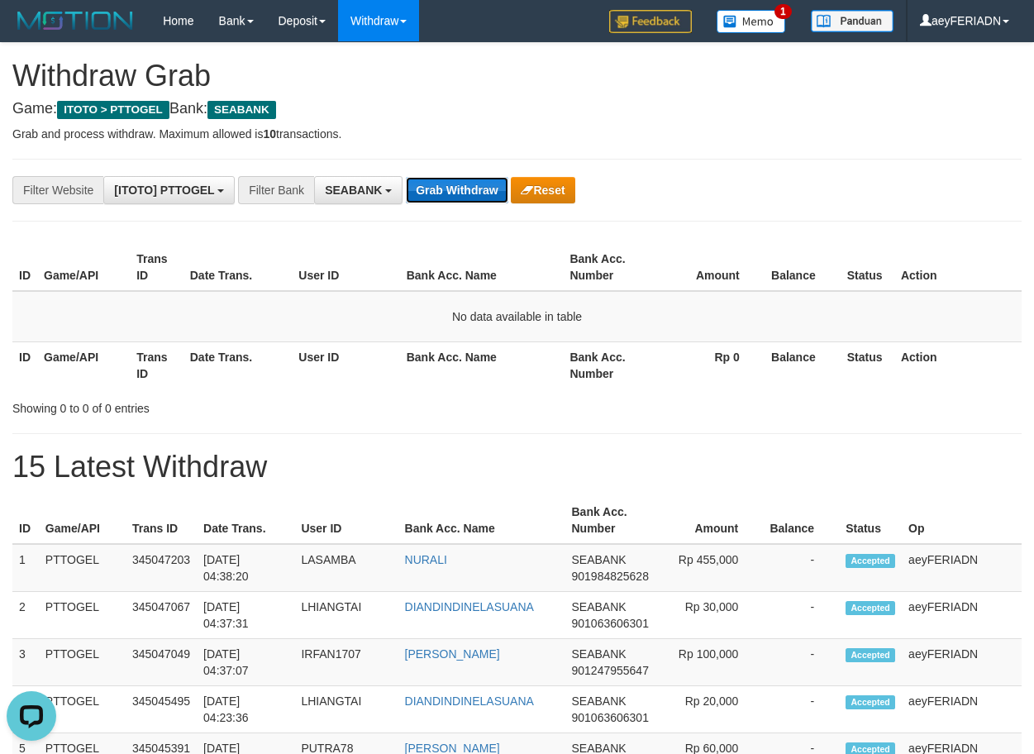
click at [455, 190] on button "Grab Withdraw" at bounding box center [457, 190] width 102 height 26
click at [479, 184] on button "Grab Withdraw" at bounding box center [457, 190] width 102 height 26
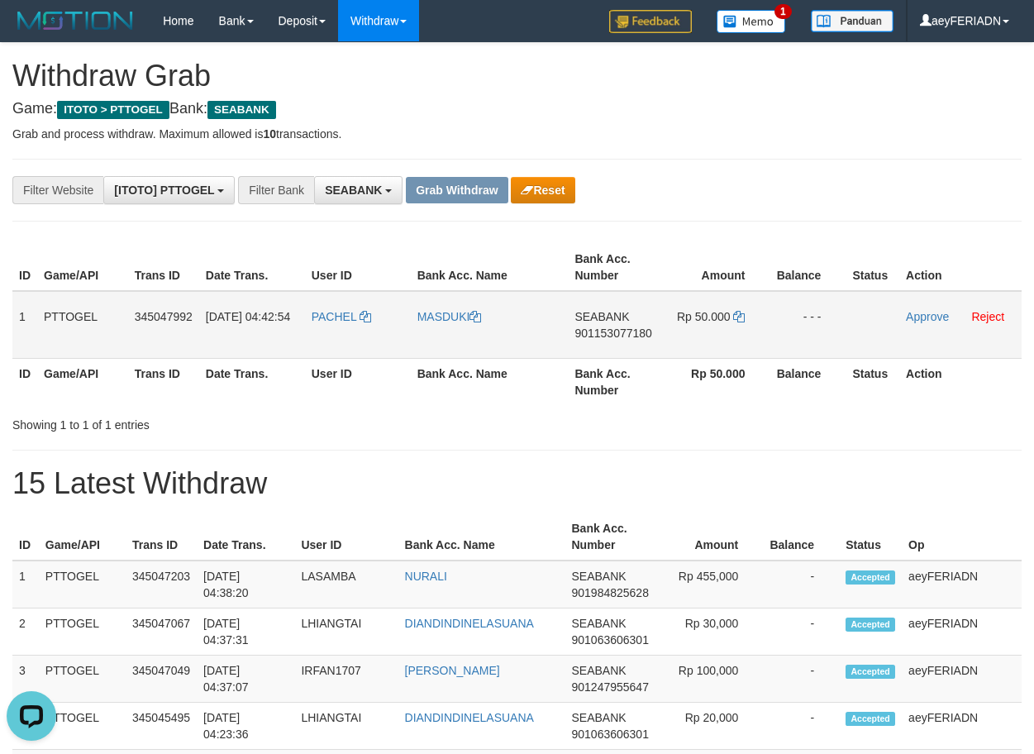
drag, startPoint x: 344, startPoint y: 305, endPoint x: 703, endPoint y: 303, distance: 358.8
click at [703, 303] on tr "1 PTTOGEL 345047992 01/10/2025 04:42:54 PACHEL MASDUKI SEABANK 901153077180 Rp …" at bounding box center [516, 325] width 1009 height 68
click at [630, 327] on span "901153077180" at bounding box center [613, 333] width 77 height 13
copy span "901153077180"
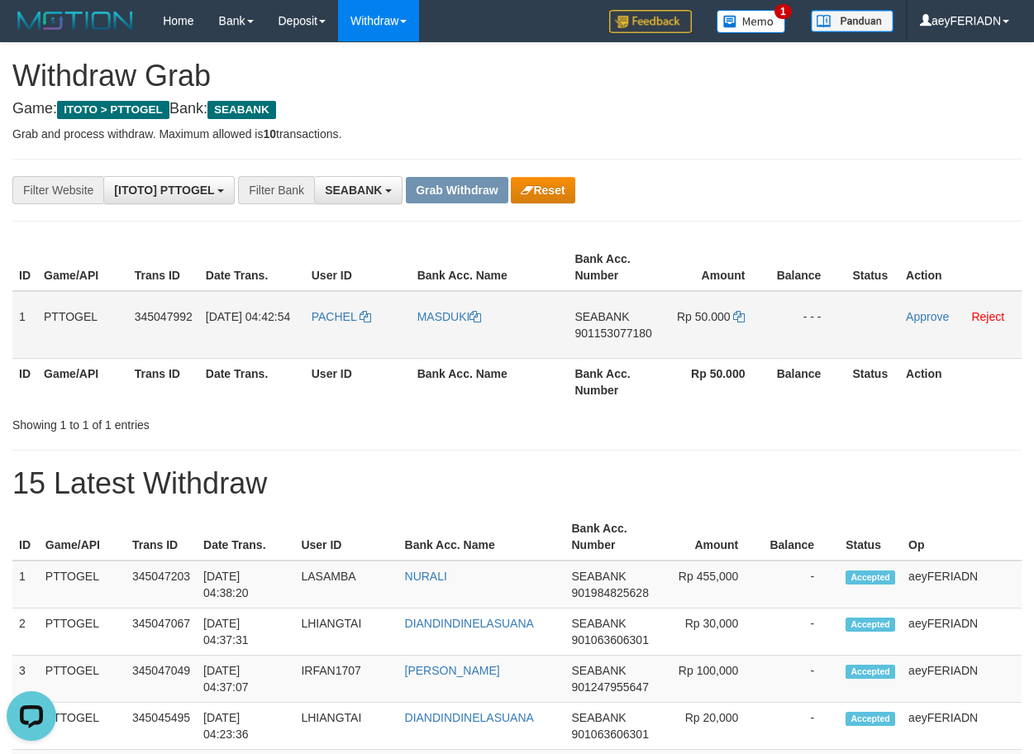
click at [618, 332] on span "901153077180" at bounding box center [613, 333] width 77 height 13
copy span "901153077180"
click at [742, 313] on icon at bounding box center [739, 317] width 12 height 12
click at [933, 315] on link "Approve" at bounding box center [927, 316] width 43 height 13
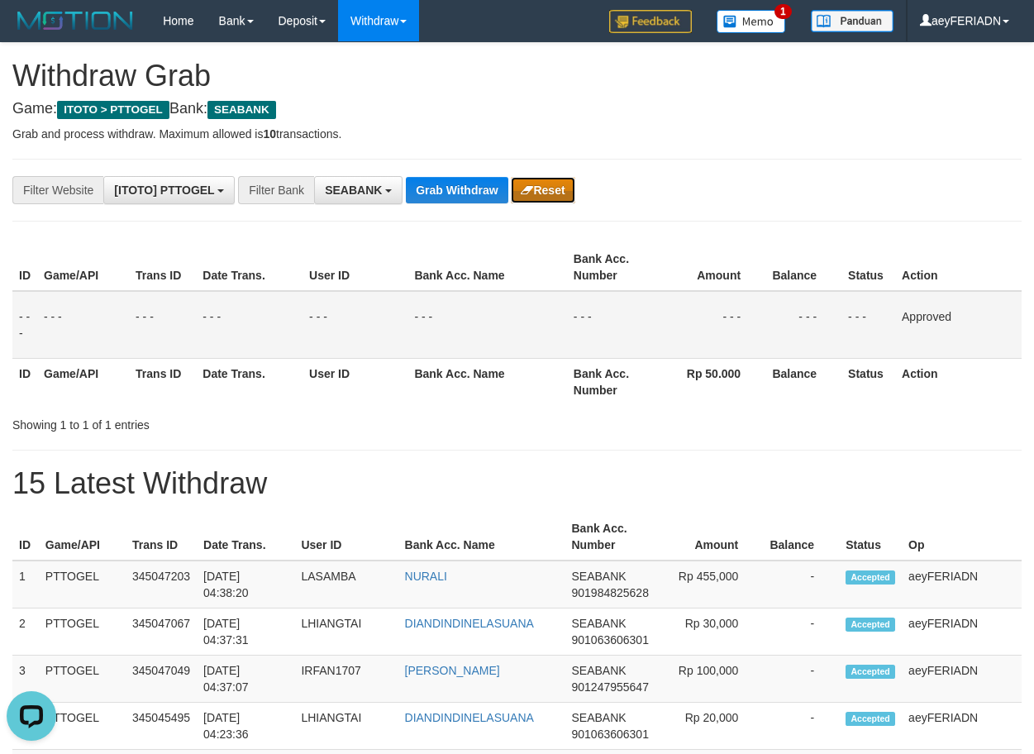
click at [549, 181] on button "Reset" at bounding box center [543, 190] width 64 height 26
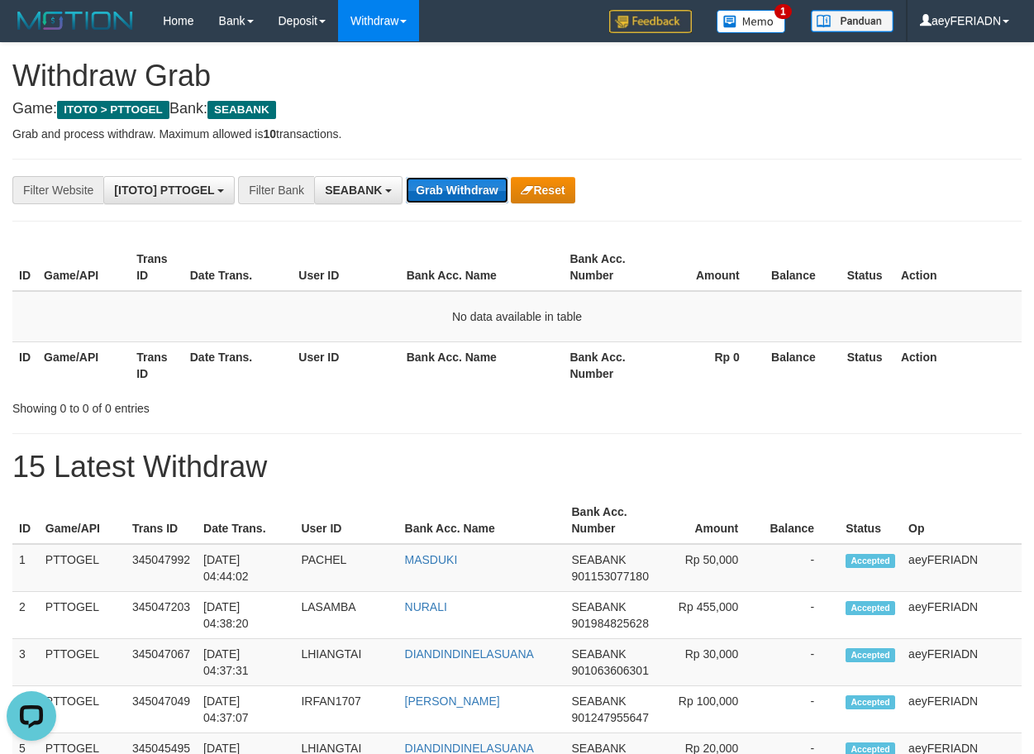
click at [463, 201] on button "Grab Withdraw" at bounding box center [457, 190] width 102 height 26
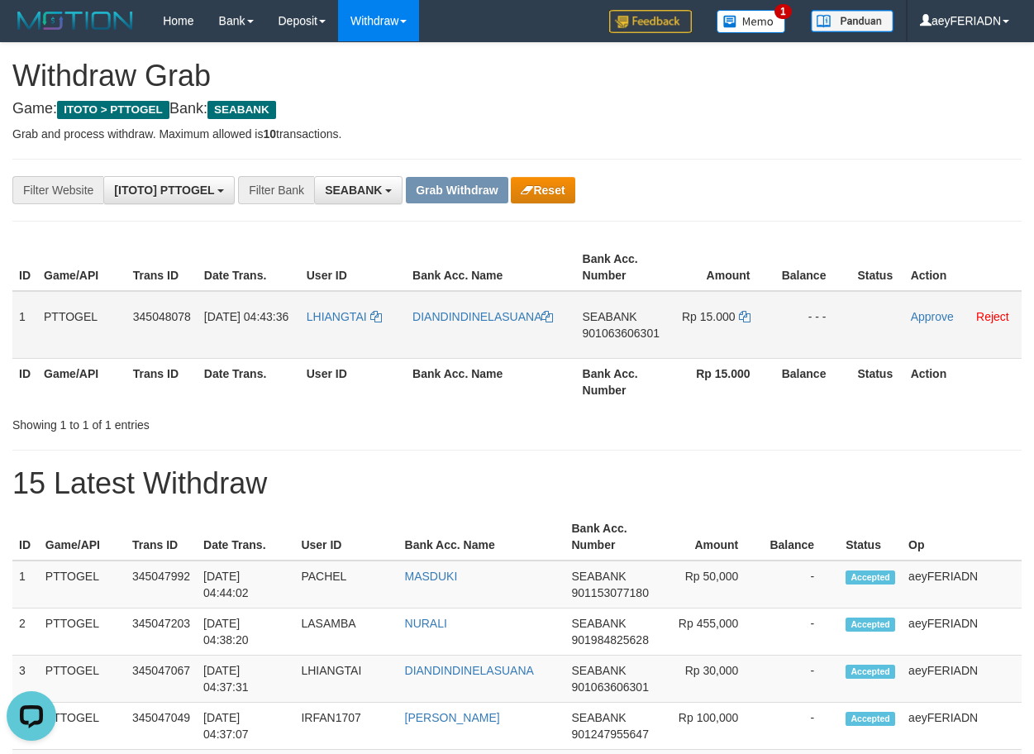
drag, startPoint x: 341, startPoint y: 308, endPoint x: 708, endPoint y: 312, distance: 367.1
click at [708, 312] on tr "1 PTTOGEL 345048078 01/10/2025 04:43:36 LHIANGTAI DIANDINDINELASUANA SEABANK 90…" at bounding box center [516, 325] width 1009 height 68
click at [620, 334] on span "901063606301" at bounding box center [621, 333] width 77 height 13
copy span "901063606301"
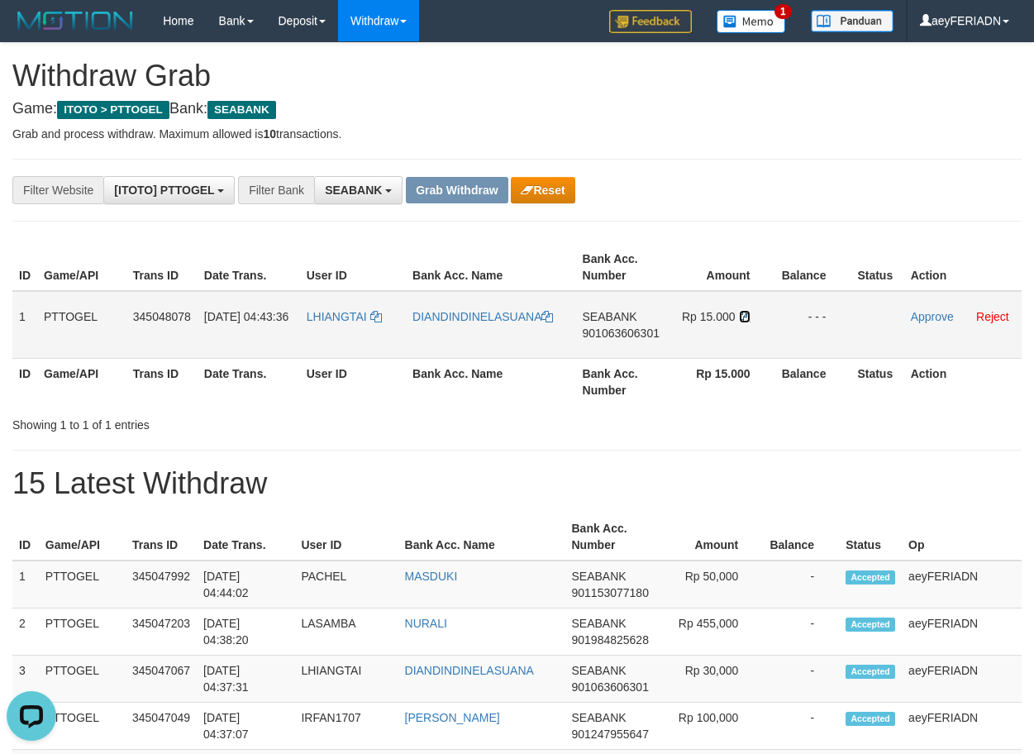
click at [743, 315] on icon at bounding box center [745, 317] width 12 height 12
click at [929, 317] on link "Approve" at bounding box center [932, 316] width 43 height 13
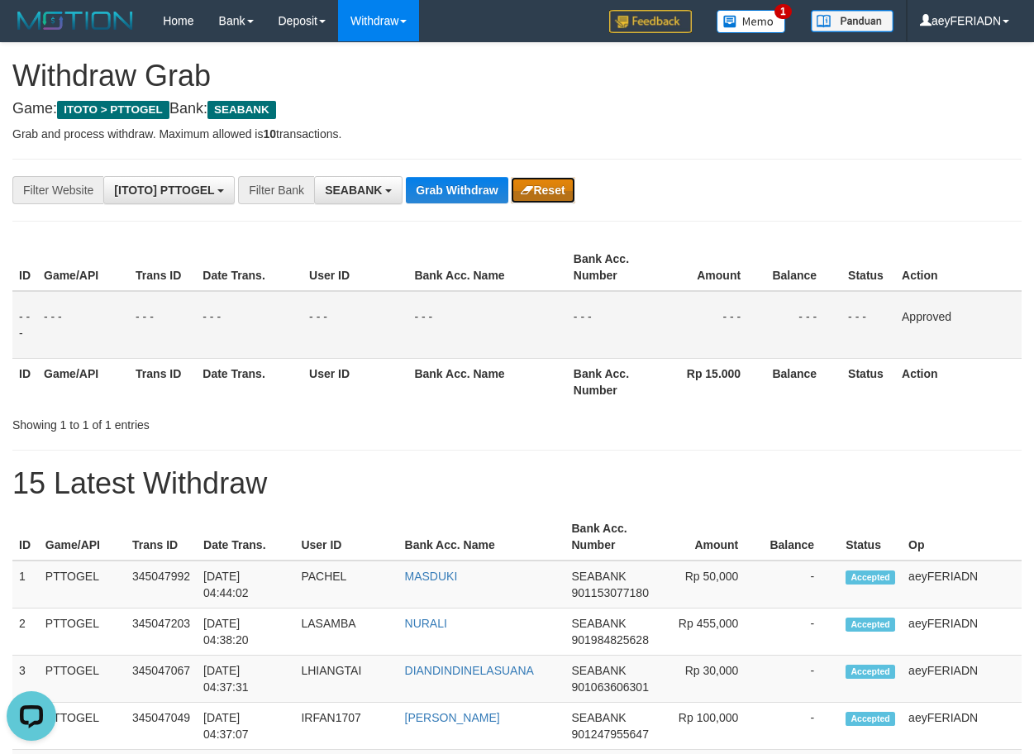
click at [535, 187] on button "Reset" at bounding box center [543, 190] width 64 height 26
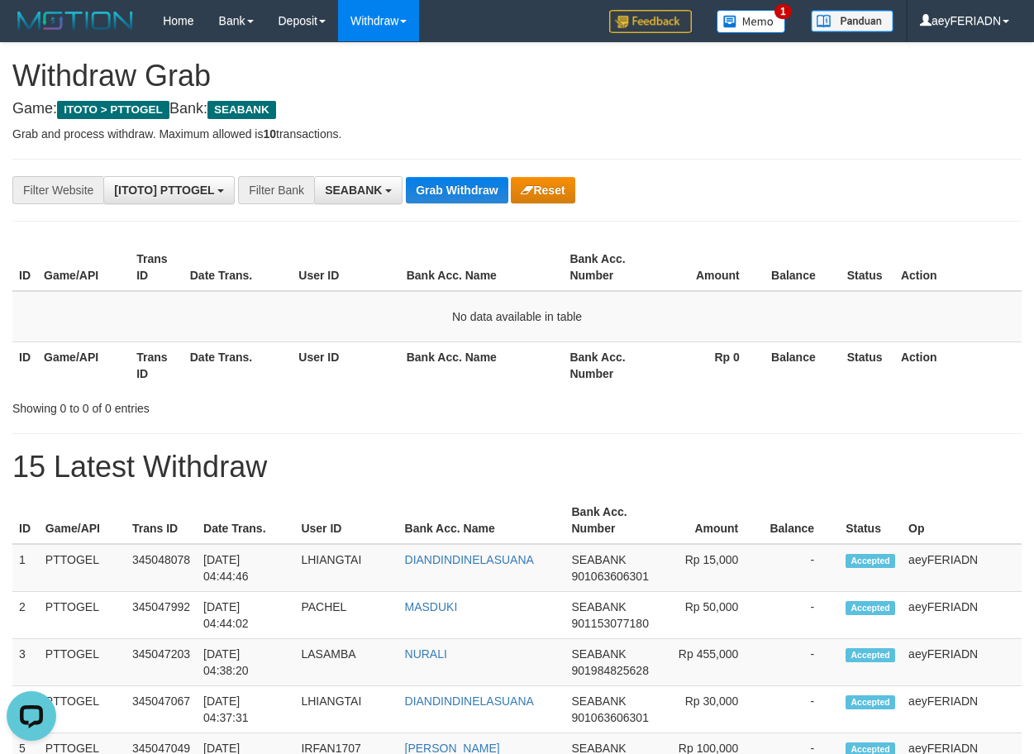
click at [373, 199] on button "SEABANK" at bounding box center [358, 190] width 88 height 28
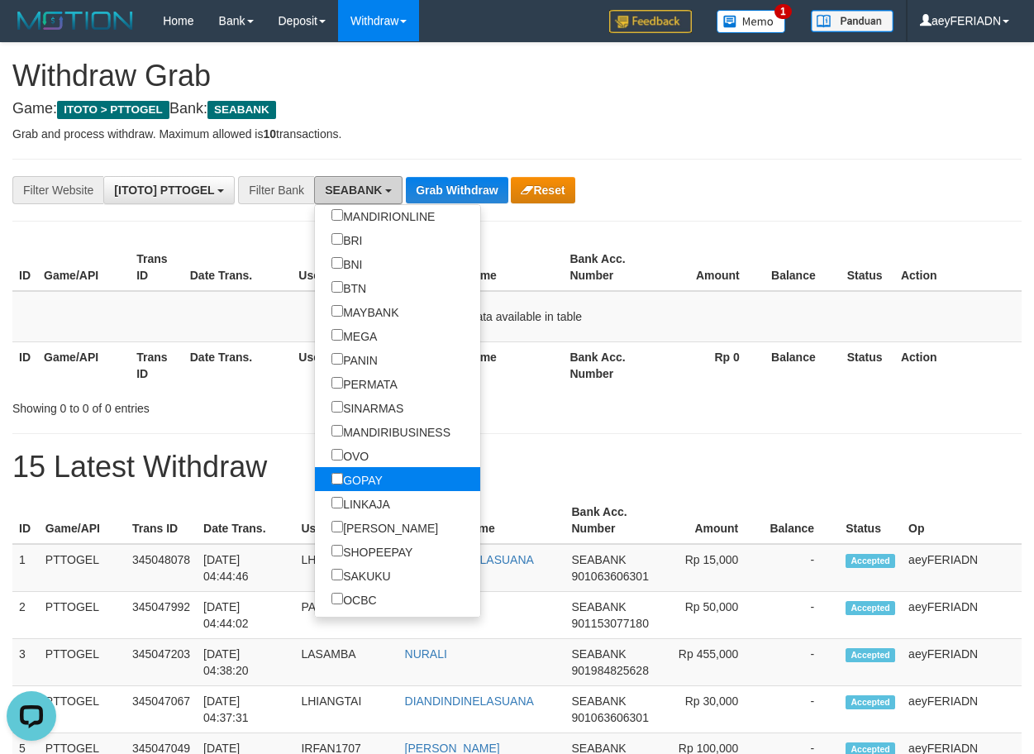
scroll to position [370, 0]
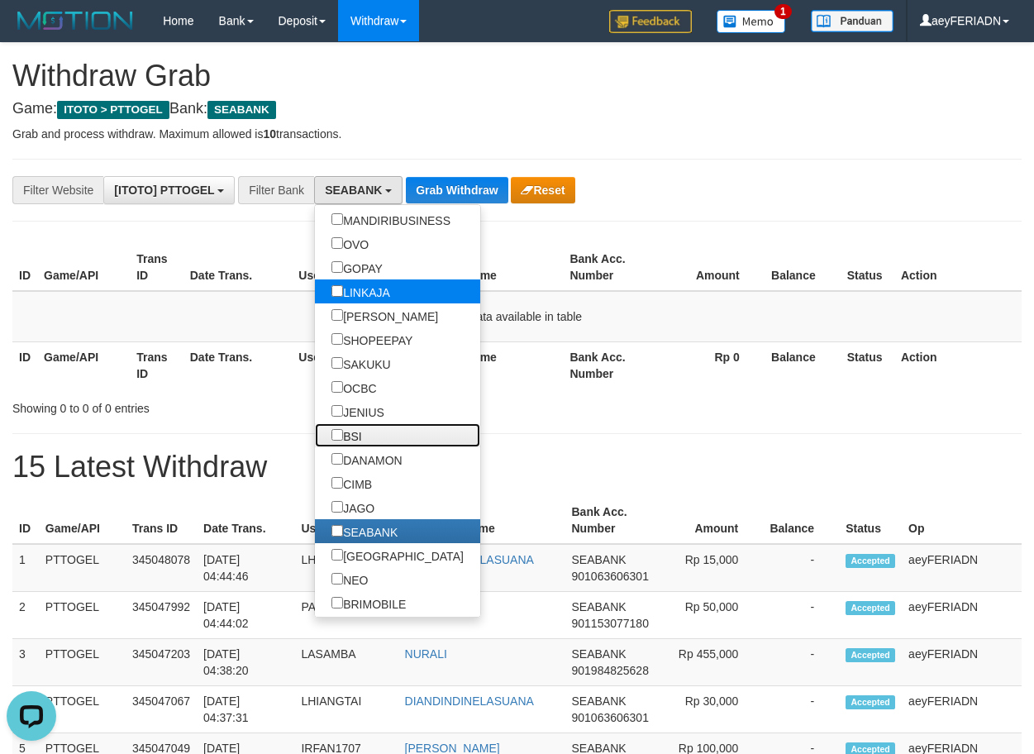
drag, startPoint x: 275, startPoint y: 432, endPoint x: 408, endPoint y: 300, distance: 187.7
click at [315, 432] on label "BSI" at bounding box center [347, 435] width 64 height 24
select select "***"
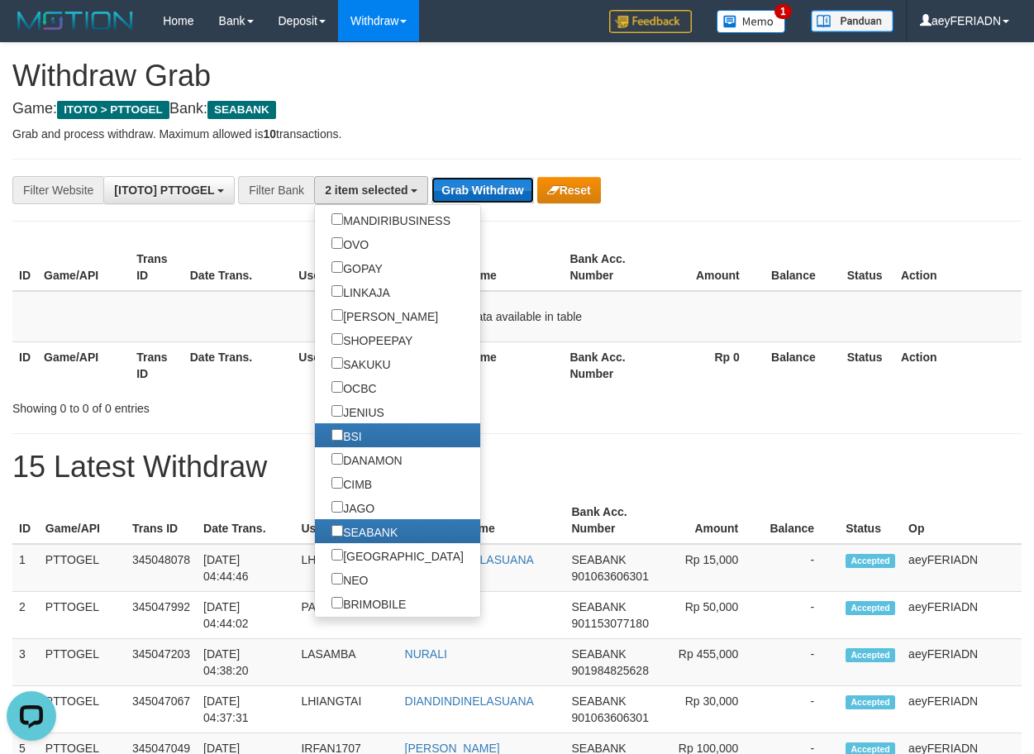
click at [473, 188] on button "Grab Withdraw" at bounding box center [483, 190] width 102 height 26
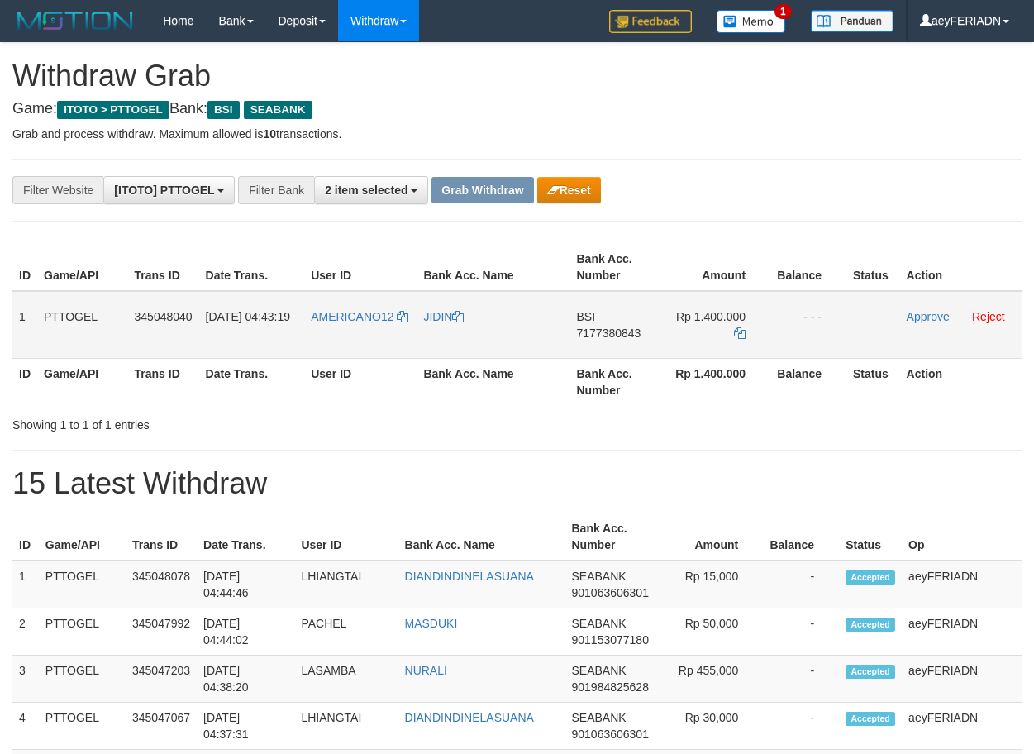
scroll to position [379, 0]
drag, startPoint x: 336, startPoint y: 300, endPoint x: 710, endPoint y: 313, distance: 374.7
click at [710, 313] on tr "1 PTTOGEL 345048040 01/10/2025 04:43:19 AMERICANO12 JIDIN BSI 7177380843 Rp 1.4…" at bounding box center [516, 325] width 1009 height 68
click at [604, 332] on span "7177380843" at bounding box center [609, 333] width 64 height 13
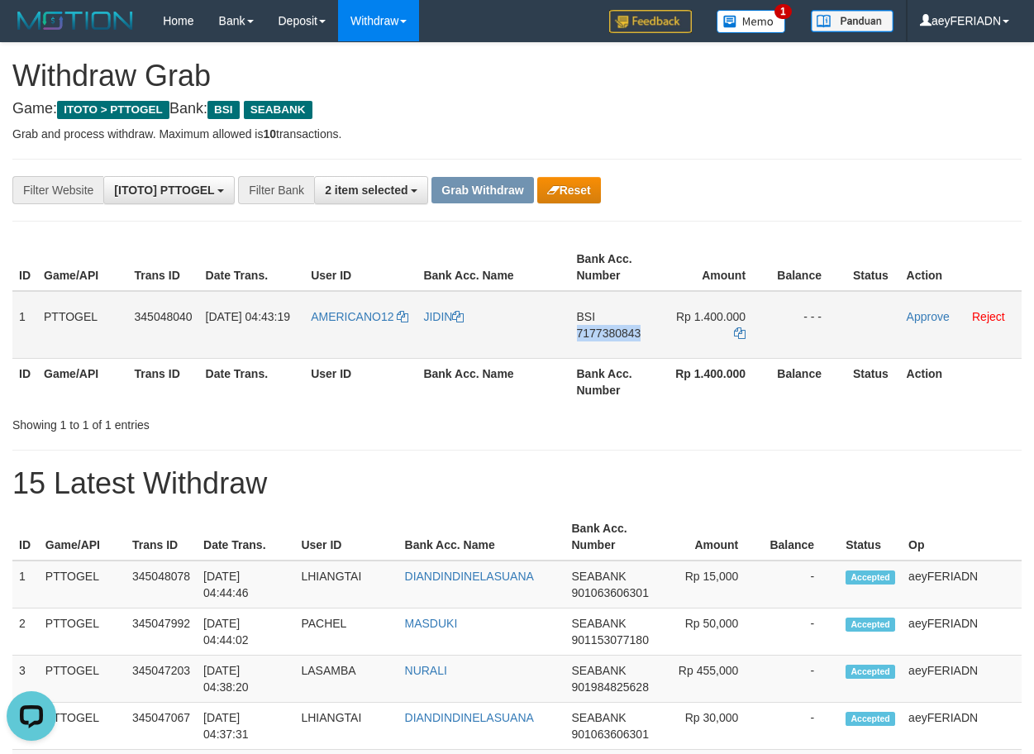
click at [604, 332] on span "7177380843" at bounding box center [609, 333] width 64 height 13
copy span "7177380843"
click at [740, 331] on icon at bounding box center [740, 333] width 12 height 12
click at [940, 317] on link "Approve" at bounding box center [928, 316] width 43 height 13
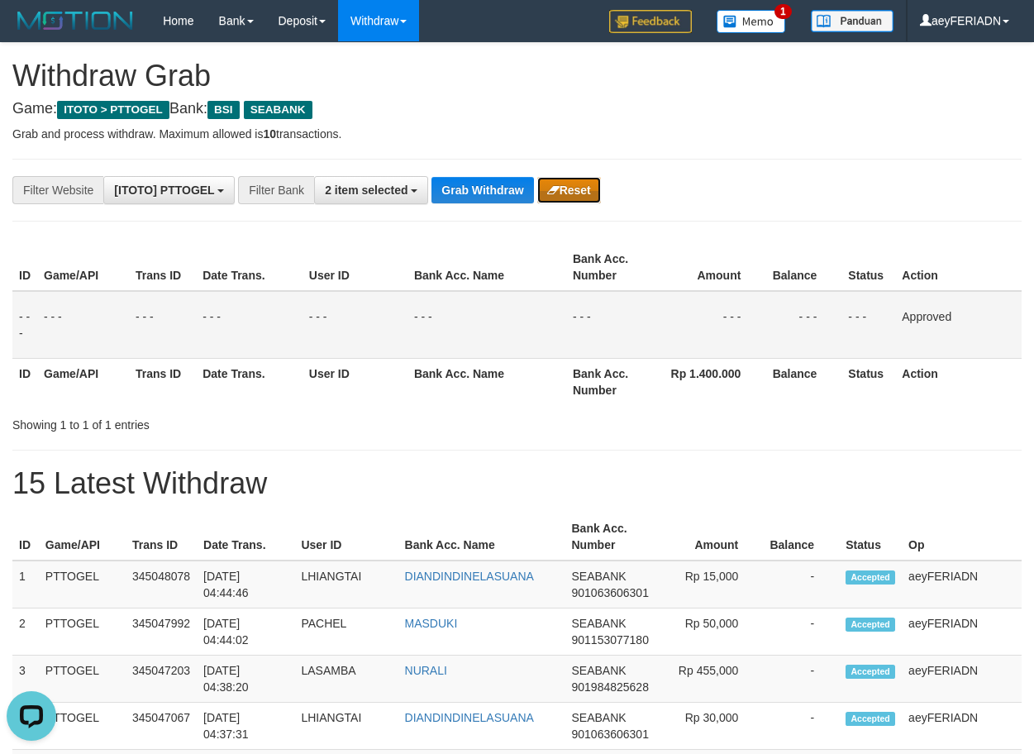
click at [580, 194] on button "Reset" at bounding box center [569, 190] width 64 height 26
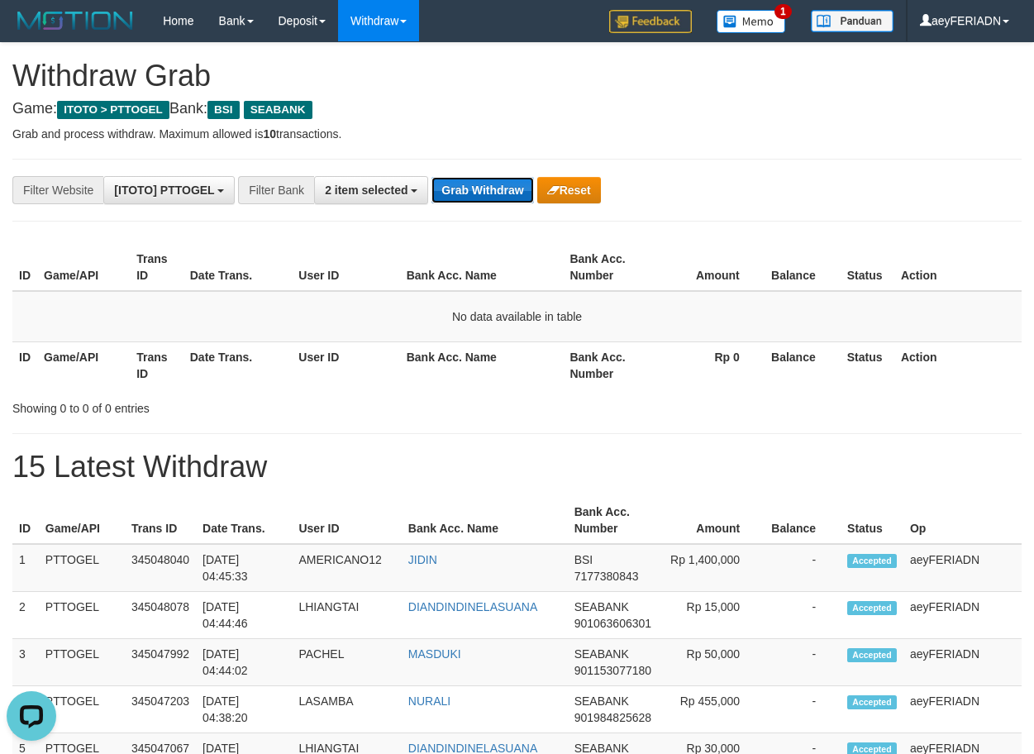
click at [459, 194] on button "Grab Withdraw" at bounding box center [483, 190] width 102 height 26
click at [488, 194] on button "Grab Withdraw" at bounding box center [483, 190] width 102 height 26
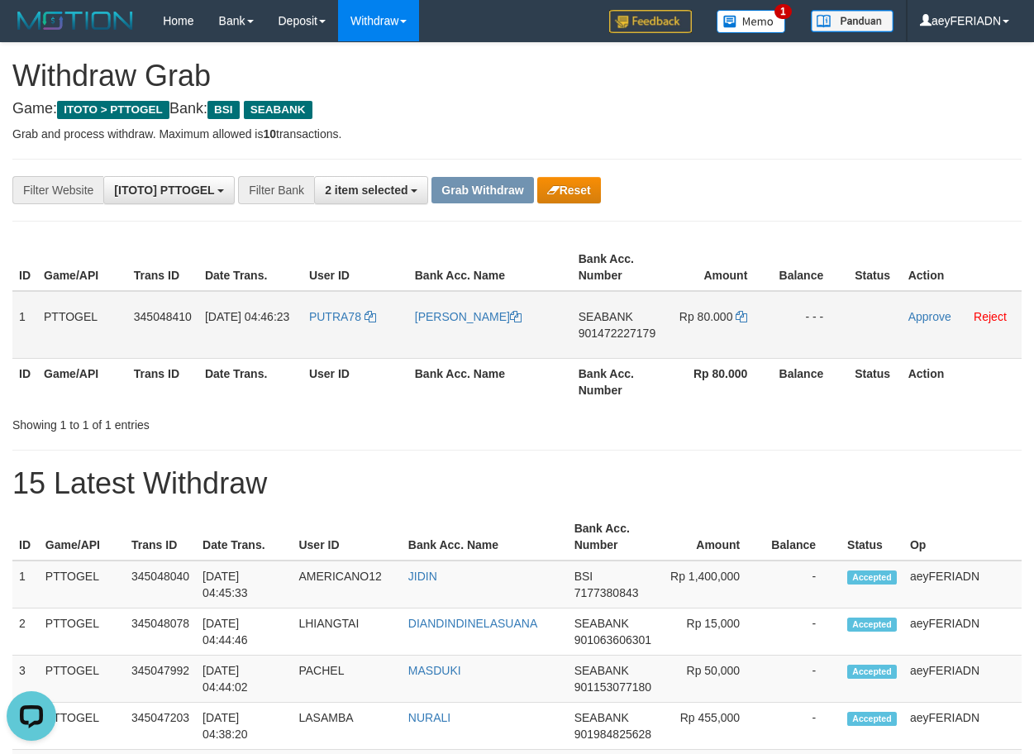
drag, startPoint x: 343, startPoint y: 298, endPoint x: 691, endPoint y: 316, distance: 348.5
click at [691, 316] on tr "1 PTTOGEL 345048410 01/10/2025 04:46:23 PUTRA78 INDAH RATNASARI SUKIDJAN SEABAN…" at bounding box center [516, 325] width 1009 height 68
click at [642, 330] on span "901472227179" at bounding box center [617, 333] width 77 height 13
copy span "901472227179"
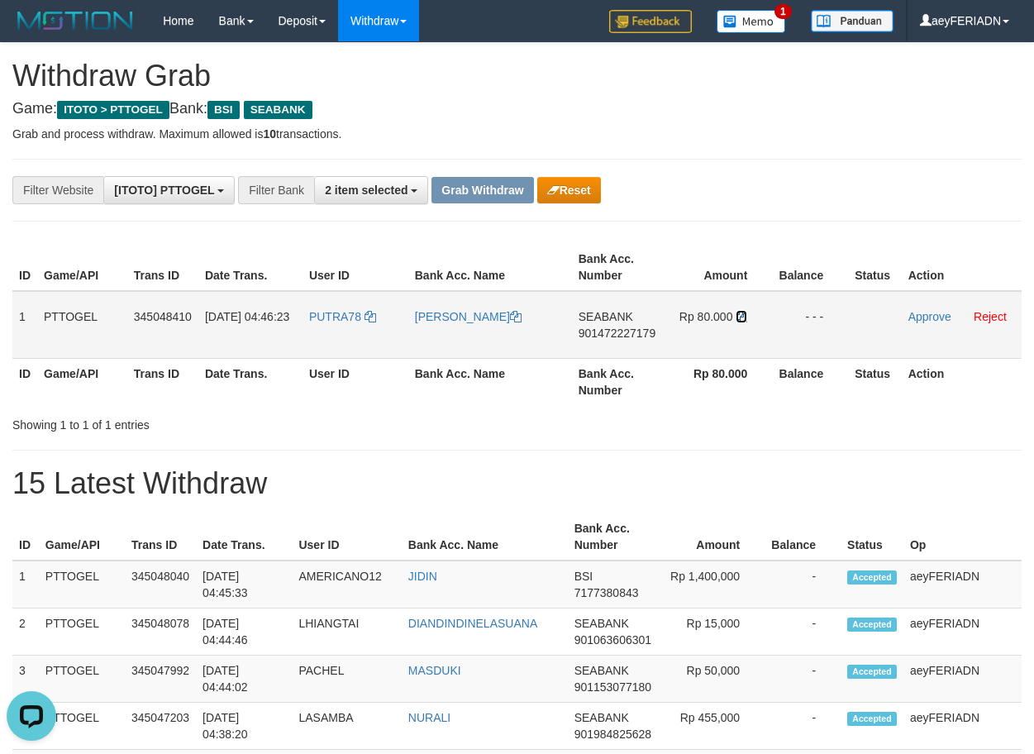
click at [742, 315] on icon at bounding box center [742, 317] width 12 height 12
click at [925, 318] on link "Approve" at bounding box center [930, 316] width 43 height 13
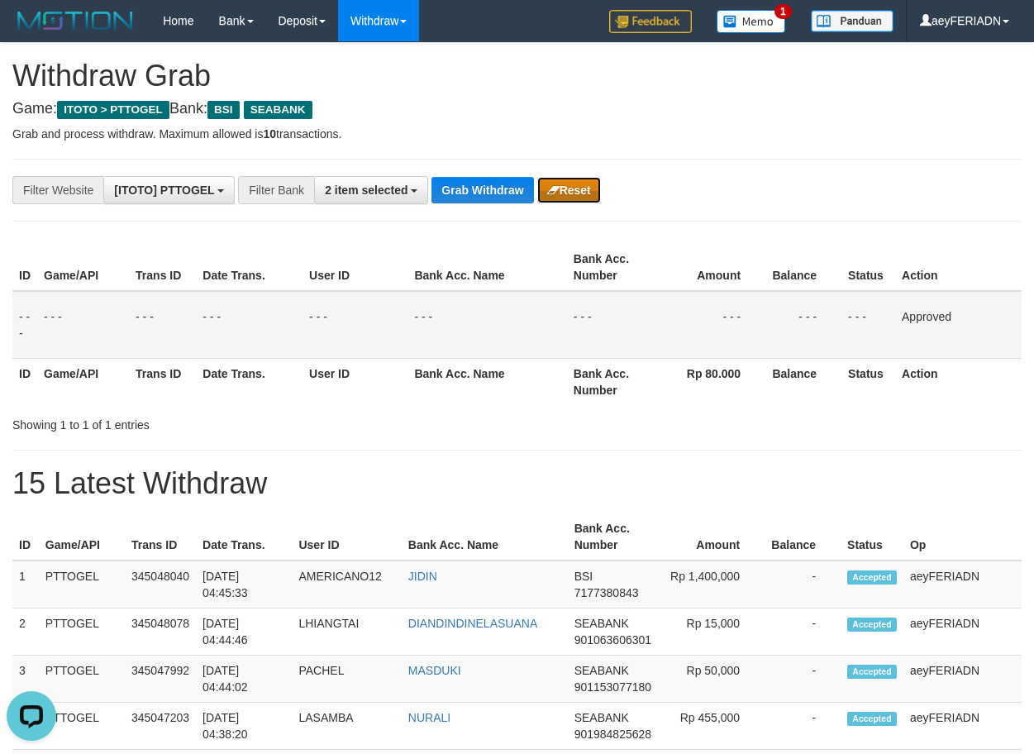
click at [591, 178] on button "Reset" at bounding box center [569, 190] width 64 height 26
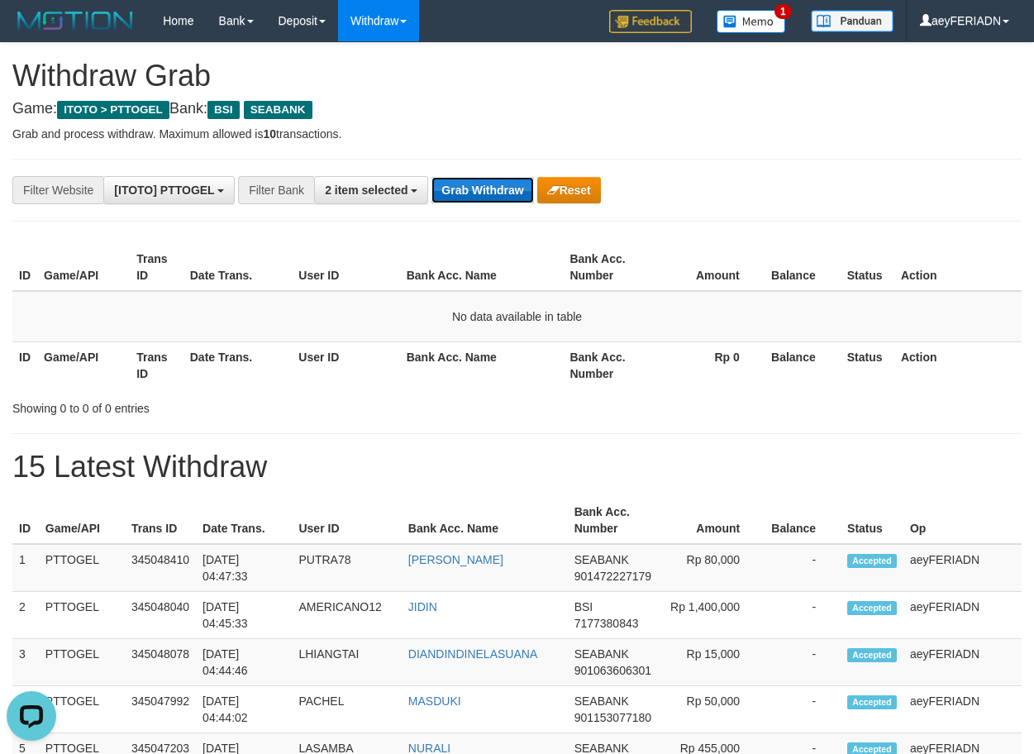
click at [504, 198] on button "Grab Withdraw" at bounding box center [483, 190] width 102 height 26
click at [487, 196] on button "Grab Withdraw" at bounding box center [483, 190] width 102 height 26
click at [470, 188] on button "Grab Withdraw" at bounding box center [483, 190] width 102 height 26
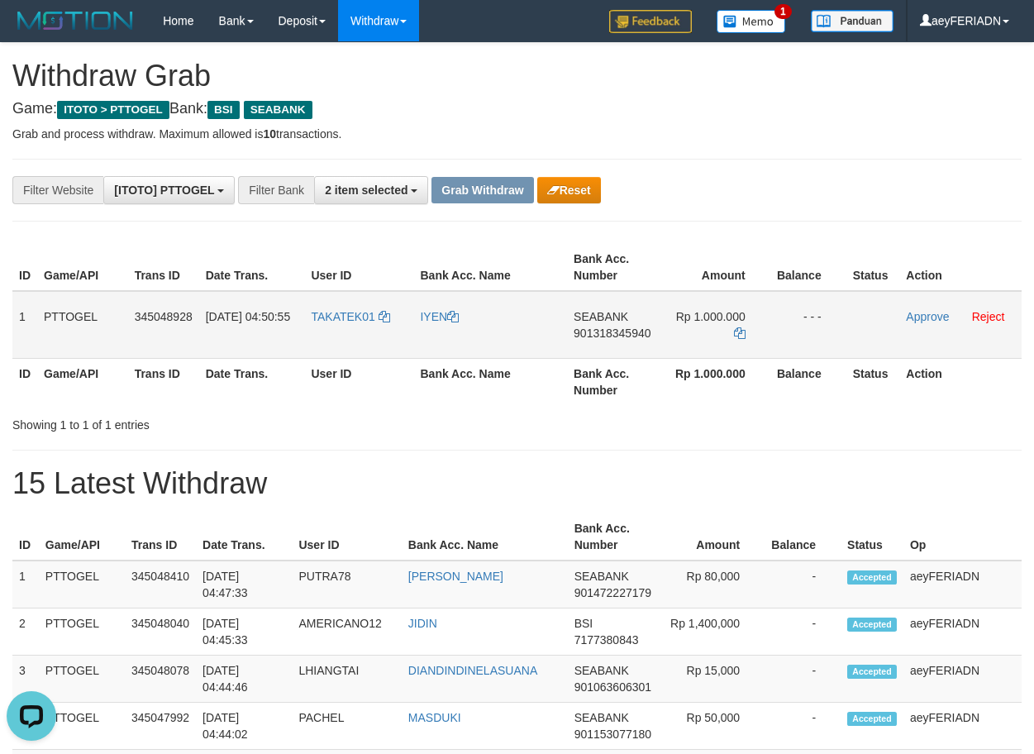
drag, startPoint x: 346, startPoint y: 298, endPoint x: 685, endPoint y: 320, distance: 338.9
click at [685, 320] on tr "1 PTTOGEL 345048928 [DATE] 04:50:55 TAKATEK01 [GEOGRAPHIC_DATA] SEABANK 9013183…" at bounding box center [516, 325] width 1009 height 68
click at [599, 334] on span "901318345940" at bounding box center [612, 333] width 77 height 13
copy span "901318345940"
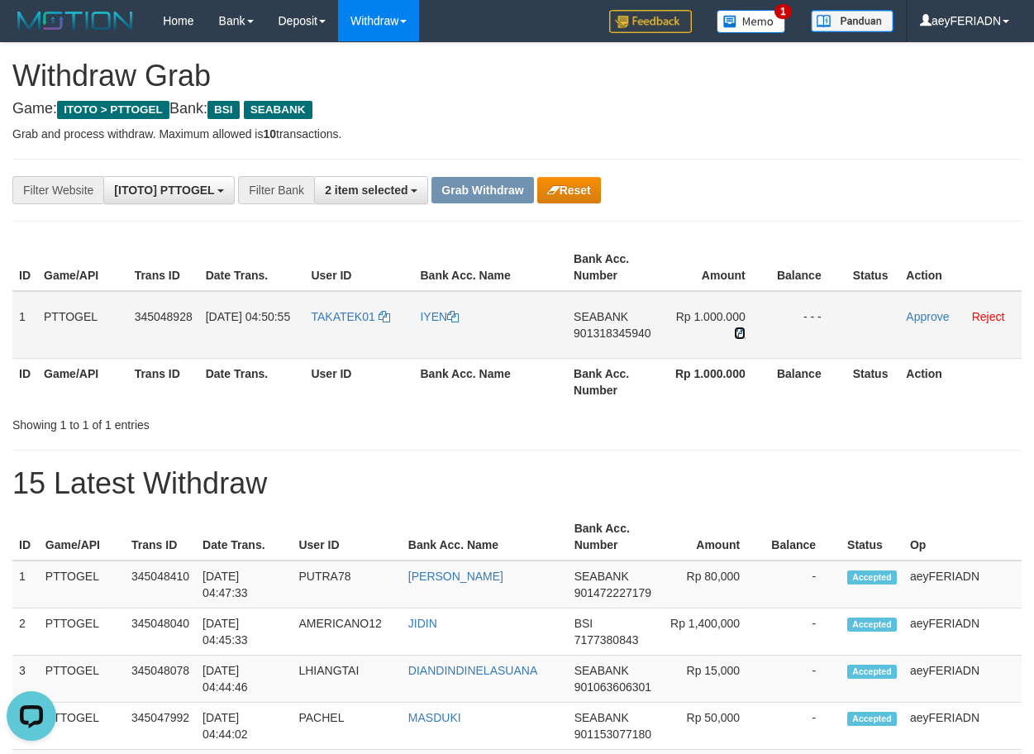
click at [739, 331] on icon at bounding box center [740, 333] width 12 height 12
click at [933, 315] on link "Approve" at bounding box center [927, 316] width 43 height 13
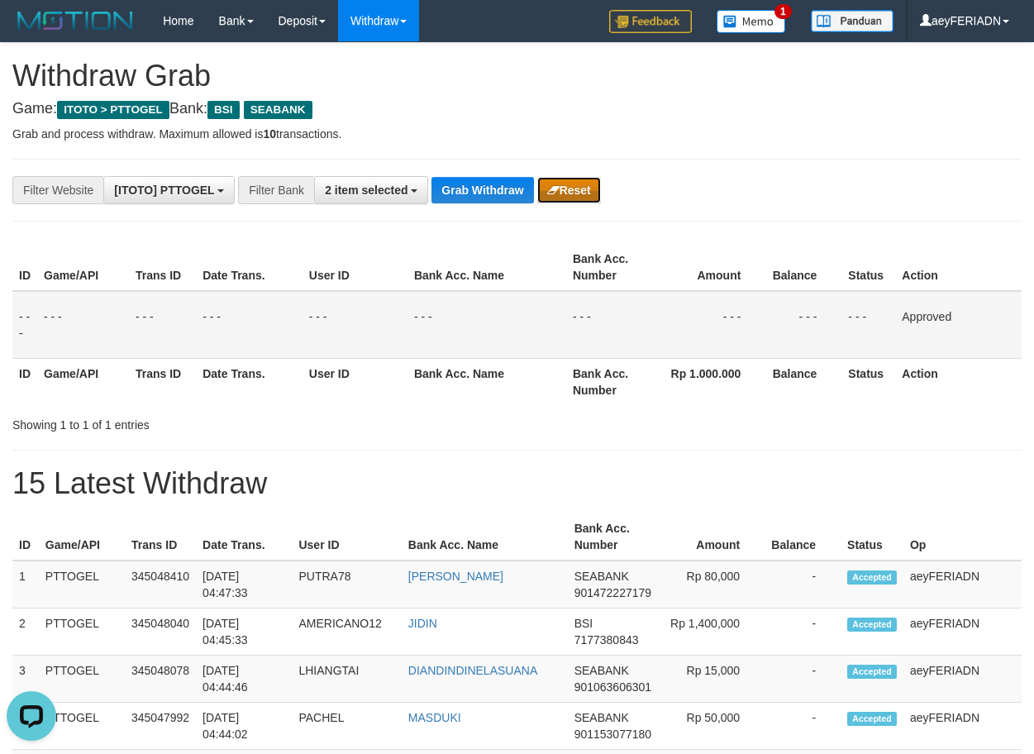
click at [583, 193] on button "Reset" at bounding box center [569, 190] width 64 height 26
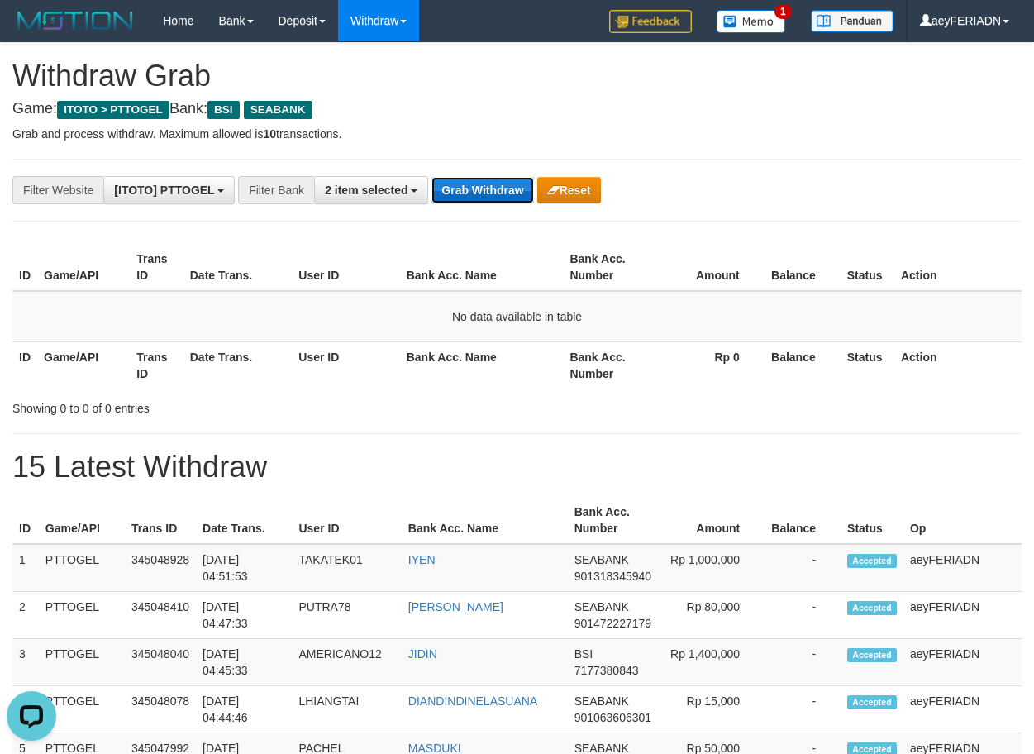
click at [484, 194] on button "Grab Withdraw" at bounding box center [483, 190] width 102 height 26
click at [475, 192] on button "Grab Withdraw" at bounding box center [483, 190] width 102 height 26
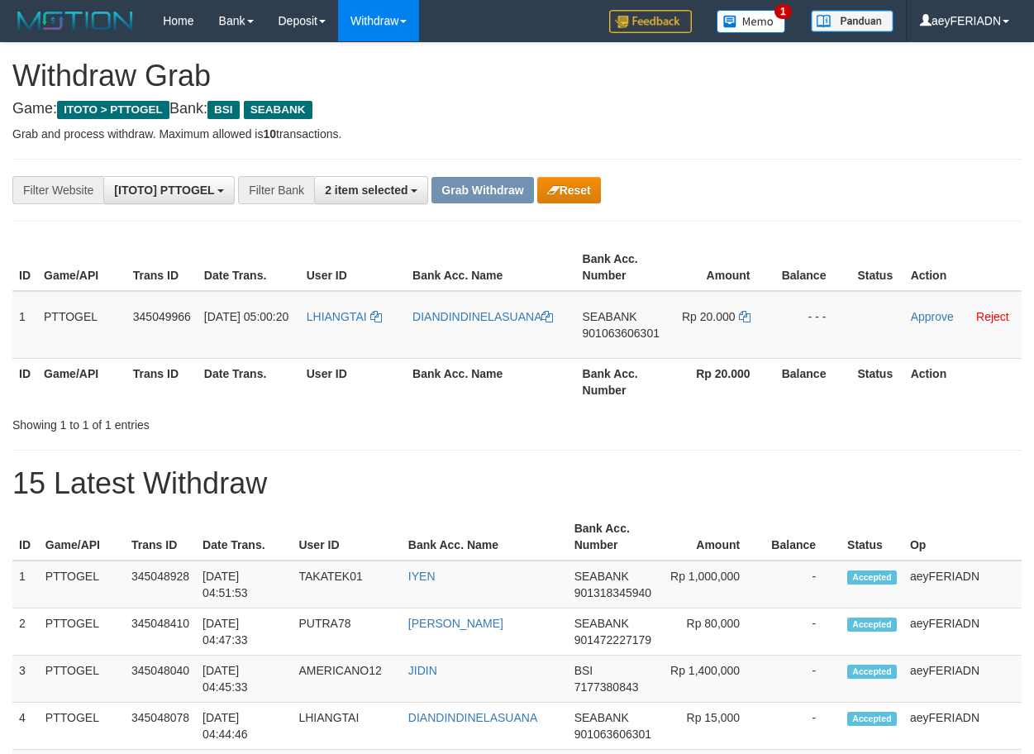
scroll to position [379, 0]
drag, startPoint x: 375, startPoint y: 294, endPoint x: 754, endPoint y: 294, distance: 379.5
click at [754, 294] on tr "1 PTTOGEL 345049966 01/10/2025 05:00:20 LHIANGTAI DIANDINDINELASUANA SEABANK 90…" at bounding box center [516, 325] width 1009 height 68
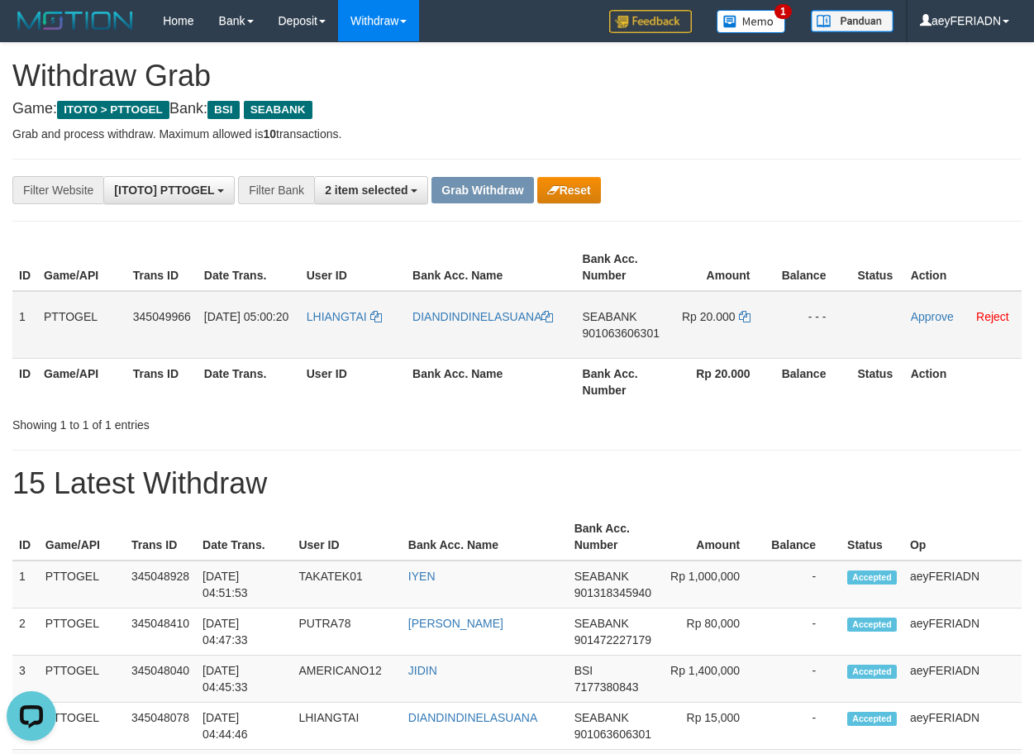
click at [597, 336] on span "901063606301" at bounding box center [621, 333] width 77 height 13
copy span "901063606301"
click at [747, 313] on icon at bounding box center [745, 317] width 12 height 12
click at [928, 314] on link "Approve" at bounding box center [932, 316] width 43 height 13
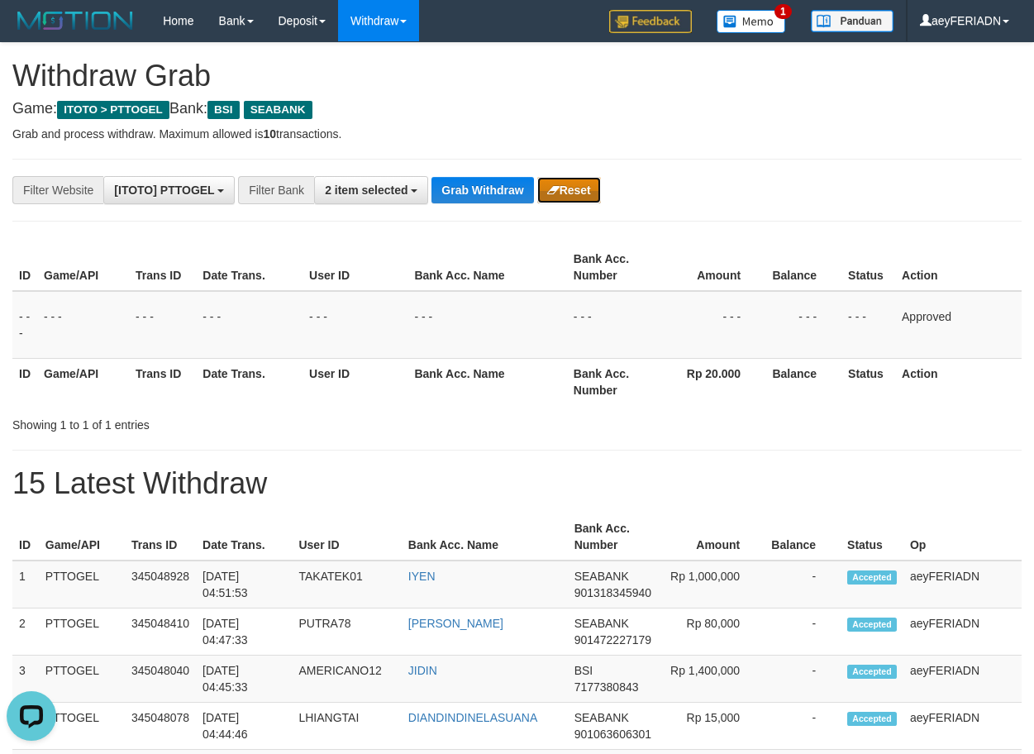
click at [570, 191] on button "Reset" at bounding box center [569, 190] width 64 height 26
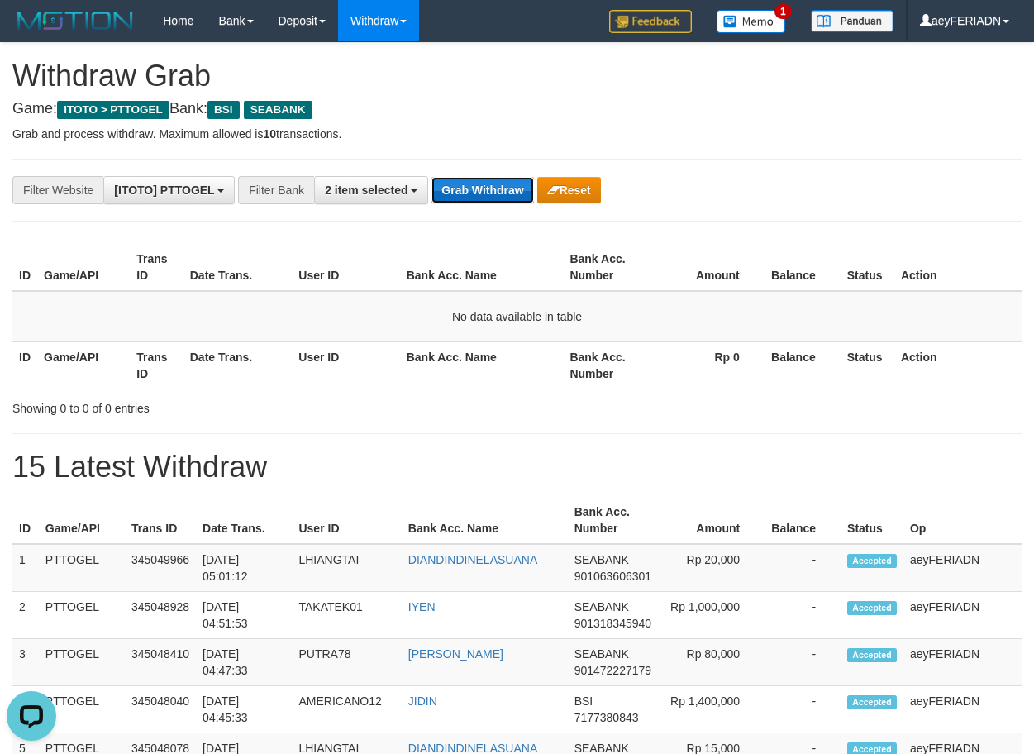
click at [484, 188] on button "Grab Withdraw" at bounding box center [483, 190] width 102 height 26
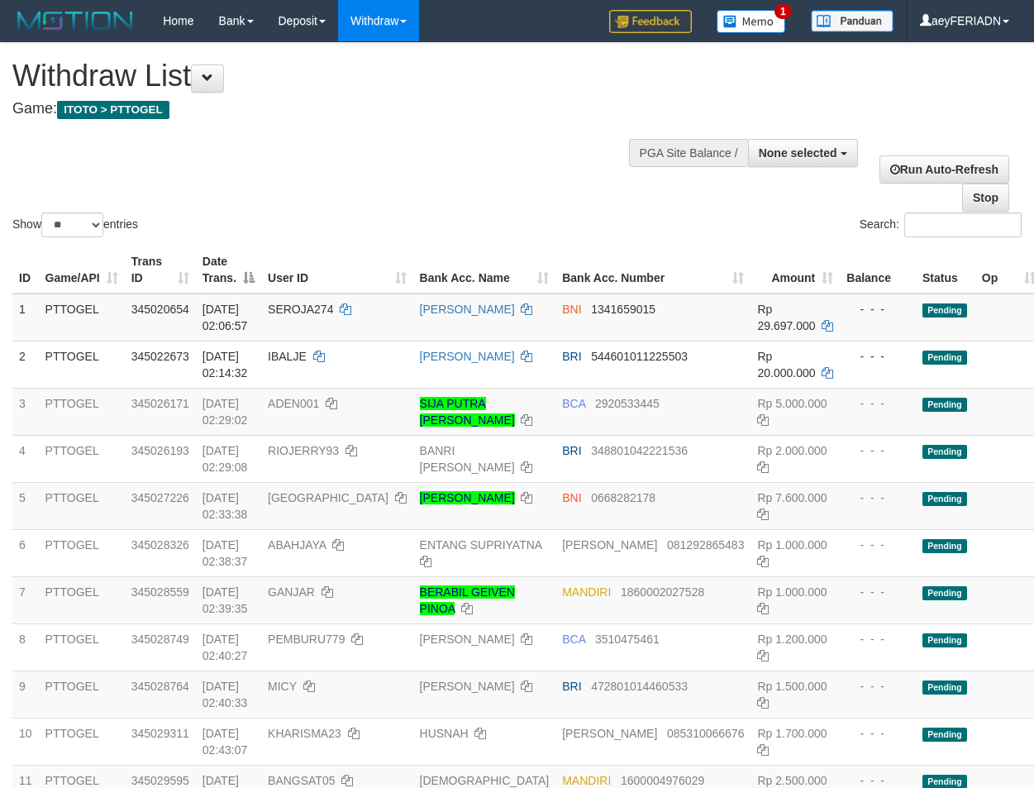
select select
select select "**"
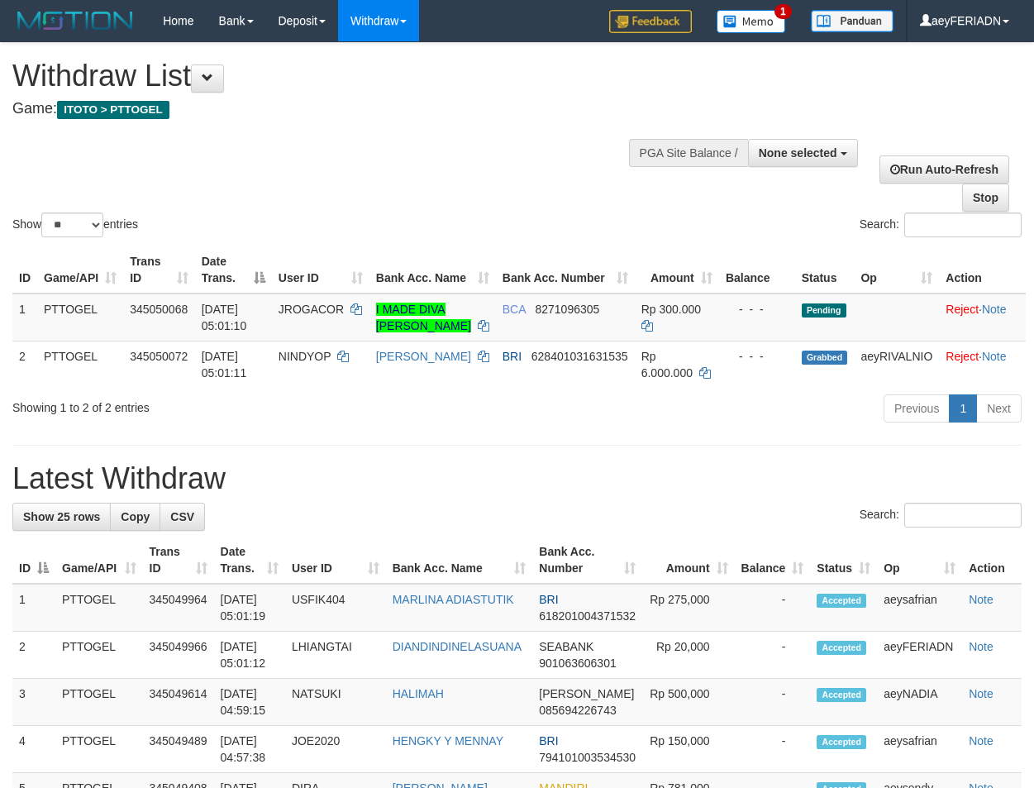
select select
select select "**"
click at [552, 184] on div "Show ** ** ** *** entries Search:" at bounding box center [517, 142] width 1034 height 198
click at [548, 179] on div "Show ** ** ** *** entries Search:" at bounding box center [517, 142] width 1034 height 198
click at [564, 179] on div "Show ** ** ** *** entries Search:" at bounding box center [517, 142] width 1034 height 198
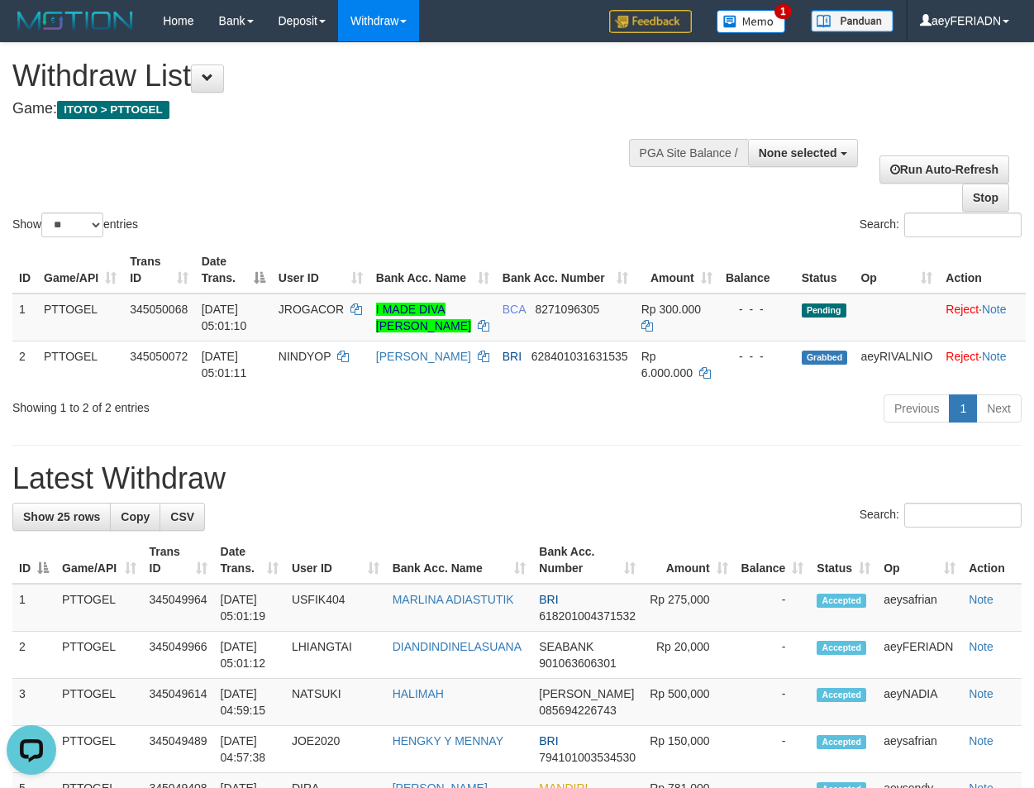
click at [564, 179] on div "Show ** ** ** *** entries Search:" at bounding box center [517, 142] width 1034 height 198
click at [541, 179] on div "Show ** ** ** *** entries Search:" at bounding box center [517, 142] width 1034 height 198
click at [541, 185] on div "Show ** ** ** *** entries Search:" at bounding box center [517, 142] width 1034 height 198
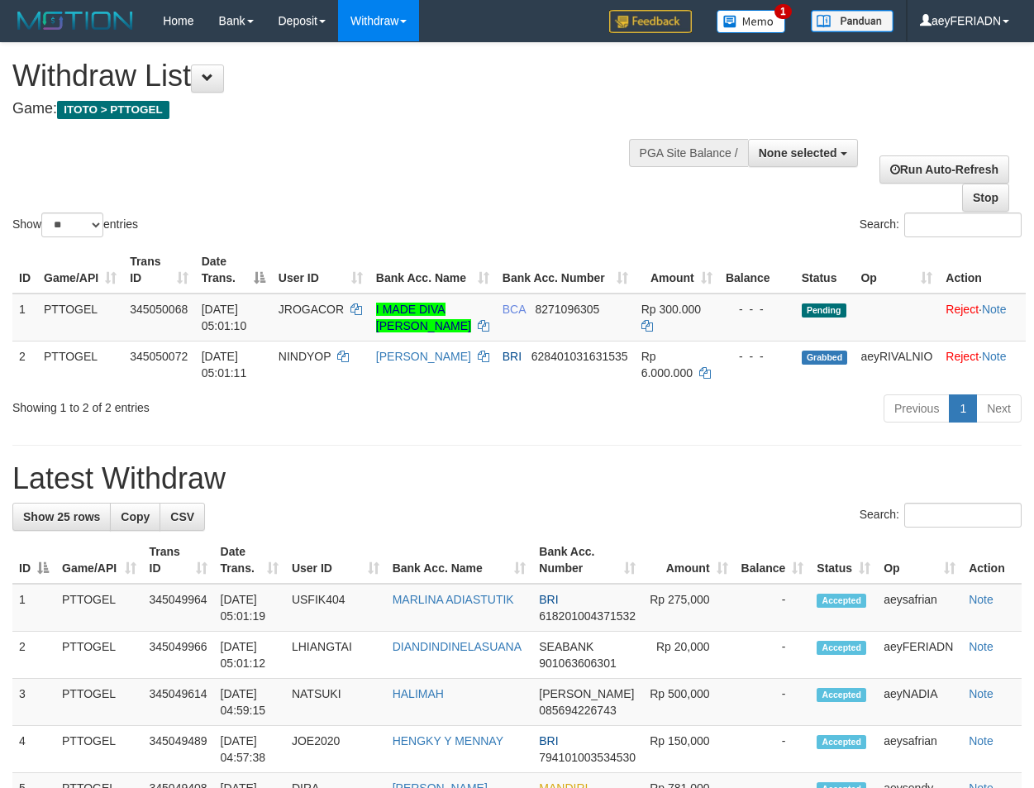
select select
select select "**"
click at [501, 190] on div "Show ** ** ** *** entries Search:" at bounding box center [517, 142] width 1034 height 198
click at [751, 36] on link "1" at bounding box center [751, 21] width 94 height 42
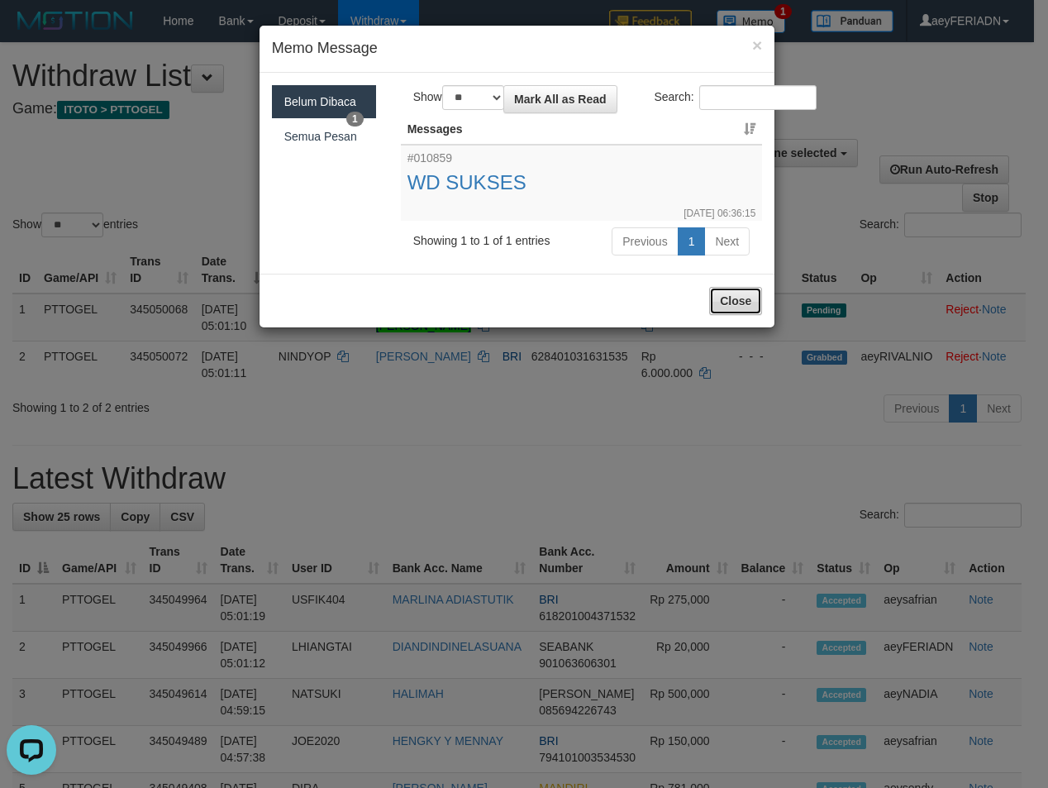
click at [737, 296] on button "Close" at bounding box center [735, 301] width 53 height 28
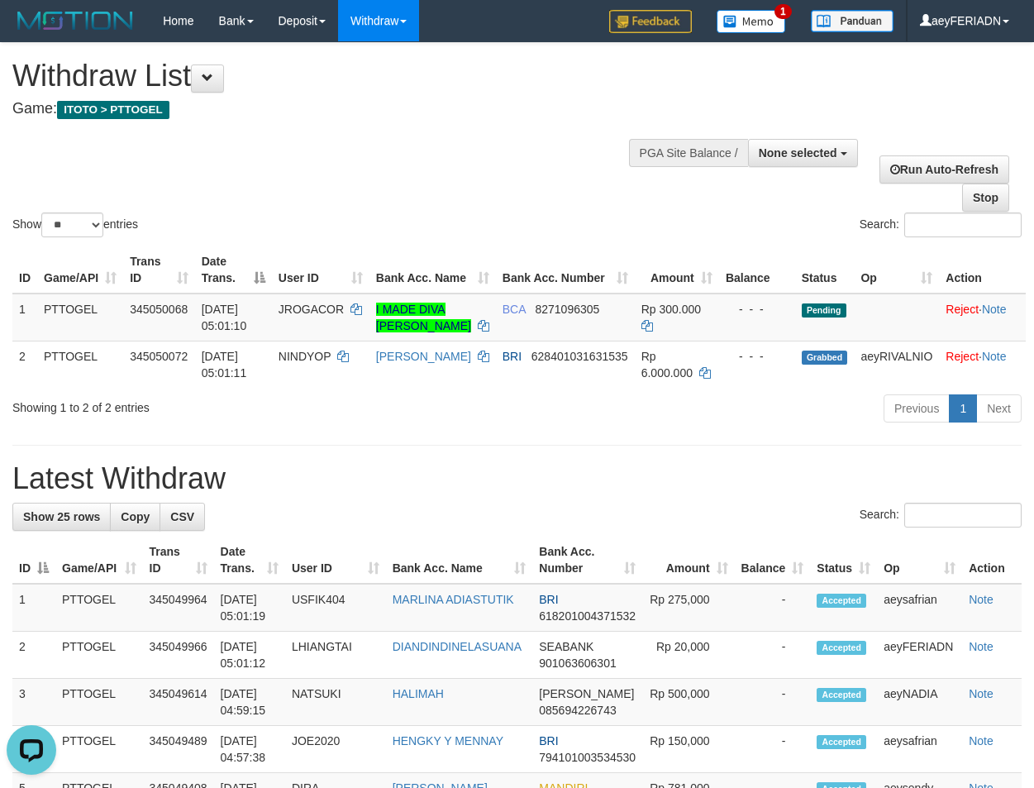
click at [508, 154] on div "Show ** ** ** *** entries Search:" at bounding box center [517, 142] width 1034 height 198
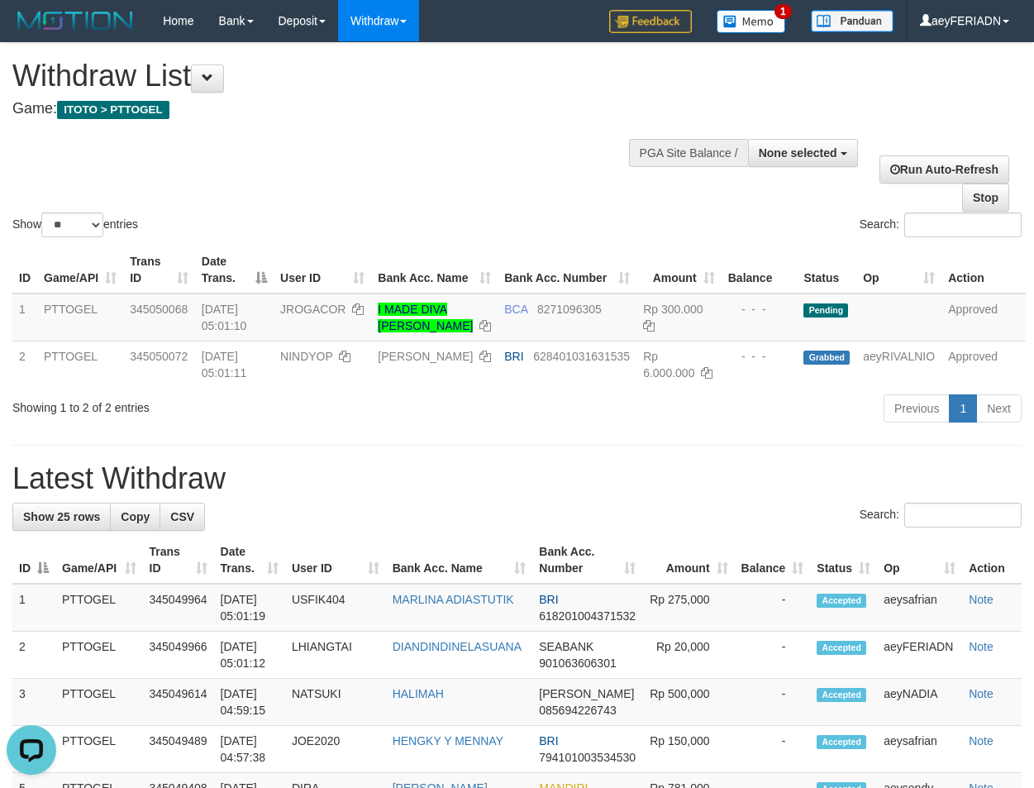
click at [422, 166] on div "Show ** ** ** *** entries Search:" at bounding box center [517, 142] width 1034 height 198
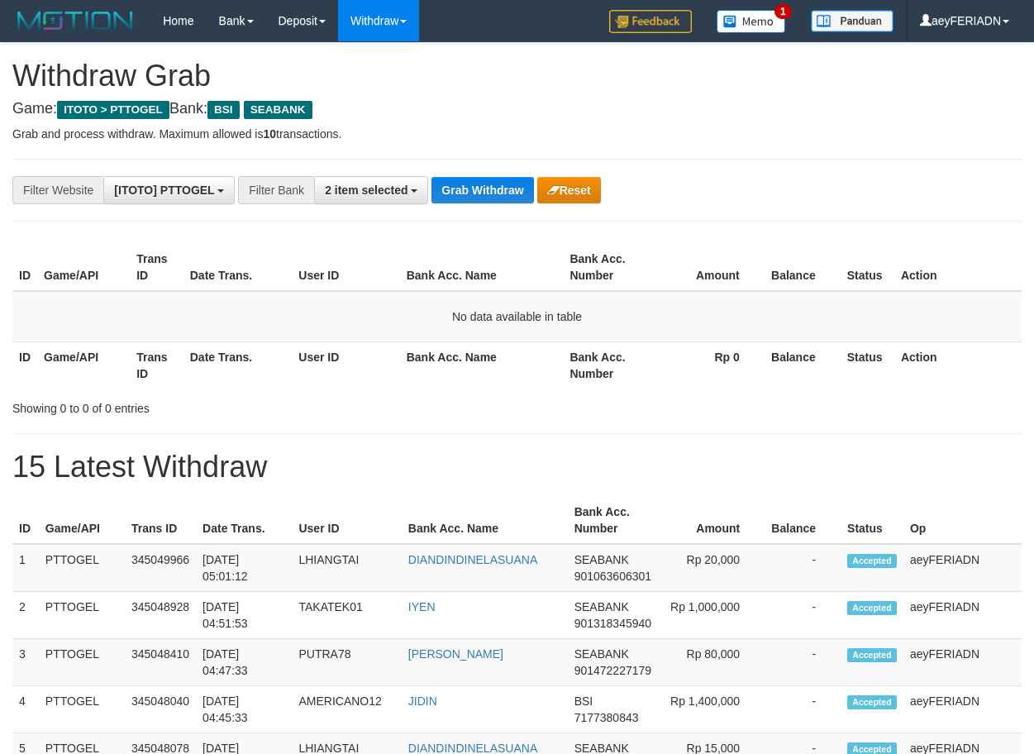
scroll to position [379, 0]
click at [492, 190] on button "Grab Withdraw" at bounding box center [483, 190] width 102 height 26
click at [484, 184] on button "Grab Withdraw" at bounding box center [483, 190] width 102 height 26
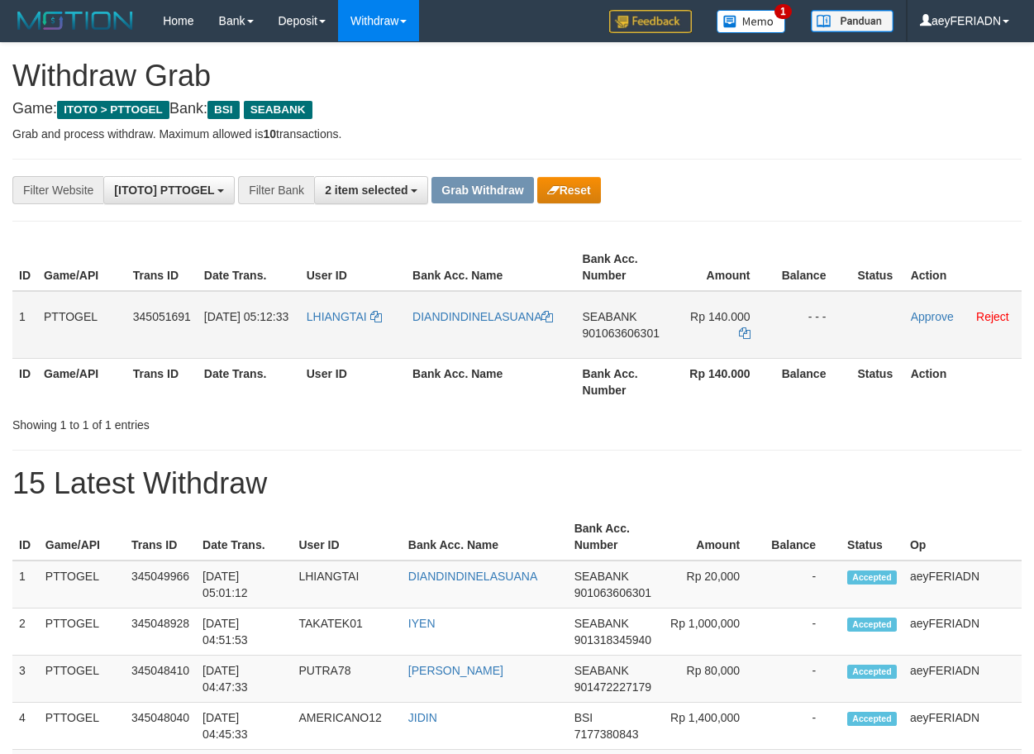
scroll to position [379, 0]
click at [756, 332] on tr "1 PTTOGEL 345051691 [DATE] 05:12:33 [GEOGRAPHIC_DATA] DIANDINDINELASUANA SEABAN…" at bounding box center [516, 325] width 1009 height 68
click at [766, 181] on div "**********" at bounding box center [431, 190] width 862 height 28
click at [605, 331] on span "901063606301" at bounding box center [621, 333] width 77 height 13
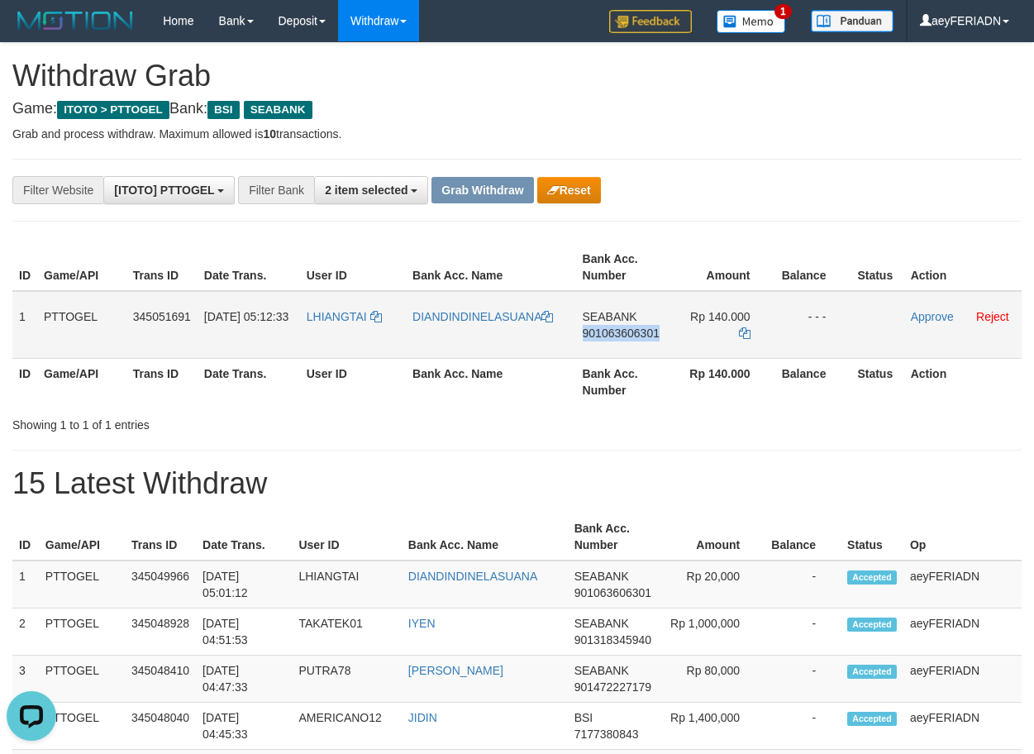
click at [605, 331] on span "901063606301" at bounding box center [621, 333] width 77 height 13
copy span "901063606301"
click at [745, 327] on icon at bounding box center [745, 333] width 12 height 12
click at [926, 323] on td "Approve Reject" at bounding box center [962, 325] width 117 height 68
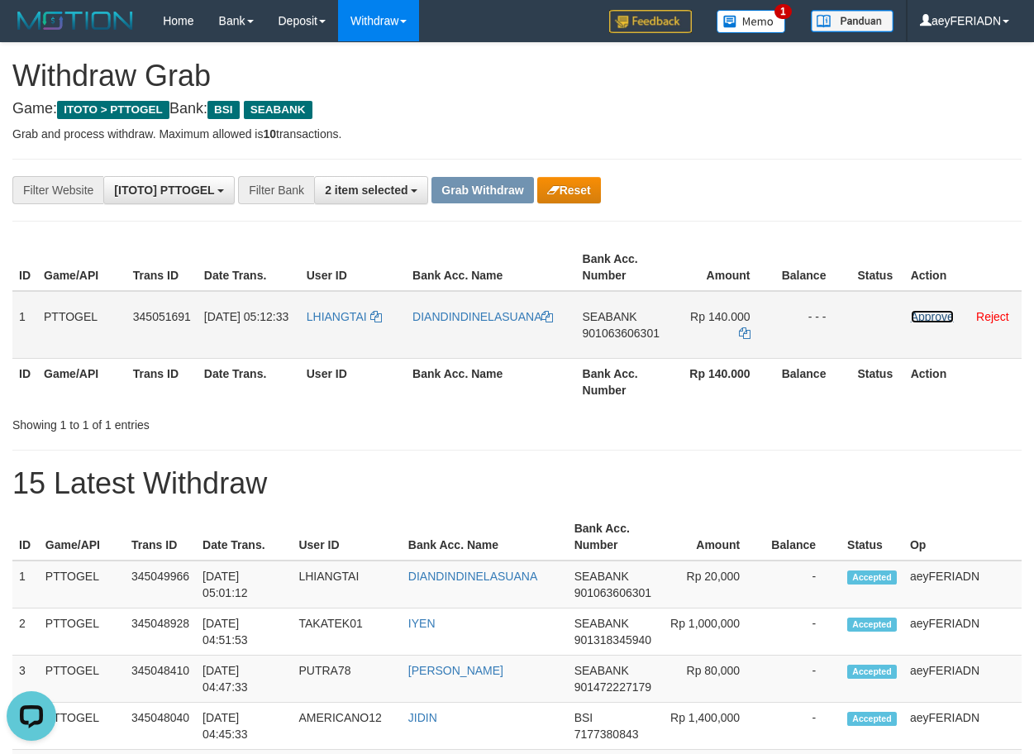
click at [931, 315] on link "Approve" at bounding box center [932, 316] width 43 height 13
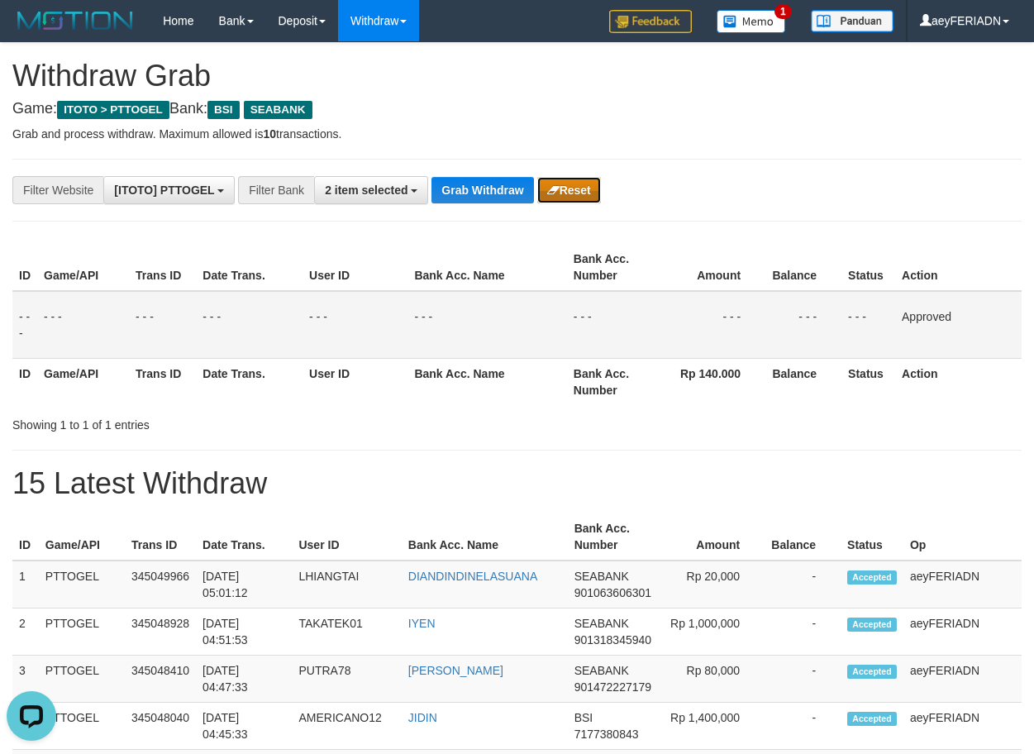
click at [580, 181] on button "Reset" at bounding box center [569, 190] width 64 height 26
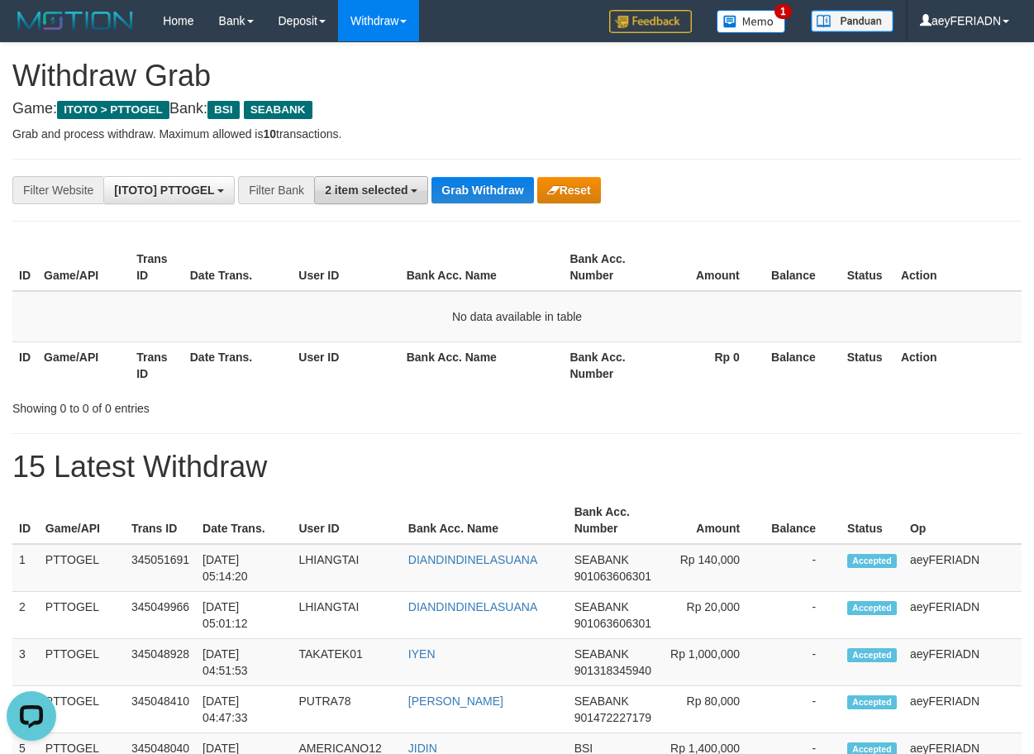
click at [414, 191] on b "button" at bounding box center [414, 190] width 7 height 3
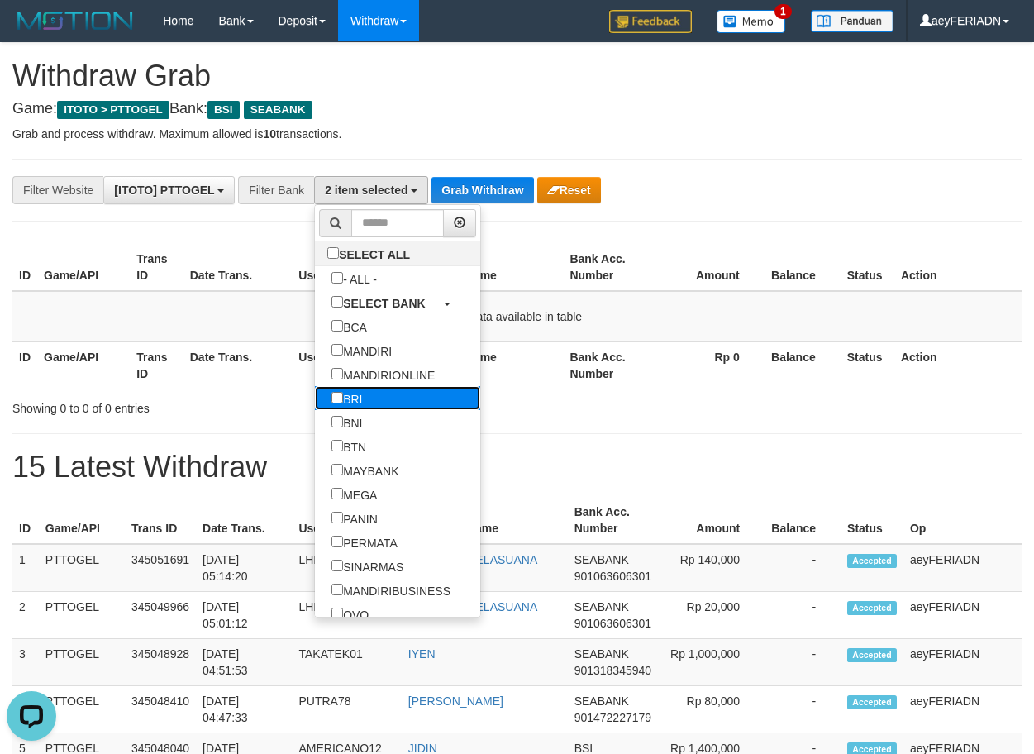
click at [315, 403] on label "BRI" at bounding box center [347, 398] width 64 height 24
select select "***"
click at [502, 192] on button "Grab Withdraw" at bounding box center [483, 190] width 102 height 26
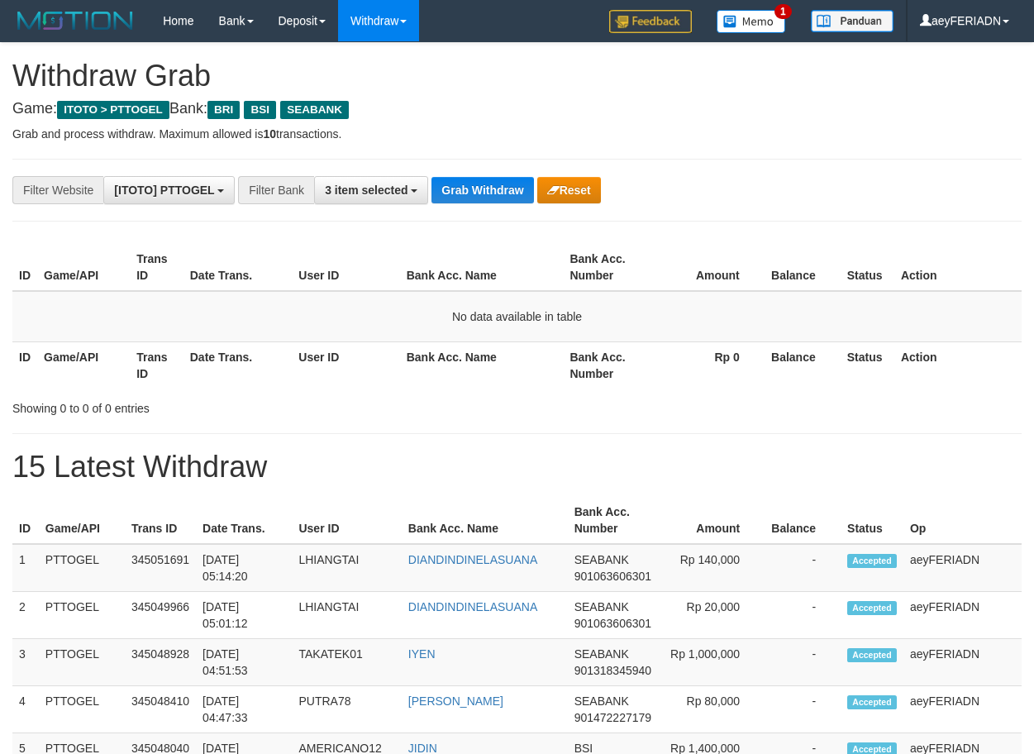
scroll to position [83, 0]
click at [488, 198] on button "Grab Withdraw" at bounding box center [483, 190] width 102 height 26
click at [379, 192] on span "3 item selected" at bounding box center [366, 190] width 83 height 13
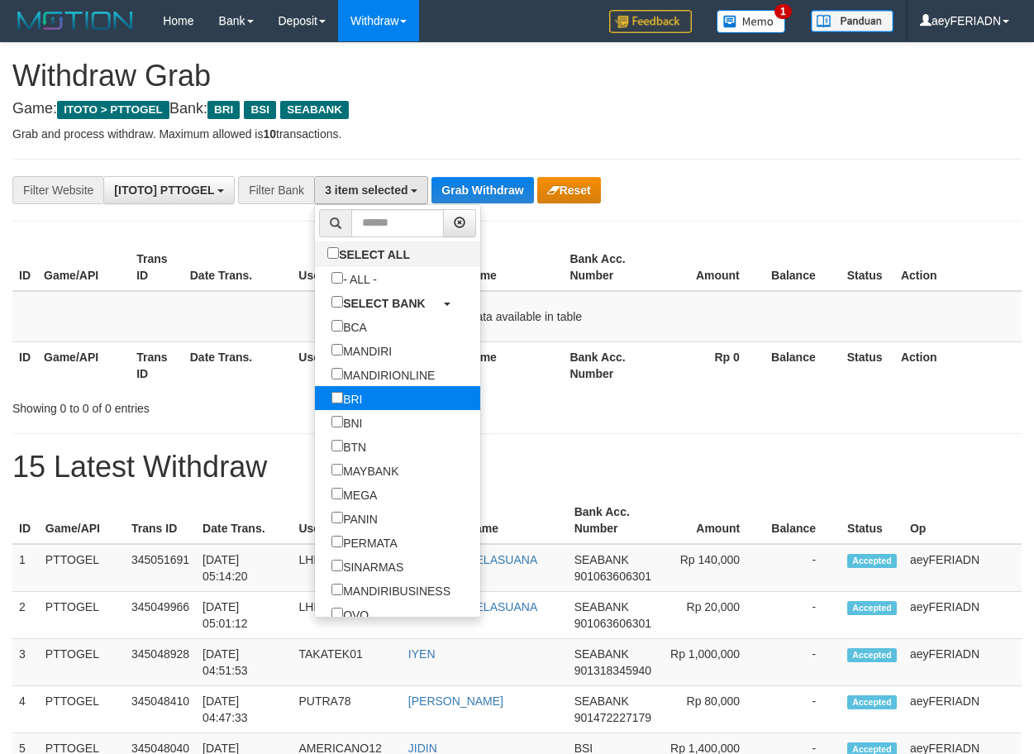
click at [324, 394] on link "BRI" at bounding box center [397, 398] width 165 height 24
click at [315, 397] on label "BRI" at bounding box center [347, 398] width 64 height 24
select select "***"
click at [557, 128] on p "Grab and process withdraw. Maximum allowed is 10 transactions." at bounding box center [516, 134] width 1009 height 17
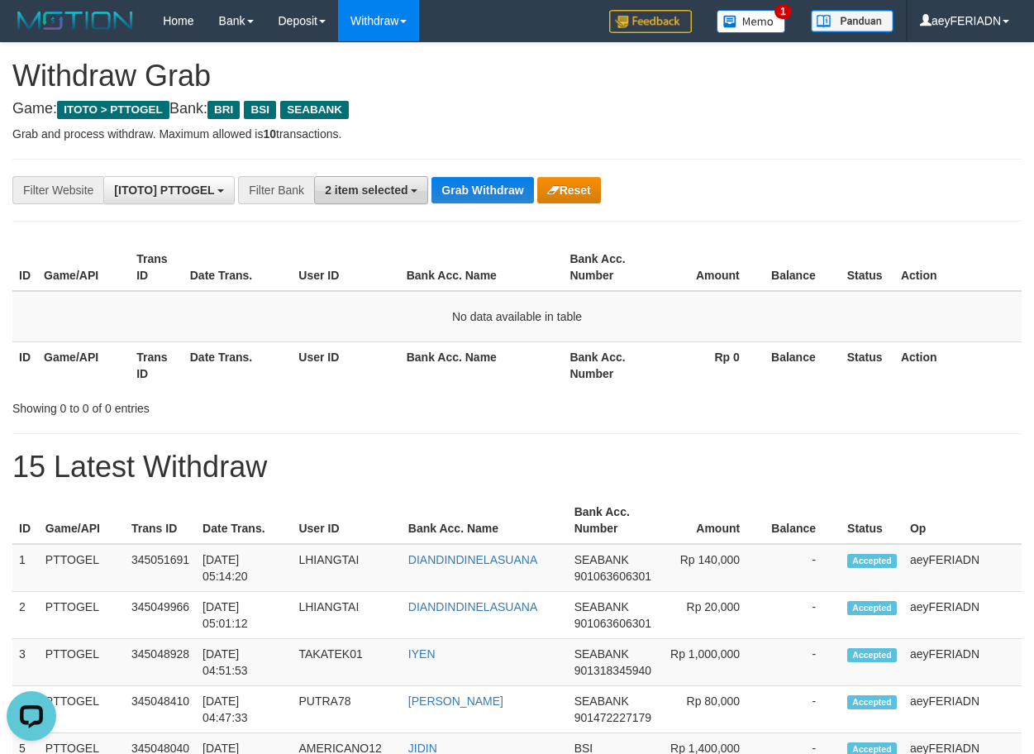
click at [395, 191] on span "2 item selected" at bounding box center [366, 190] width 83 height 13
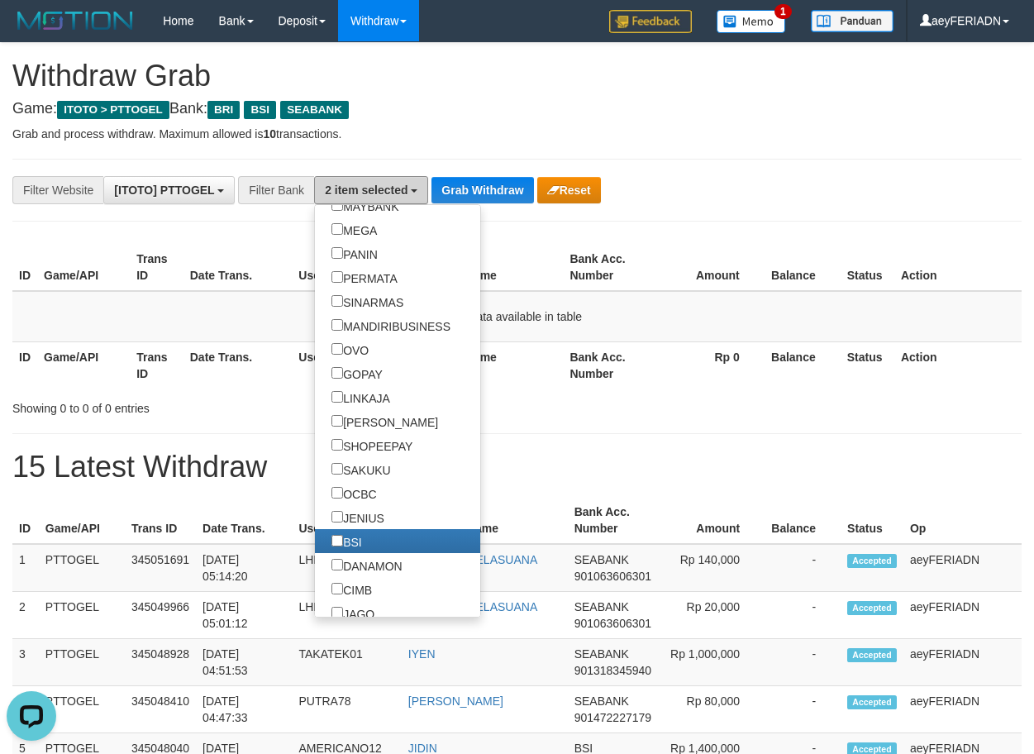
scroll to position [423, 0]
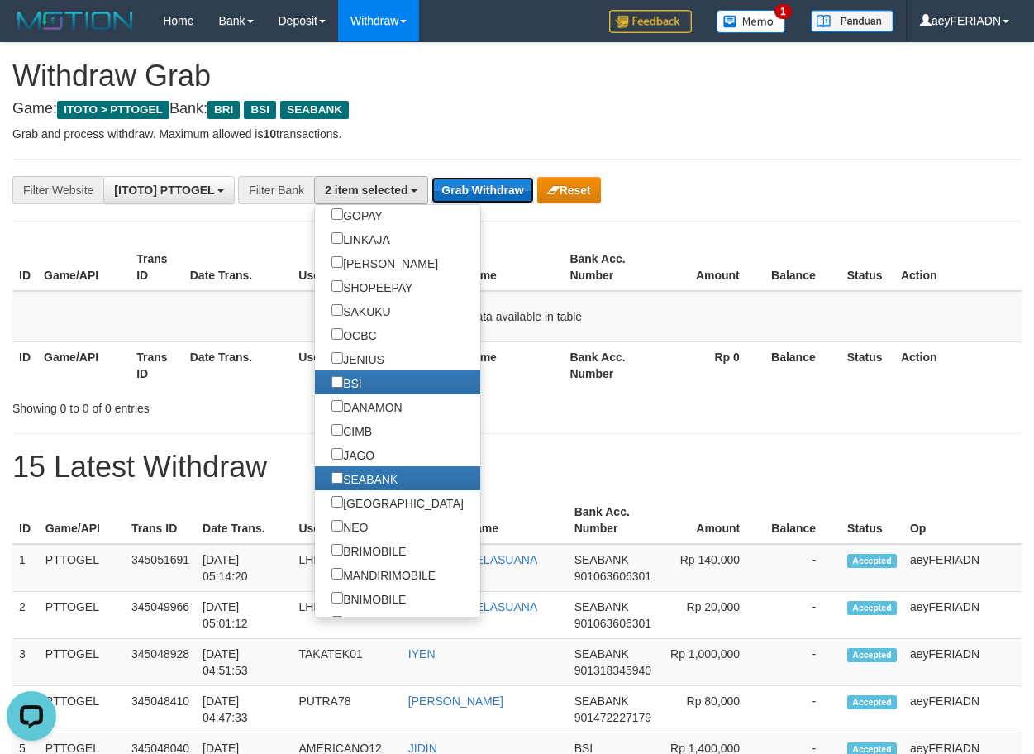
click at [489, 189] on button "Grab Withdraw" at bounding box center [483, 190] width 102 height 26
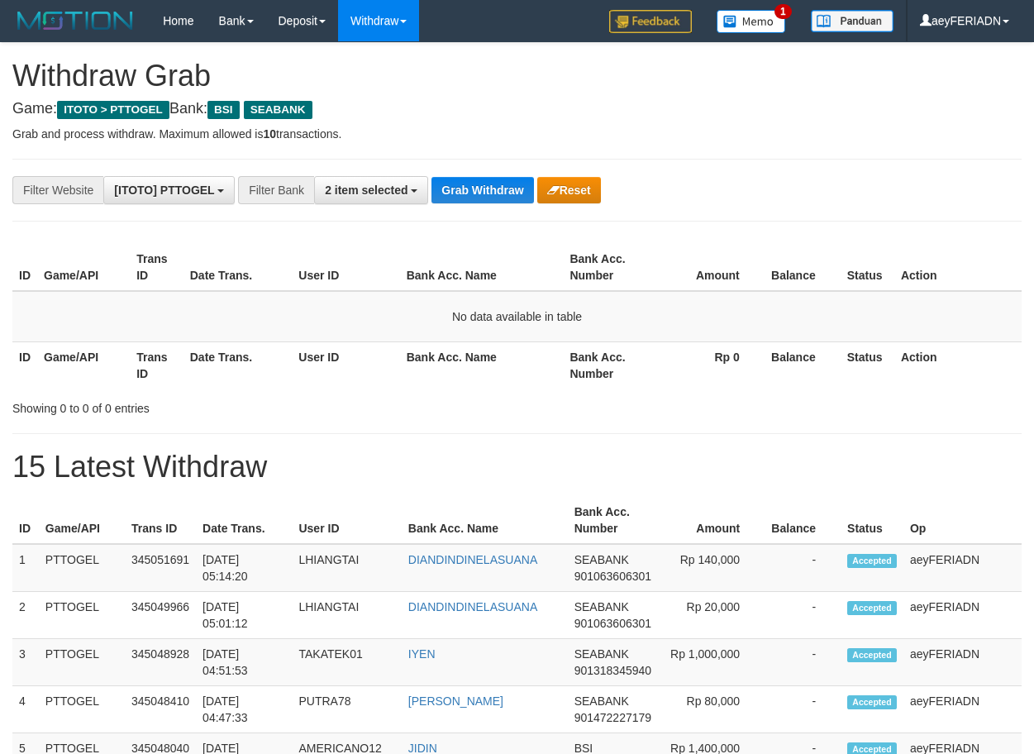
scroll to position [379, 0]
click at [493, 186] on button "Grab Withdraw" at bounding box center [483, 190] width 102 height 26
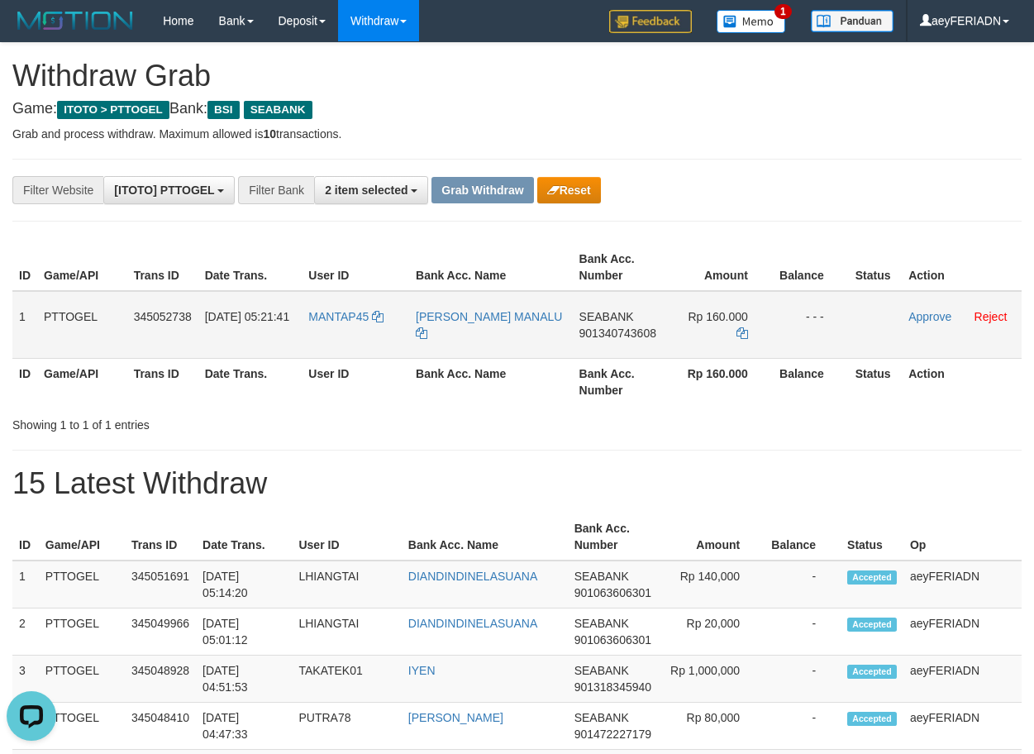
drag, startPoint x: 337, startPoint y: 301, endPoint x: 675, endPoint y: 318, distance: 338.6
click at [675, 318] on tr "1 PTTOGEL 345052738 01/10/2025 05:21:41 MANTAP45 HEINZ EKKEL PARDAMEAN MANALU S…" at bounding box center [516, 325] width 1009 height 68
click at [638, 331] on span "901340743608" at bounding box center [618, 333] width 77 height 13
copy span "901340743608"
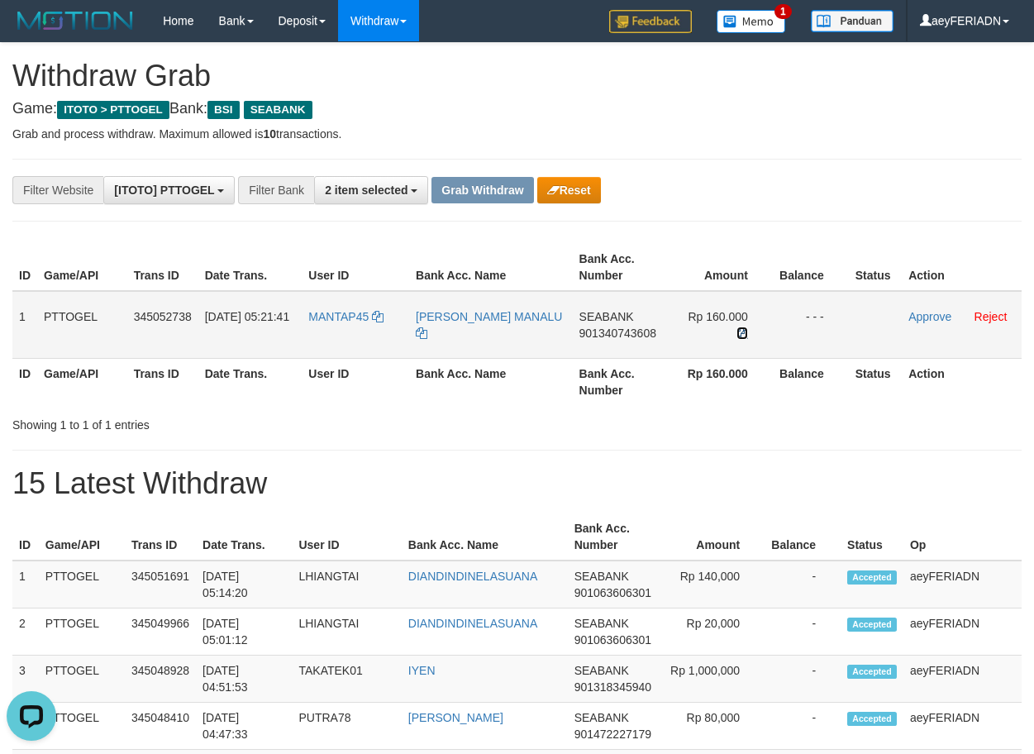
click at [740, 329] on icon at bounding box center [743, 333] width 12 height 12
click at [740, 328] on icon at bounding box center [743, 333] width 12 height 12
click at [924, 313] on link "Approve" at bounding box center [930, 316] width 43 height 13
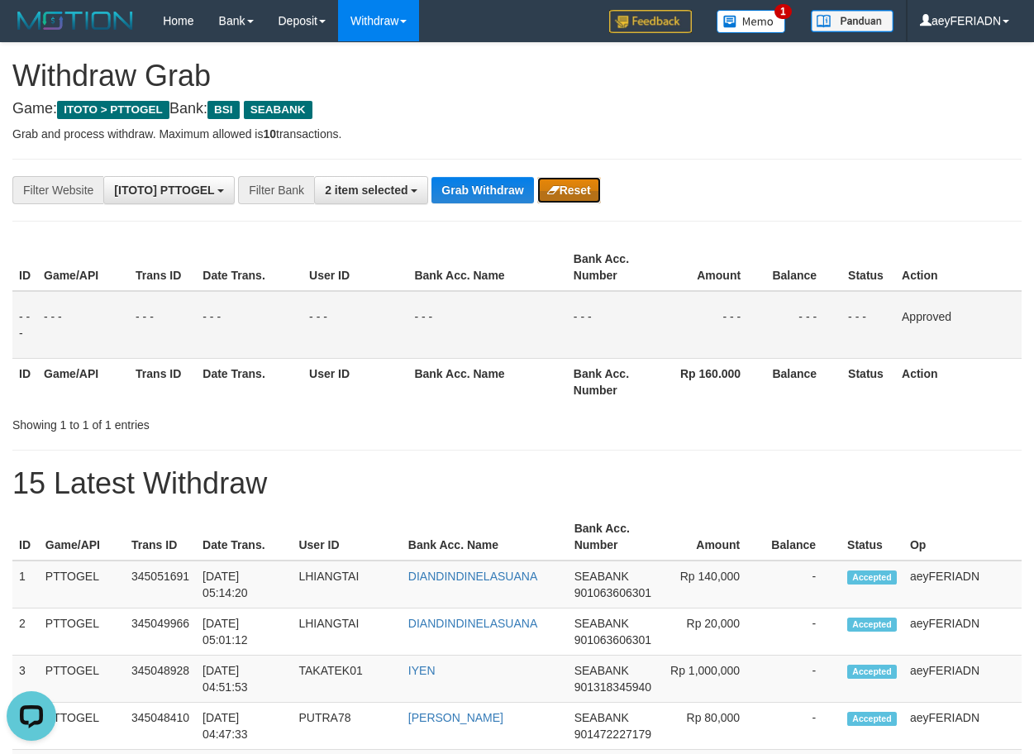
click at [589, 190] on button "Reset" at bounding box center [569, 190] width 64 height 26
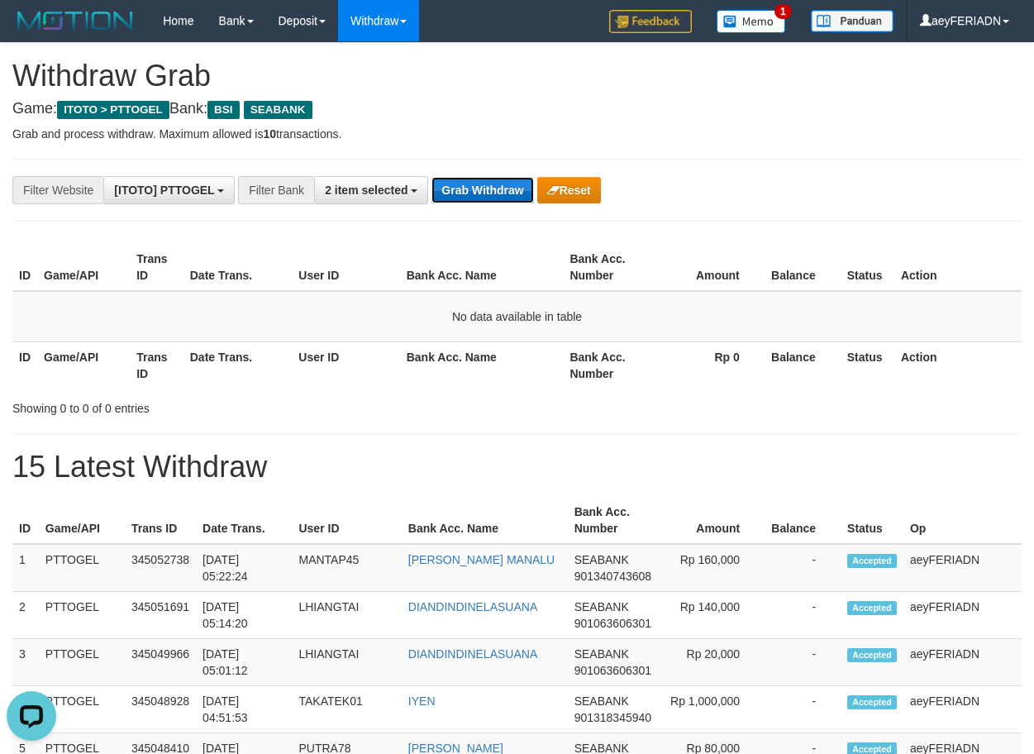
click at [447, 188] on button "Grab Withdraw" at bounding box center [483, 190] width 102 height 26
click at [411, 201] on button "2 item selected" at bounding box center [371, 190] width 114 height 28
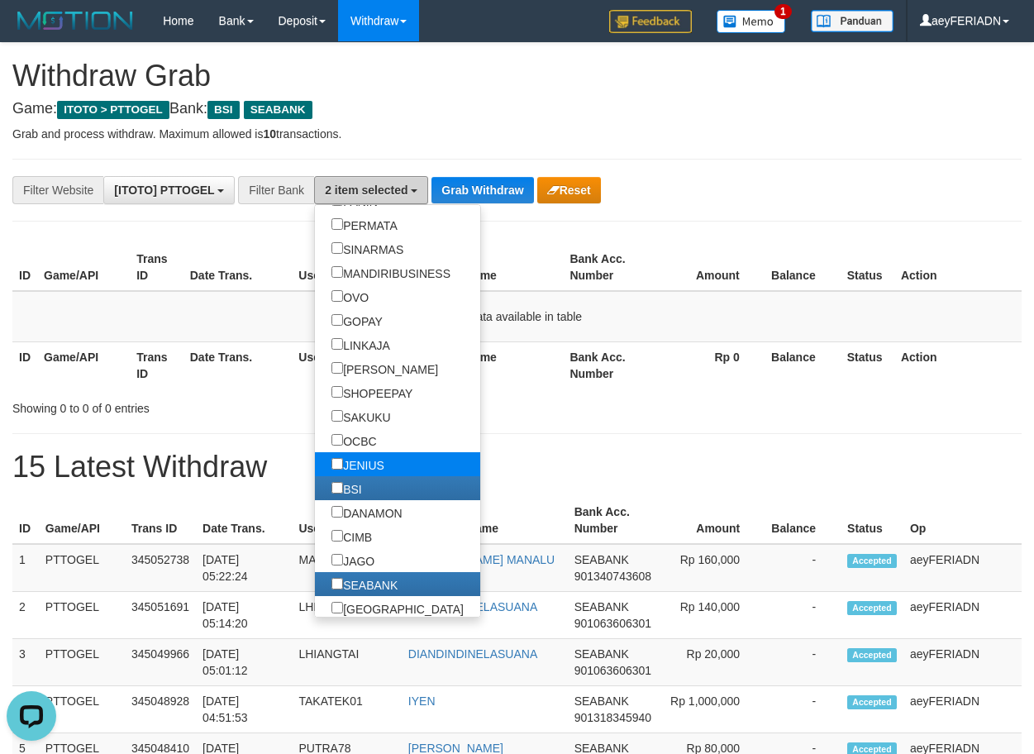
scroll to position [561, 0]
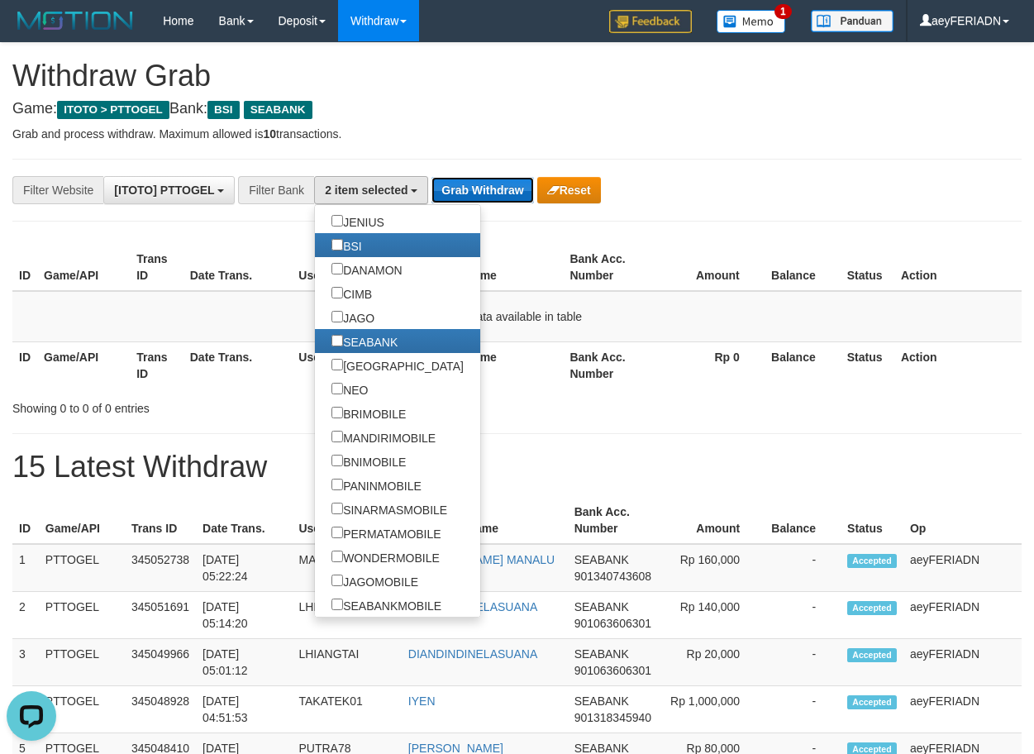
click at [488, 182] on button "Grab Withdraw" at bounding box center [483, 190] width 102 height 26
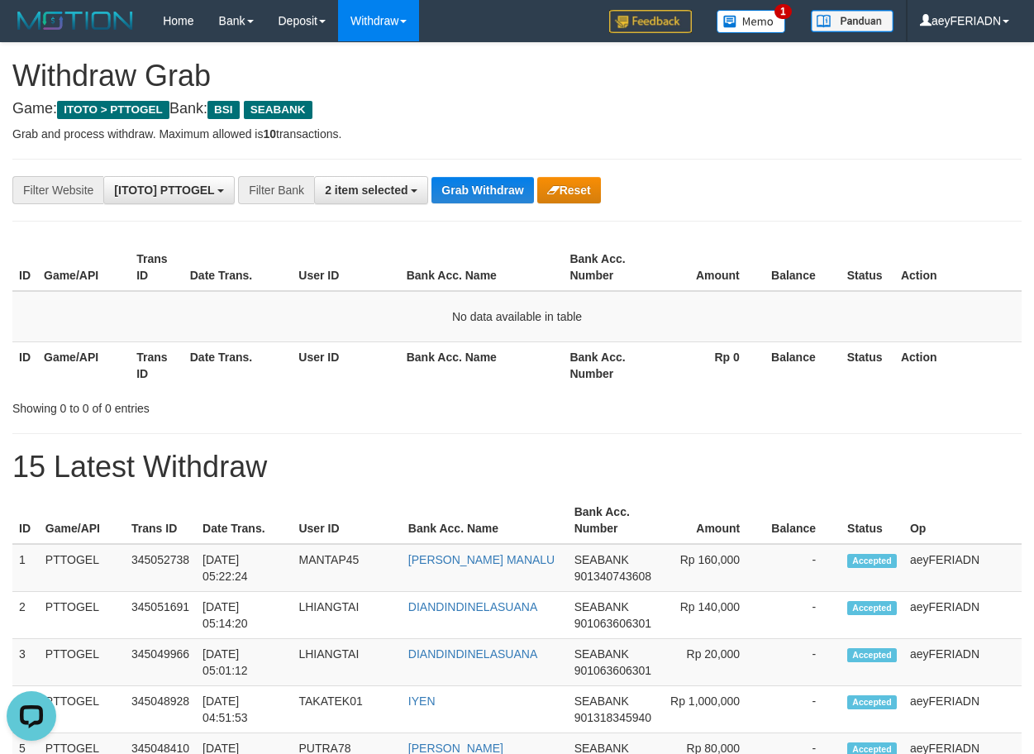
click at [518, 201] on button "Grab Withdraw" at bounding box center [483, 190] width 102 height 26
click at [499, 184] on button "Grab Withdraw" at bounding box center [483, 190] width 102 height 26
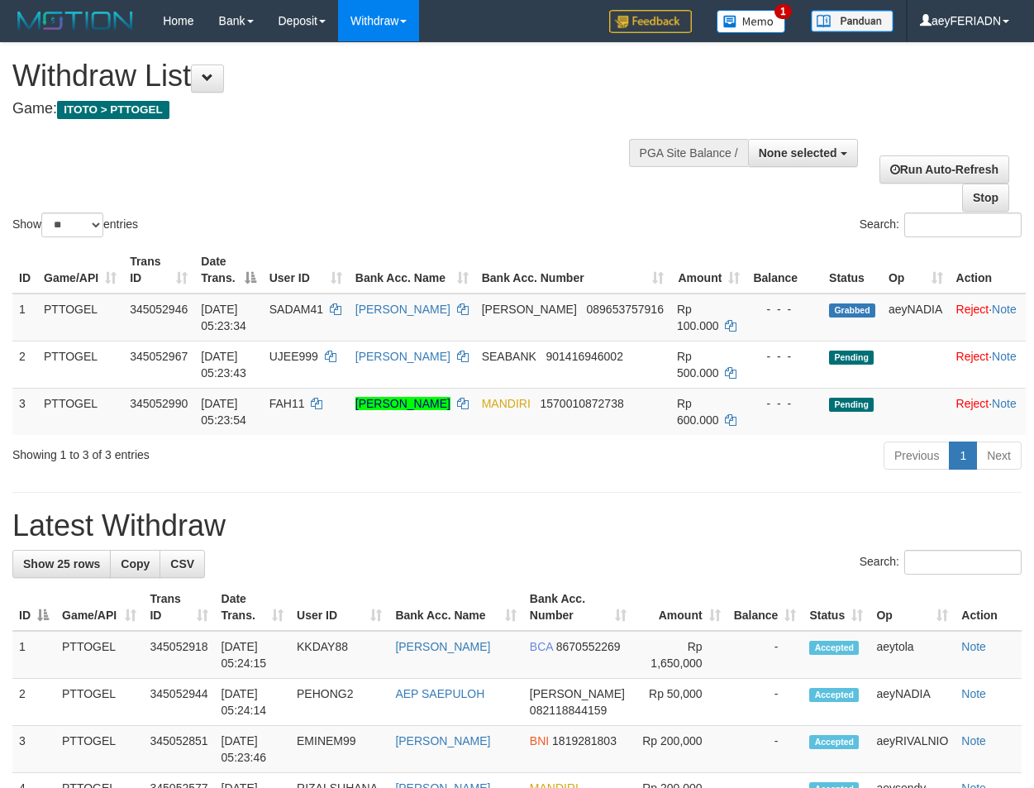
select select
select select "**"
click at [493, 95] on div "Withdraw List Game: ITOTO > PTTOGEL" at bounding box center [342, 88] width 661 height 57
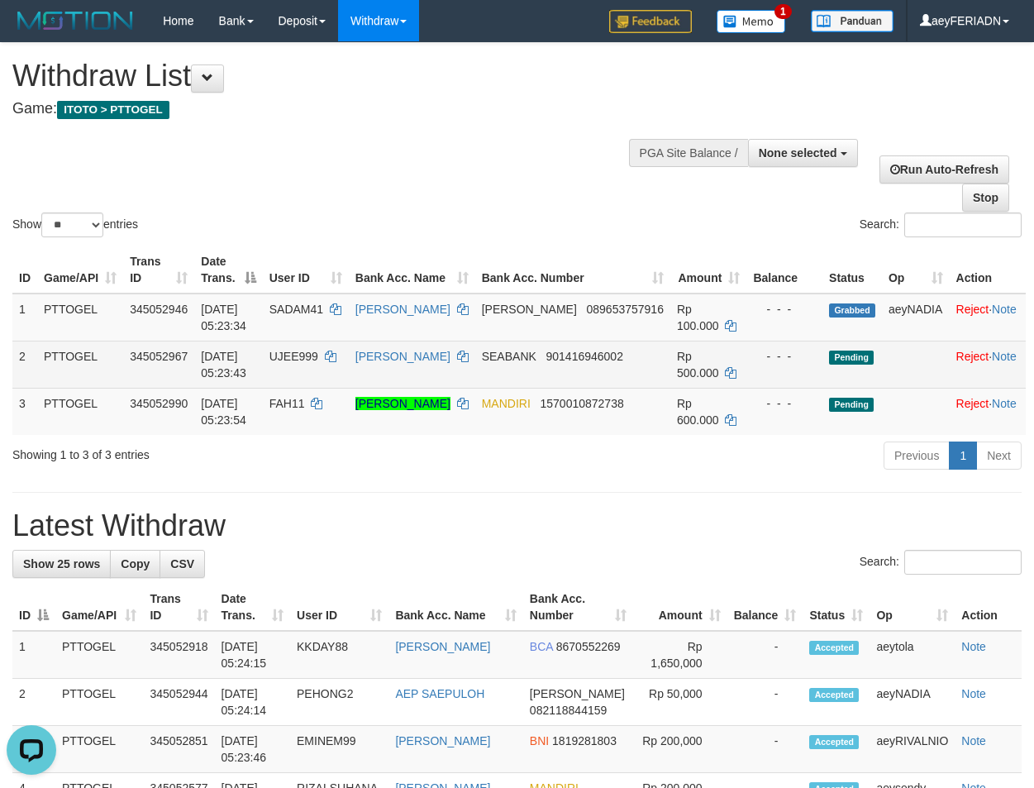
click at [317, 354] on span "UJEE999" at bounding box center [294, 356] width 49 height 13
copy td "UJEE999"
click at [457, 362] on icon at bounding box center [463, 357] width 12 height 12
copy td "UJEE999"
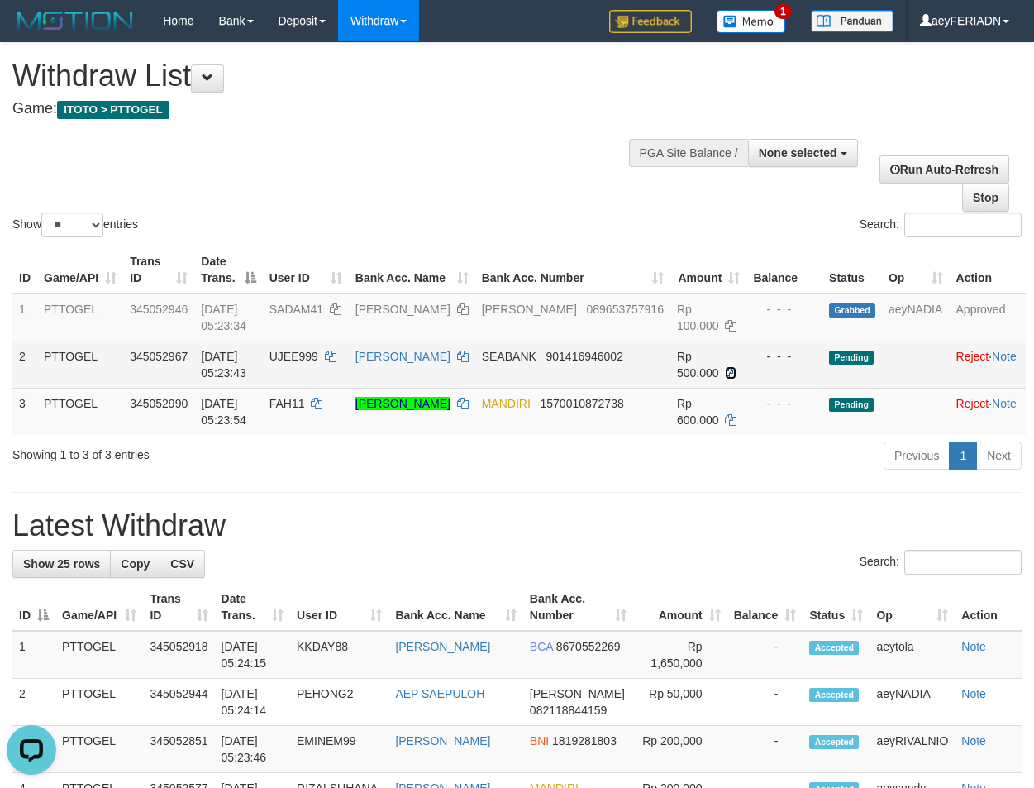
click at [725, 375] on icon at bounding box center [731, 373] width 12 height 12
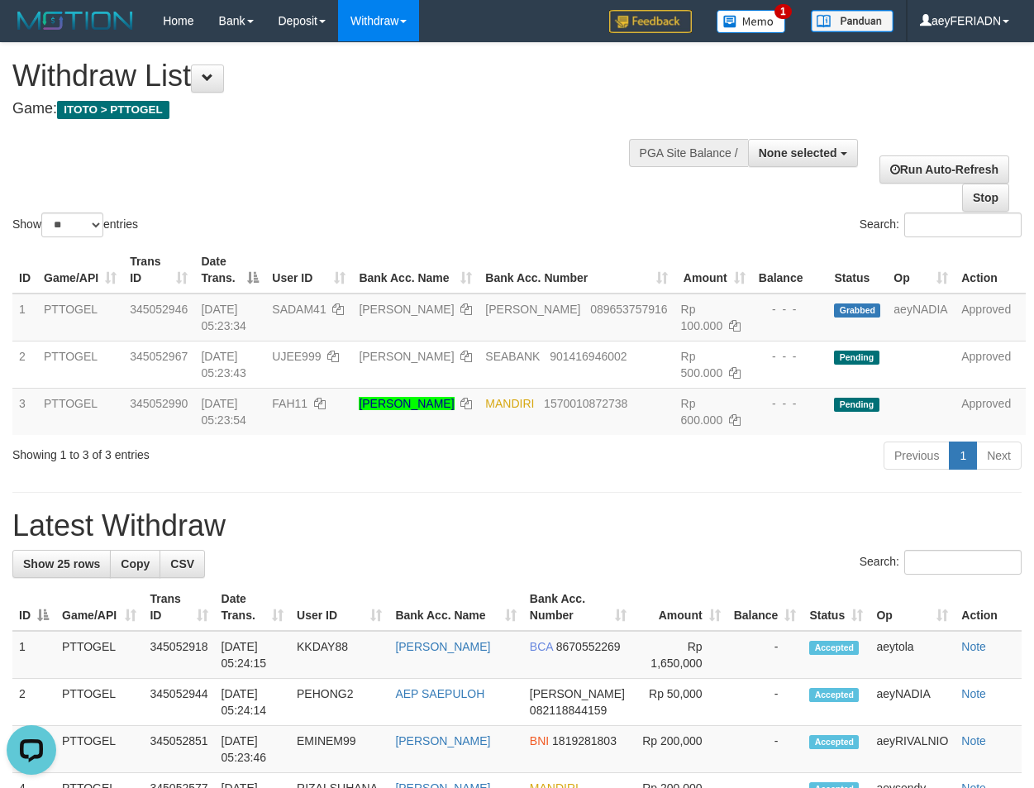
click at [492, 156] on div "Show ** ** ** *** entries Search:" at bounding box center [517, 142] width 1034 height 198
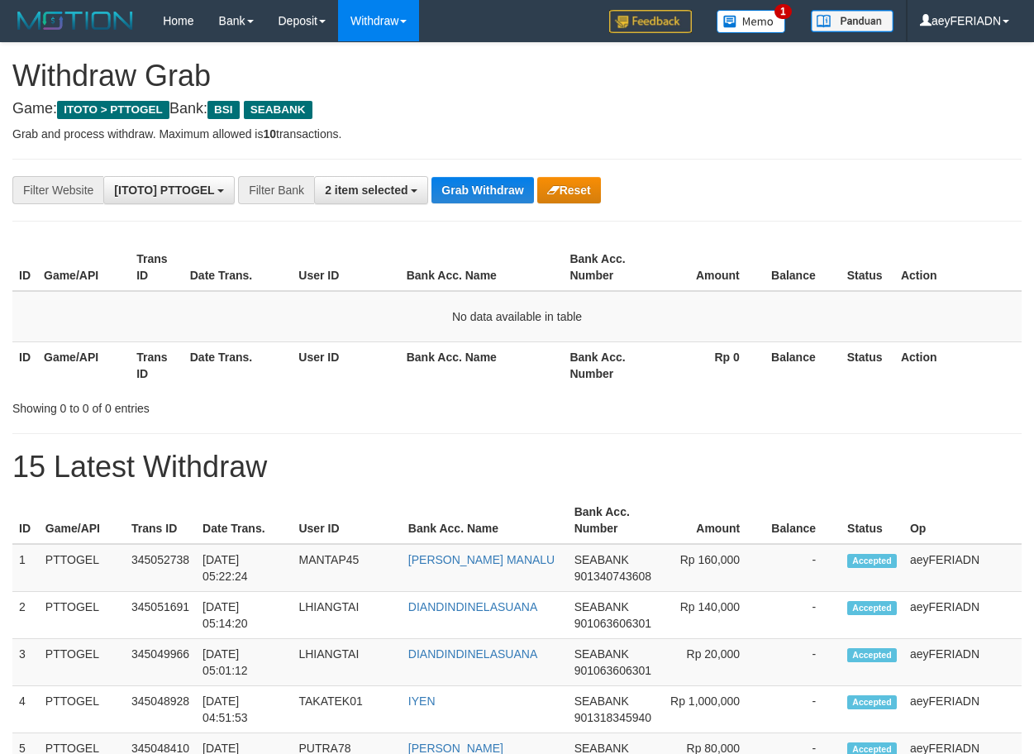
scroll to position [379, 0]
click at [415, 191] on b "button" at bounding box center [414, 190] width 7 height 3
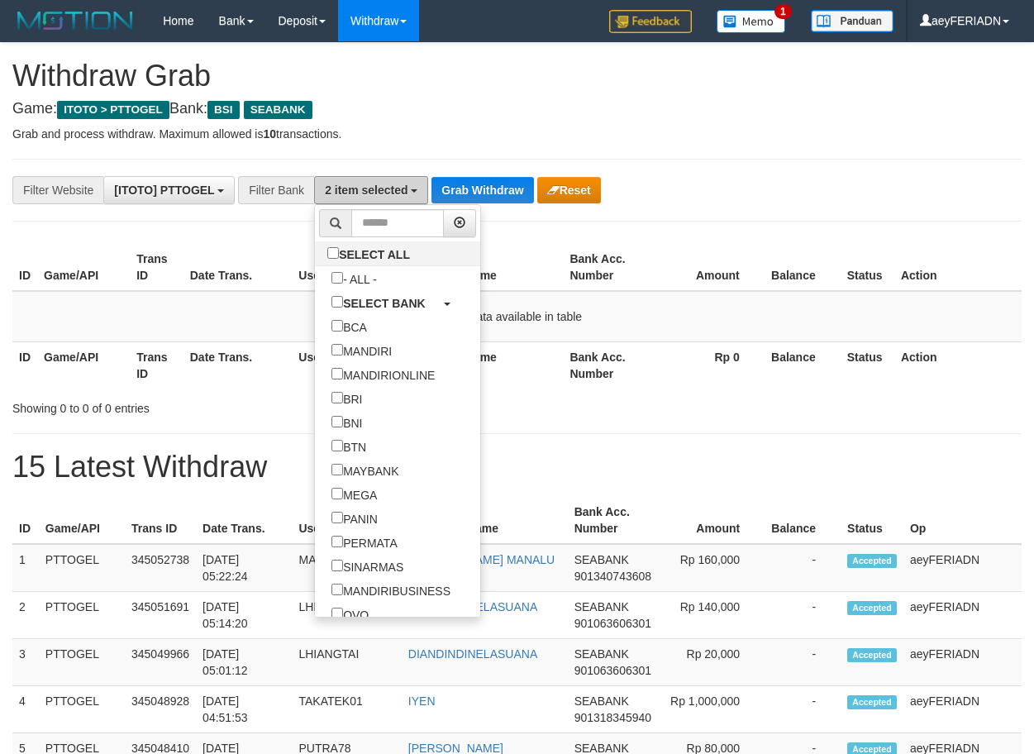
click at [415, 191] on b "button" at bounding box center [414, 190] width 7 height 3
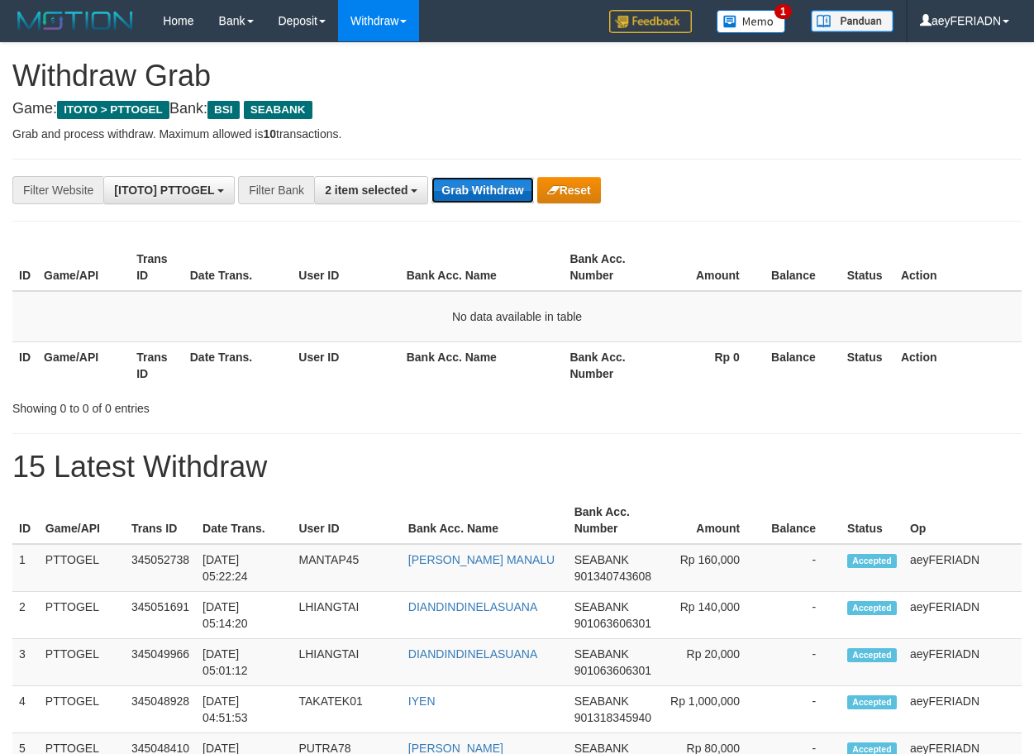
drag, startPoint x: 518, startPoint y: 197, endPoint x: 499, endPoint y: 198, distance: 19.1
click at [518, 197] on button "Grab Withdraw" at bounding box center [483, 190] width 102 height 26
click at [484, 182] on button "Grab Withdraw" at bounding box center [483, 190] width 102 height 26
click at [495, 197] on button "Grab Withdraw" at bounding box center [483, 190] width 102 height 26
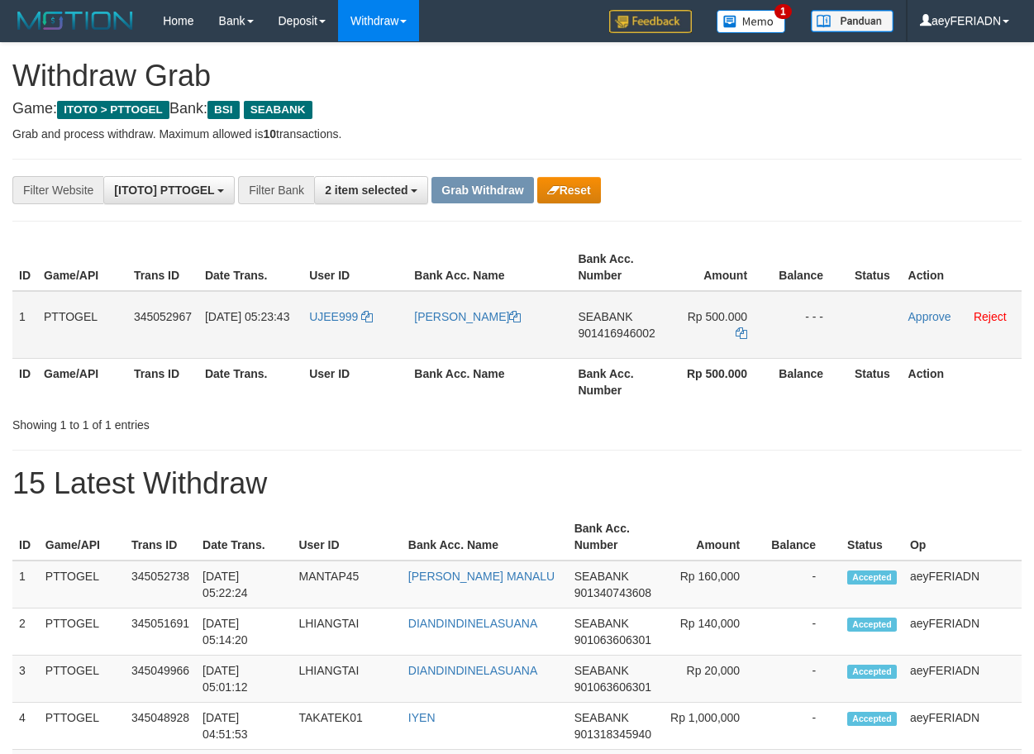
scroll to position [379, 0]
click at [609, 330] on span "901416946002" at bounding box center [616, 333] width 77 height 13
click at [593, 336] on span "901416946002" at bounding box center [616, 333] width 77 height 13
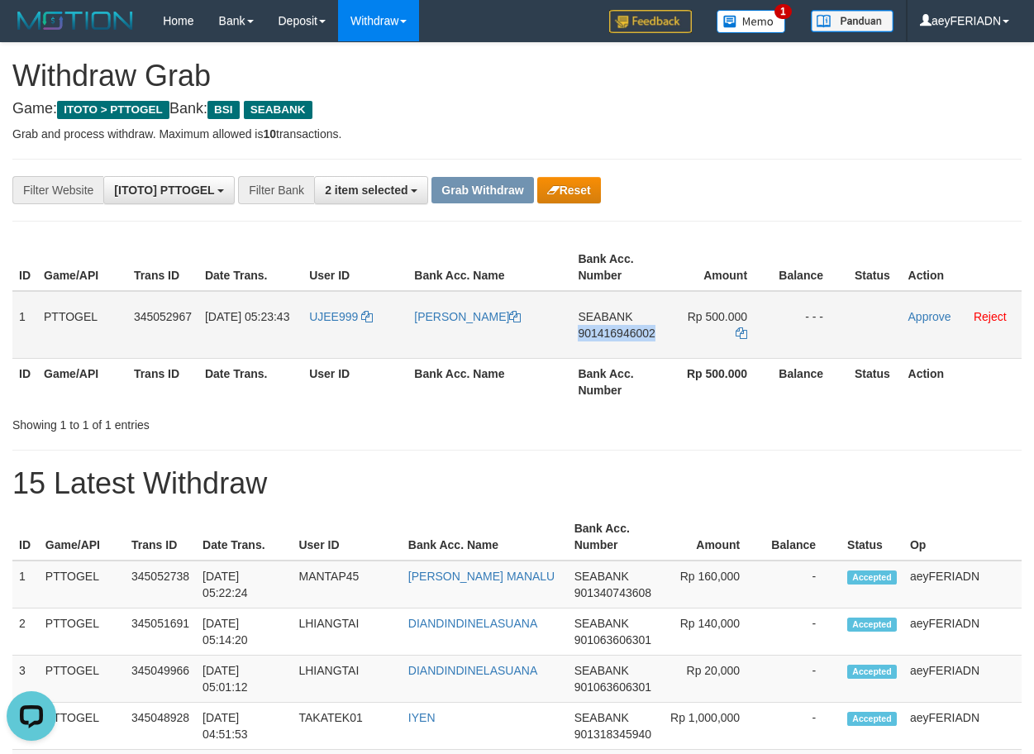
click at [593, 336] on span "901416946002" at bounding box center [616, 333] width 77 height 13
copy span "901416946002"
click at [743, 327] on icon at bounding box center [742, 333] width 12 height 12
click at [926, 316] on link "Approve" at bounding box center [930, 316] width 43 height 13
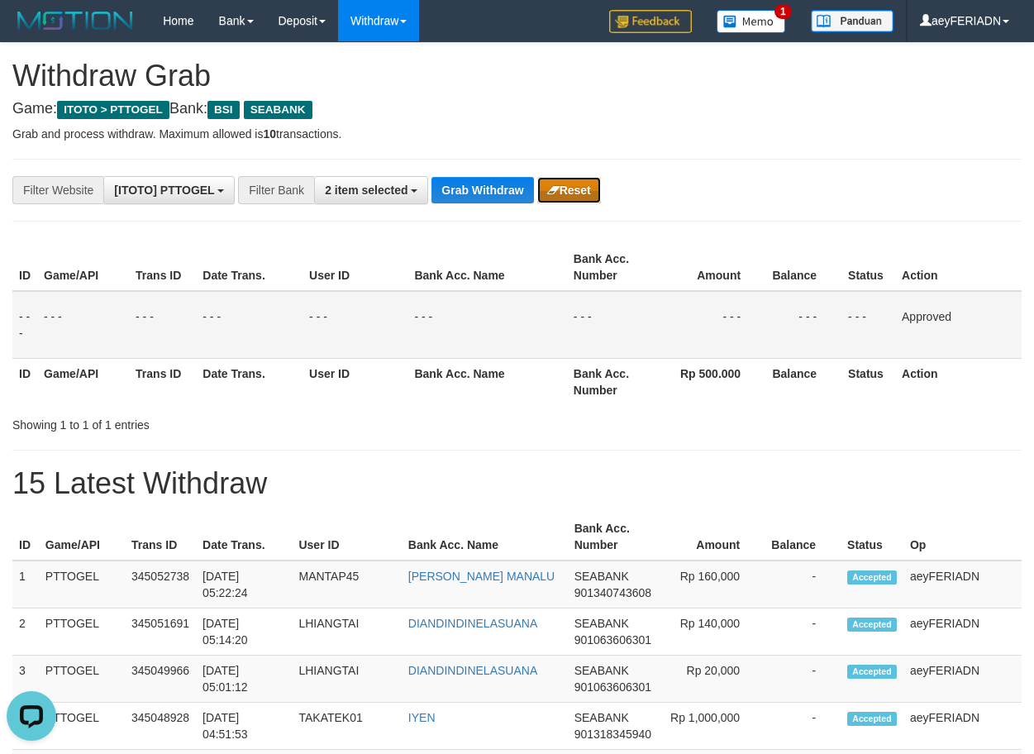
click at [569, 194] on button "Reset" at bounding box center [569, 190] width 64 height 26
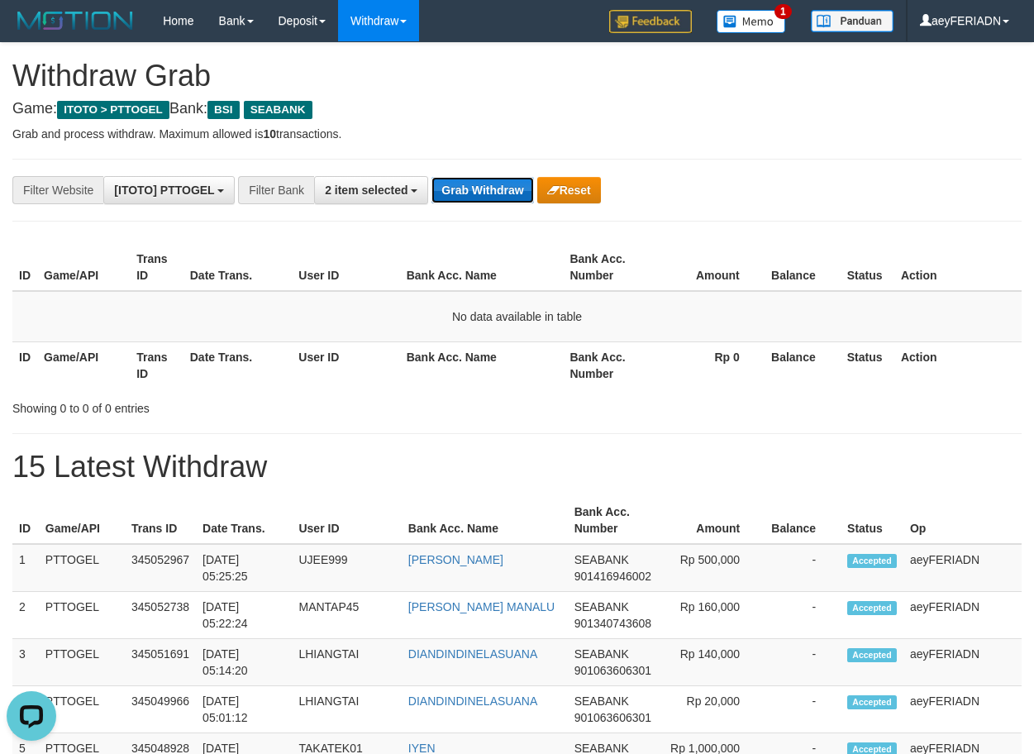
click at [491, 200] on button "Grab Withdraw" at bounding box center [483, 190] width 102 height 26
click at [479, 177] on button "Grab Withdraw" at bounding box center [483, 190] width 102 height 26
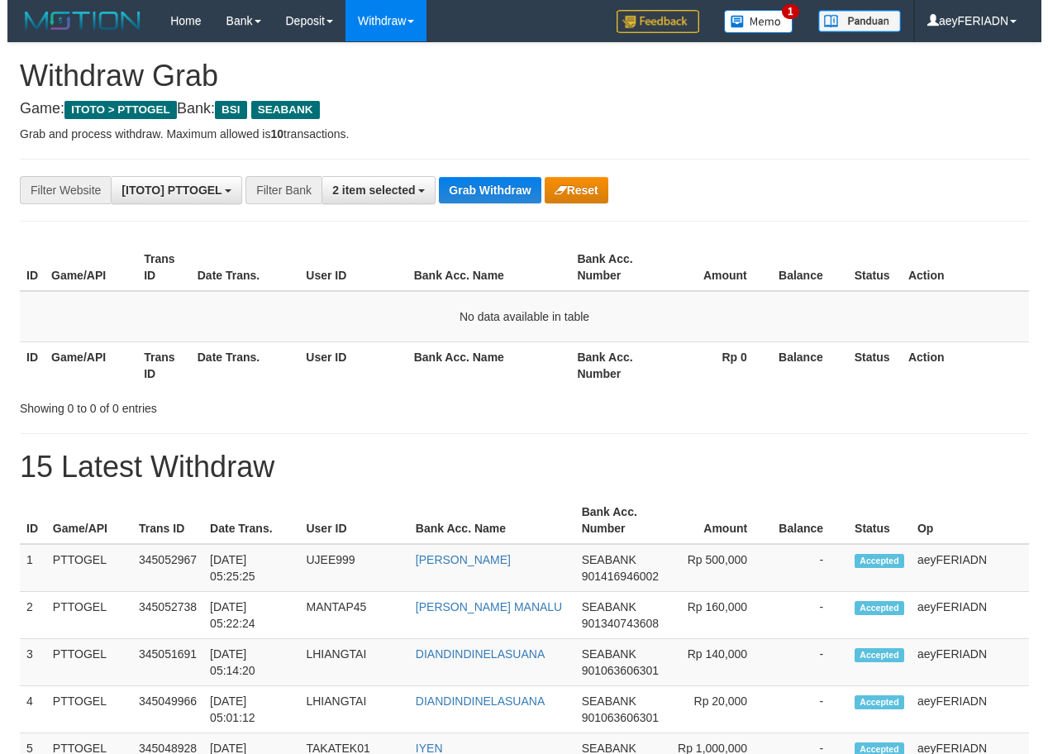
scroll to position [379, 0]
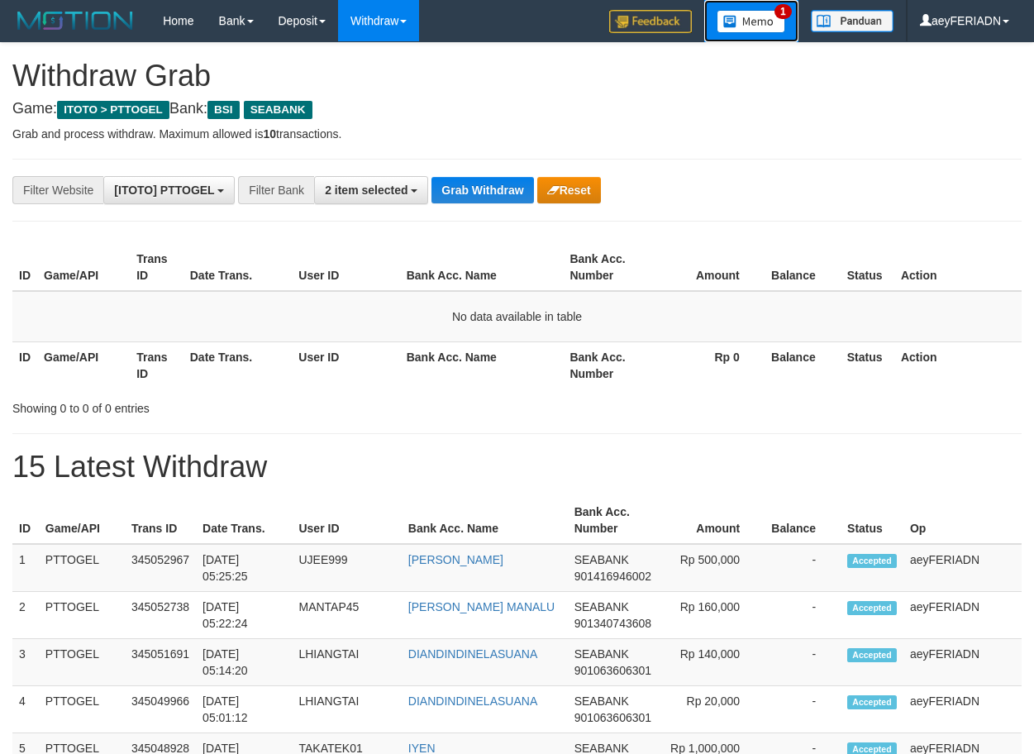
click at [736, 12] on img at bounding box center [751, 21] width 69 height 23
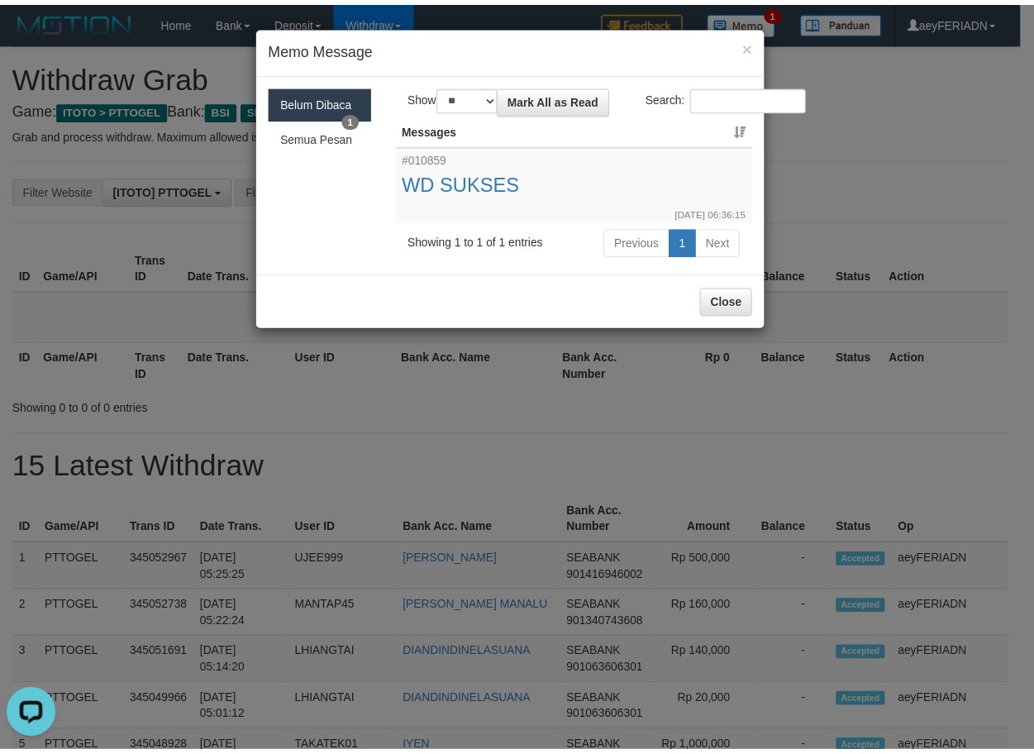
scroll to position [0, 0]
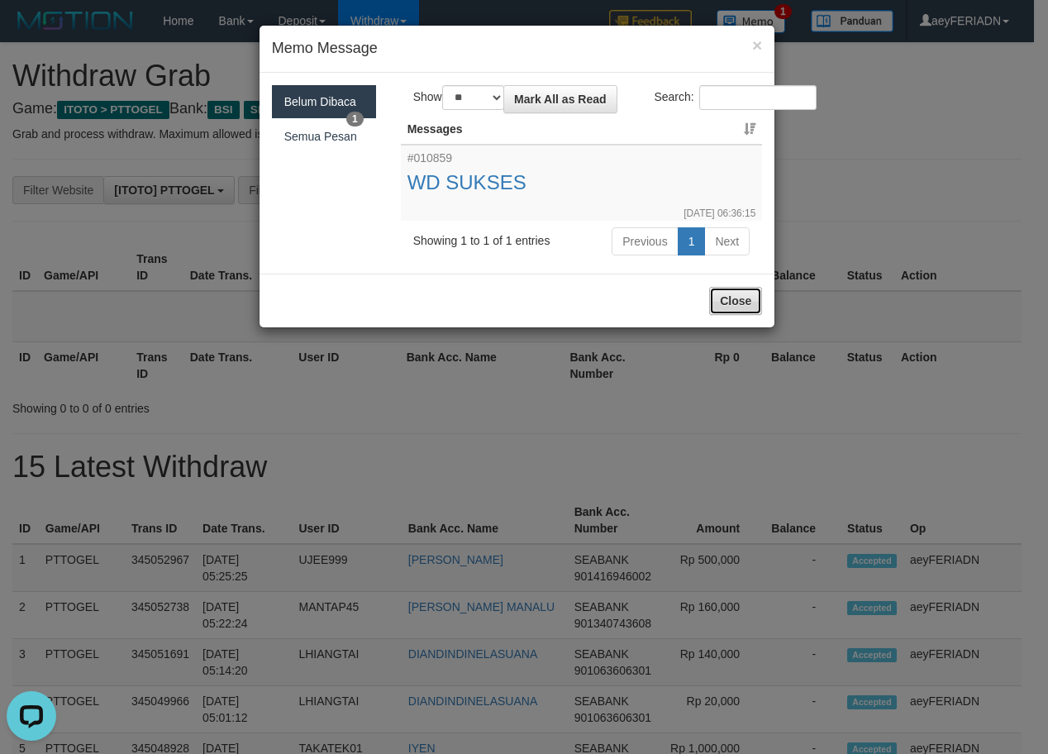
click at [733, 307] on button "Close" at bounding box center [735, 301] width 53 height 28
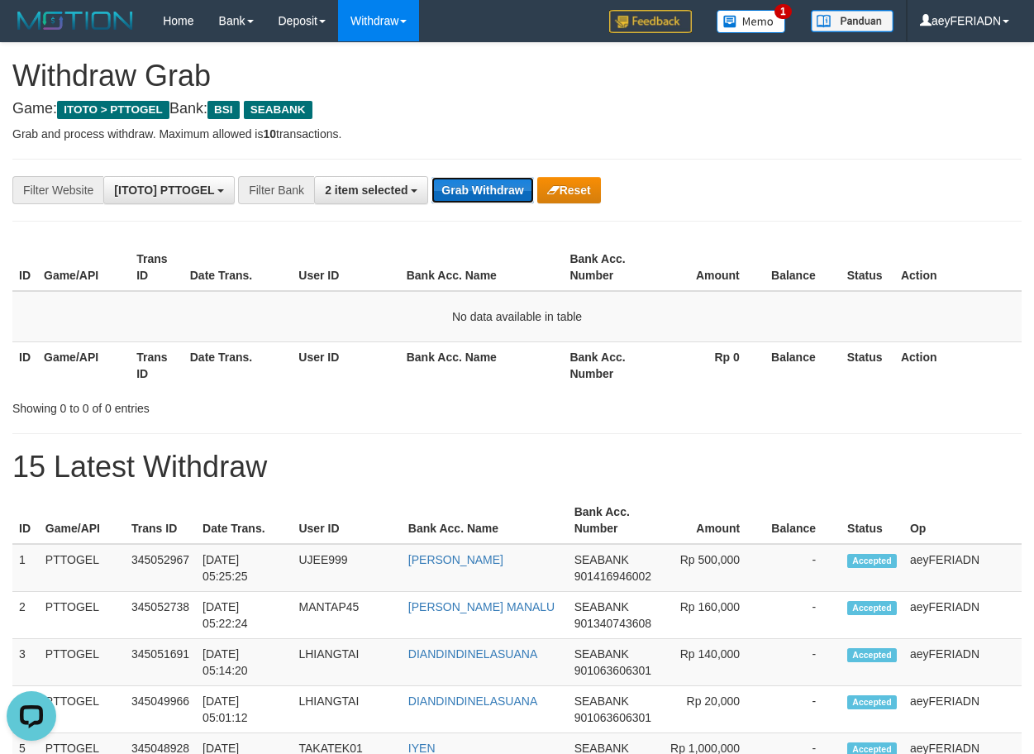
click at [489, 193] on button "Grab Withdraw" at bounding box center [483, 190] width 102 height 26
click at [486, 198] on button "Grab Withdraw" at bounding box center [483, 190] width 102 height 26
click at [486, 193] on button "Grab Withdraw" at bounding box center [483, 190] width 102 height 26
click at [536, 138] on p "Grab and process withdraw. Maximum allowed is 10 transactions." at bounding box center [516, 134] width 1009 height 17
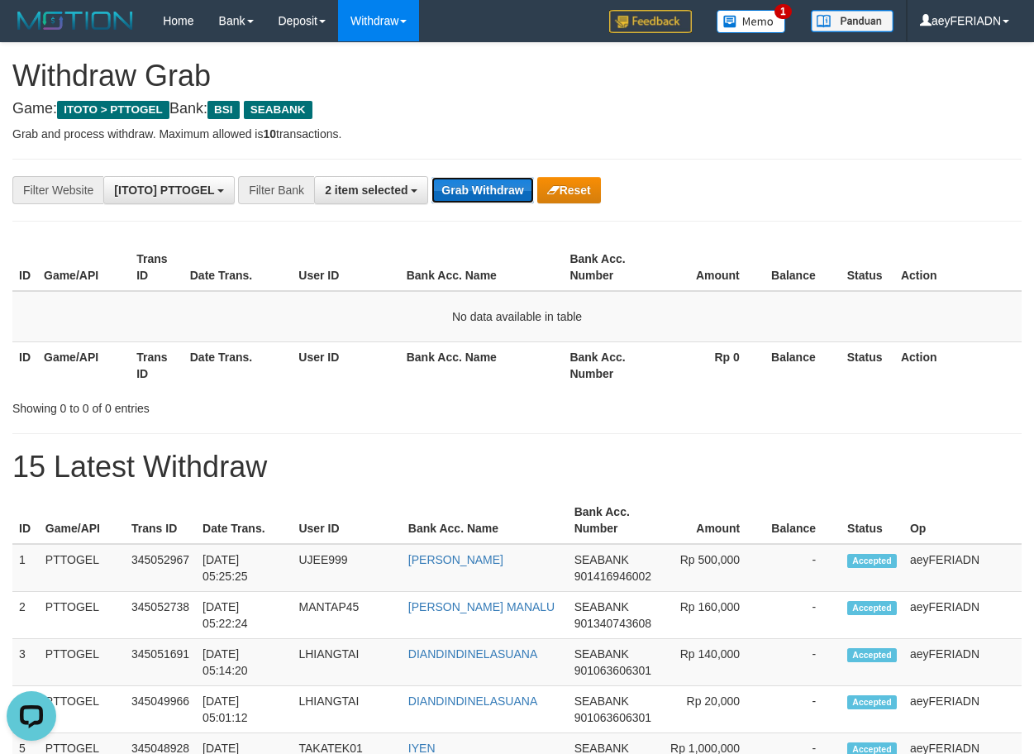
click at [473, 196] on button "Grab Withdraw" at bounding box center [483, 190] width 102 height 26
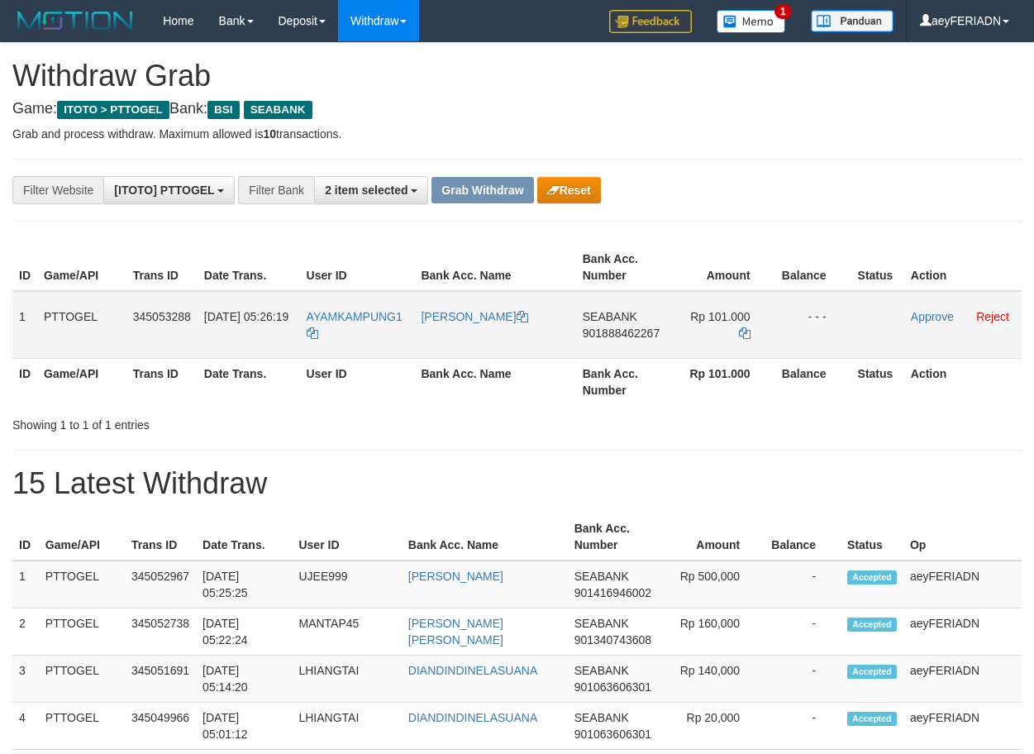
scroll to position [379, 0]
drag, startPoint x: 359, startPoint y: 307, endPoint x: 728, endPoint y: 359, distance: 372.4
click at [728, 359] on table "ID Game/API Trans ID Date Trans. User ID Bank Acc. Name Bank Acc. Number Amount…" at bounding box center [516, 324] width 1009 height 161
click at [661, 249] on th "Bank Acc. Number" at bounding box center [623, 267] width 94 height 47
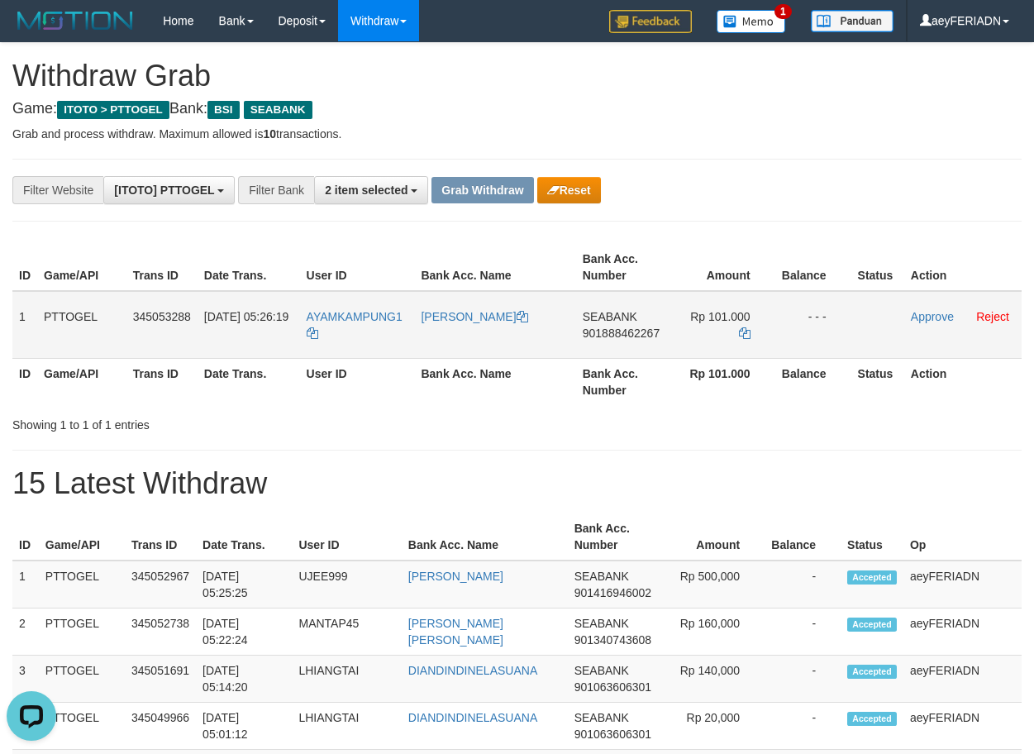
copy tr
drag, startPoint x: 355, startPoint y: 298, endPoint x: 742, endPoint y: 310, distance: 387.1
click at [742, 310] on tr "1 PTTOGEL 345053288 01/10/2025 05:26:19 AYAMKAMPUNG1 ANGGA WAHYU HERMAWAN SEABA…" at bounding box center [516, 325] width 1009 height 68
click at [623, 332] on span "901888462267" at bounding box center [621, 333] width 77 height 13
copy tr
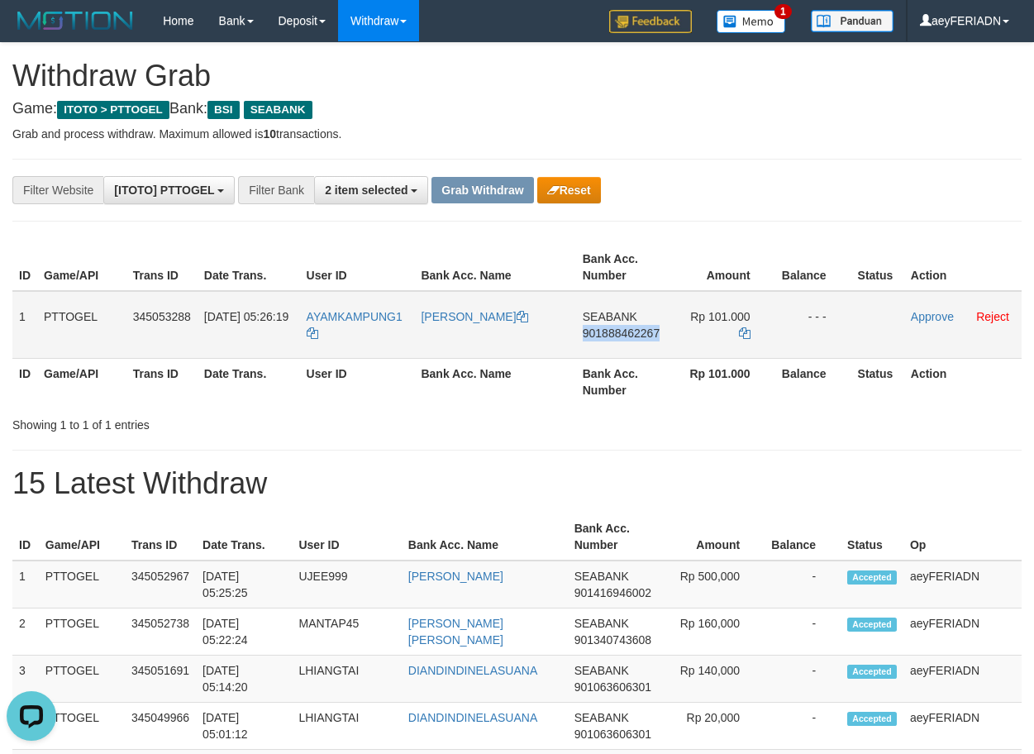
click at [623, 332] on span "901888462267" at bounding box center [621, 333] width 77 height 13
copy span "901888462267"
click at [744, 332] on icon at bounding box center [745, 333] width 12 height 12
click at [933, 318] on link "Approve" at bounding box center [932, 316] width 43 height 13
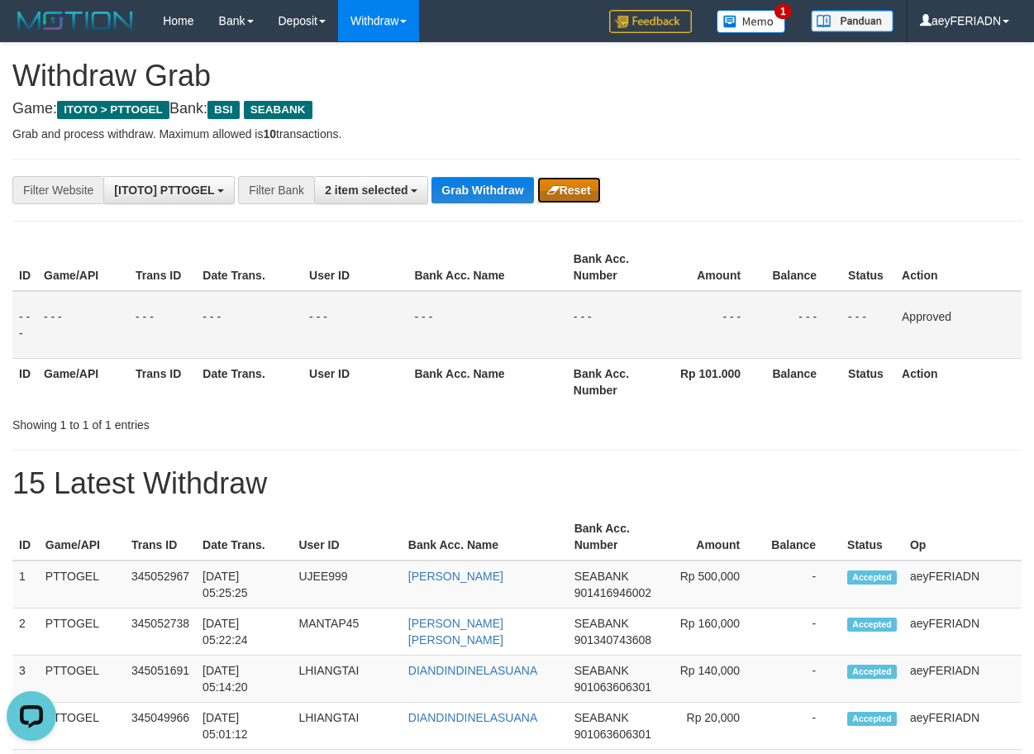
click at [580, 189] on button "Reset" at bounding box center [569, 190] width 64 height 26
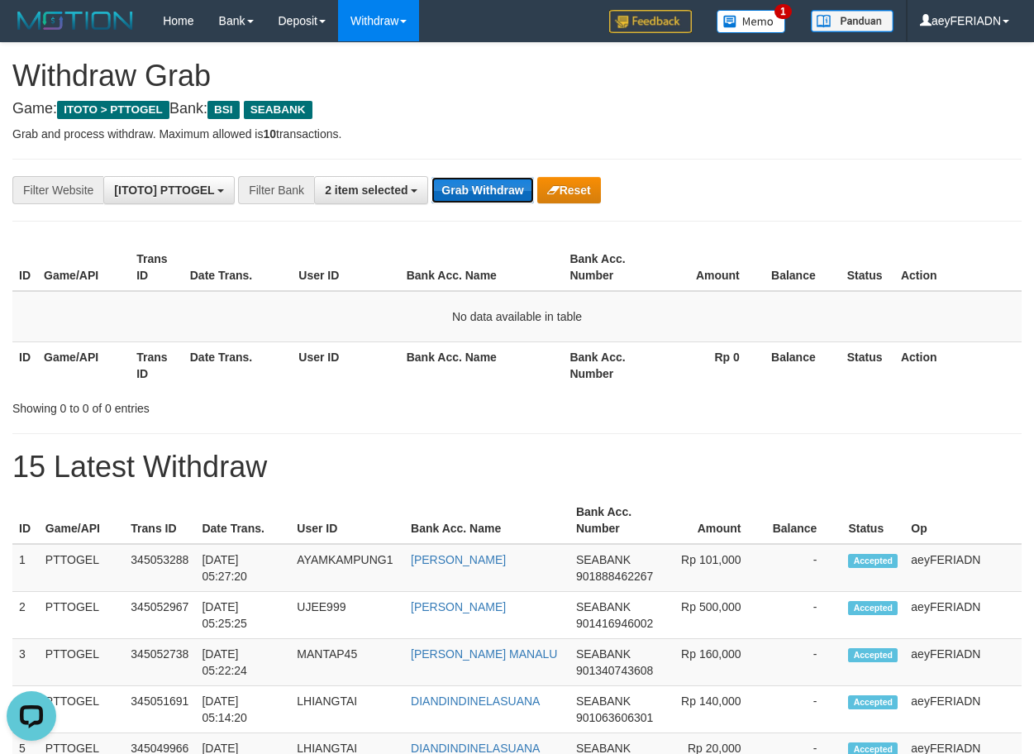
click at [496, 188] on button "Grab Withdraw" at bounding box center [483, 190] width 102 height 26
click at [480, 189] on button "Grab Withdraw" at bounding box center [483, 190] width 102 height 26
click at [478, 192] on button "Grab Withdraw" at bounding box center [483, 190] width 102 height 26
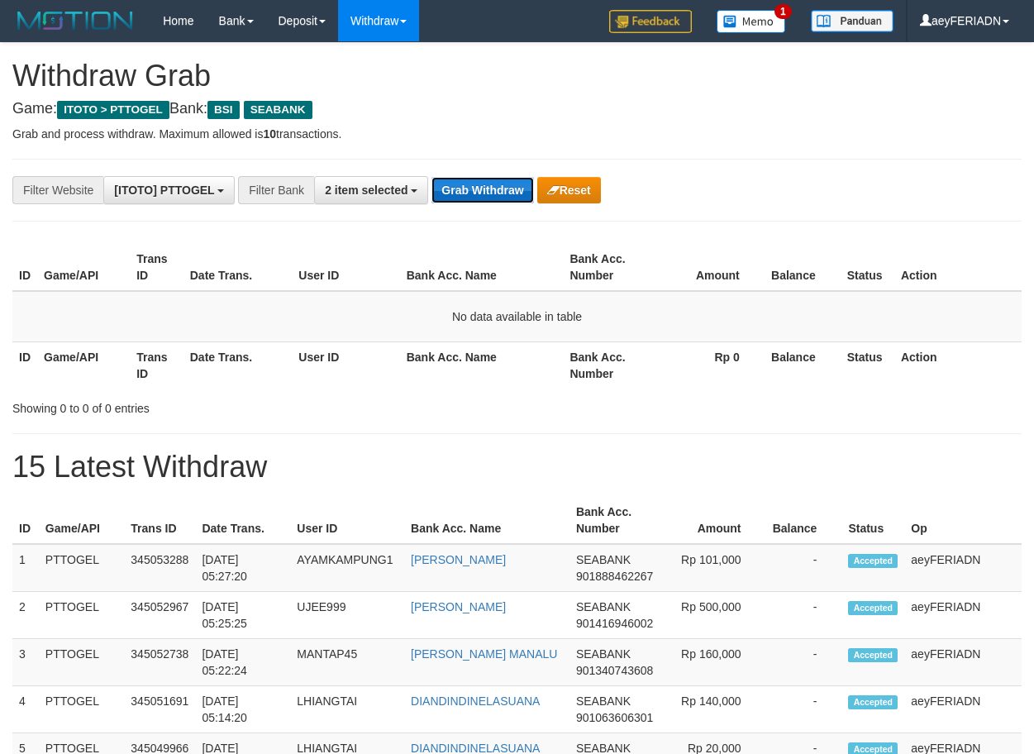
click at [488, 189] on button "Grab Withdraw" at bounding box center [483, 190] width 102 height 26
click at [513, 187] on button "Grab Withdraw" at bounding box center [483, 190] width 102 height 26
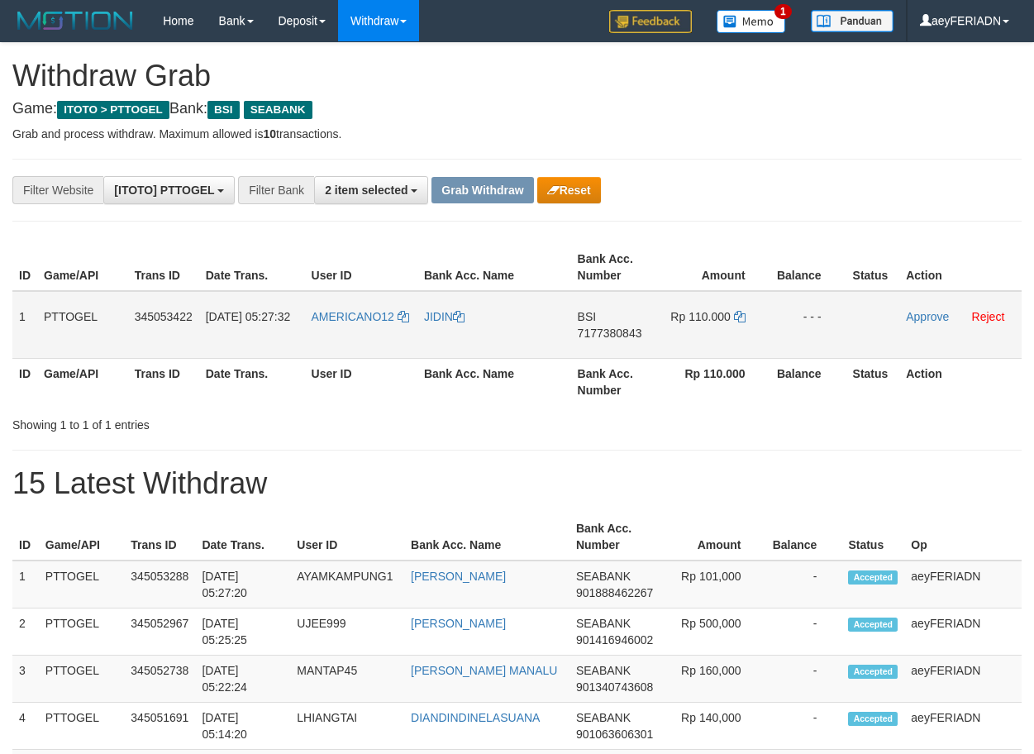
scroll to position [379, 0]
drag, startPoint x: 355, startPoint y: 304, endPoint x: 680, endPoint y: 314, distance: 325.1
click at [680, 314] on tr "1 PTTOGEL 345053422 [DATE] 05:27:32 AMERICANO12 [GEOGRAPHIC_DATA] BSI 717738084…" at bounding box center [516, 325] width 1009 height 68
click at [604, 338] on span "7177380843" at bounding box center [610, 333] width 64 height 13
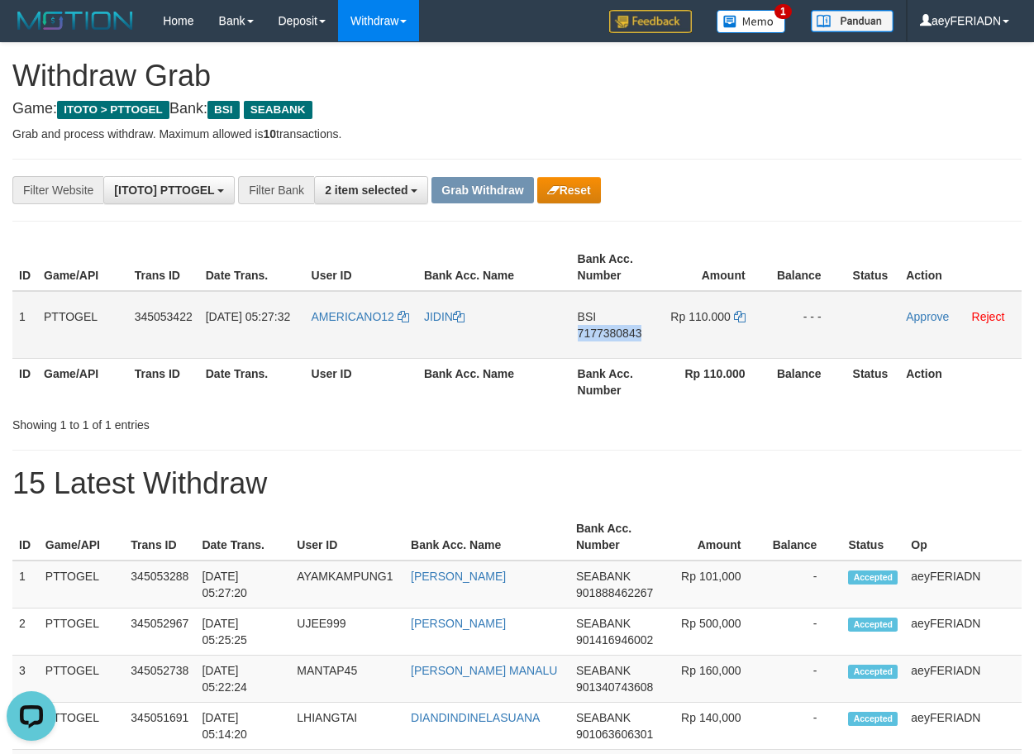
click at [604, 338] on span "7177380843" at bounding box center [610, 333] width 64 height 13
copy span "7177380843"
click at [737, 320] on icon at bounding box center [740, 317] width 12 height 12
click at [743, 312] on icon at bounding box center [740, 317] width 12 height 12
click at [922, 317] on link "Approve" at bounding box center [927, 316] width 43 height 13
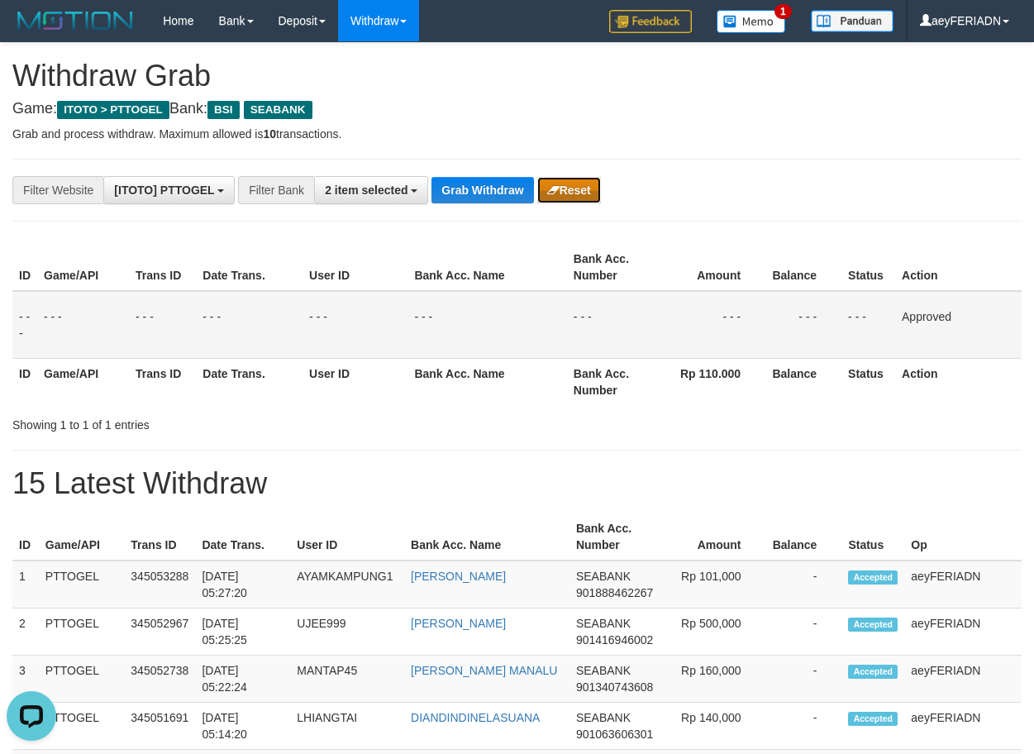
click at [564, 188] on button "Reset" at bounding box center [569, 190] width 64 height 26
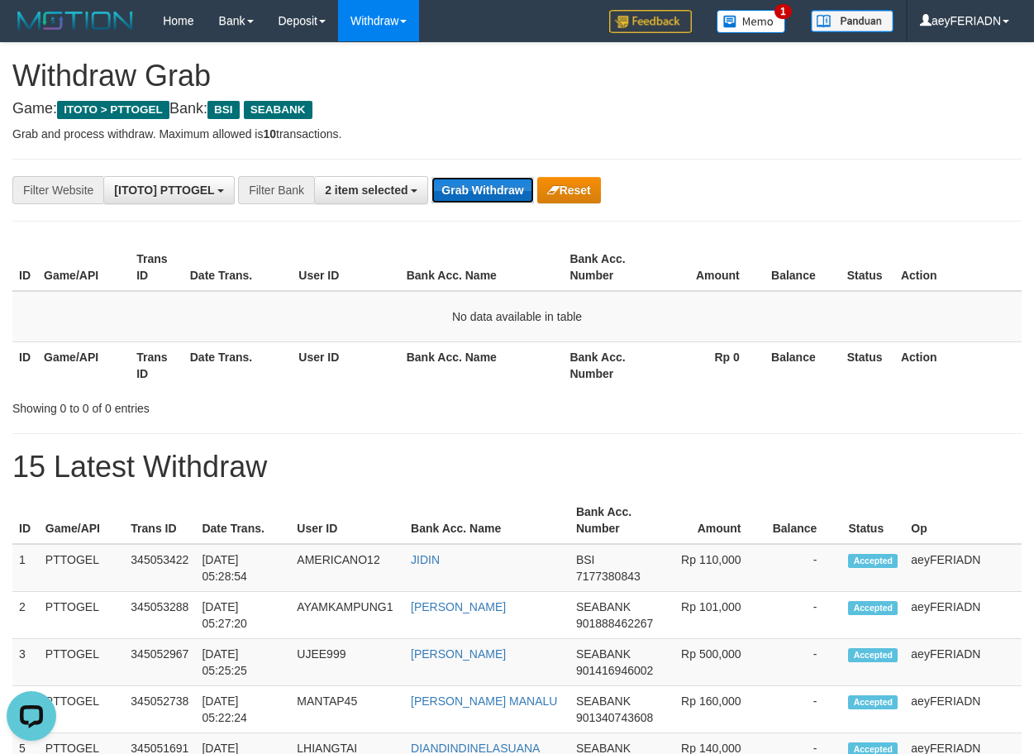
click at [466, 191] on button "Grab Withdraw" at bounding box center [483, 190] width 102 height 26
click at [491, 189] on button "Grab Withdraw" at bounding box center [483, 190] width 102 height 26
click at [495, 196] on button "Grab Withdraw" at bounding box center [483, 190] width 102 height 26
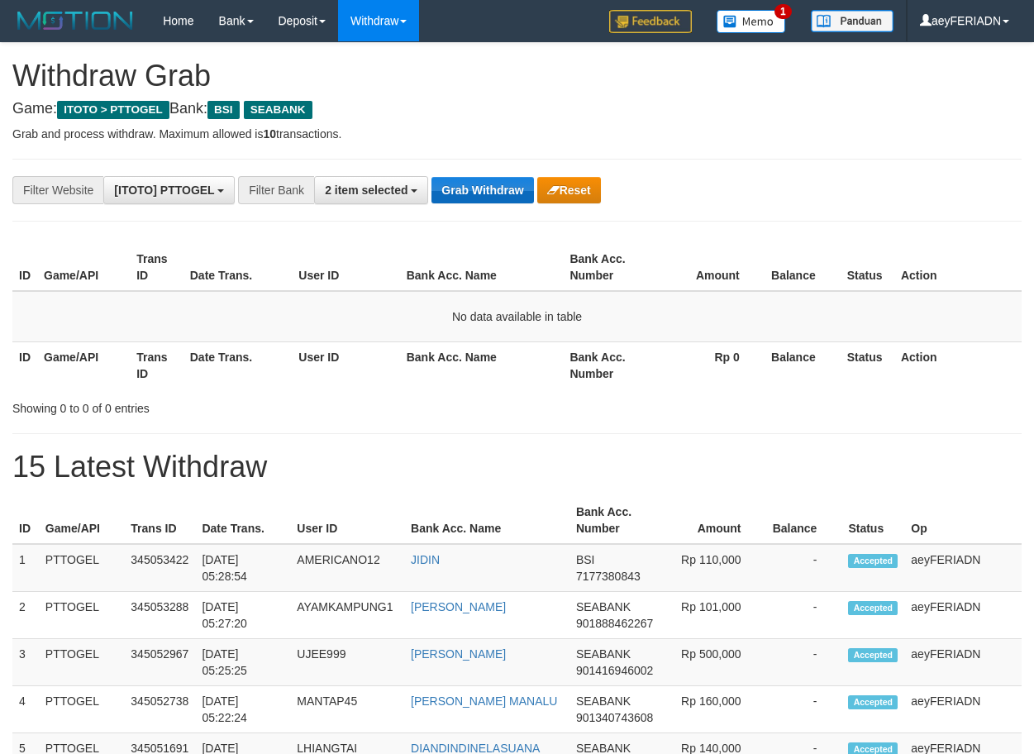
scroll to position [379, 0]
click at [489, 195] on button "Grab Withdraw" at bounding box center [483, 190] width 102 height 26
click at [488, 193] on button "Grab Withdraw" at bounding box center [483, 190] width 102 height 26
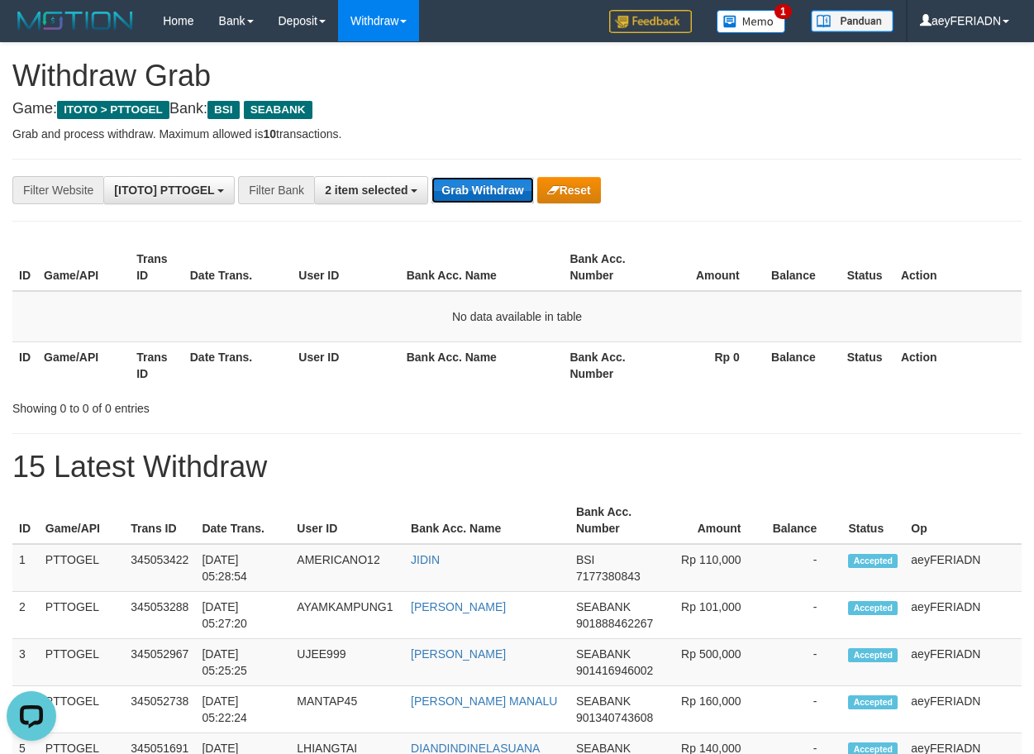
click at [469, 197] on button "Grab Withdraw" at bounding box center [483, 190] width 102 height 26
click at [485, 185] on button "Grab Withdraw" at bounding box center [483, 190] width 102 height 26
click at [483, 188] on button "Grab Withdraw" at bounding box center [483, 190] width 102 height 26
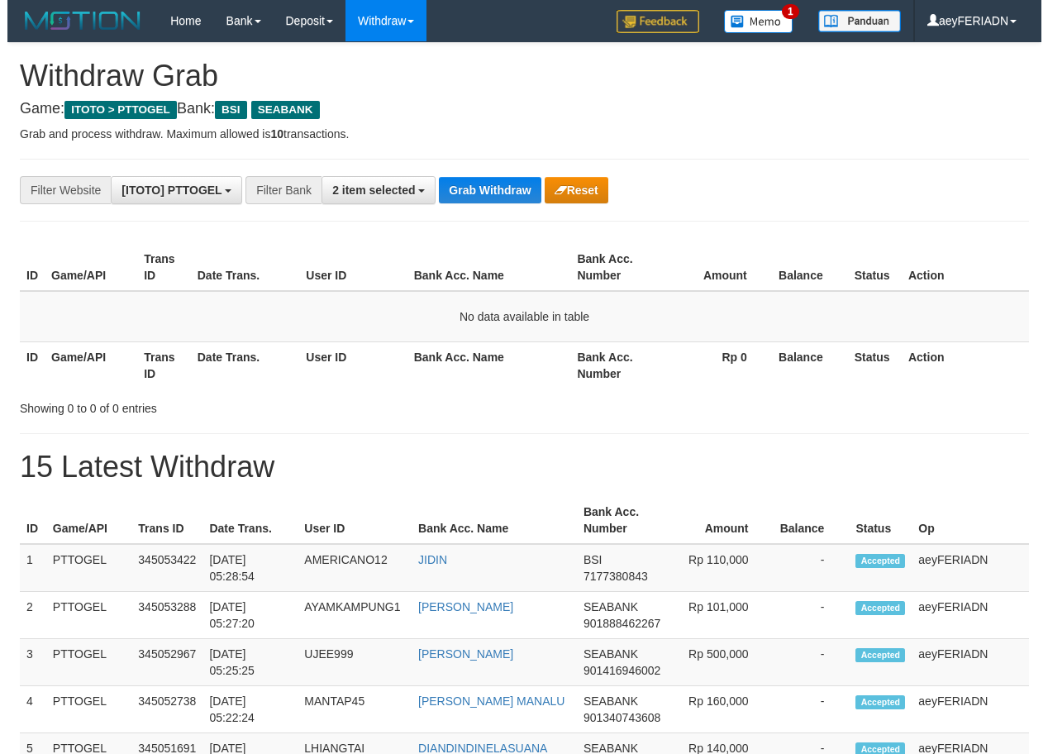
scroll to position [379, 0]
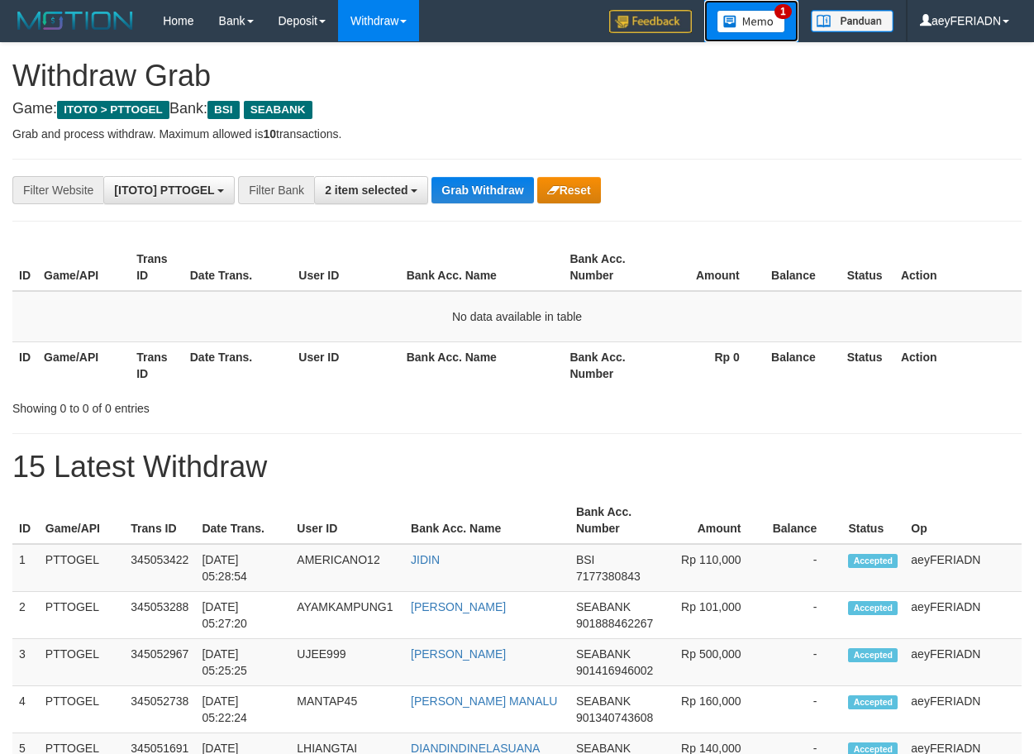
click at [740, 15] on img at bounding box center [751, 21] width 69 height 23
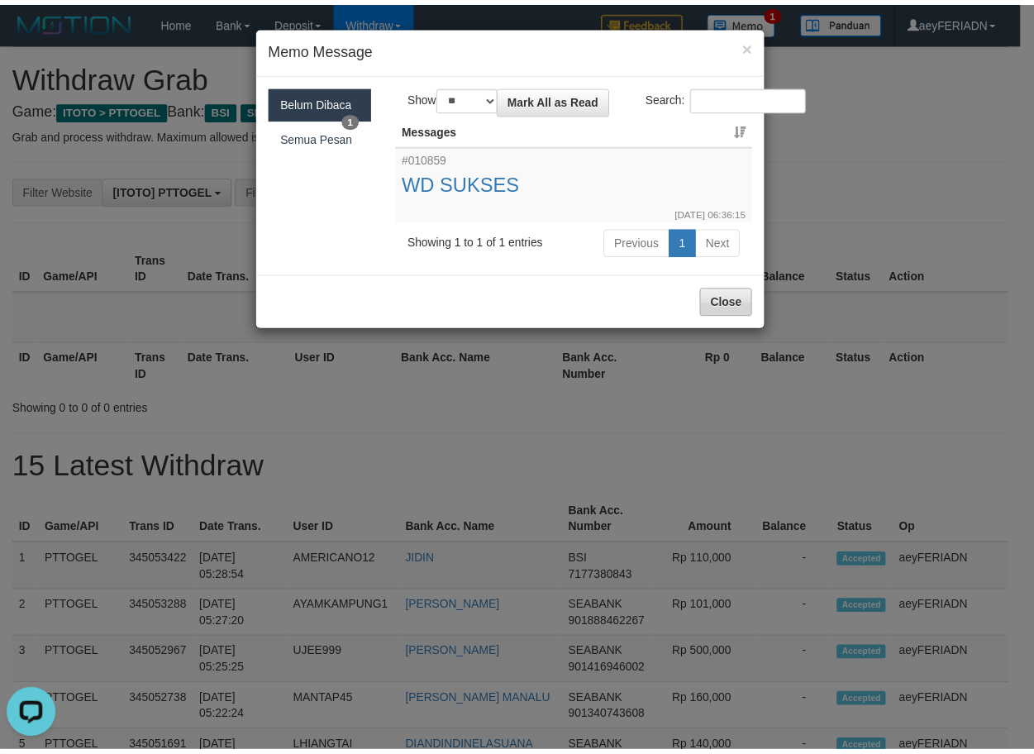
scroll to position [0, 0]
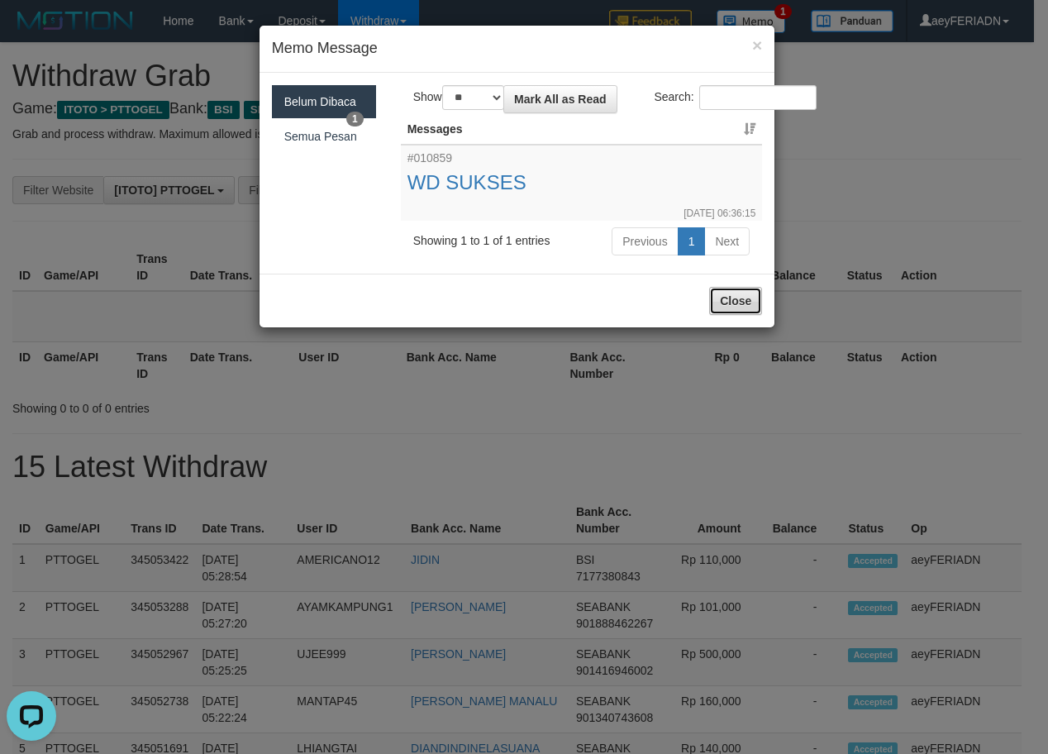
click at [728, 307] on button "Close" at bounding box center [735, 301] width 53 height 28
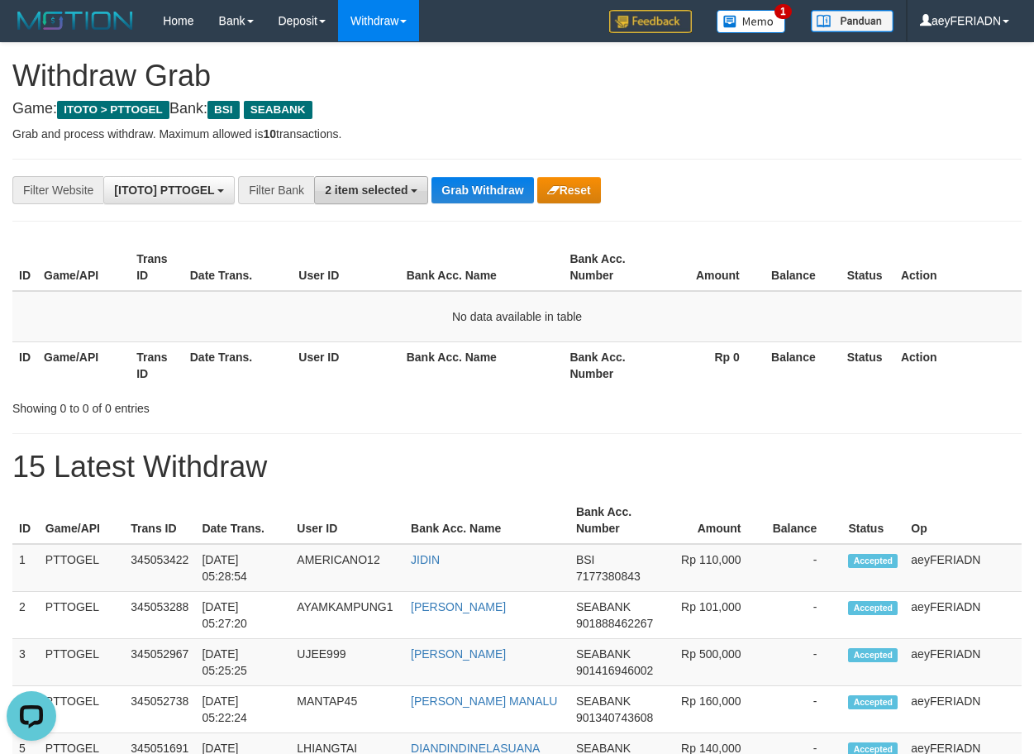
click at [384, 192] on span "2 item selected" at bounding box center [366, 190] width 83 height 13
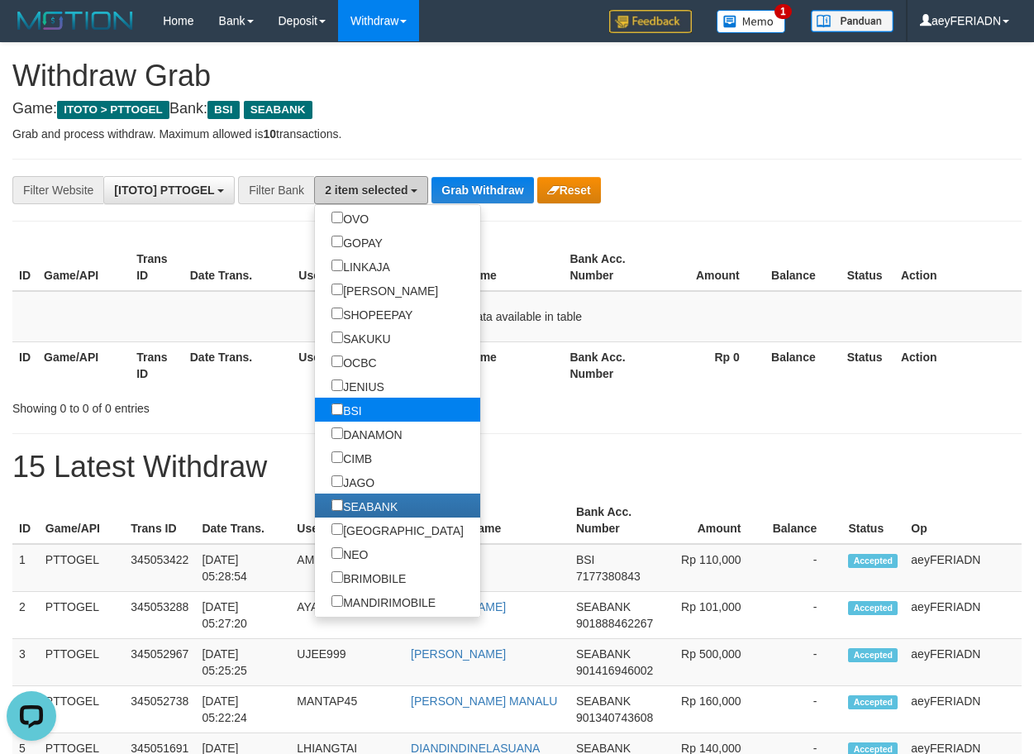
scroll to position [423, 0]
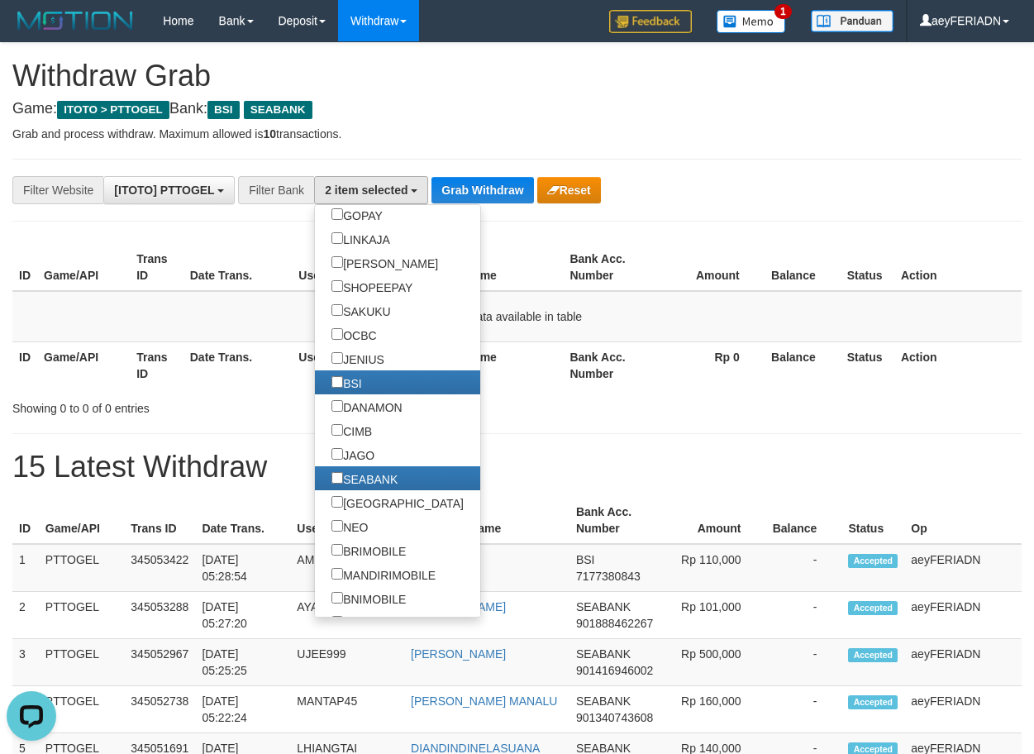
click at [508, 134] on p "Grab and process withdraw. Maximum allowed is 10 transactions." at bounding box center [516, 134] width 1009 height 17
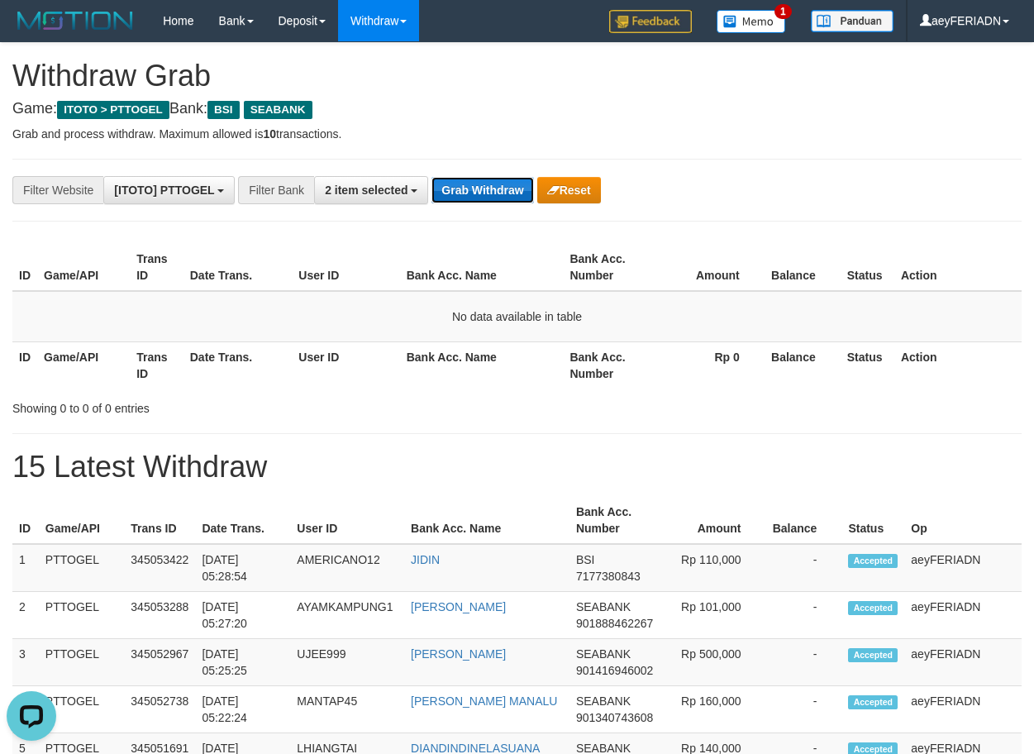
click at [485, 189] on button "Grab Withdraw" at bounding box center [483, 190] width 102 height 26
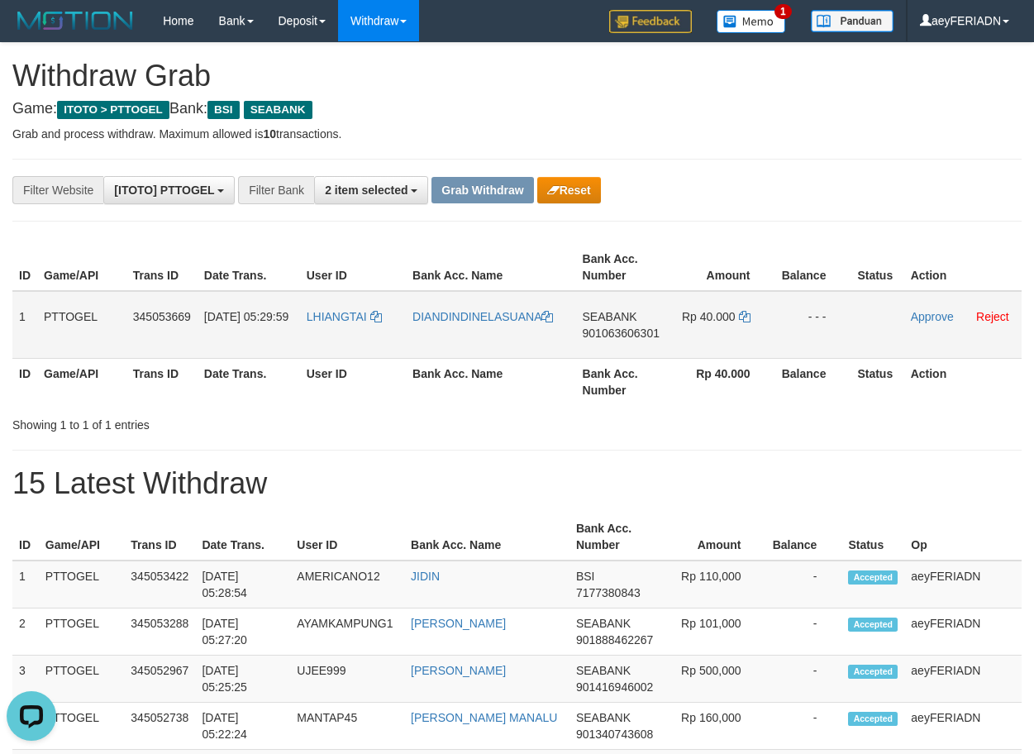
drag, startPoint x: 381, startPoint y: 300, endPoint x: 676, endPoint y: 327, distance: 296.3
click at [676, 327] on tr "1 PTTOGEL 345053669 01/10/2025 05:29:59 LHIANGTAI DIANDINDINELASUANA SEABANK 90…" at bounding box center [516, 325] width 1009 height 68
click at [637, 334] on span "901063606301" at bounding box center [621, 333] width 77 height 13
drag, startPoint x: 637, startPoint y: 334, endPoint x: 1029, endPoint y: 411, distance: 399.3
click at [638, 334] on span "901063606301" at bounding box center [621, 333] width 77 height 13
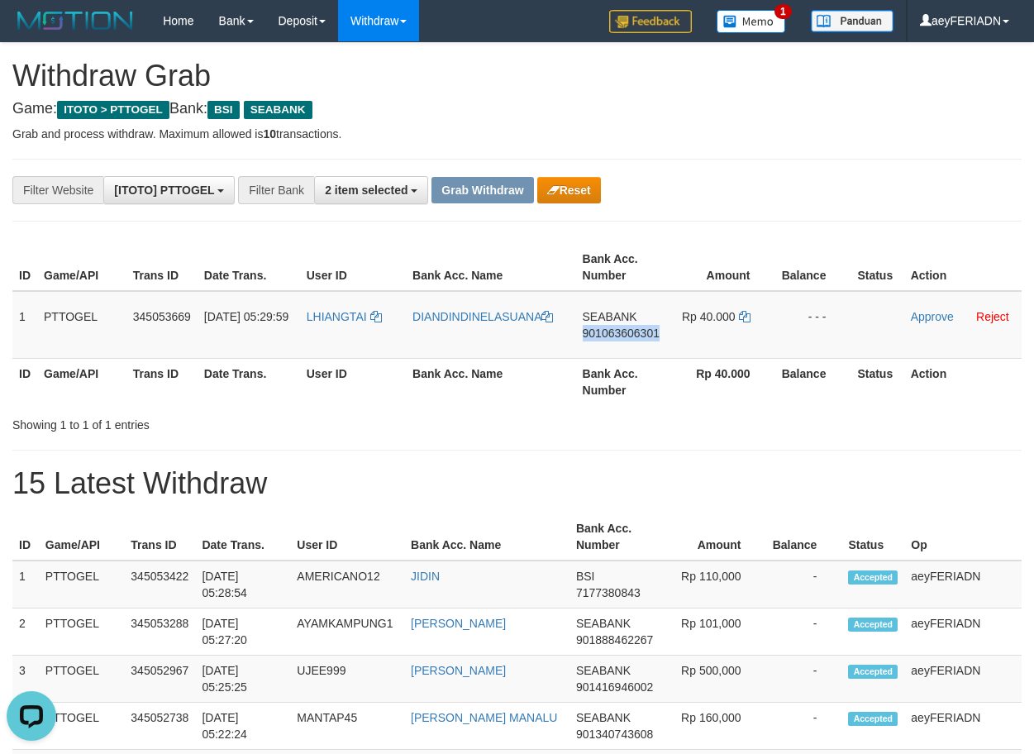
copy span "901063606301"
click at [746, 316] on icon at bounding box center [745, 317] width 12 height 12
click at [944, 322] on link "Approve" at bounding box center [932, 316] width 43 height 13
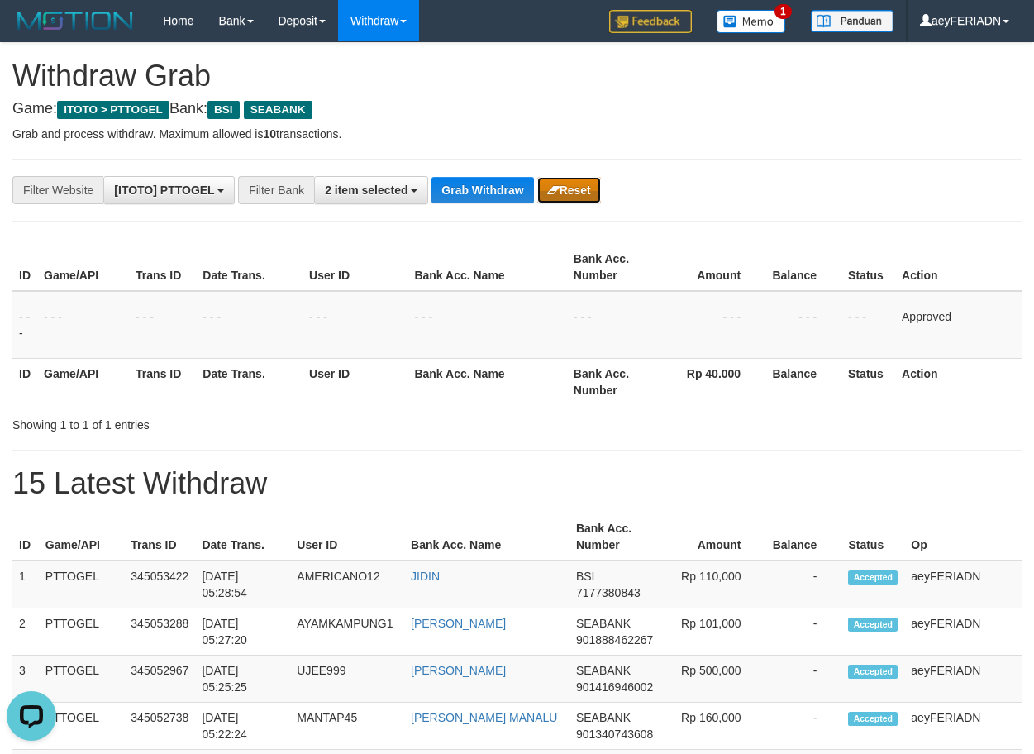
click at [572, 190] on button "Reset" at bounding box center [569, 190] width 64 height 26
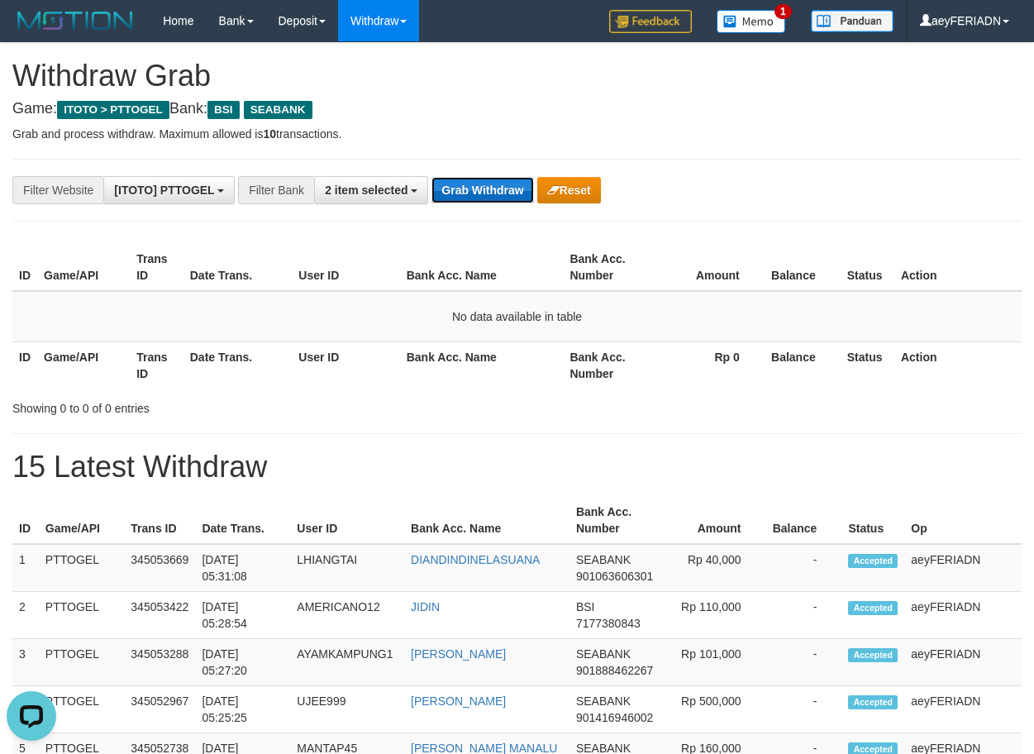
click at [490, 198] on button "Grab Withdraw" at bounding box center [483, 190] width 102 height 26
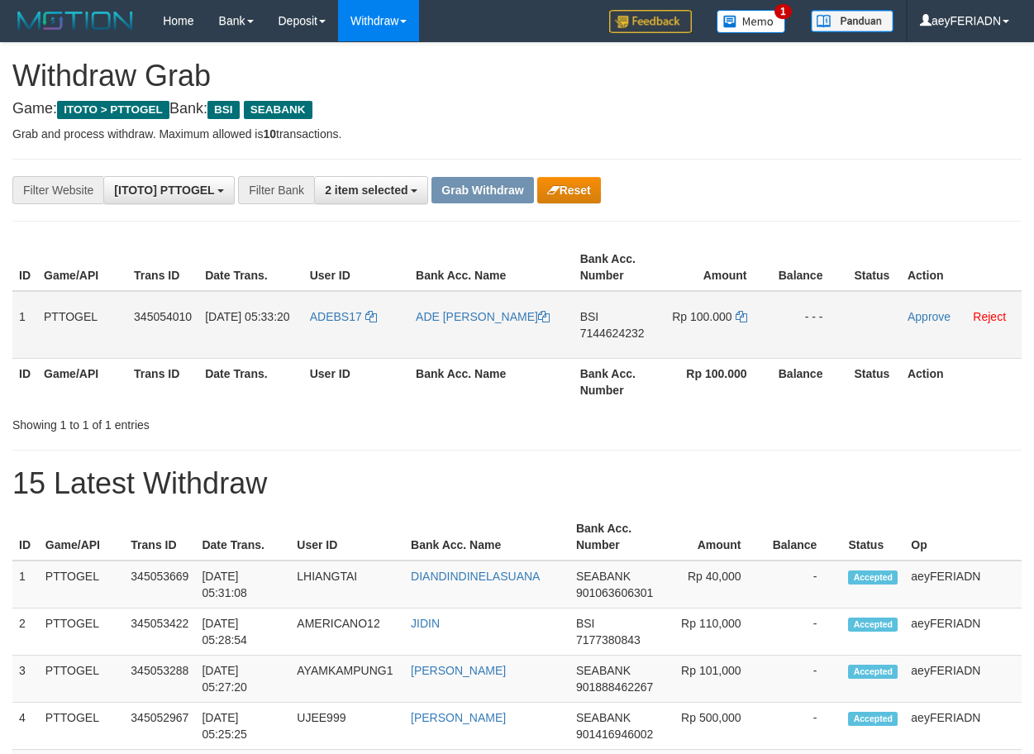
scroll to position [379, 0]
drag, startPoint x: 375, startPoint y: 302, endPoint x: 675, endPoint y: 321, distance: 301.5
click at [675, 321] on tr "1 PTTOGEL 345054010 [DATE] 05:33:20 ADEBS17 ADE [PERSON_NAME] BSI 7144624232 Rp…" at bounding box center [516, 325] width 1009 height 68
click at [584, 332] on span "7144624232" at bounding box center [612, 333] width 64 height 13
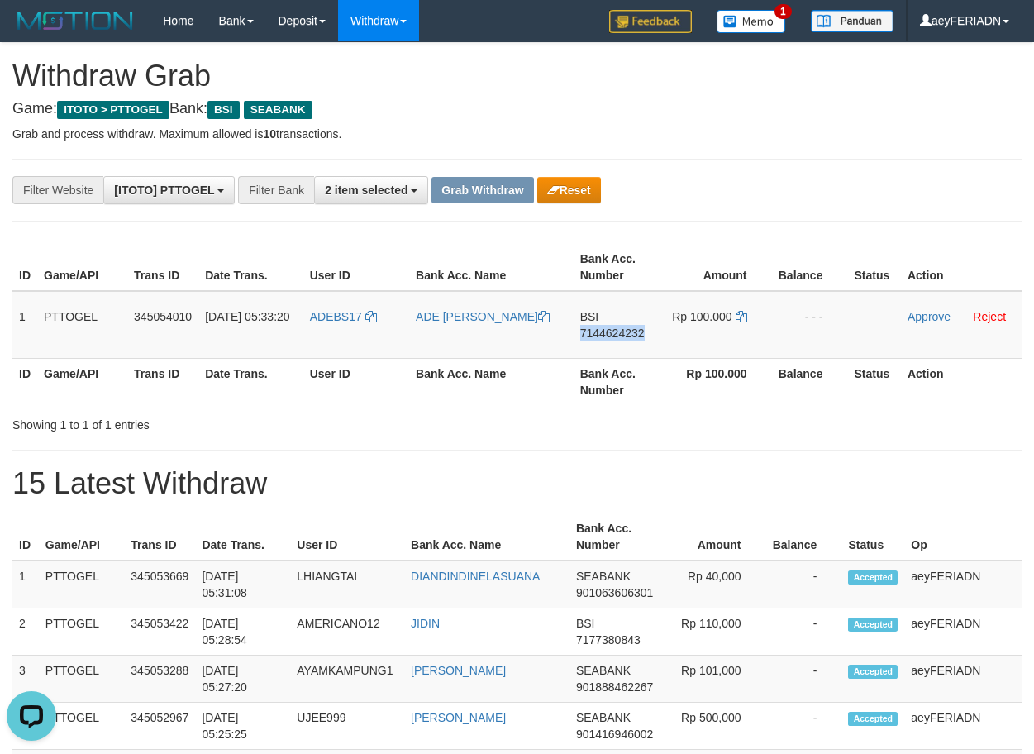
drag, startPoint x: 584, startPoint y: 332, endPoint x: 964, endPoint y: 389, distance: 383.9
click at [585, 332] on span "7144624232" at bounding box center [612, 333] width 64 height 13
copy span "7144624232"
click at [739, 316] on icon at bounding box center [742, 317] width 12 height 12
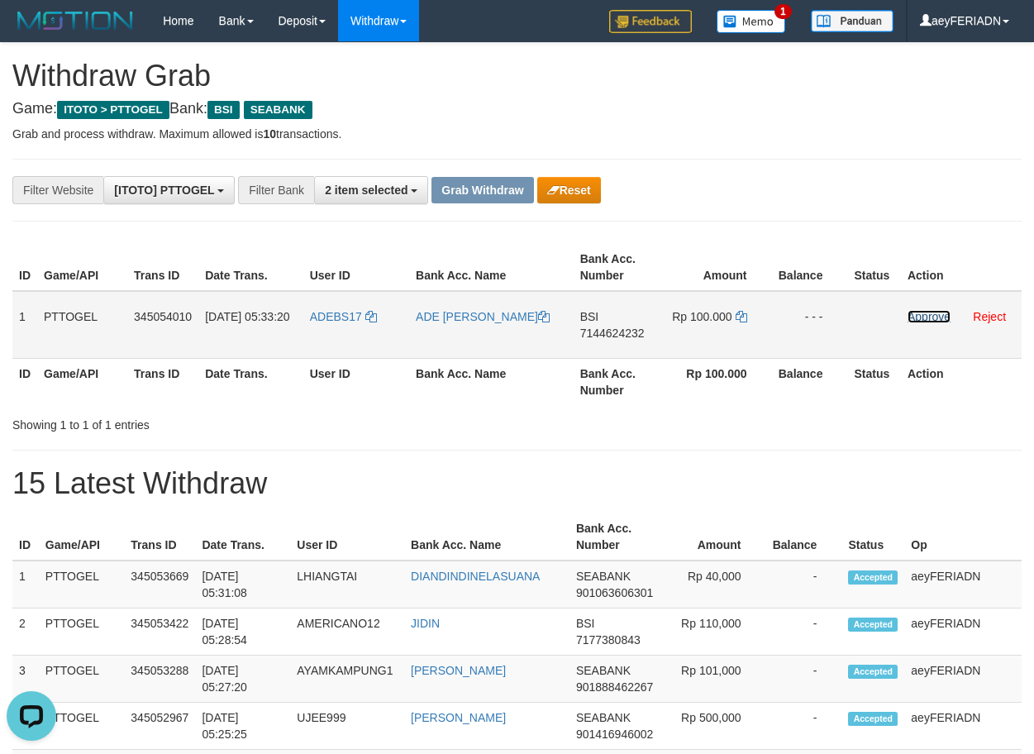
click at [912, 317] on link "Approve" at bounding box center [929, 316] width 43 height 13
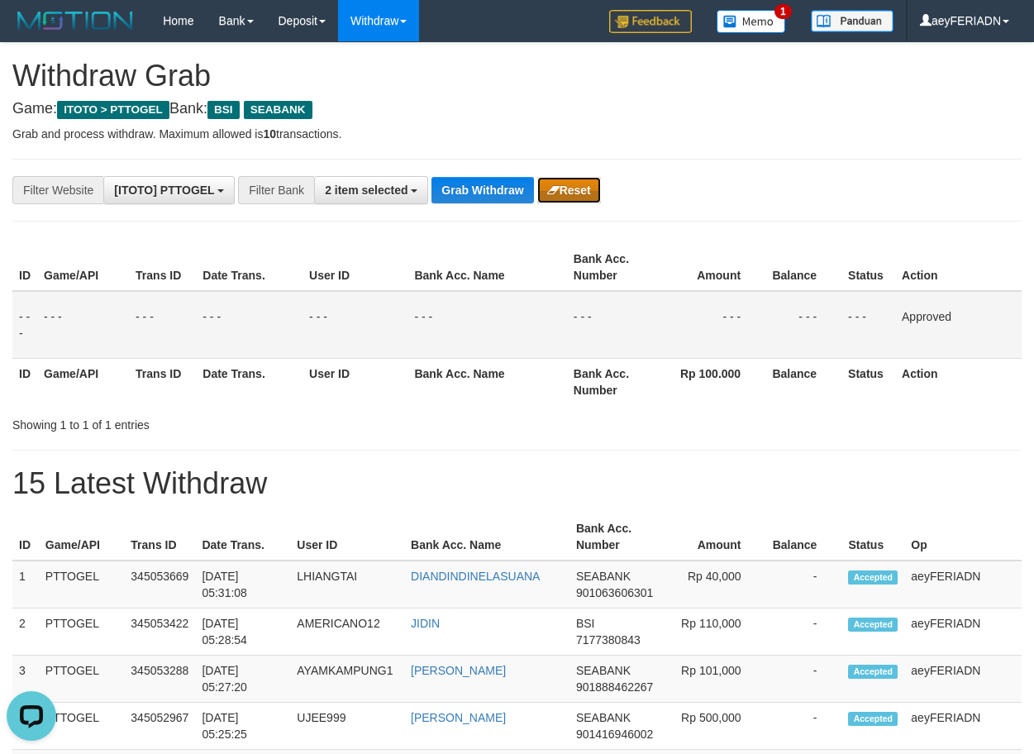
click at [562, 184] on button "Reset" at bounding box center [569, 190] width 64 height 26
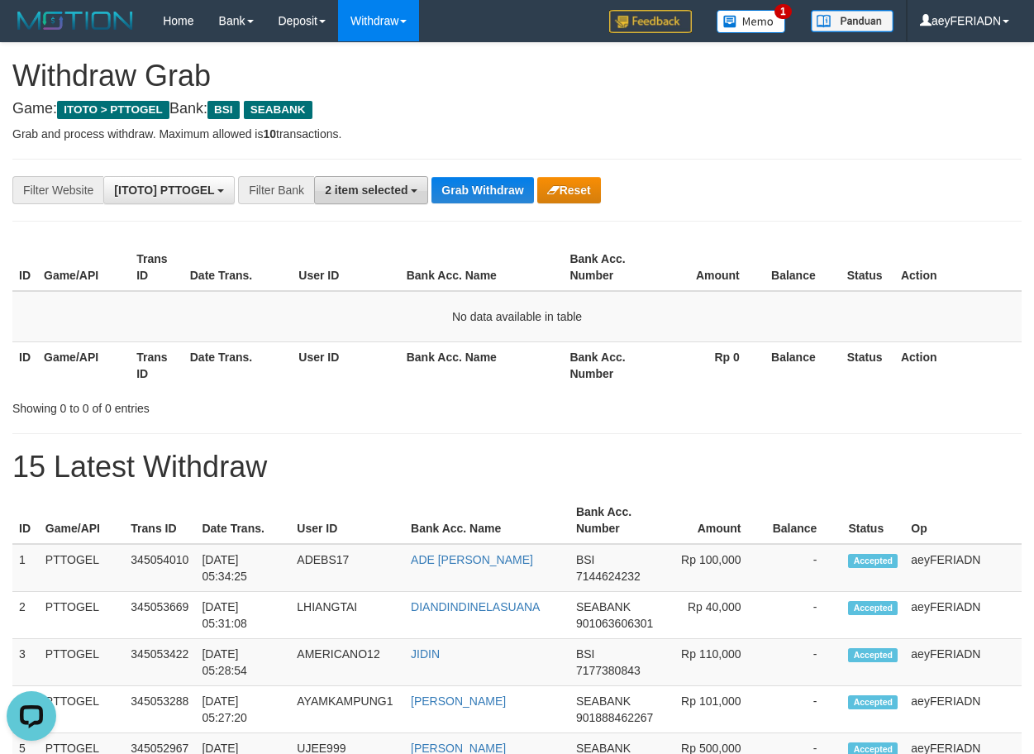
click at [386, 197] on button "2 item selected" at bounding box center [371, 190] width 114 height 28
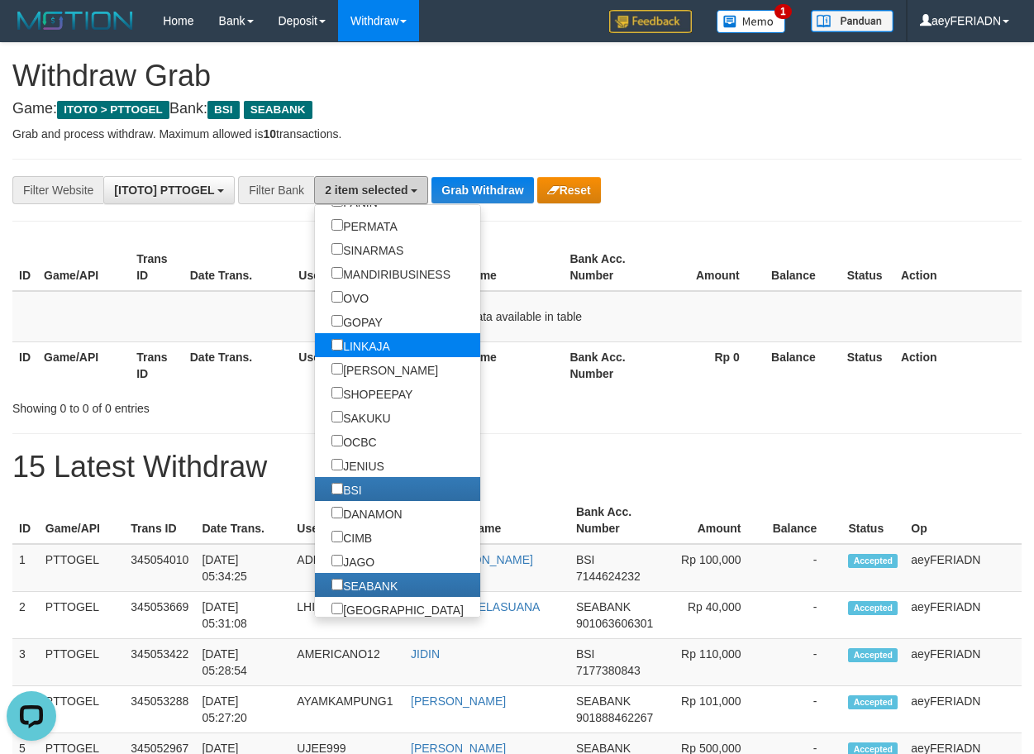
scroll to position [317, 0]
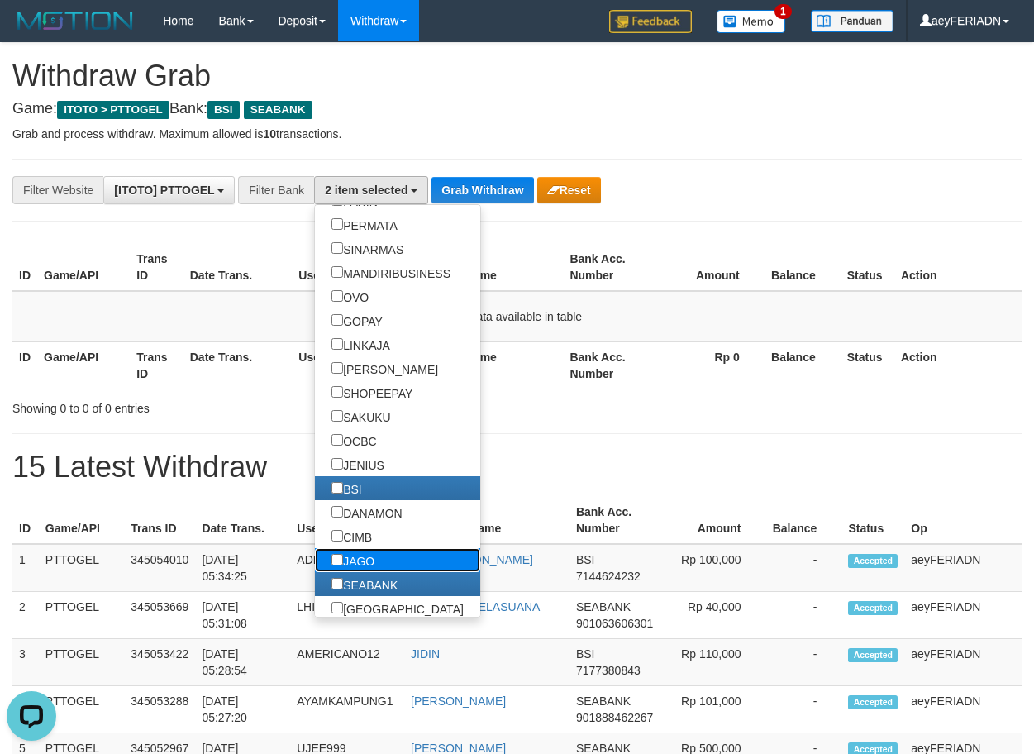
click at [315, 561] on label "JAGO" at bounding box center [353, 560] width 76 height 24
click at [495, 193] on button "Grab Withdraw" at bounding box center [483, 190] width 102 height 26
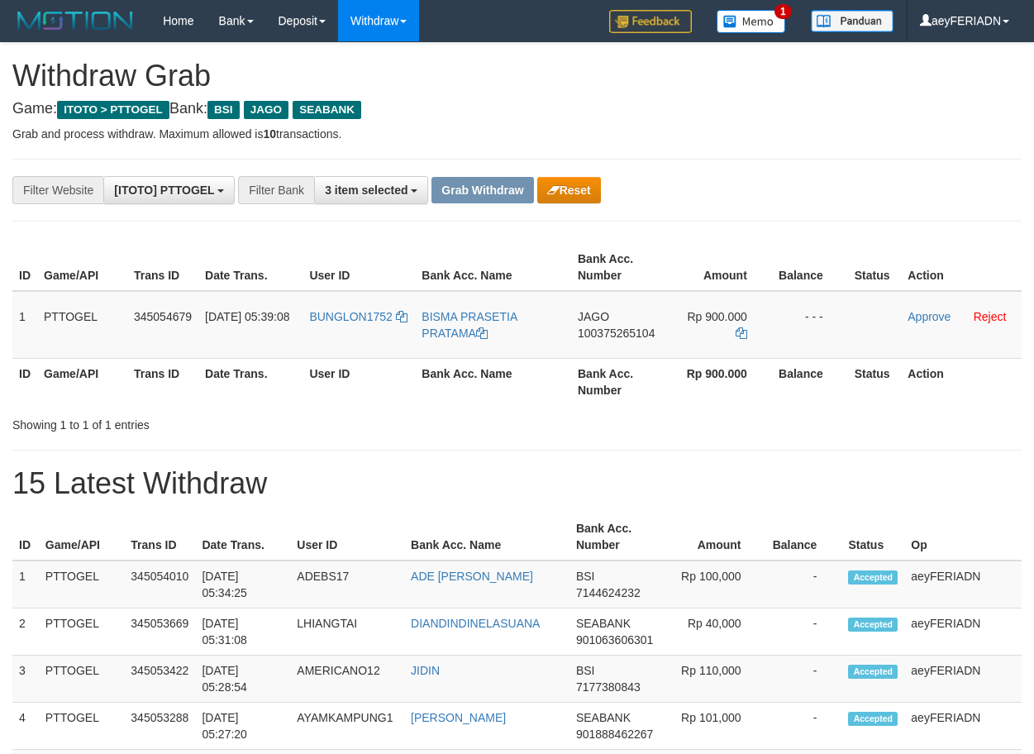
scroll to position [379, 0]
drag, startPoint x: 382, startPoint y: 301, endPoint x: 704, endPoint y: 322, distance: 322.3
click at [704, 322] on tr "1 PTTOGEL 345054679 [DATE] 05:39:08 BUNGLON1752 BISMA PRASETIA PRATAMA JAGO 100…" at bounding box center [516, 325] width 1009 height 68
click at [599, 310] on span "JAGO" at bounding box center [593, 316] width 31 height 13
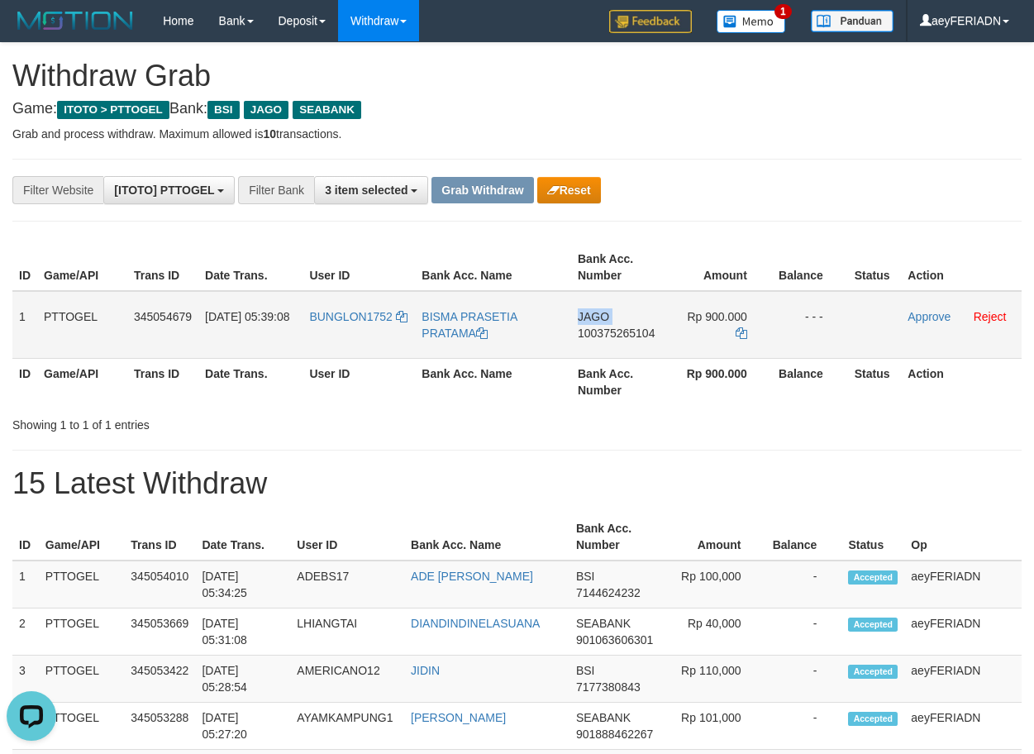
click at [599, 310] on span "JAGO" at bounding box center [593, 316] width 31 height 13
copy span "JAGO"
click at [646, 337] on span "100375265104" at bounding box center [616, 333] width 77 height 13
copy span "100375265104"
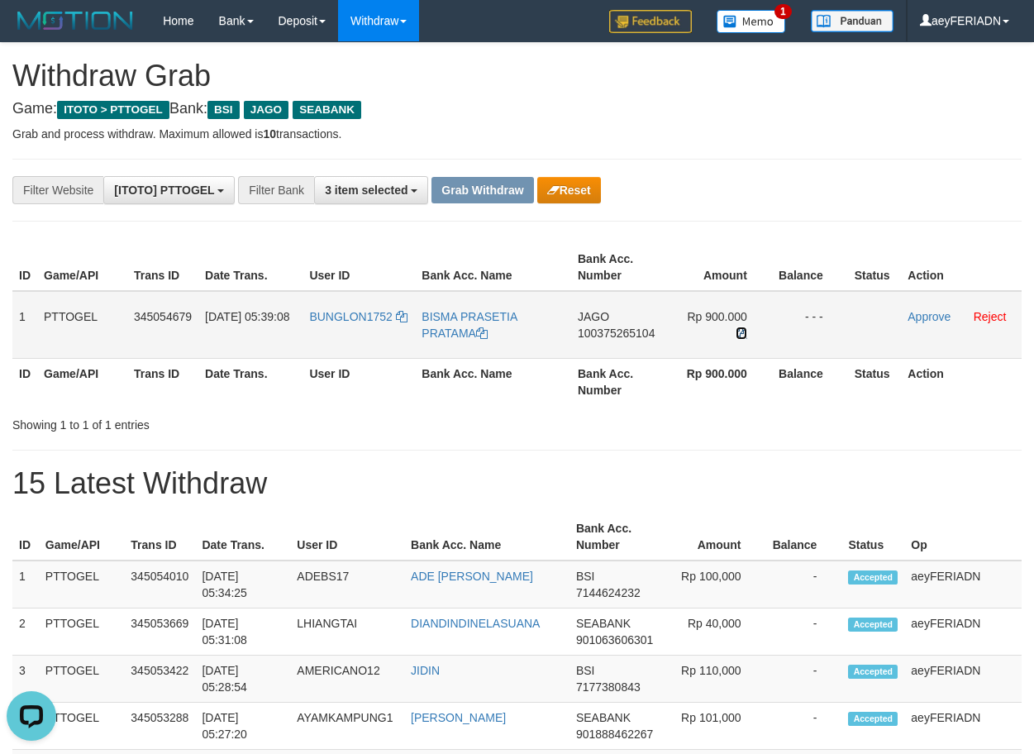
click at [742, 338] on icon at bounding box center [742, 333] width 12 height 12
click at [744, 334] on icon at bounding box center [742, 333] width 12 height 12
click at [914, 310] on link "Approve" at bounding box center [929, 316] width 43 height 13
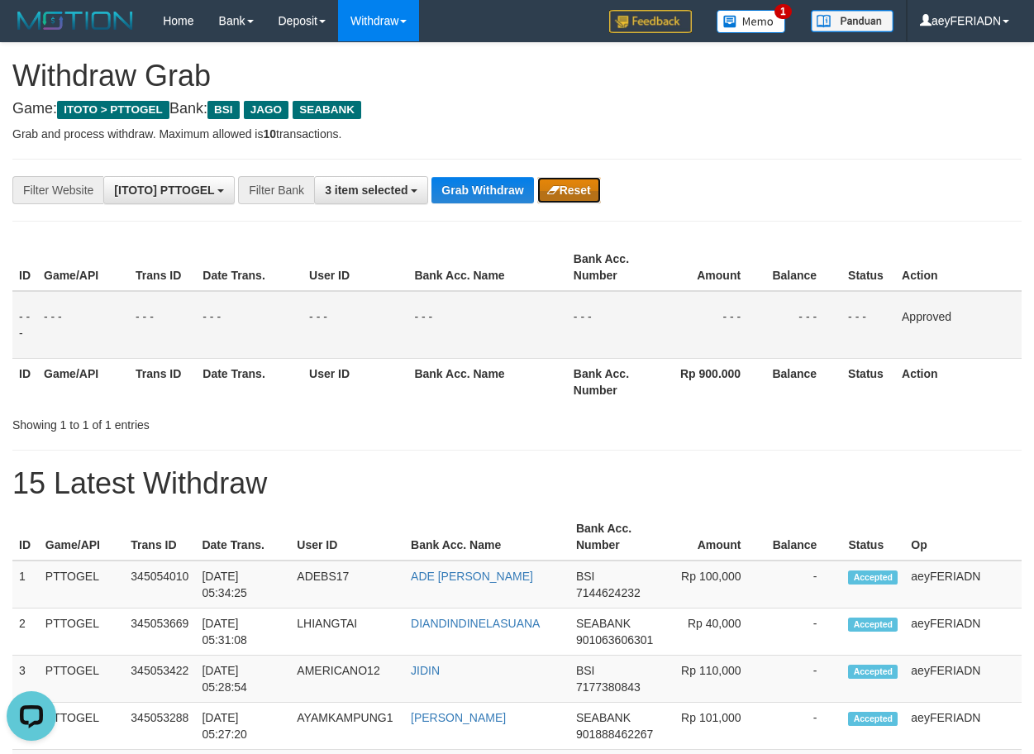
click at [595, 184] on button "Reset" at bounding box center [569, 190] width 64 height 26
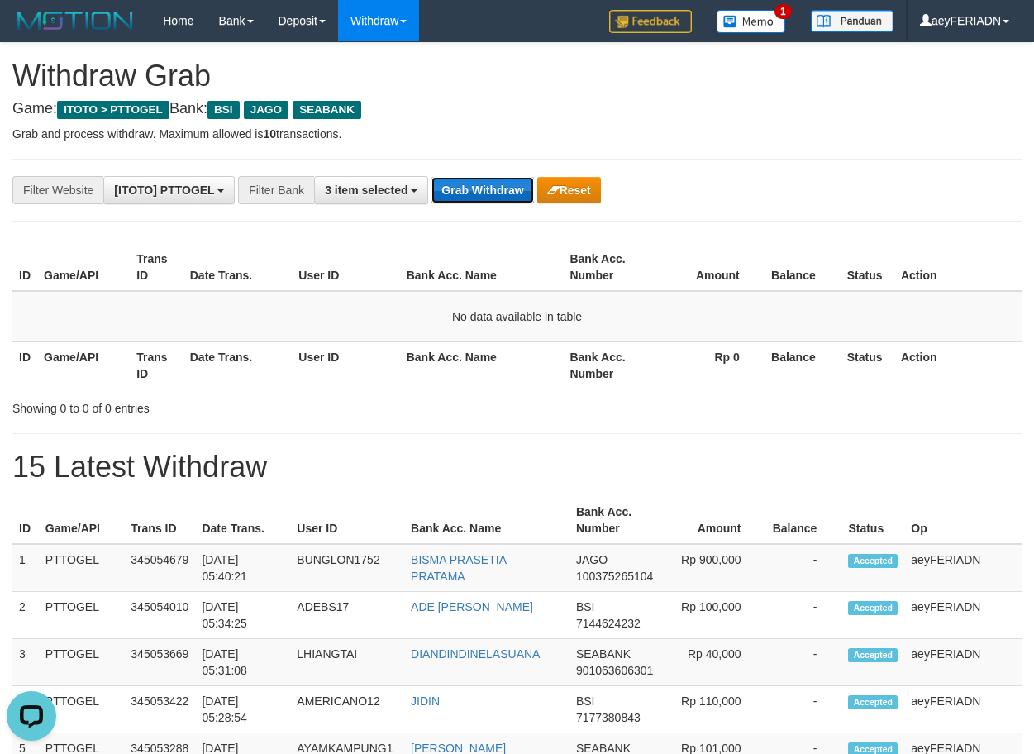
click at [473, 188] on button "Grab Withdraw" at bounding box center [483, 190] width 102 height 26
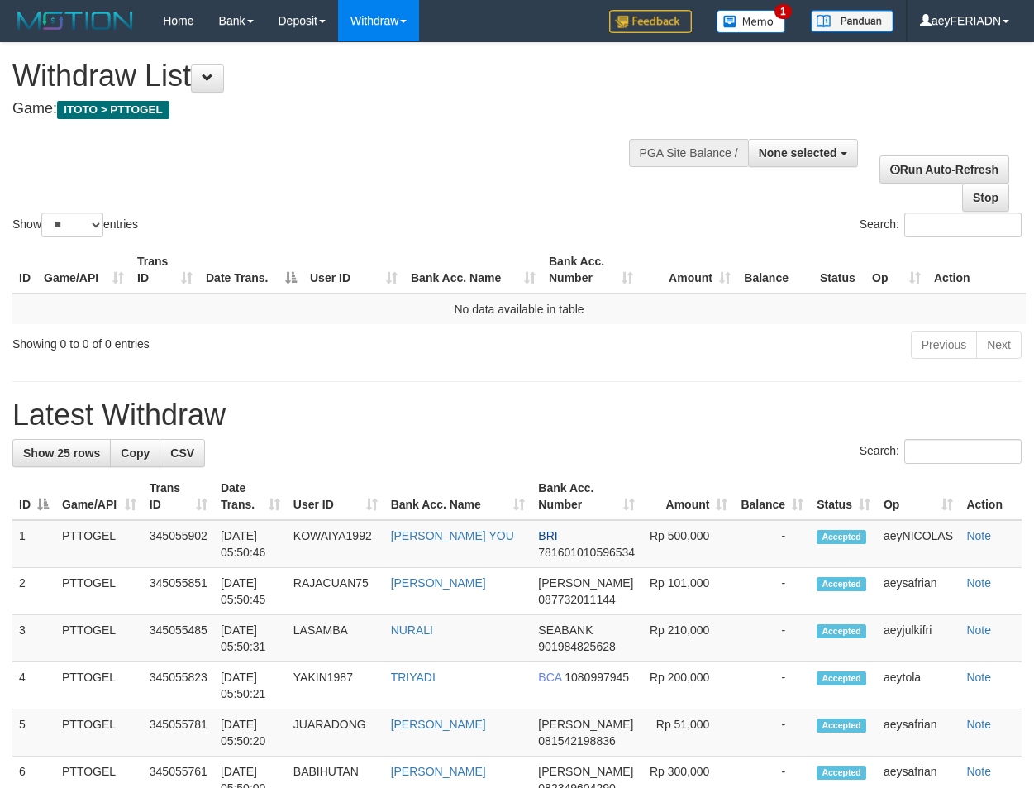
select select
select select "**"
click at [489, 157] on div "Show ** ** ** *** entries Search:" at bounding box center [517, 142] width 1034 height 198
select select
select select "**"
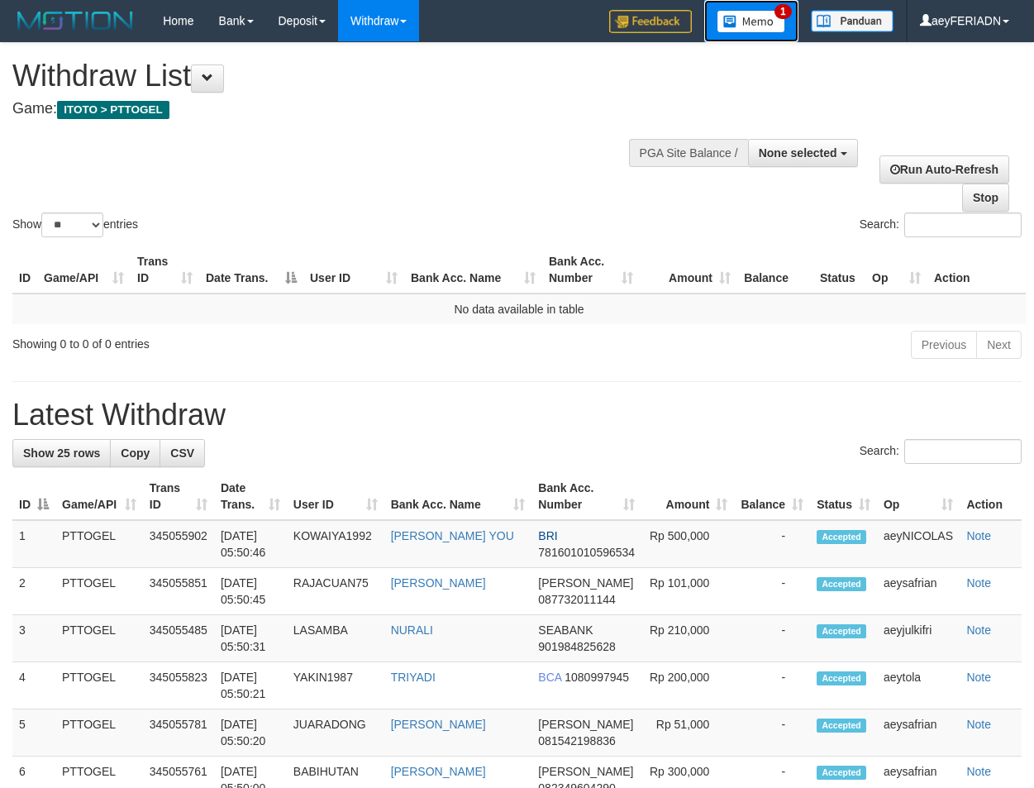
click at [750, 30] on img at bounding box center [751, 21] width 69 height 23
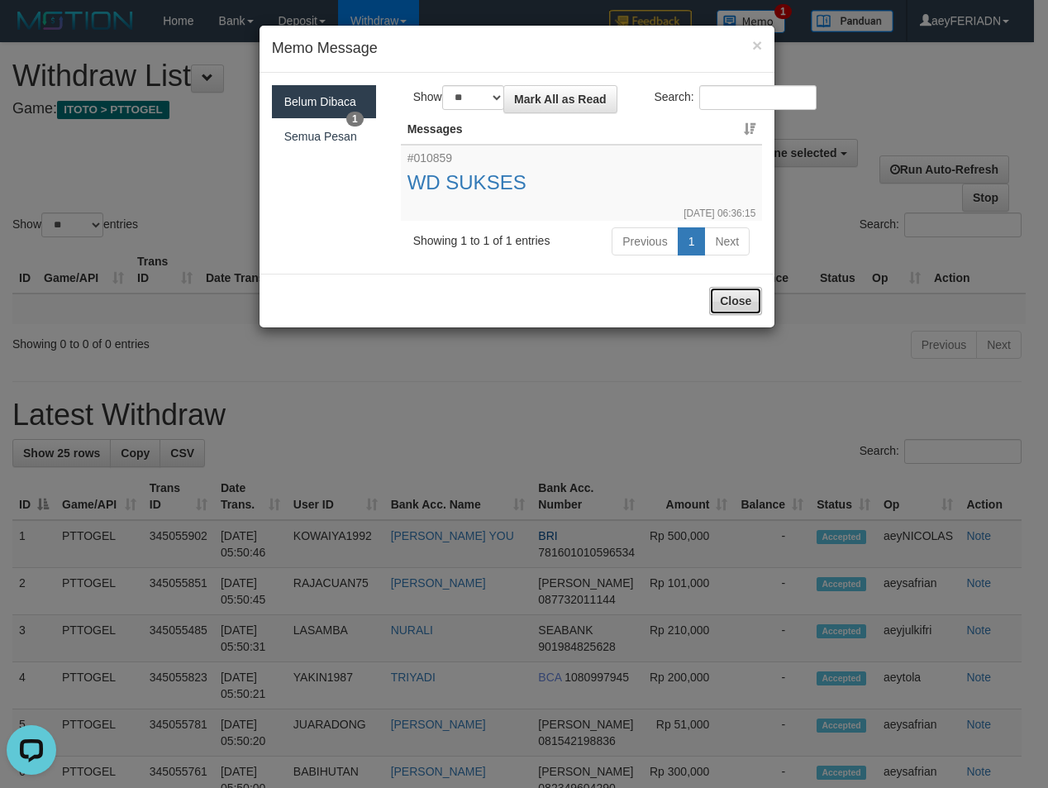
click at [735, 296] on button "Close" at bounding box center [735, 301] width 53 height 28
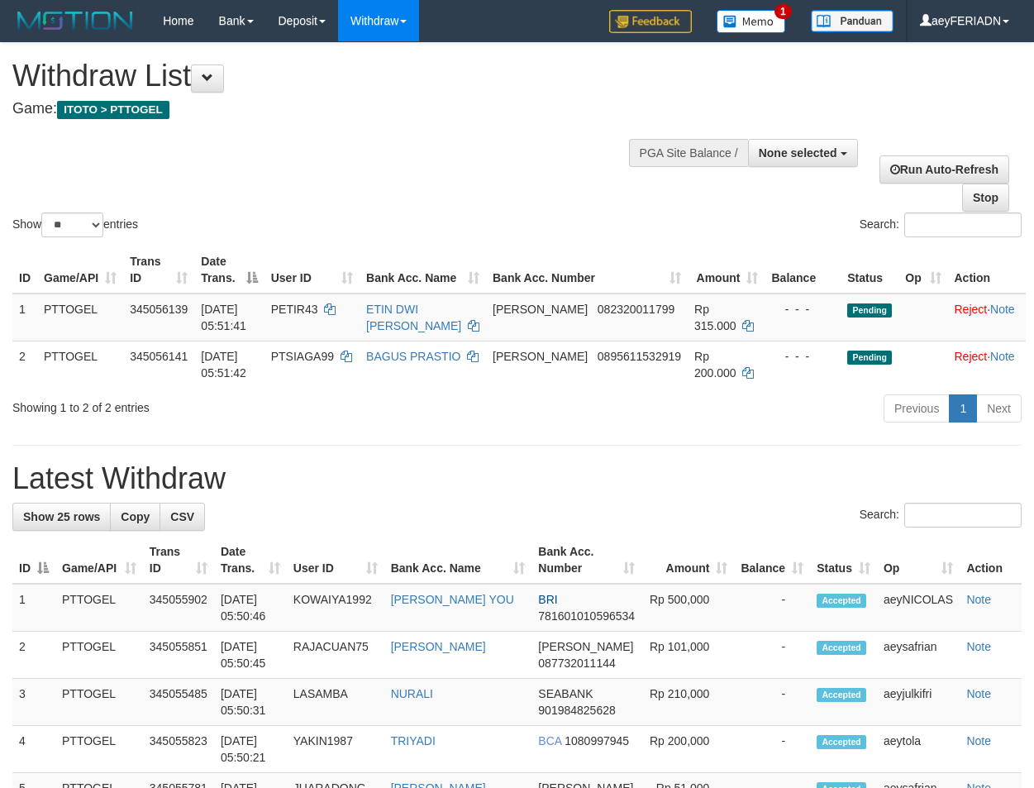
select select
select select "**"
select select
select select "**"
select select
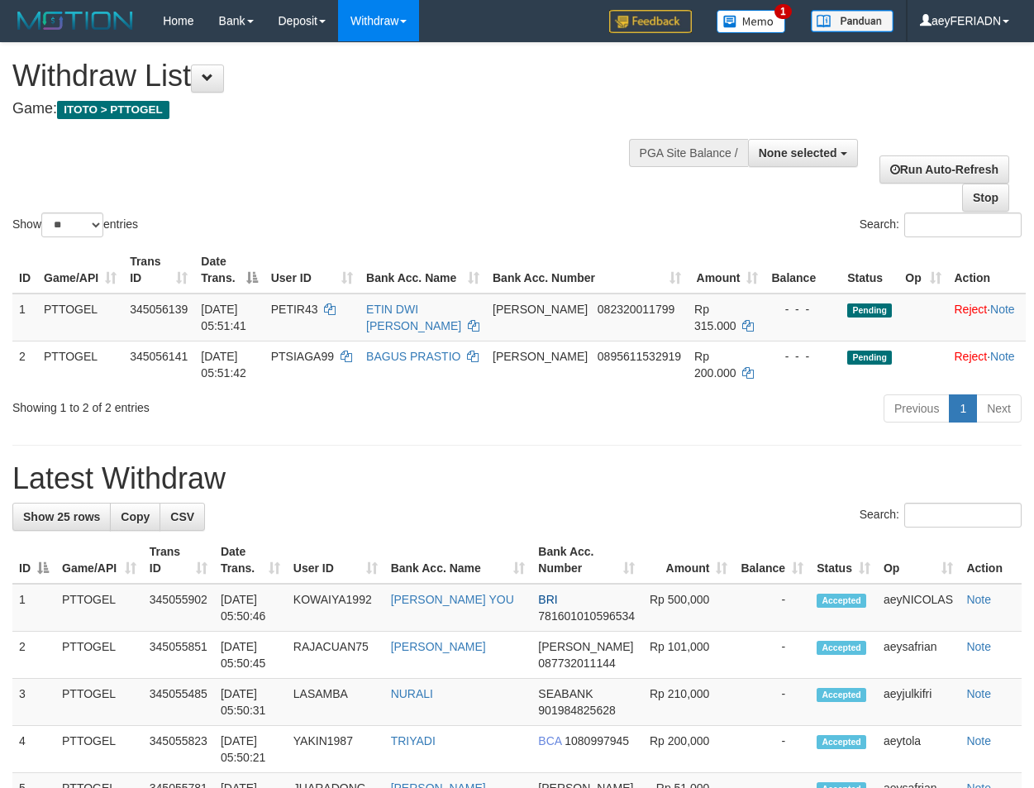
select select "**"
select select
select select "**"
select select
select select "**"
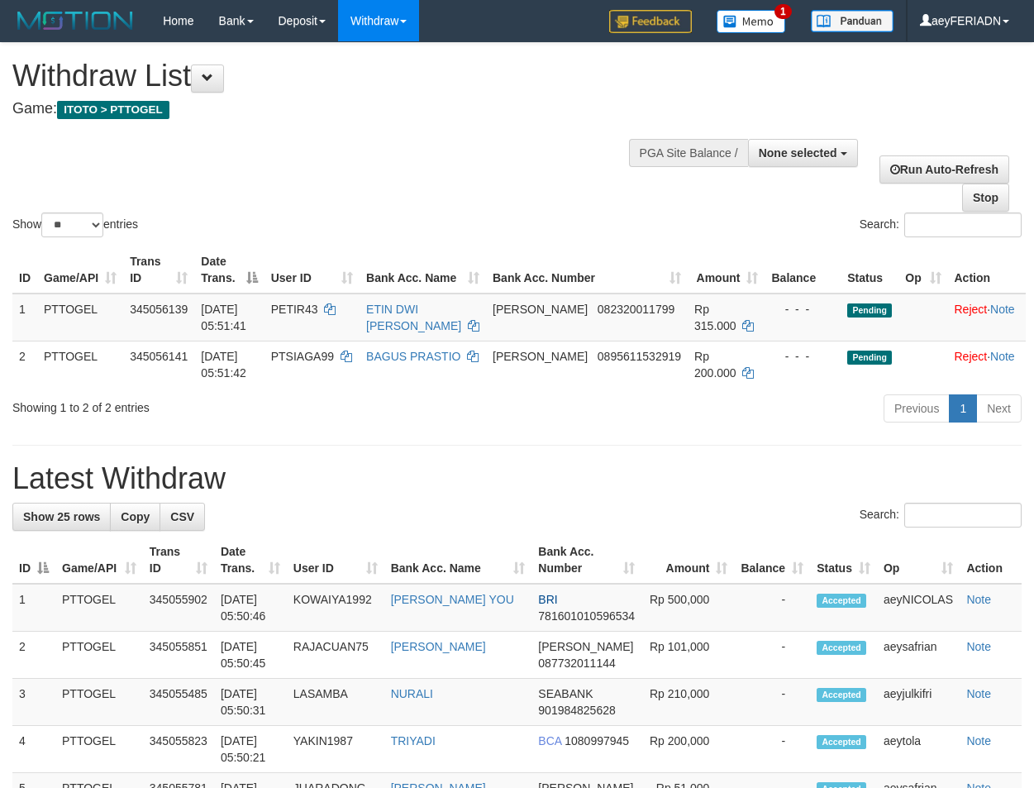
select select
select select "**"
select select
select select "**"
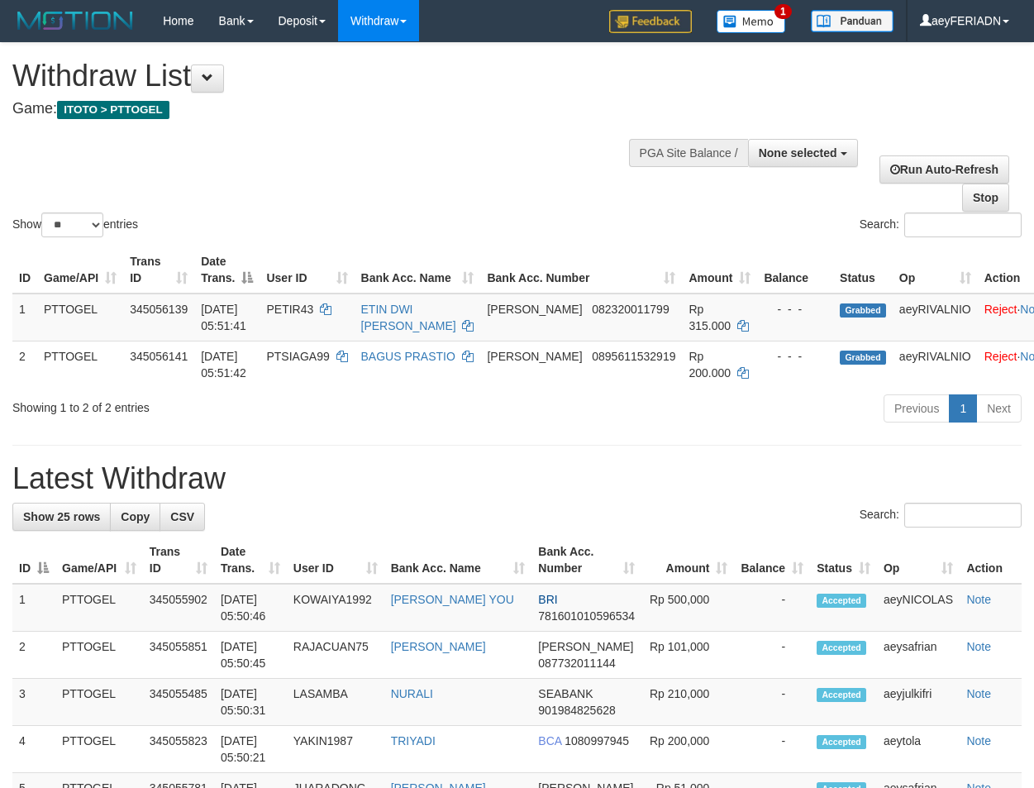
select select
select select "**"
select select
select select "**"
click at [356, 95] on div "Withdraw List Game: ITOTO > PTTOGEL" at bounding box center [342, 88] width 661 height 57
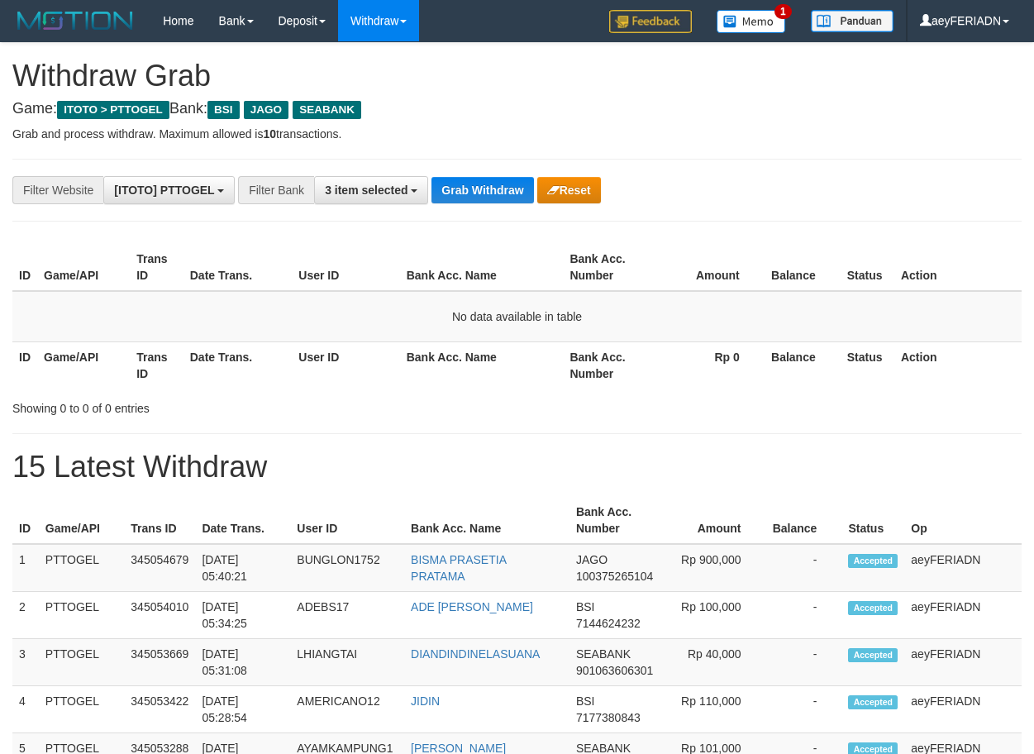
scroll to position [379, 0]
click at [408, 193] on span "3 item selected" at bounding box center [366, 190] width 83 height 13
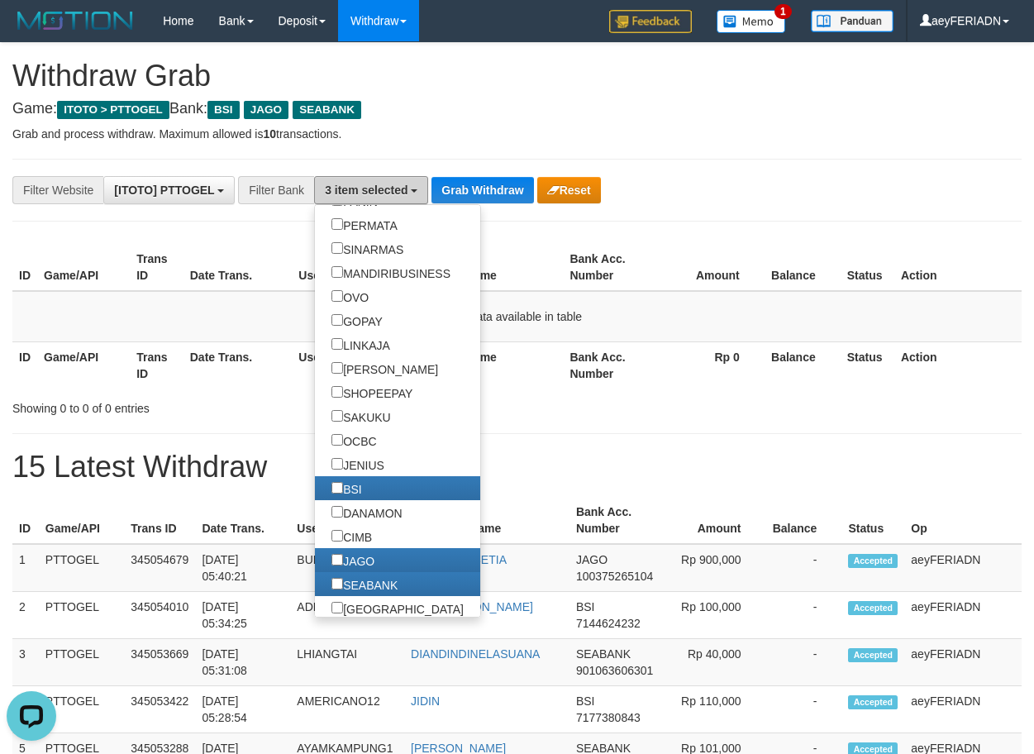
scroll to position [370, 0]
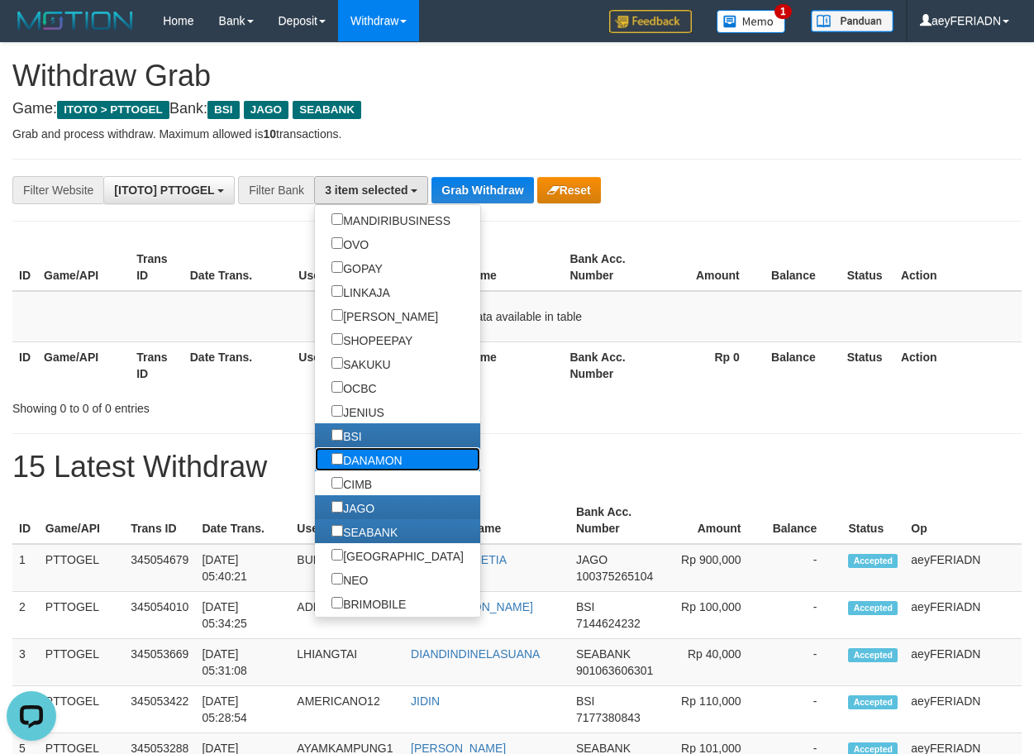
click at [315, 455] on label "DANAMON" at bounding box center [367, 459] width 104 height 24
click at [315, 486] on label "CIMB" at bounding box center [352, 483] width 74 height 24
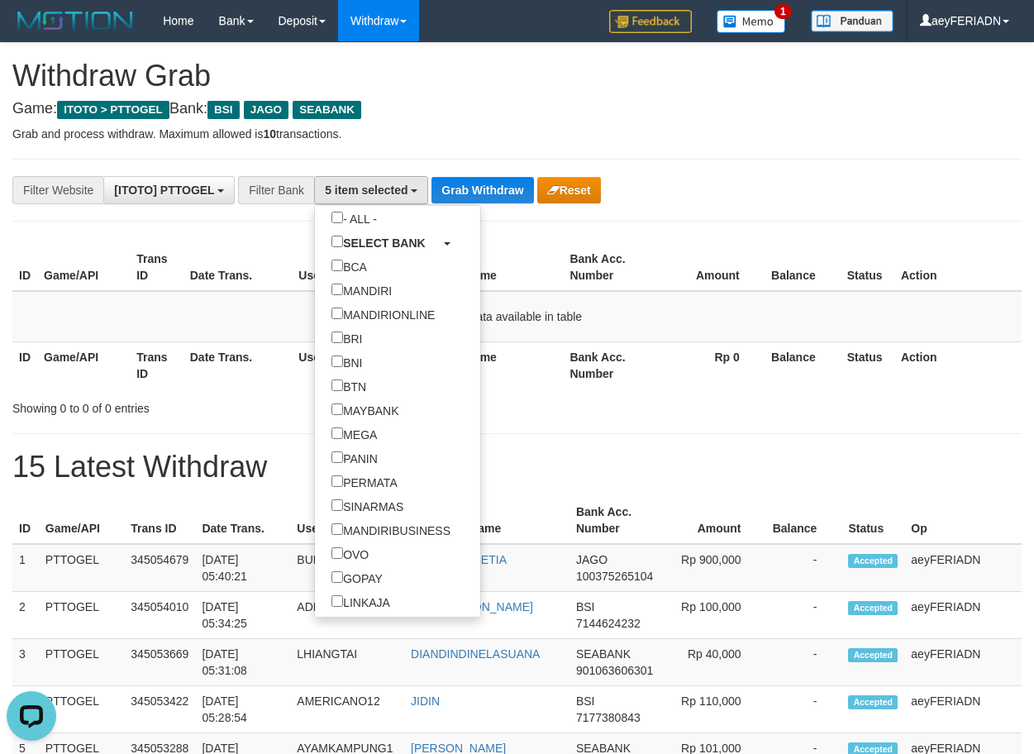
scroll to position [53, 0]
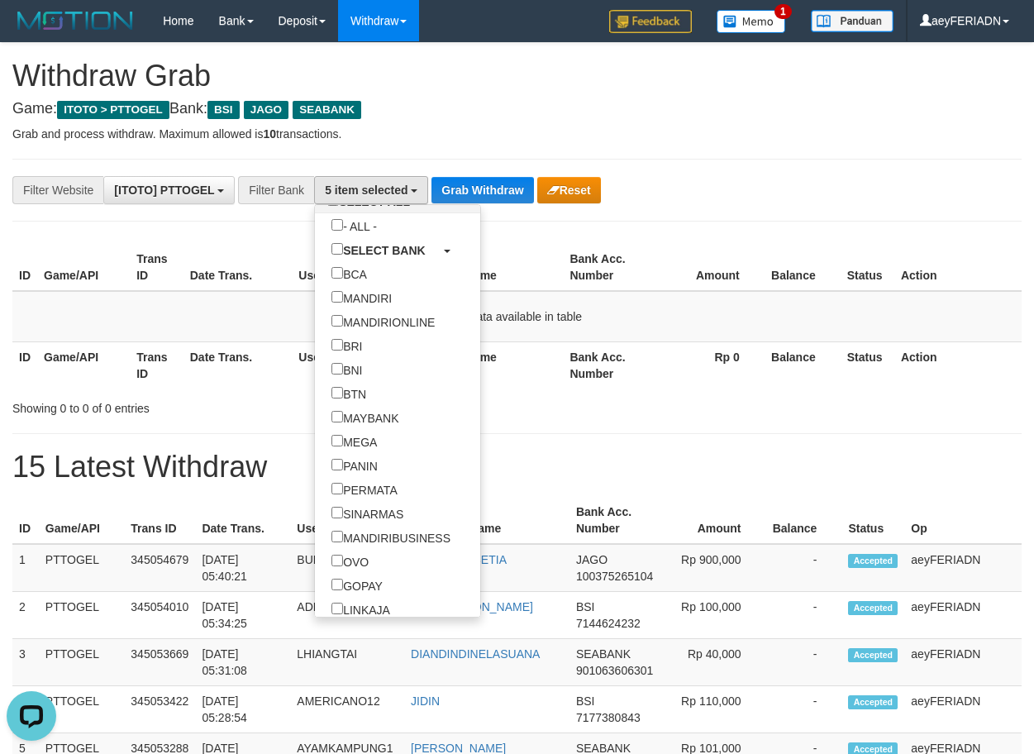
click at [650, 136] on p "Grab and process withdraw. Maximum allowed is 10 transactions." at bounding box center [516, 134] width 1009 height 17
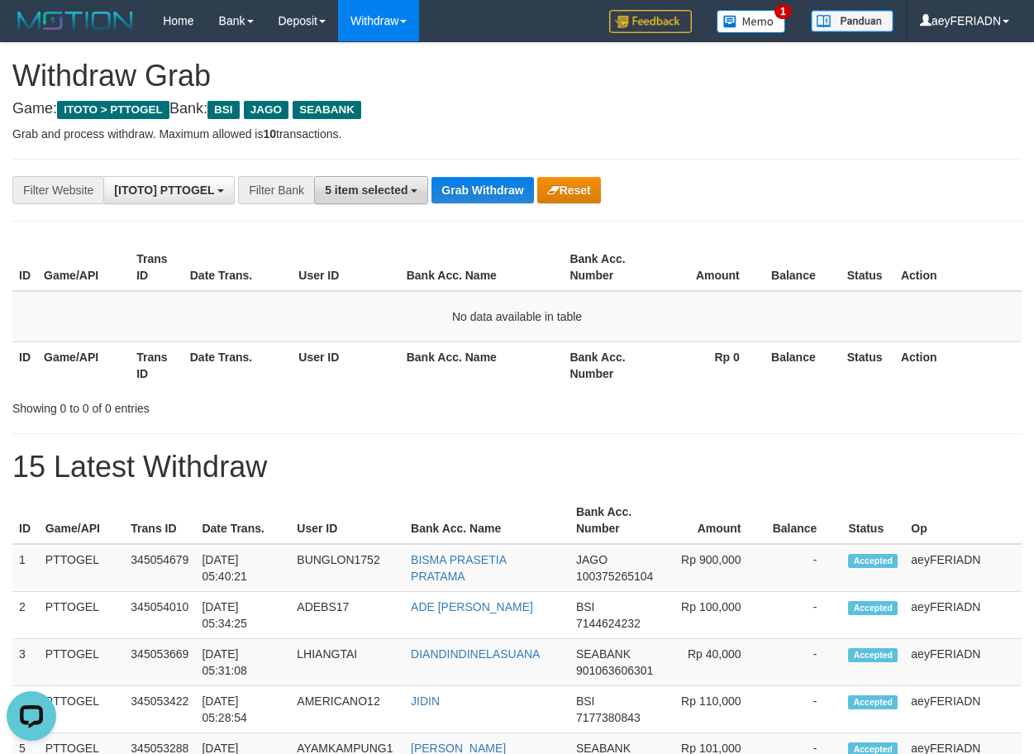
click at [346, 199] on button "5 item selected" at bounding box center [371, 190] width 114 height 28
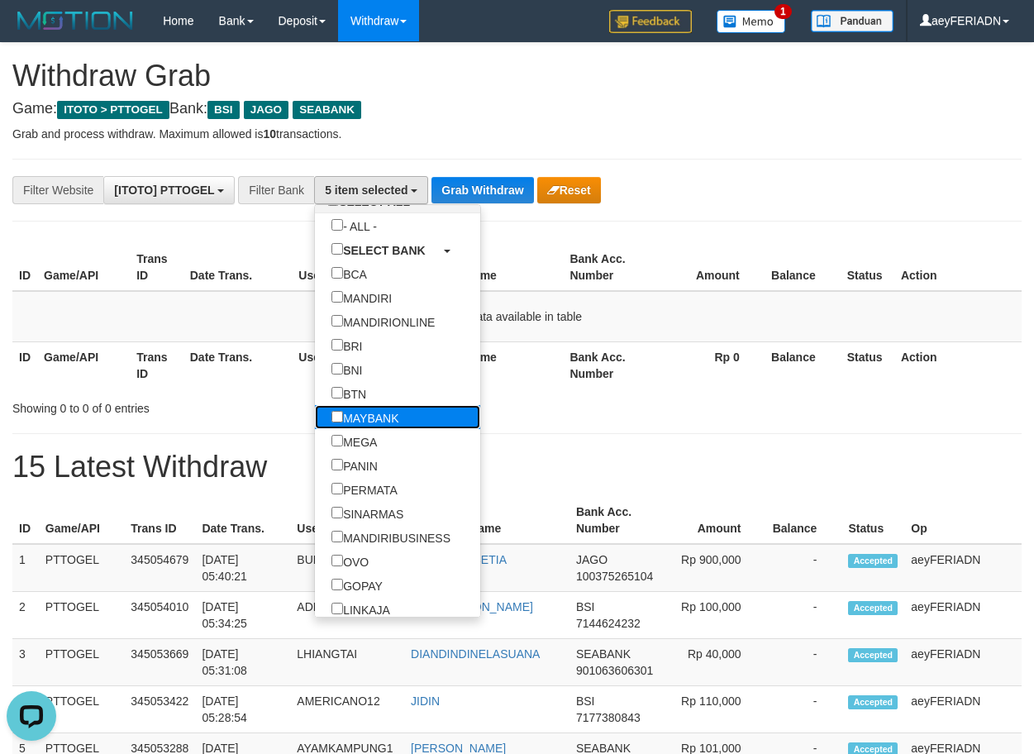
click at [315, 414] on label "MAYBANK" at bounding box center [365, 417] width 100 height 24
select select "*******"
click at [315, 489] on label "PERMATA" at bounding box center [364, 489] width 99 height 24
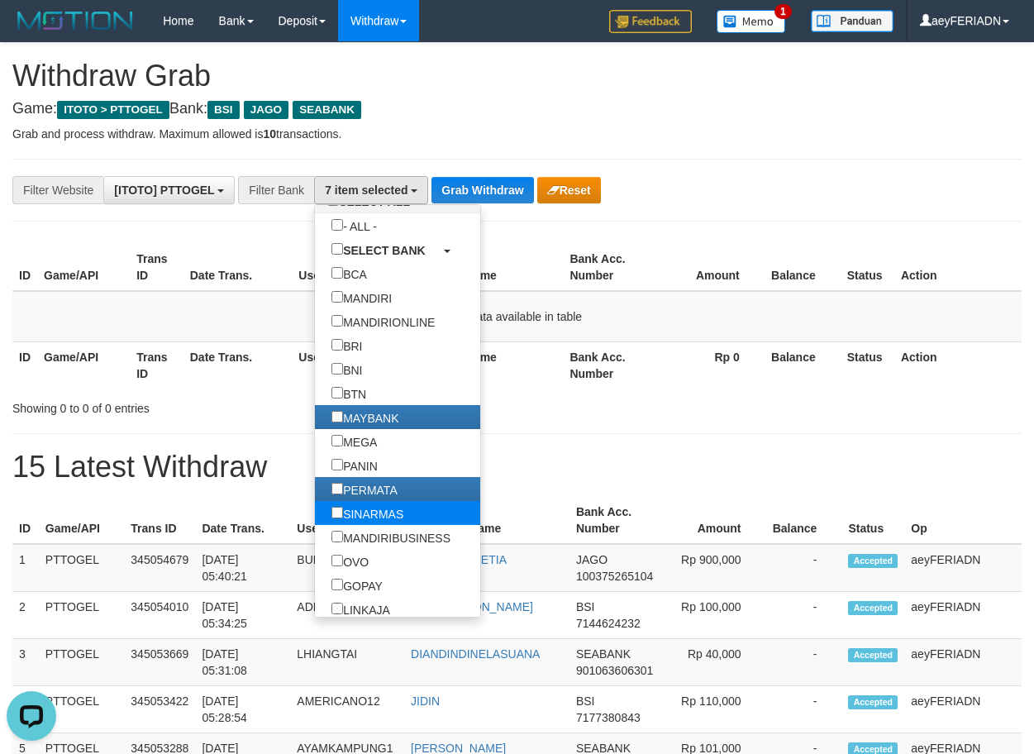
scroll to position [188, 0]
click at [494, 202] on button "Grab Withdraw" at bounding box center [483, 190] width 102 height 26
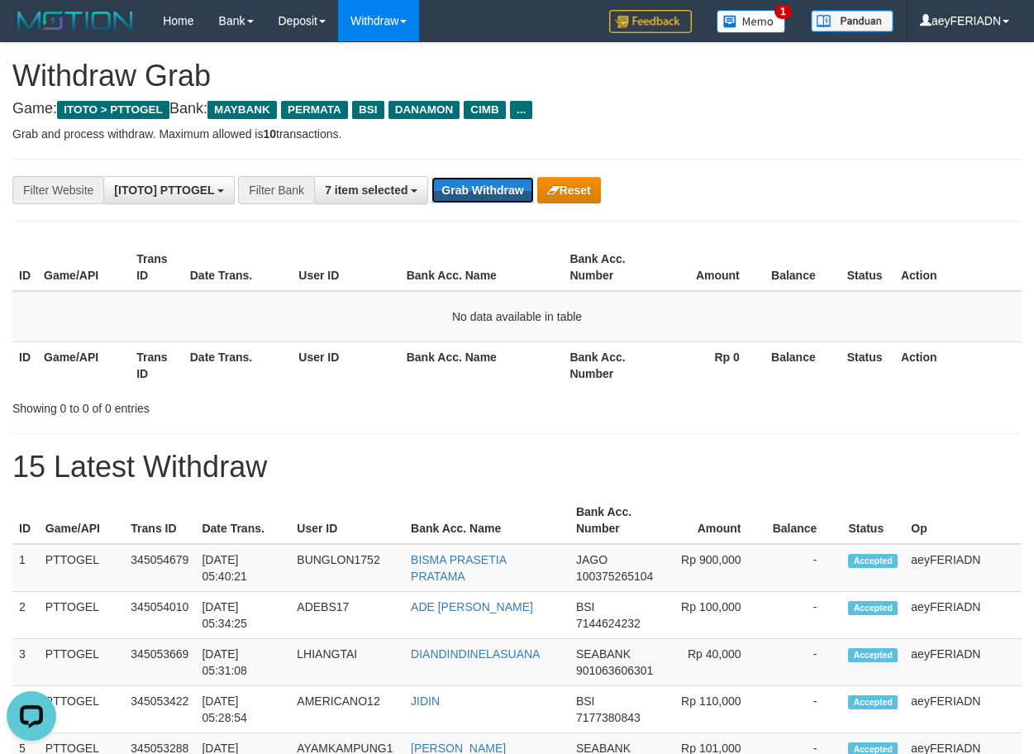
click at [494, 202] on button "Grab Withdraw" at bounding box center [483, 190] width 102 height 26
click at [486, 191] on button "Grab Withdraw" at bounding box center [483, 190] width 102 height 26
click at [501, 194] on button "Grab Withdraw" at bounding box center [483, 190] width 102 height 26
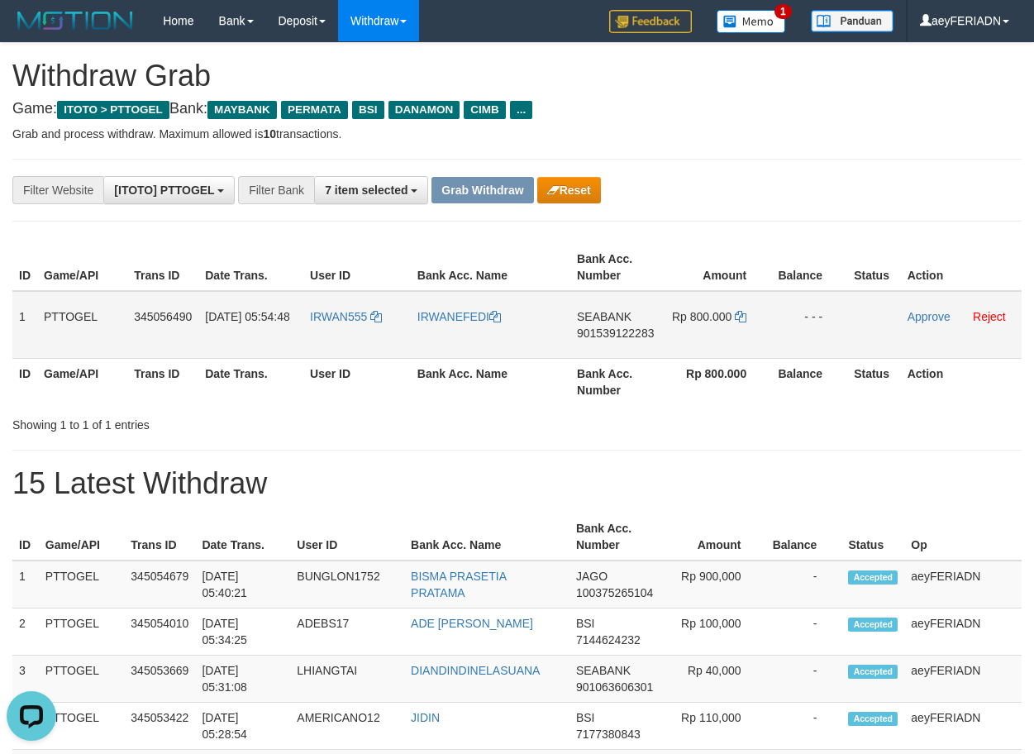
copy tr
drag, startPoint x: 373, startPoint y: 297, endPoint x: 709, endPoint y: 306, distance: 336.6
click at [709, 306] on tr "1 PTTOGEL 345056490 01/10/2025 05:54:48 IRWAN555 IRWANEFEDI SEABANK 90153912228…" at bounding box center [516, 325] width 1009 height 68
click at [791, 246] on th "Balance" at bounding box center [809, 267] width 76 height 47
click at [623, 331] on span "901539122283" at bounding box center [615, 333] width 77 height 13
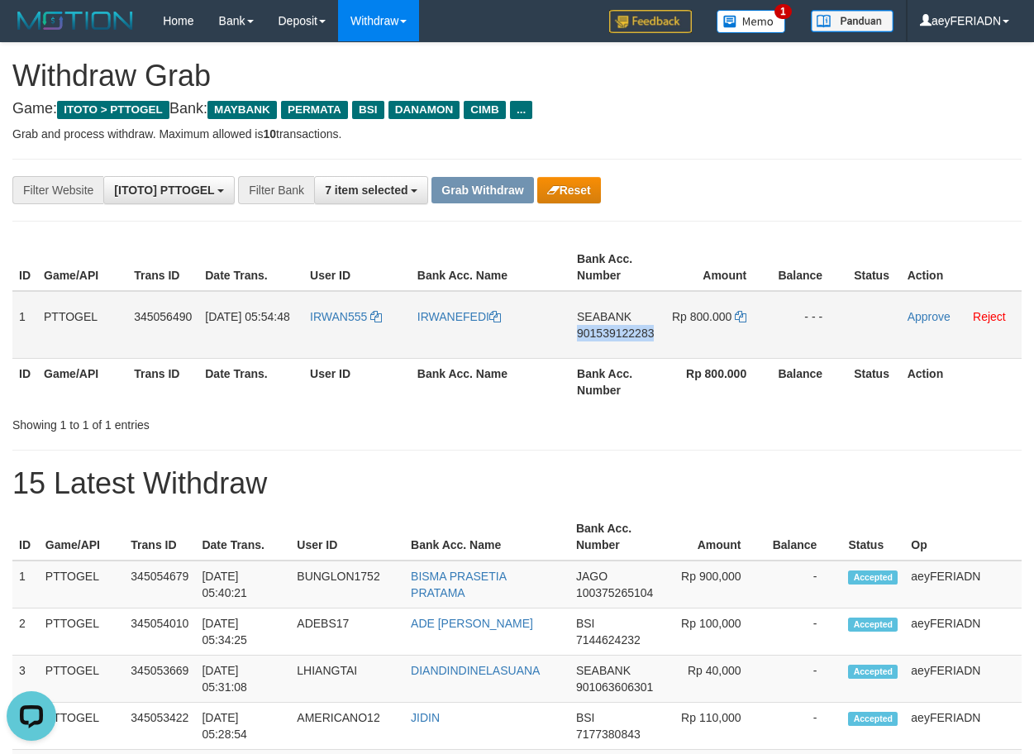
click at [623, 331] on span "901539122283" at bounding box center [615, 333] width 77 height 13
copy span "901539122283"
click at [743, 323] on link at bounding box center [741, 316] width 12 height 13
click at [743, 322] on icon at bounding box center [741, 317] width 12 height 12
click at [936, 317] on link "Approve" at bounding box center [929, 316] width 43 height 13
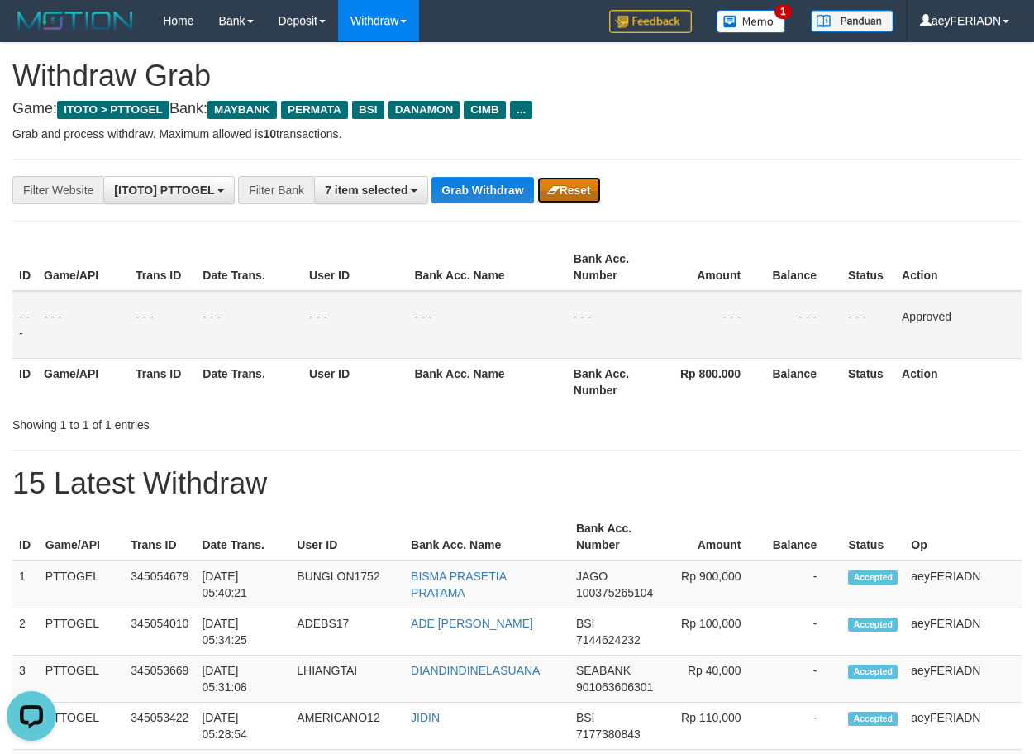
click at [581, 191] on button "Reset" at bounding box center [569, 190] width 64 height 26
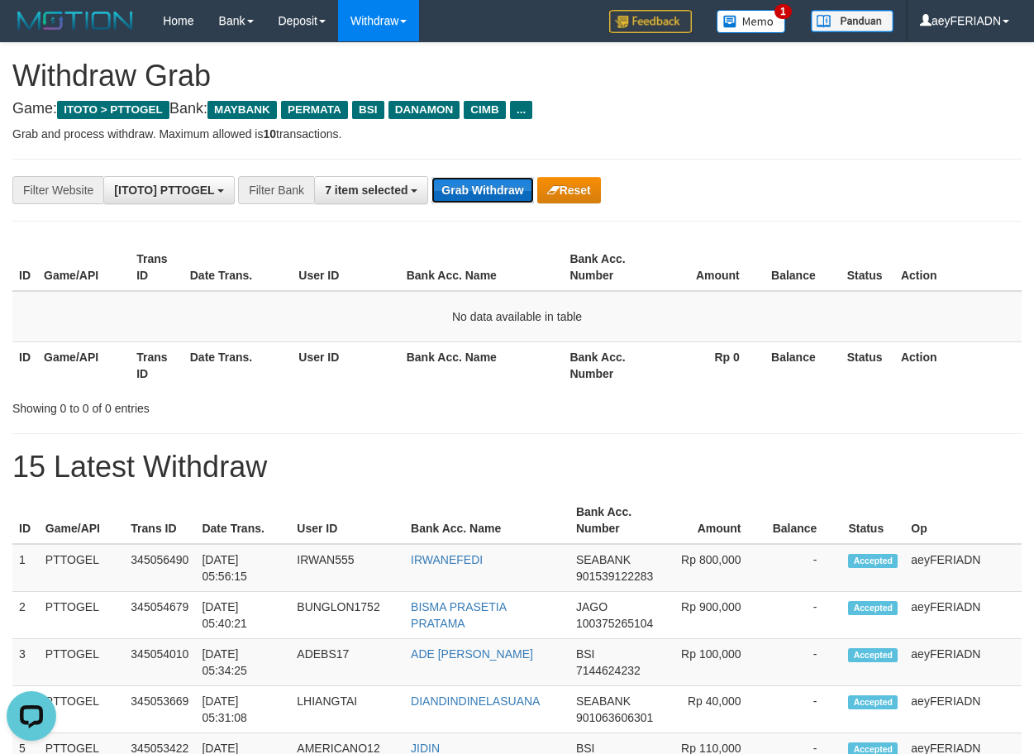
click at [505, 186] on button "Grab Withdraw" at bounding box center [483, 190] width 102 height 26
click at [467, 188] on button "Grab Withdraw" at bounding box center [483, 190] width 102 height 26
click at [478, 184] on button "Grab Withdraw" at bounding box center [483, 190] width 102 height 26
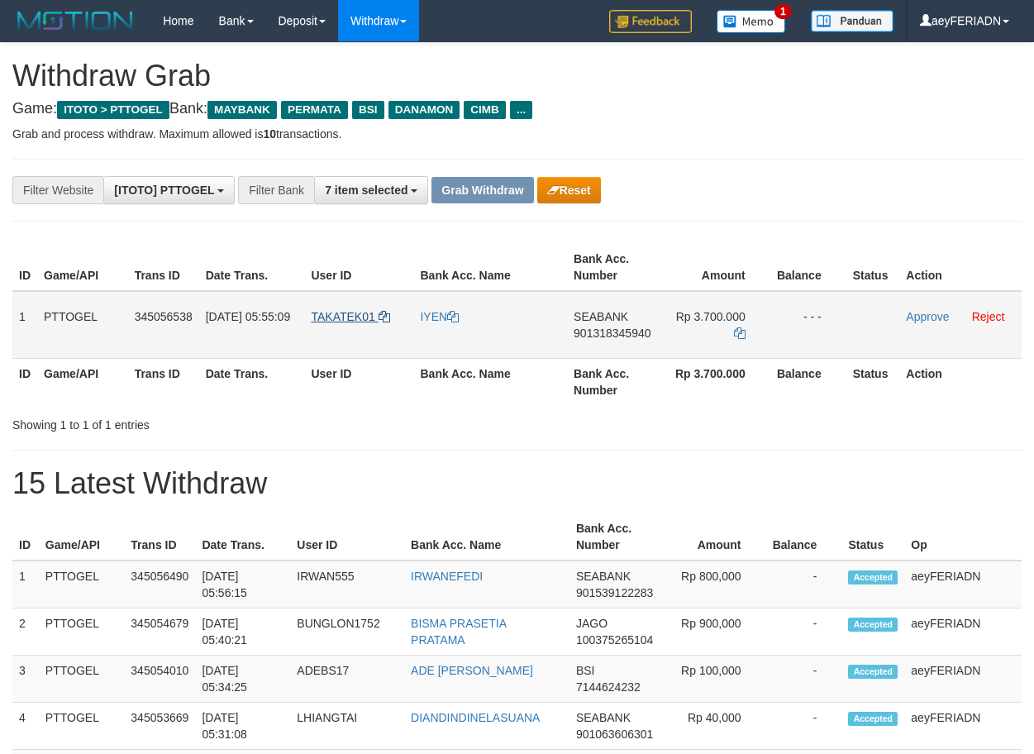
scroll to position [136, 0]
drag, startPoint x: 341, startPoint y: 307, endPoint x: 715, endPoint y: 341, distance: 375.3
click at [715, 341] on tr "1 PTTOGEL 345056538 01/10/2025 05:55:09 TAKATEK01 IYEN SEABANK 901318345940 Rp …" at bounding box center [516, 325] width 1009 height 68
click at [575, 198] on button "Reset" at bounding box center [569, 190] width 64 height 26
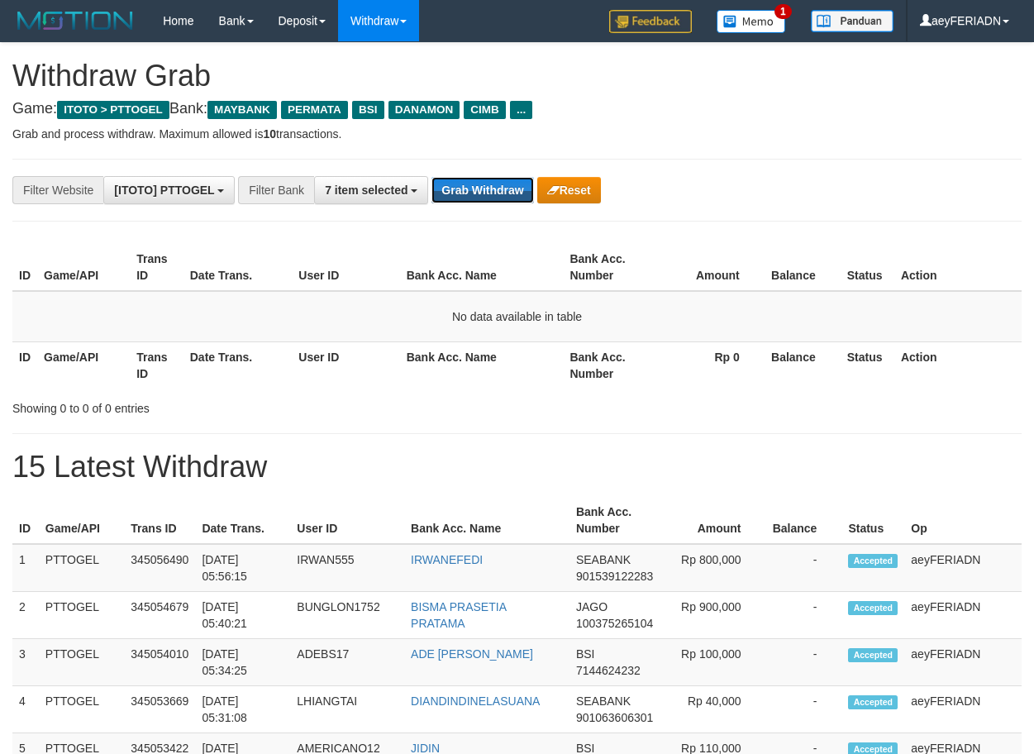
click at [482, 197] on button "Grab Withdraw" at bounding box center [483, 190] width 102 height 26
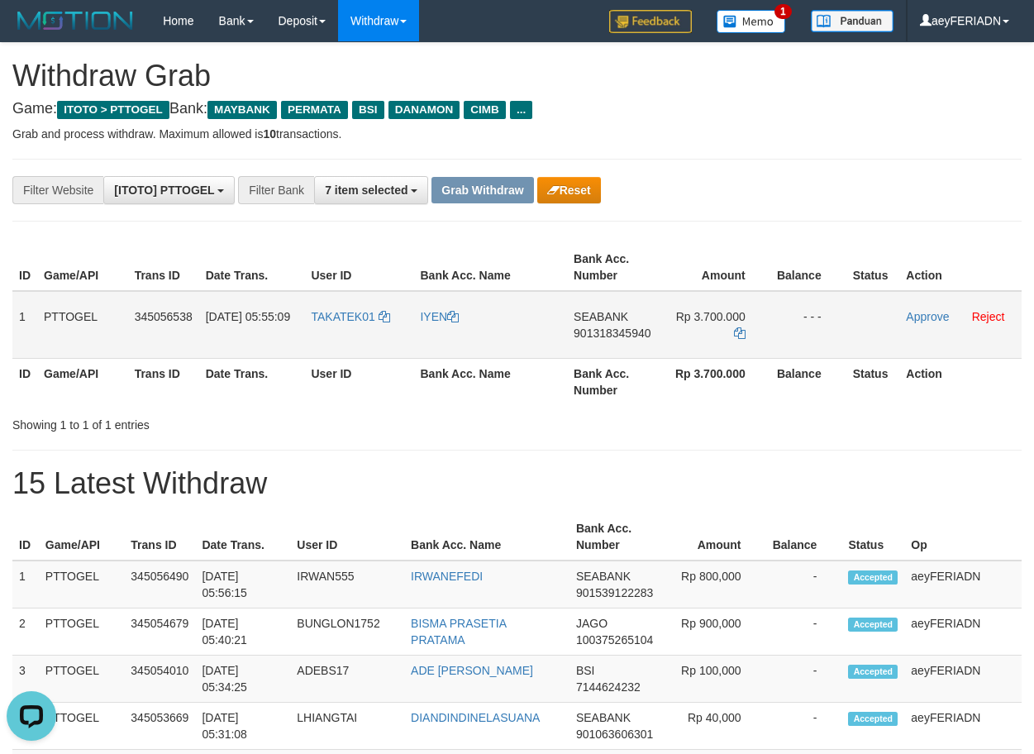
click at [637, 334] on span "901318345940" at bounding box center [612, 333] width 77 height 13
copy span "901318345940"
click at [738, 328] on icon at bounding box center [740, 333] width 12 height 12
click at [926, 318] on link "Approve" at bounding box center [927, 316] width 43 height 13
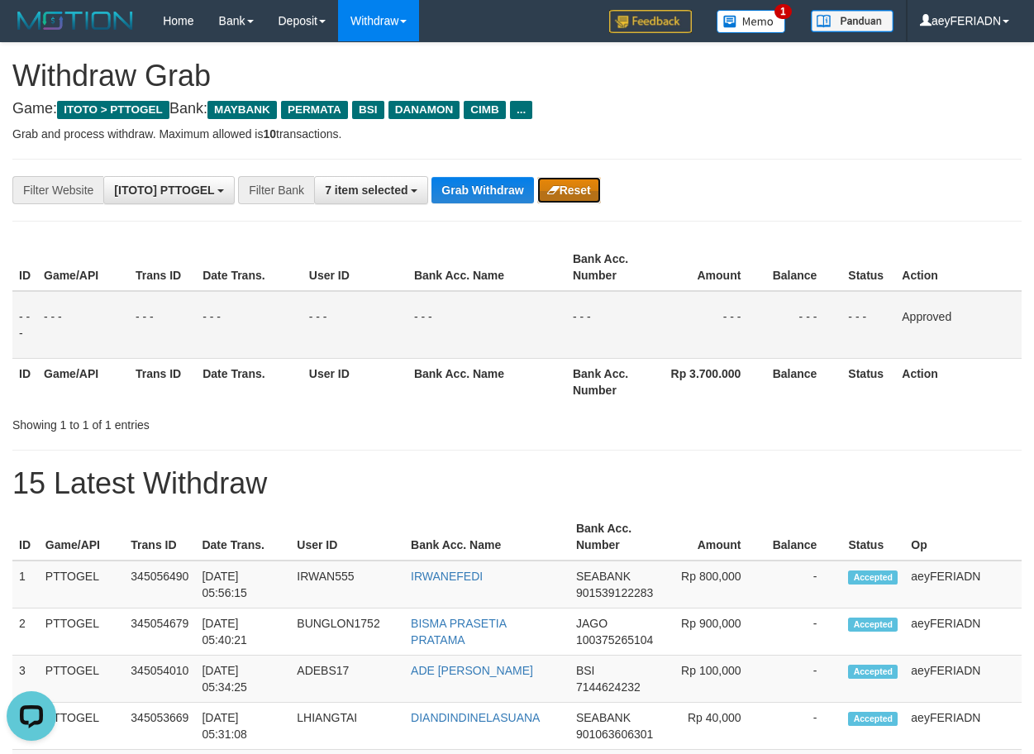
click at [579, 200] on button "Reset" at bounding box center [569, 190] width 64 height 26
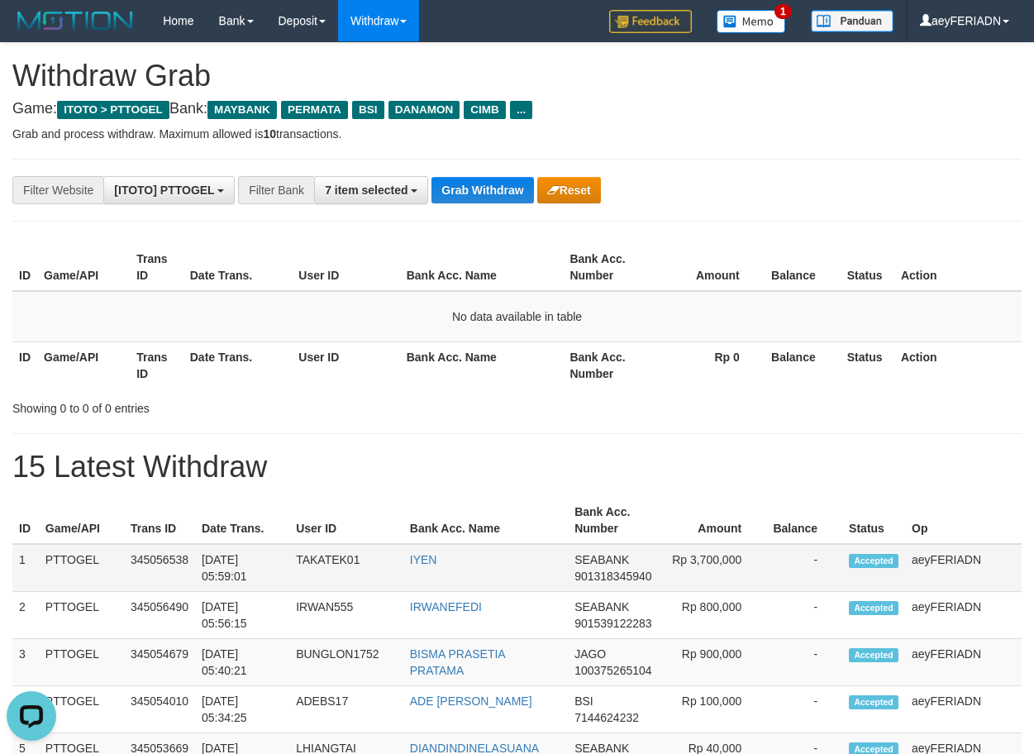
copy tr
click at [323, 556] on td "TAKATEK01" at bounding box center [346, 568] width 114 height 48
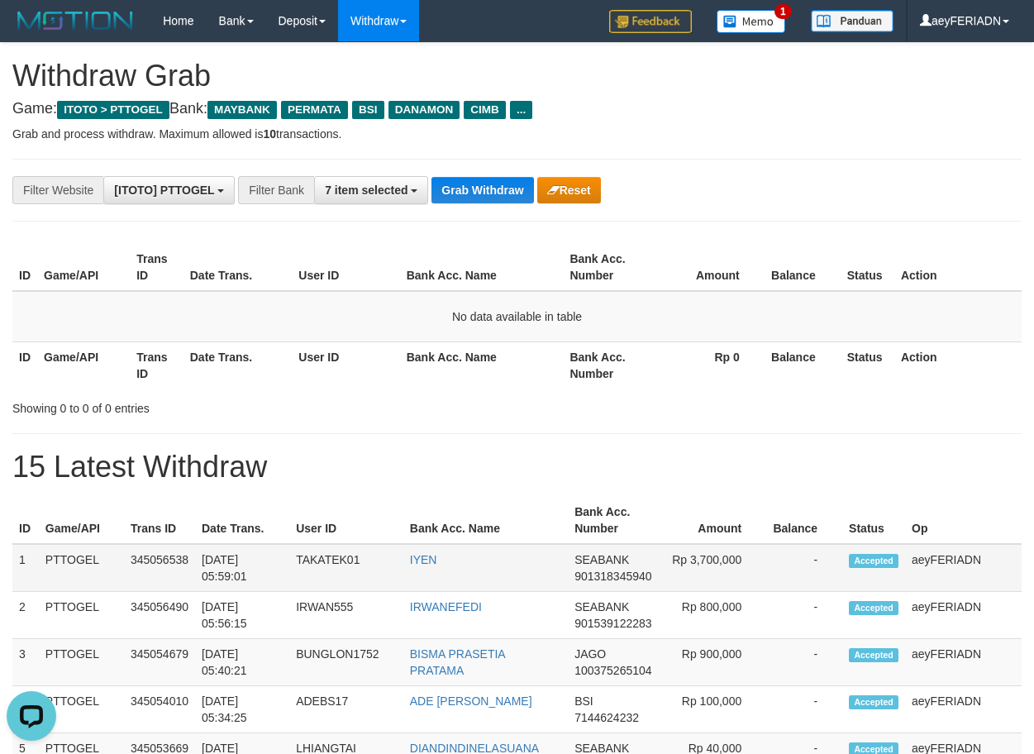
copy tr
drag, startPoint x: 326, startPoint y: 550, endPoint x: 670, endPoint y: 584, distance: 346.5
click at [670, 584] on tr "1 PTTOGEL 345056538 01/10/2025 05:59:01 TAKATEK01 IYEN SEABANK 901318345940 Rp …" at bounding box center [516, 568] width 1009 height 48
click at [708, 552] on td "Rp 3,700,000" at bounding box center [714, 568] width 105 height 48
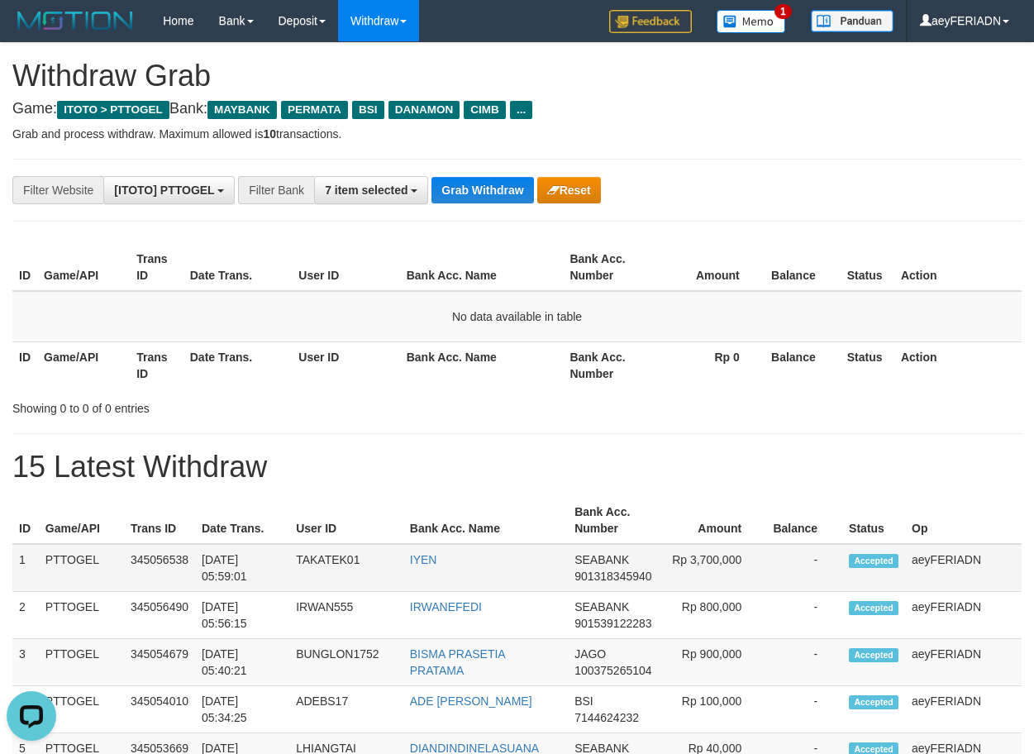
copy td "3,700,000"
drag, startPoint x: 689, startPoint y: 556, endPoint x: 747, endPoint y: 560, distance: 57.1
click at [747, 560] on td "Rp 3,700,000" at bounding box center [714, 568] width 105 height 48
click at [520, 192] on button "Grab Withdraw" at bounding box center [483, 190] width 102 height 26
click at [335, 562] on td "TAKATEK01" at bounding box center [346, 568] width 114 height 48
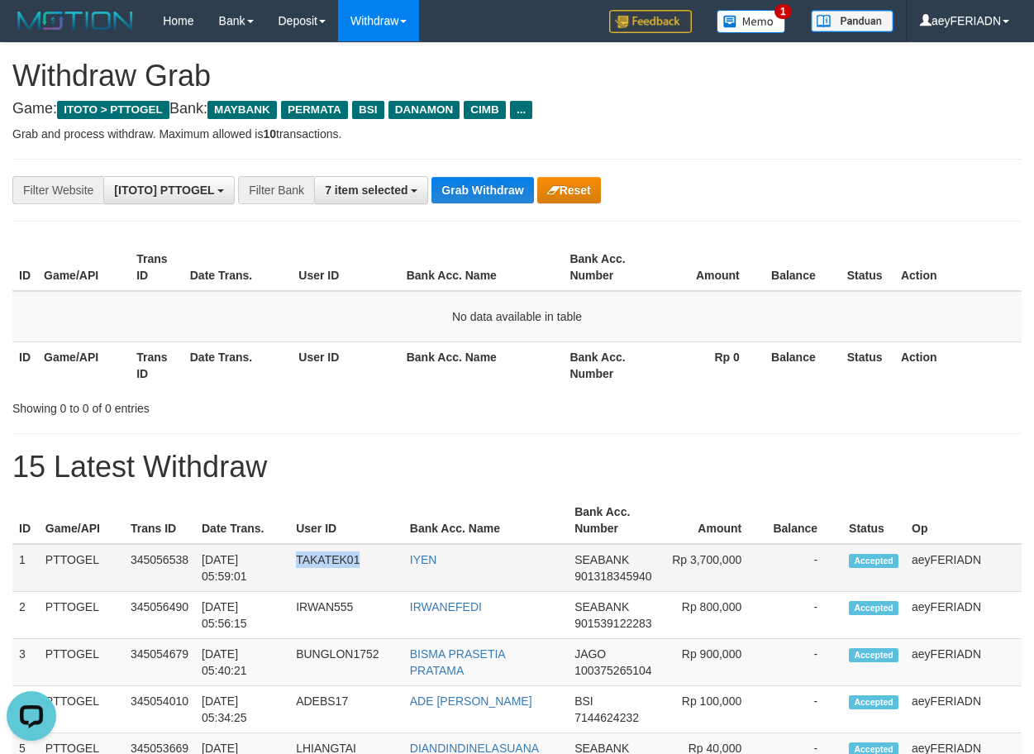
click at [335, 562] on td "TAKATEK01" at bounding box center [346, 568] width 114 height 48
copy td "TAKATEK01"
drag, startPoint x: 405, startPoint y: 561, endPoint x: 448, endPoint y: 564, distance: 43.1
click at [448, 564] on tr "1 PTTOGEL 345056538 01/10/2025 05:59:01 TAKATEK01 IYEN SEABANK 901318345940 Rp …" at bounding box center [516, 568] width 1009 height 48
copy tr "IYEN"
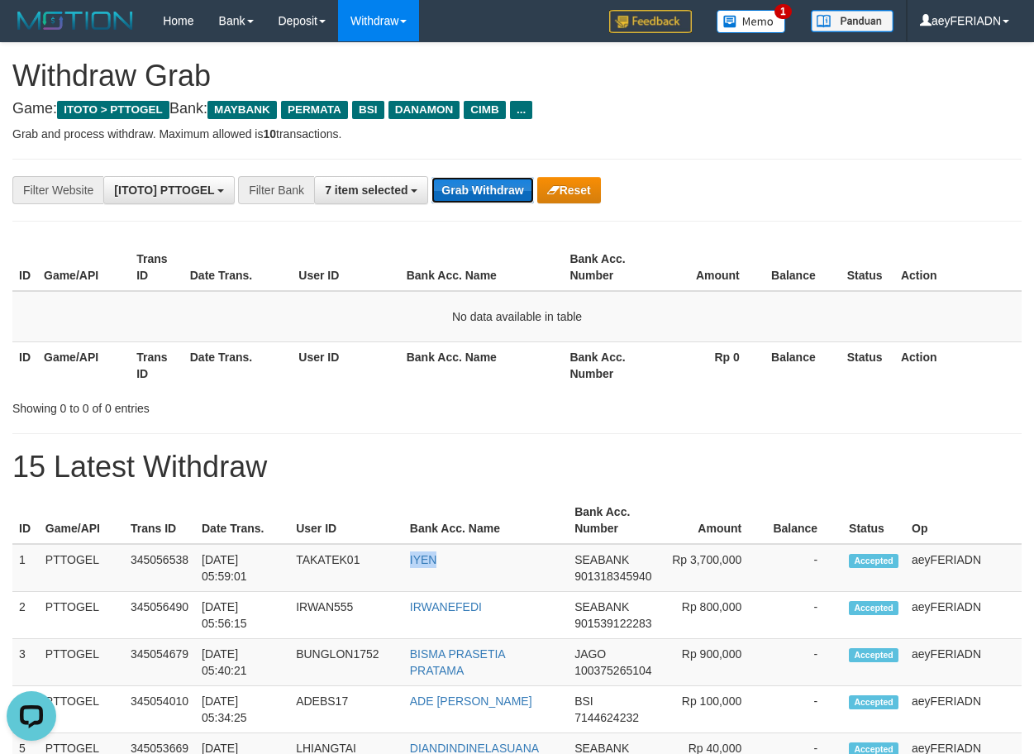
click at [490, 193] on button "Grab Withdraw" at bounding box center [483, 190] width 102 height 26
click at [480, 198] on button "Grab Withdraw" at bounding box center [483, 190] width 102 height 26
click at [493, 194] on button "Grab Withdraw" at bounding box center [483, 190] width 102 height 26
